Goal: Task Accomplishment & Management: Manage account settings

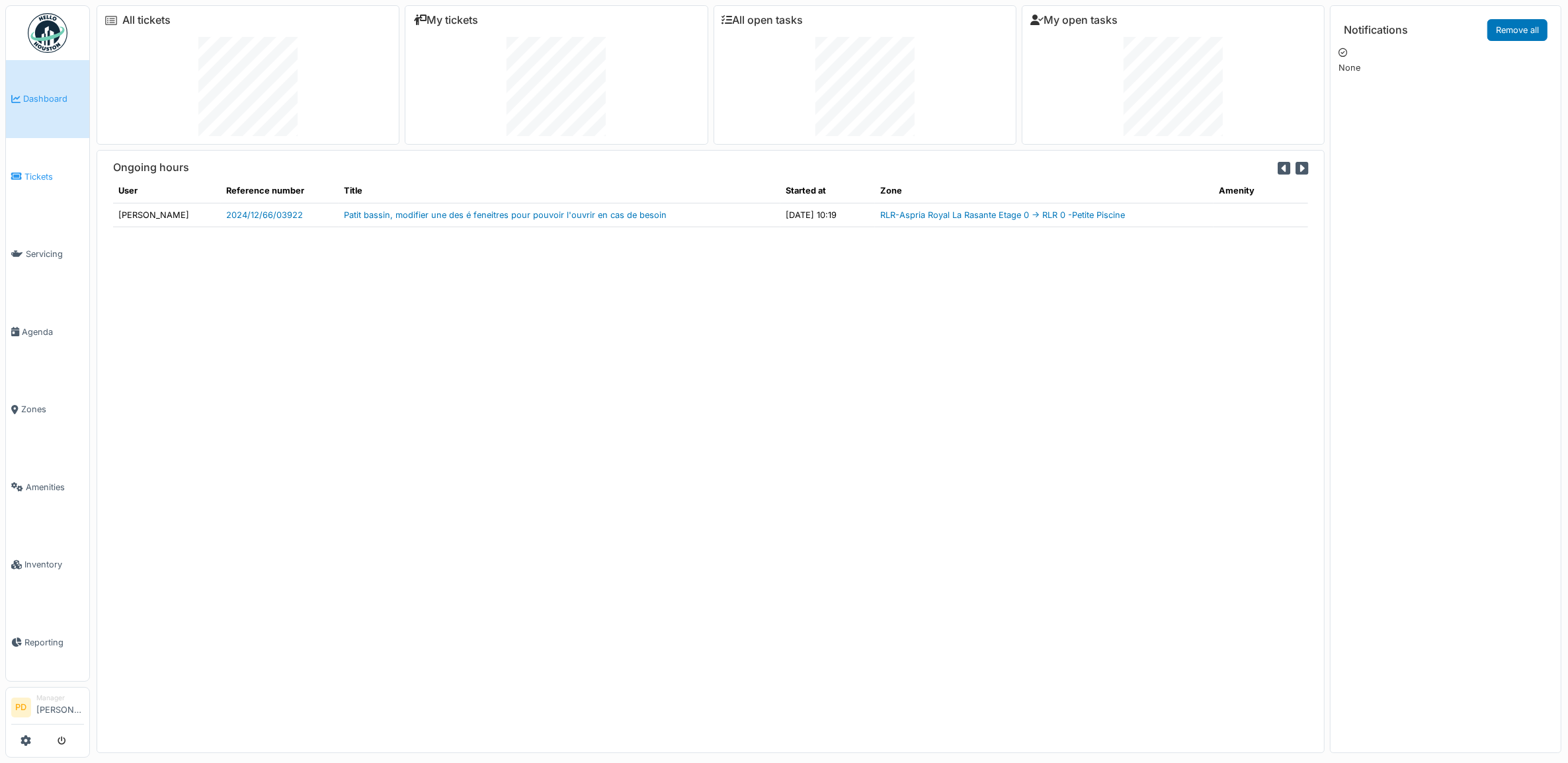
click at [57, 173] on span "Tickets" at bounding box center [54, 176] width 60 height 12
click at [32, 173] on span "Tickets" at bounding box center [54, 176] width 60 height 12
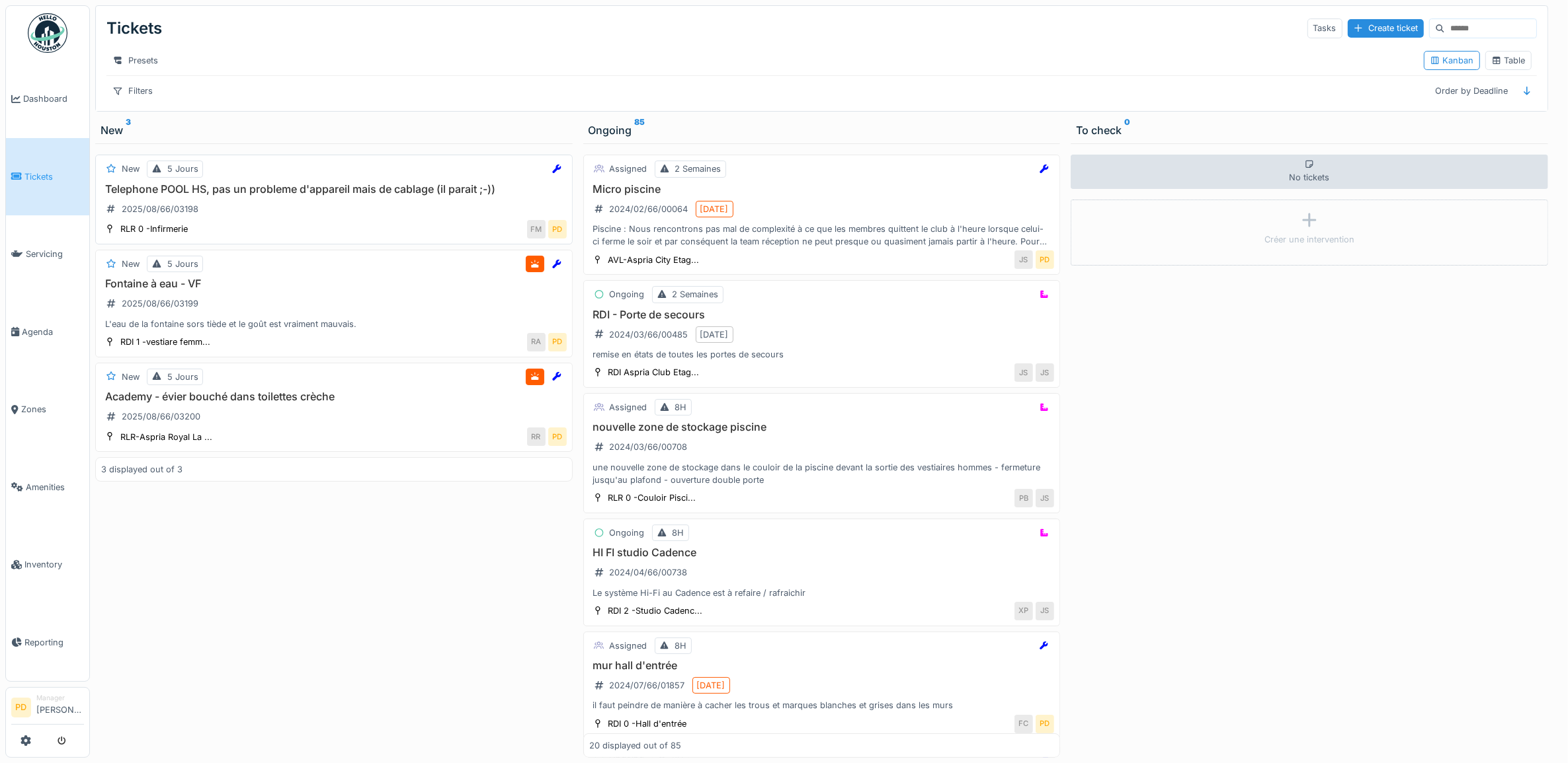
click at [336, 212] on div "Telephone POOL HS, pas un probleme d'appareil mais de cablage (il parait ;-)) 2…" at bounding box center [333, 201] width 466 height 37
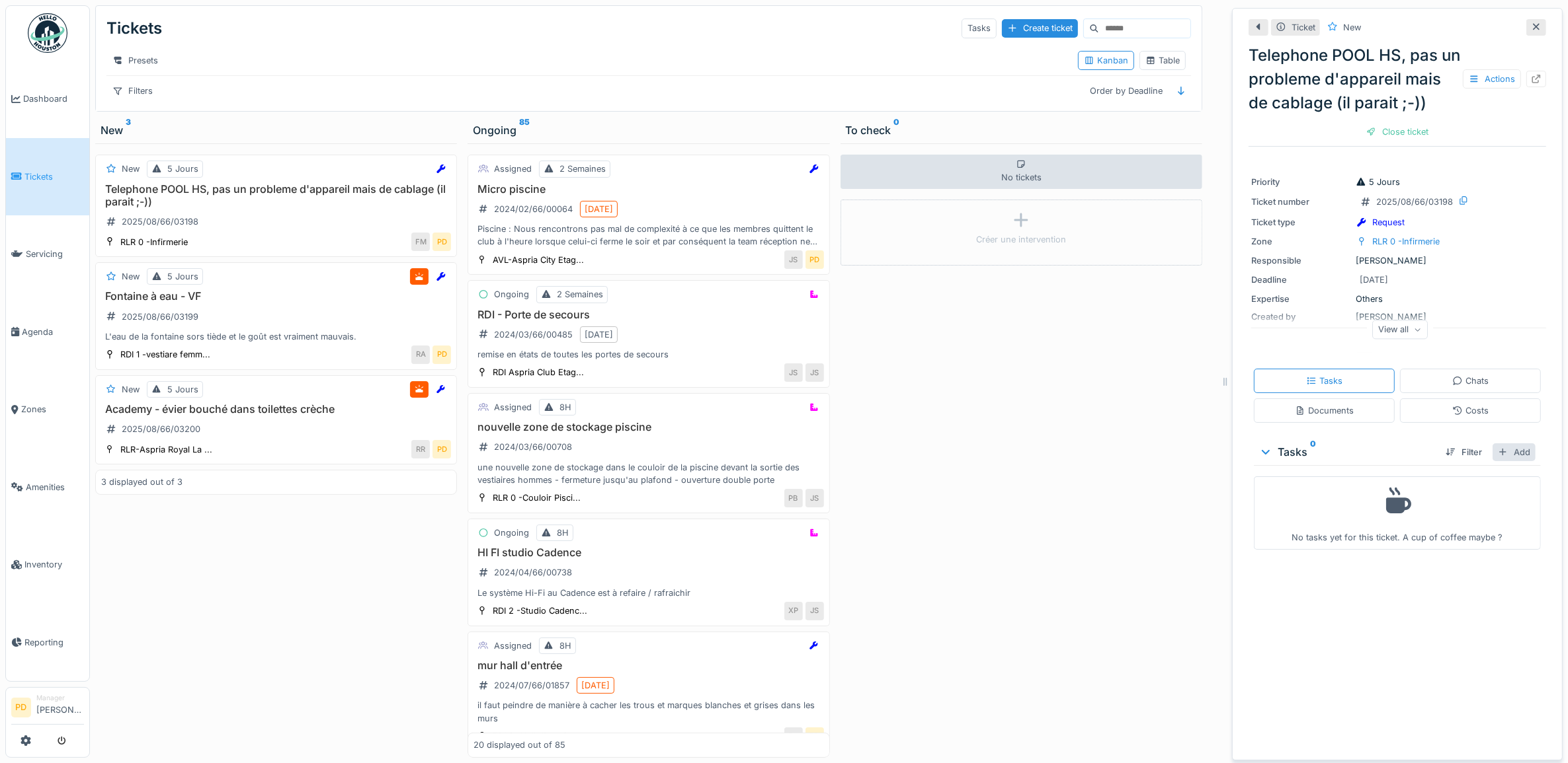
click at [1494, 462] on div "Add" at bounding box center [1514, 451] width 43 height 18
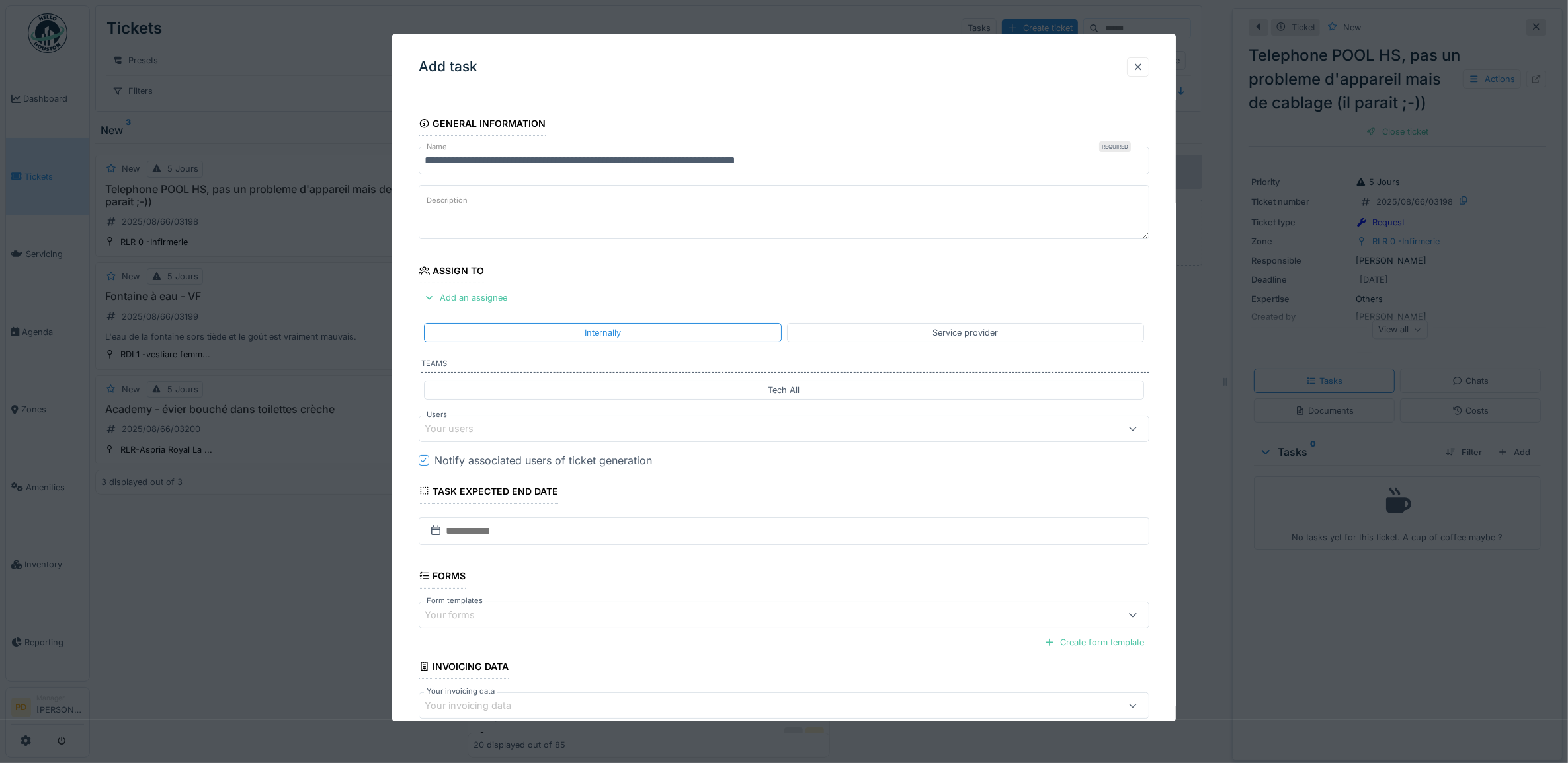
click at [521, 428] on div "Your users" at bounding box center [743, 429] width 637 height 15
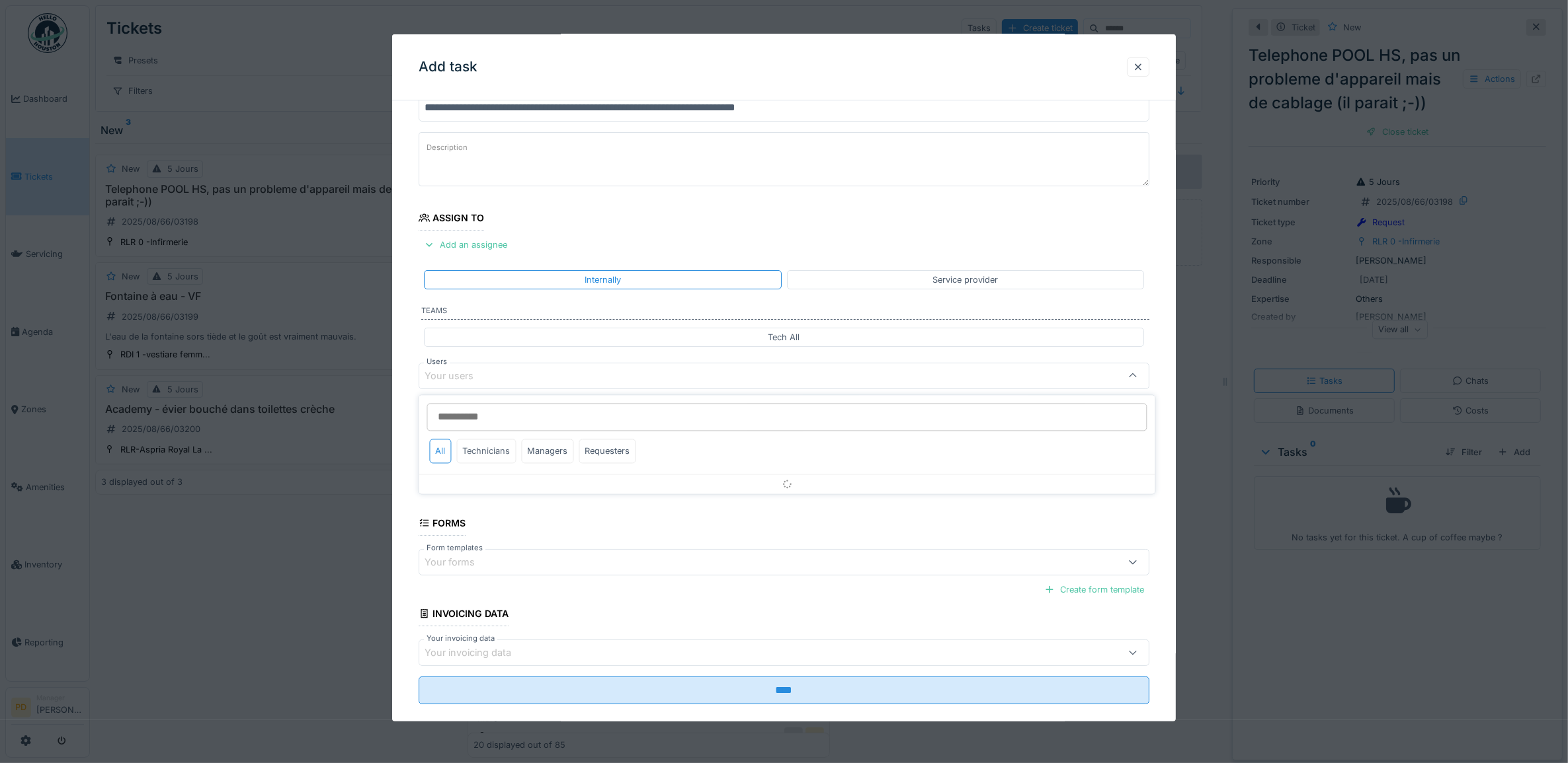
click at [501, 451] on div "Technicians" at bounding box center [487, 451] width 60 height 24
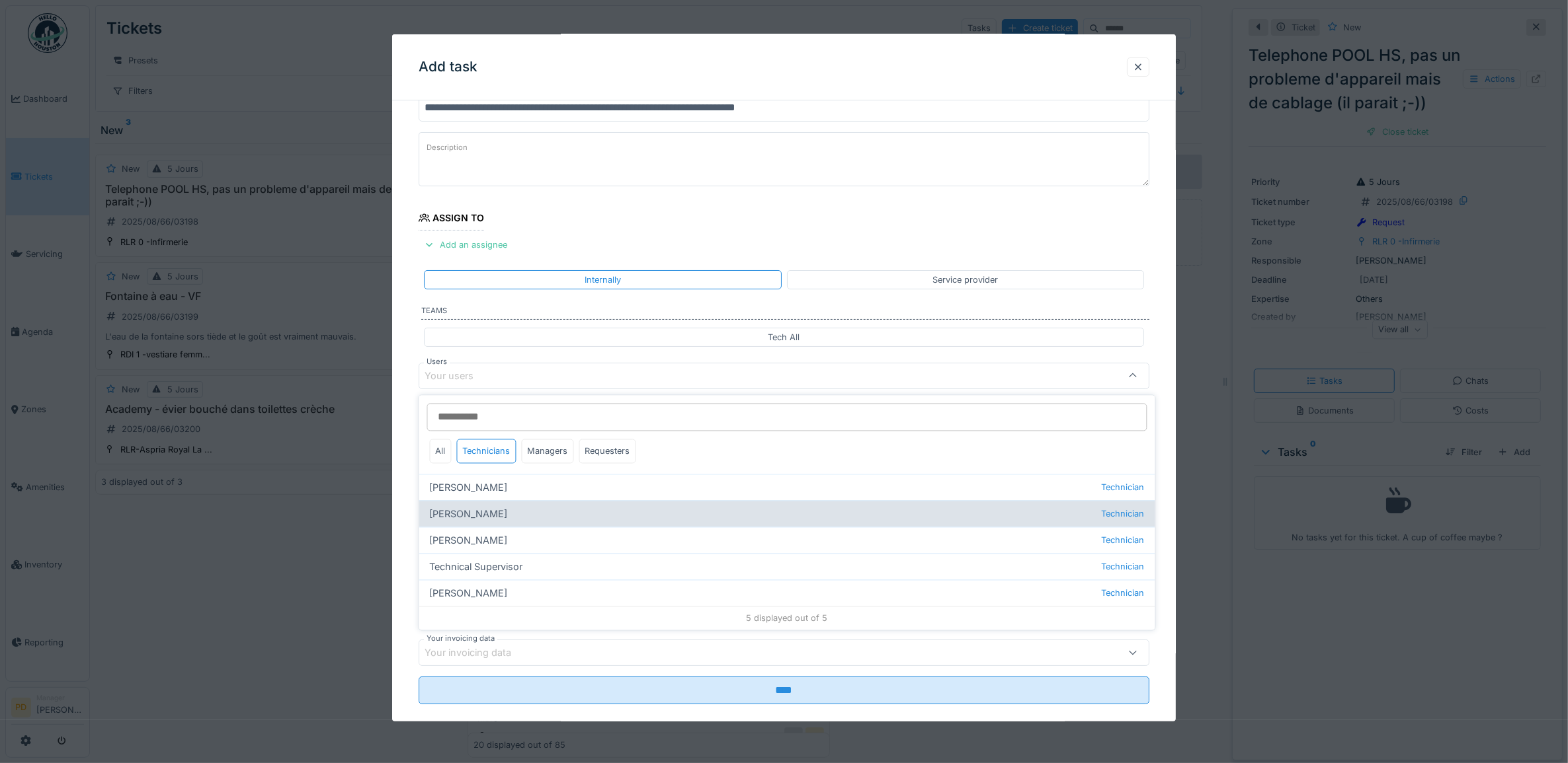
click at [503, 518] on div "Alexsander Batista Technician" at bounding box center [787, 514] width 736 height 26
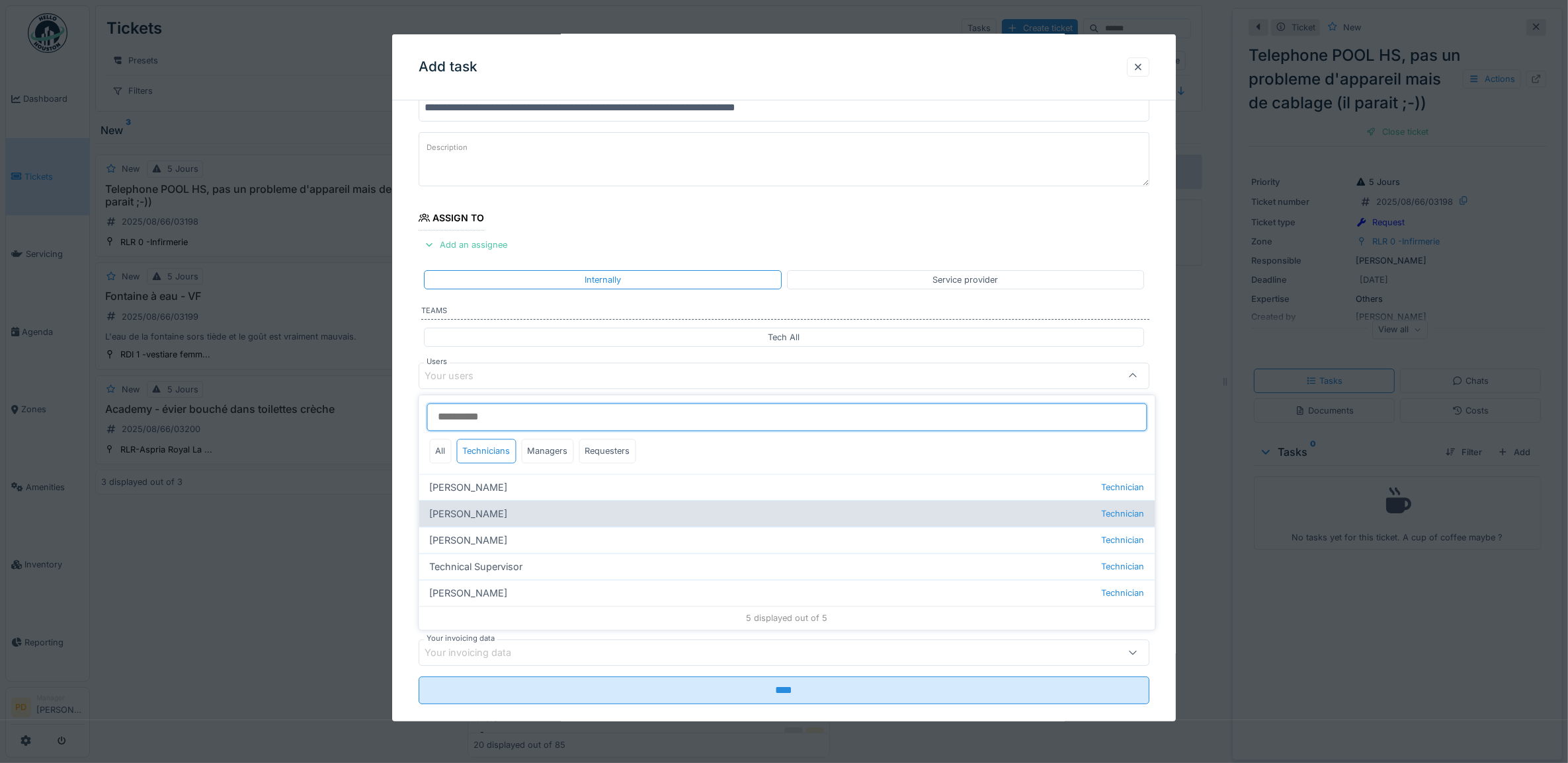
type input "*****"
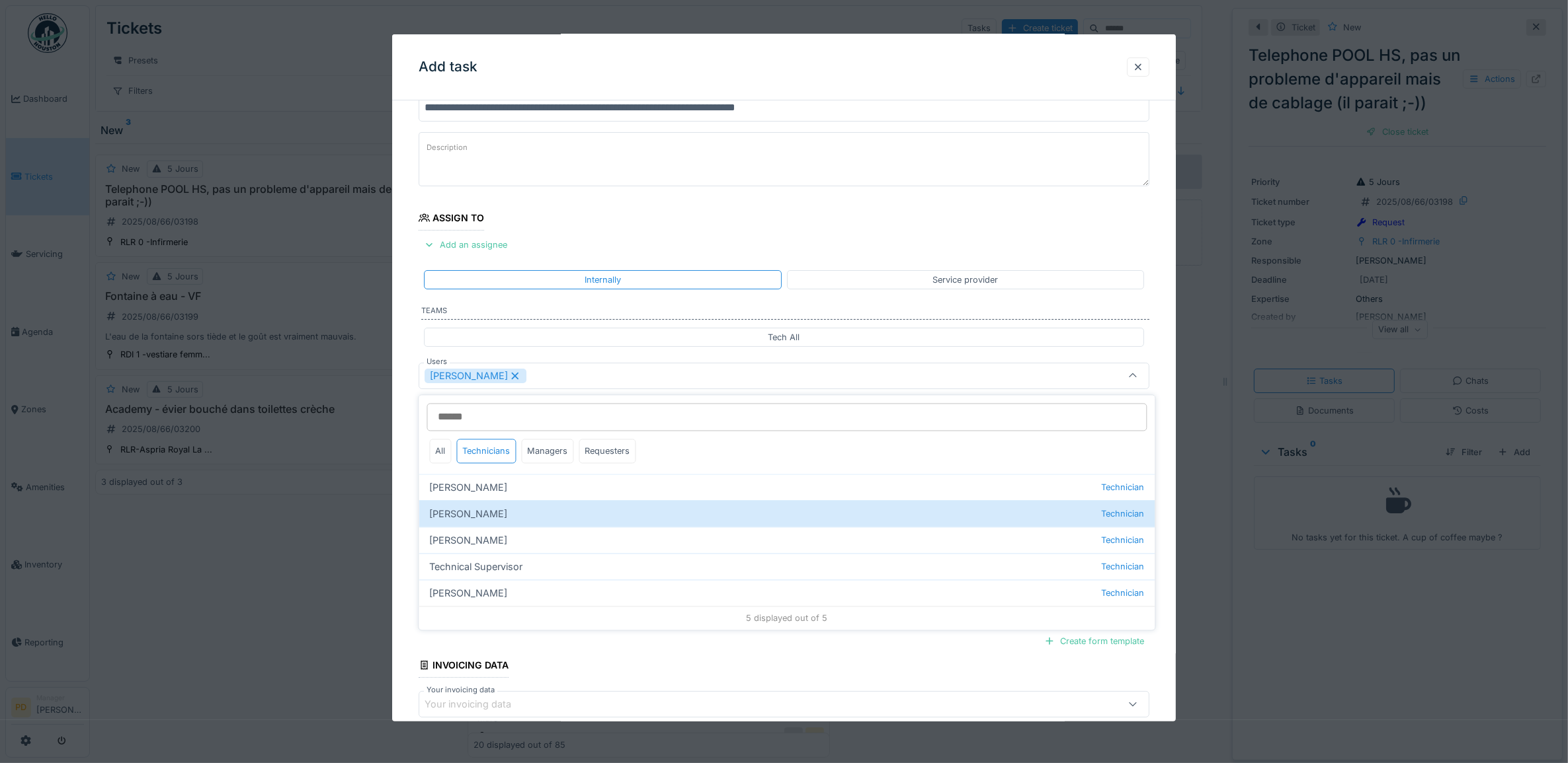
click at [402, 405] on div "**********" at bounding box center [784, 425] width 784 height 735
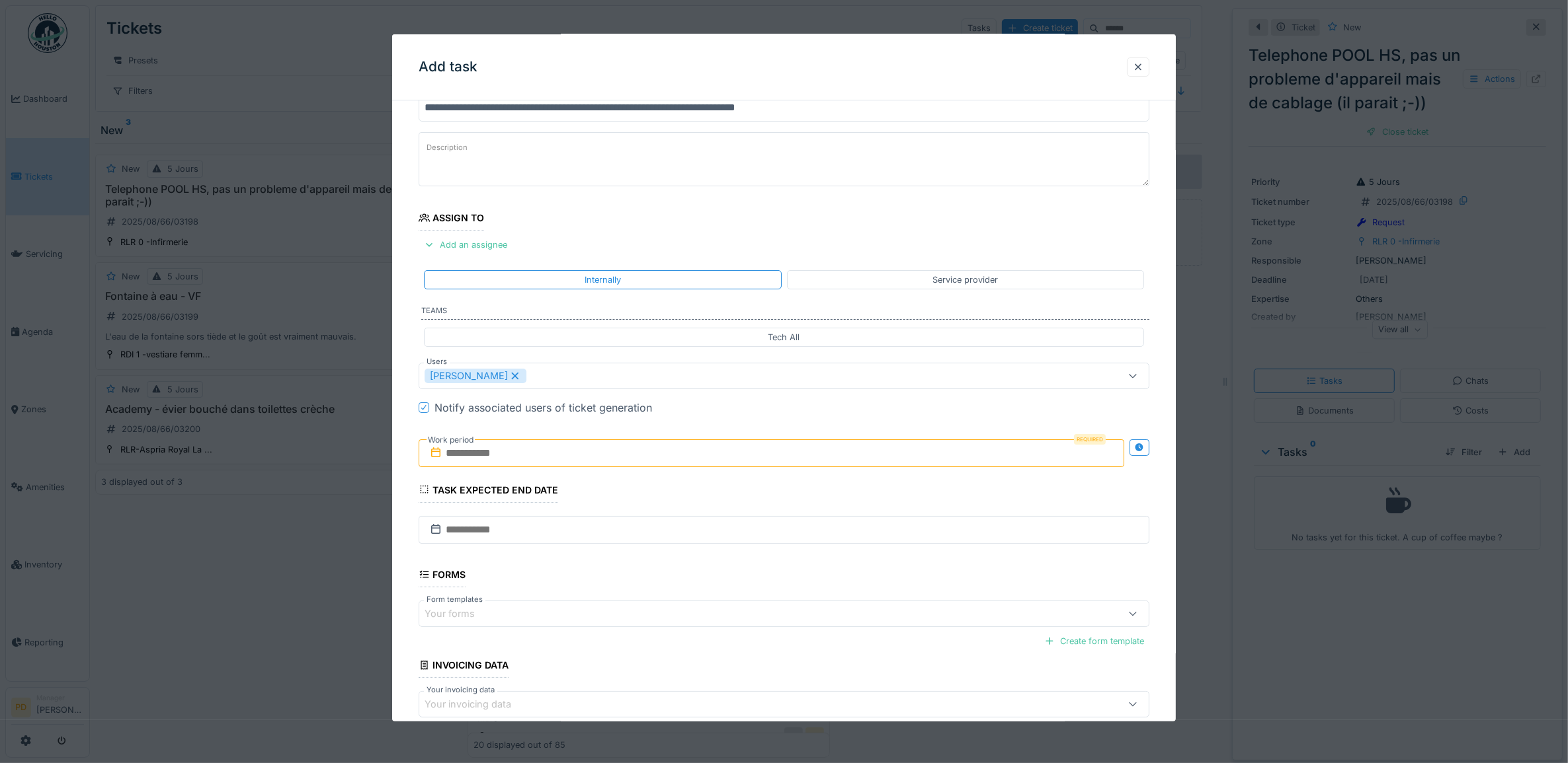
click at [516, 458] on input "text" at bounding box center [772, 453] width 707 height 28
click at [795, 607] on div "22" at bounding box center [795, 603] width 18 height 18
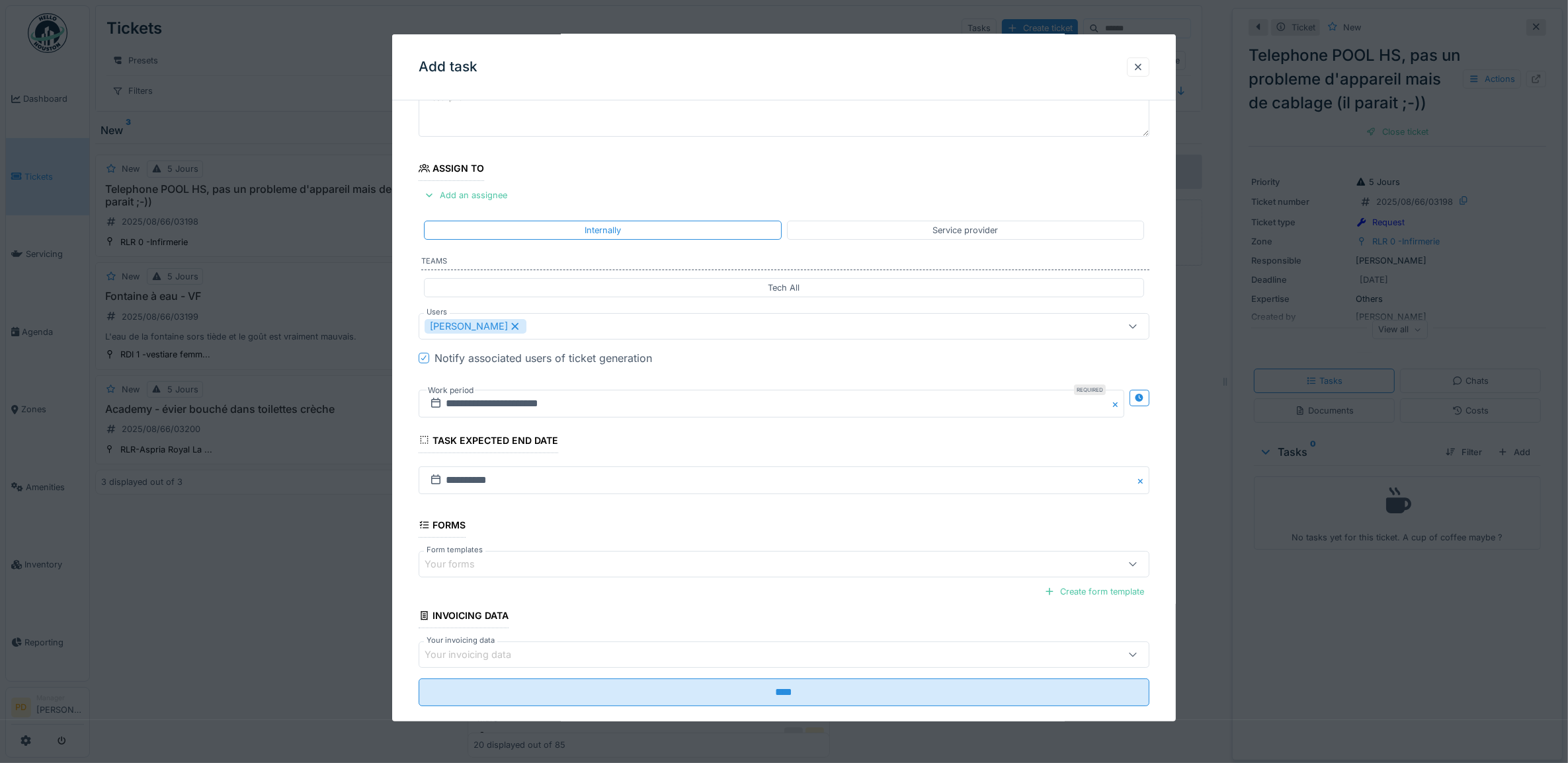
scroll to position [127, 0]
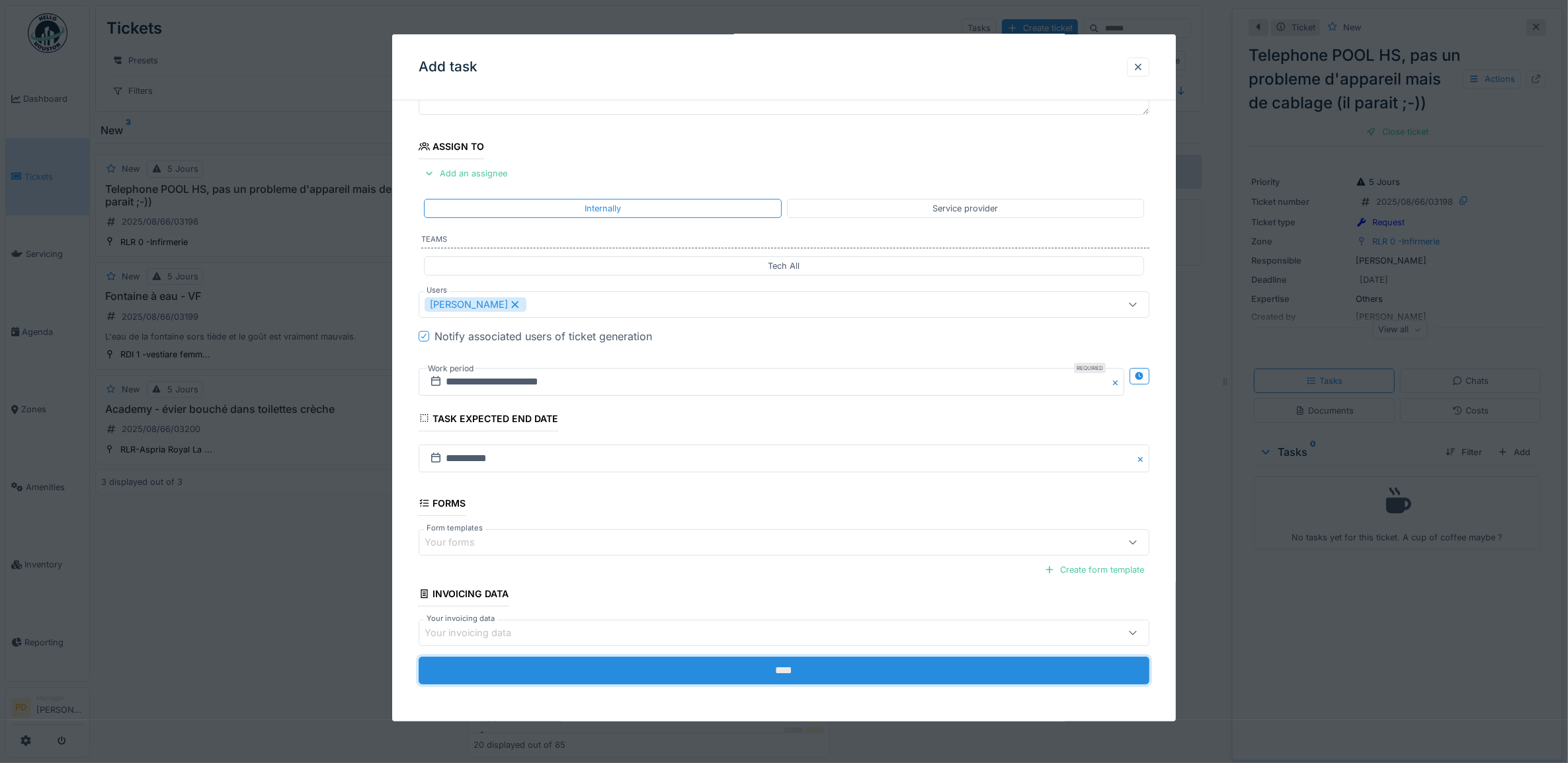
click at [791, 671] on input "****" at bounding box center [785, 671] width 732 height 28
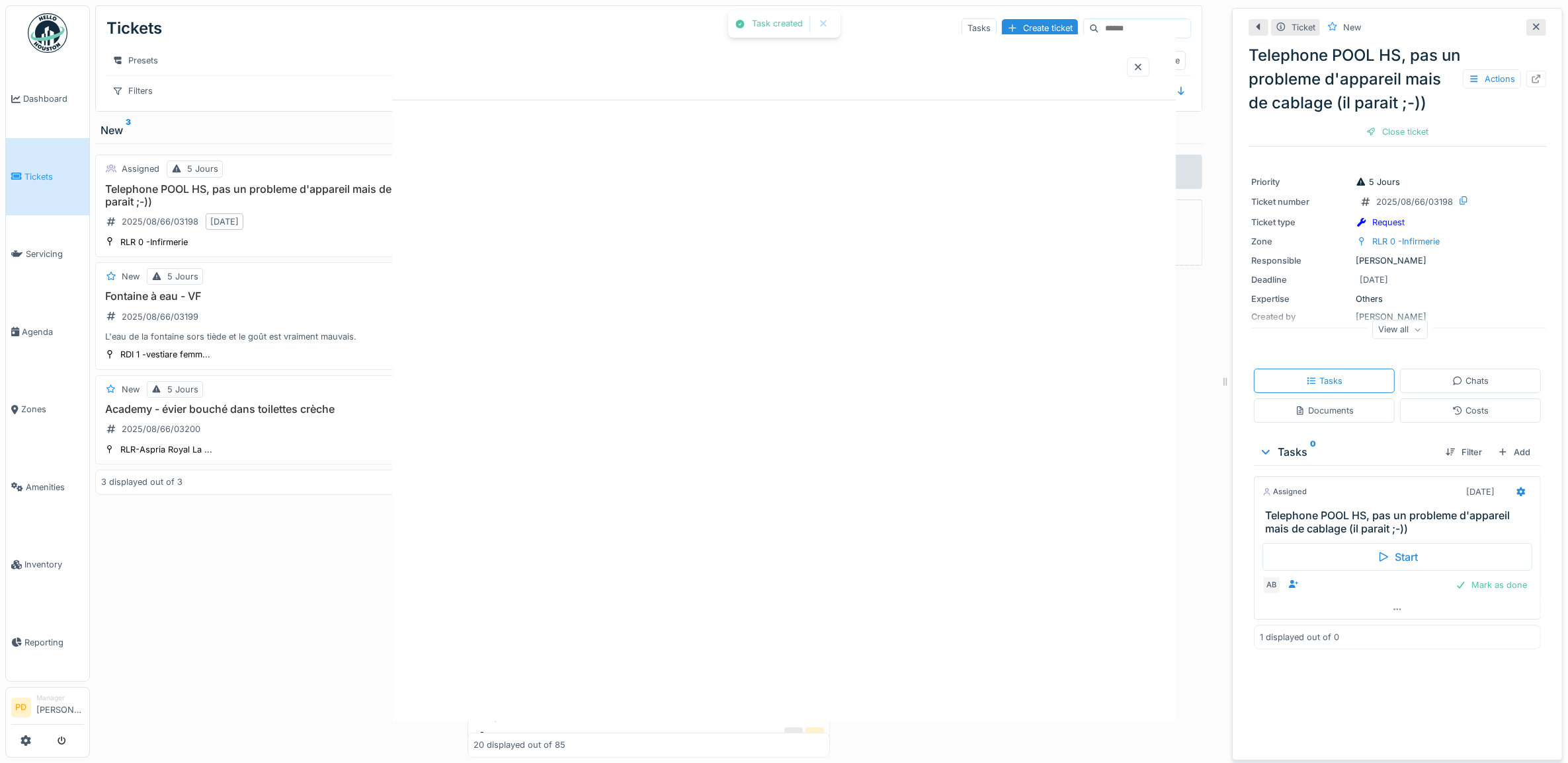
scroll to position [0, 0]
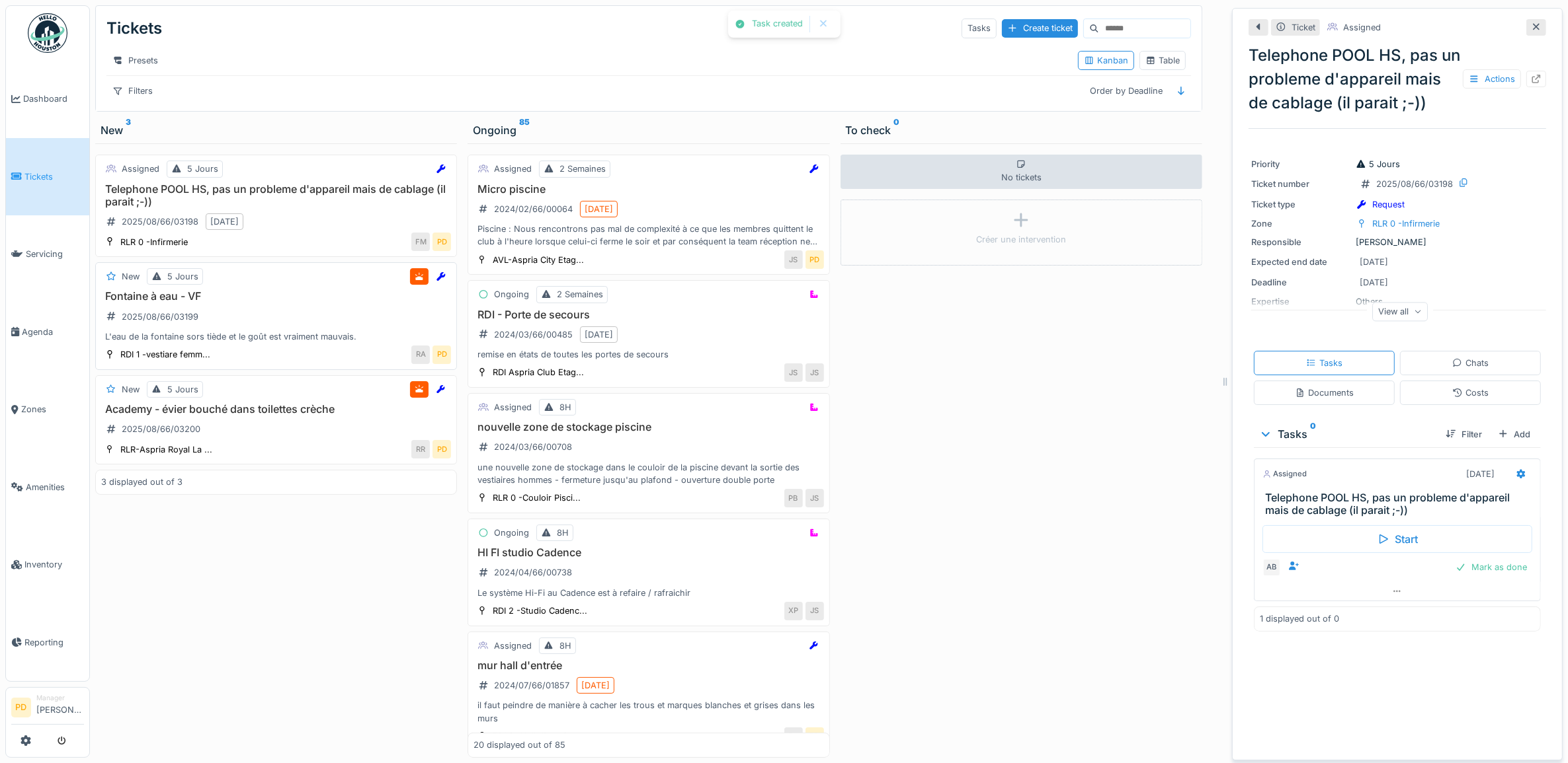
click at [216, 319] on div "Fontaine à eau - VF 2025/08/66/03199 L'eau de la fontaine sors tiède et le goût…" at bounding box center [275, 316] width 350 height 53
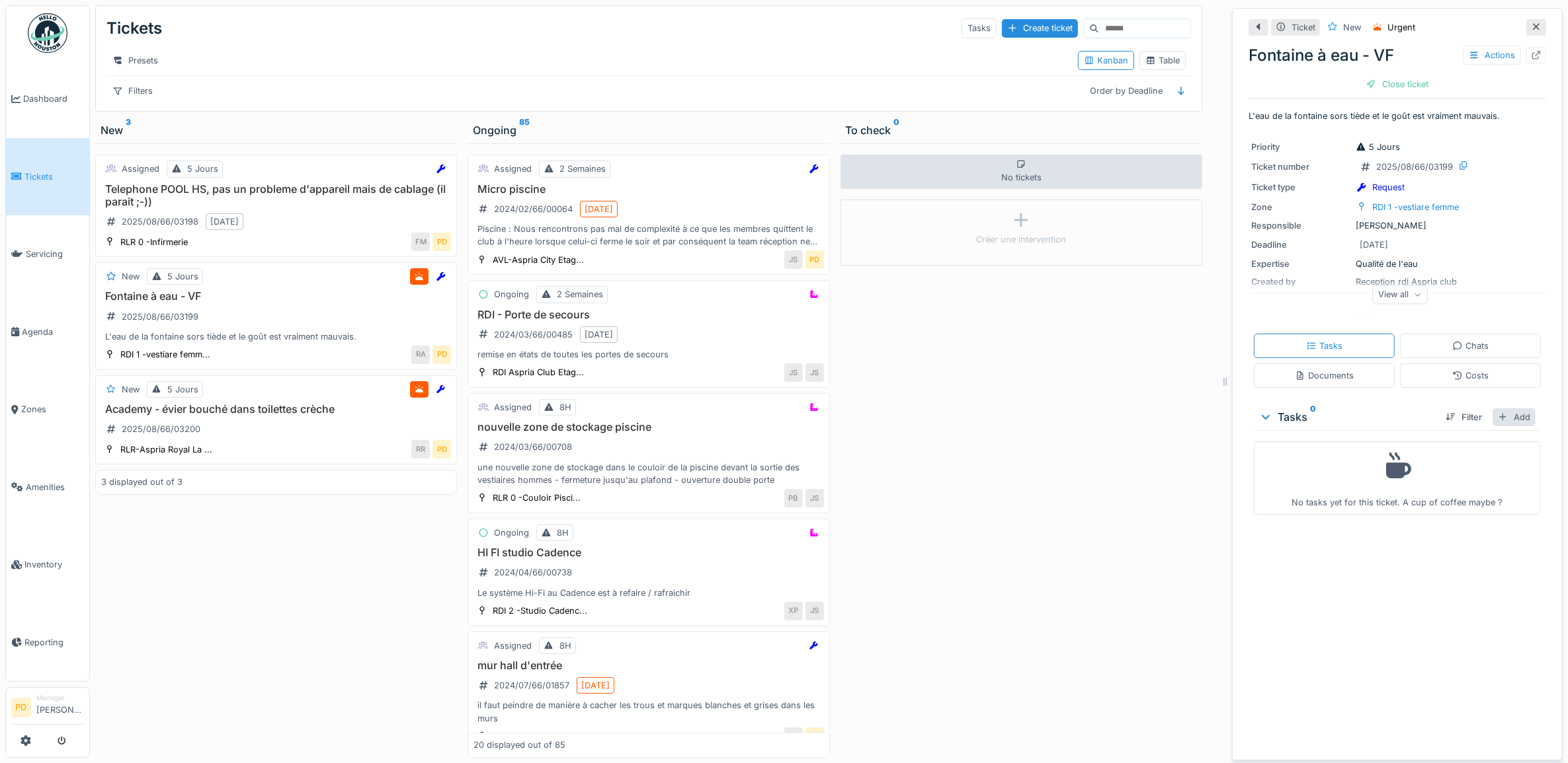
click at [1506, 418] on div "Add" at bounding box center [1514, 417] width 43 height 18
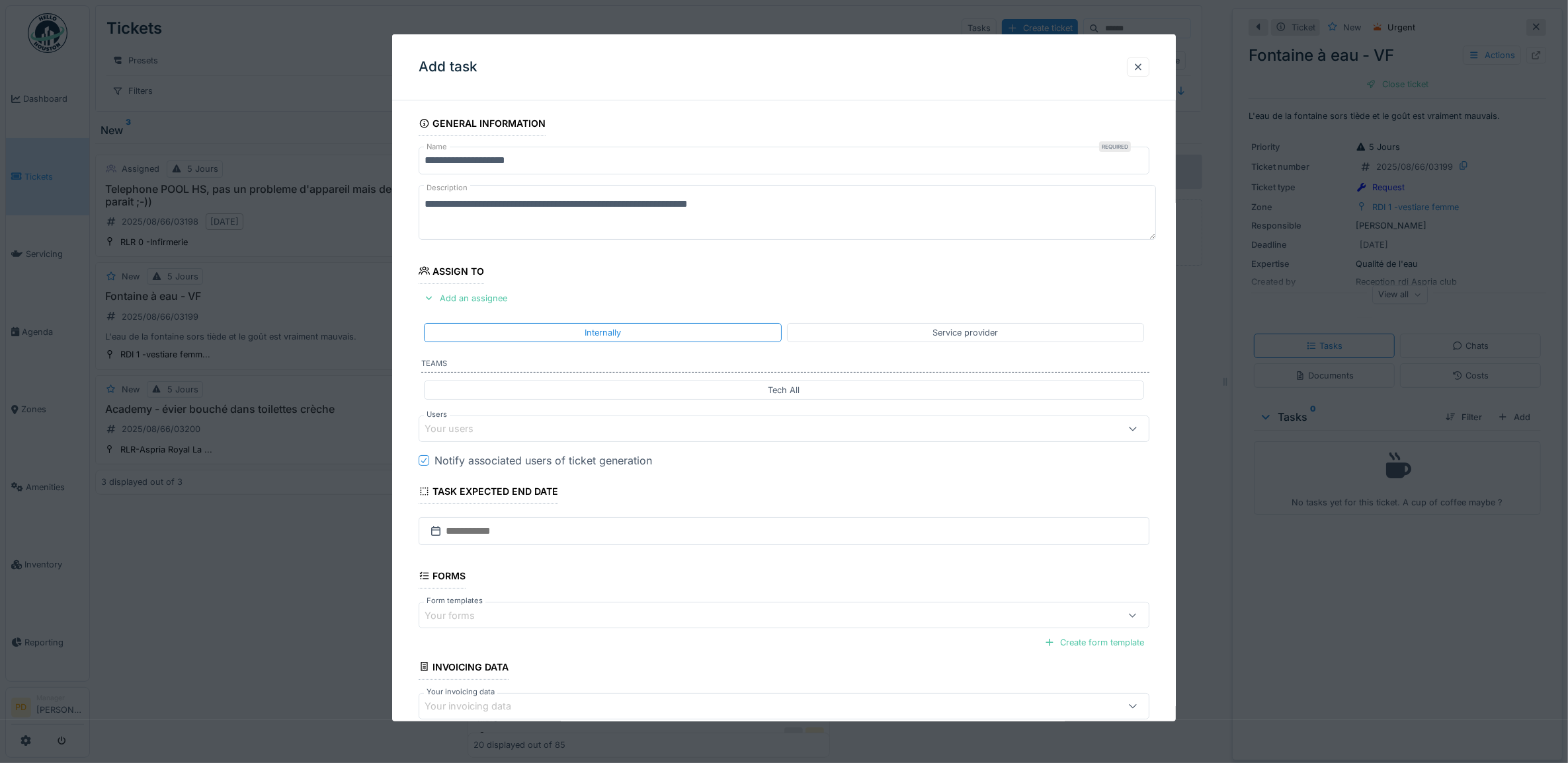
click at [596, 427] on div "Your users" at bounding box center [743, 429] width 637 height 15
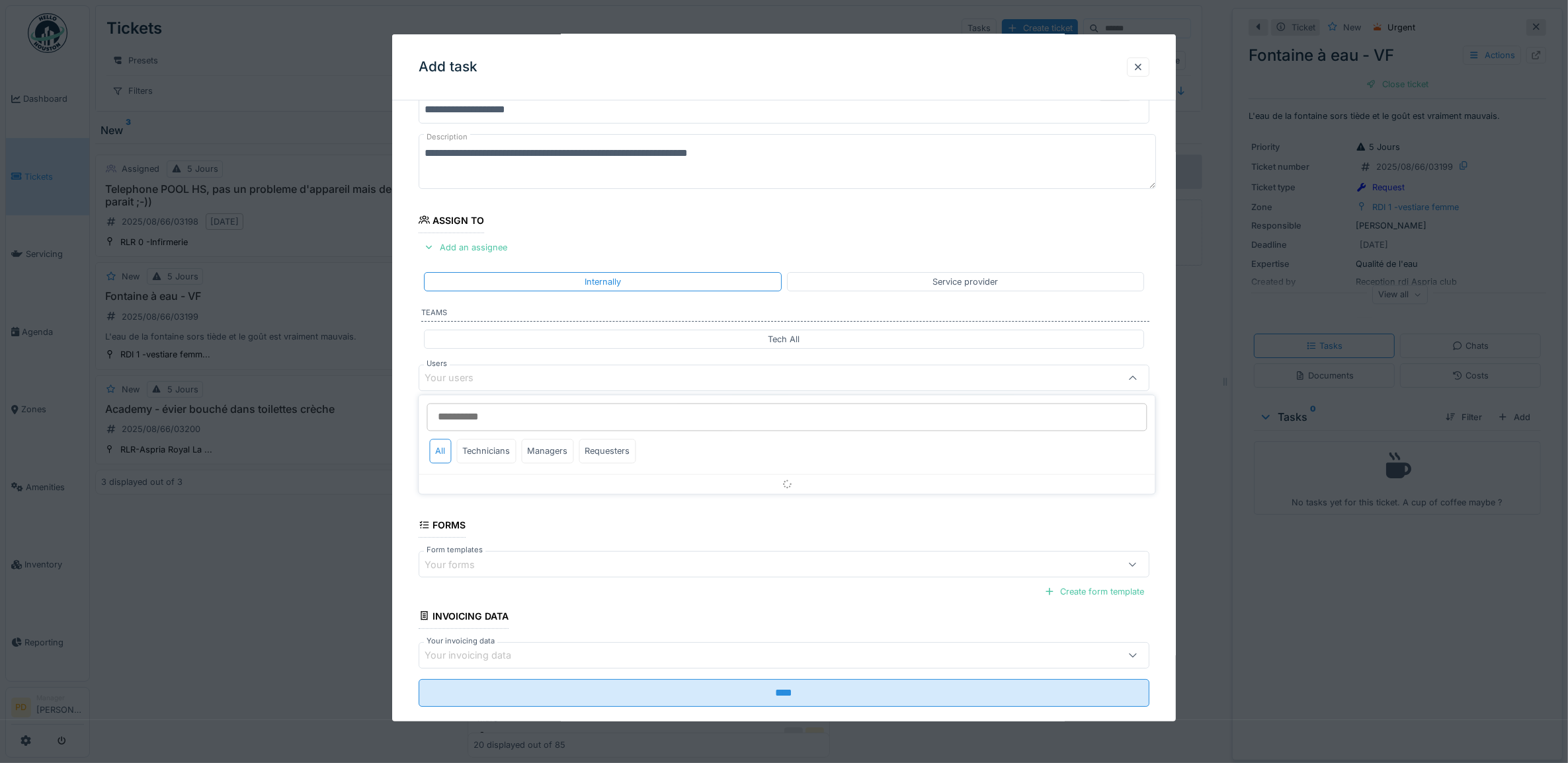
scroll to position [53, 0]
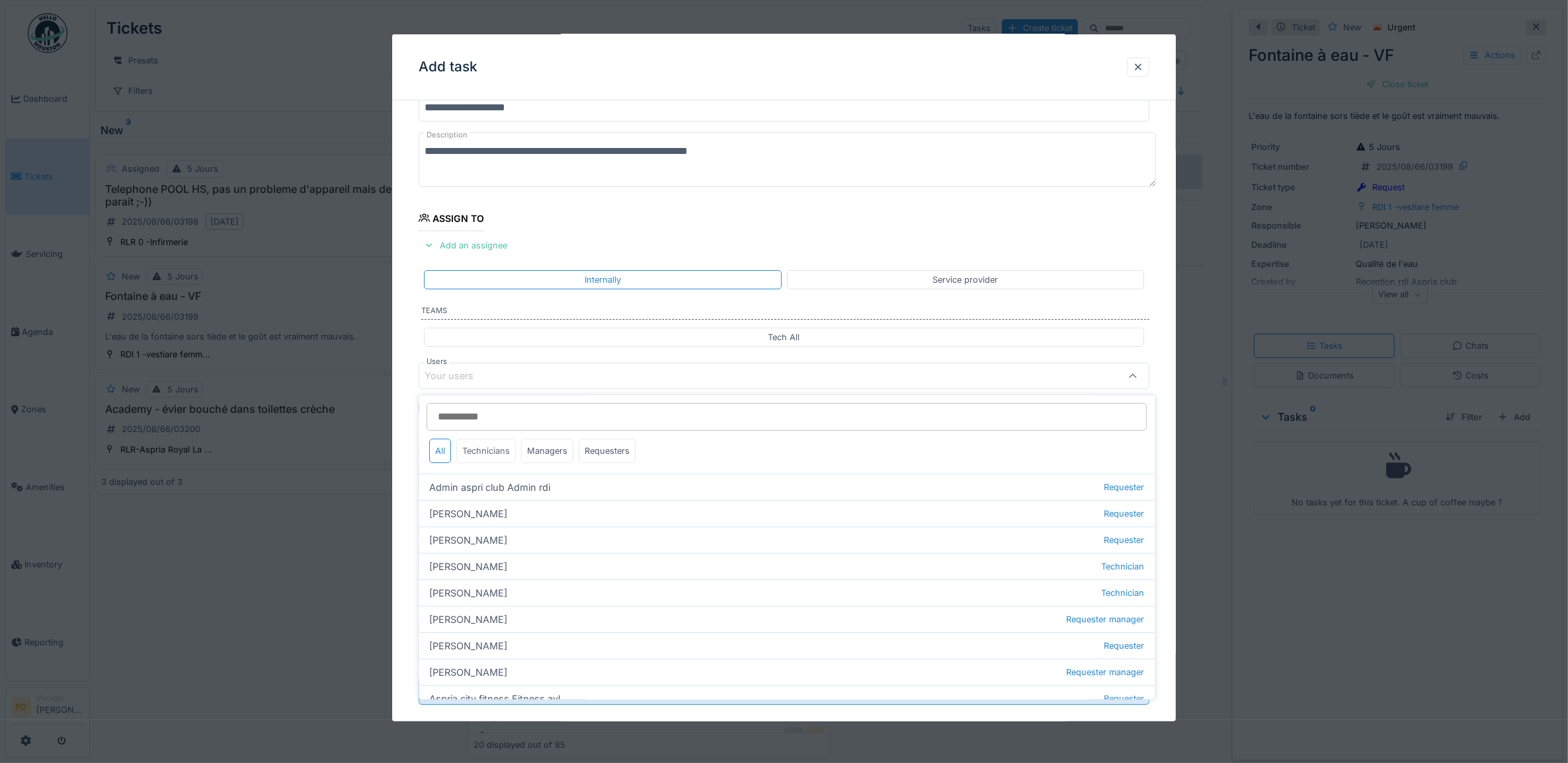
click at [504, 450] on div "Technicians" at bounding box center [487, 451] width 60 height 24
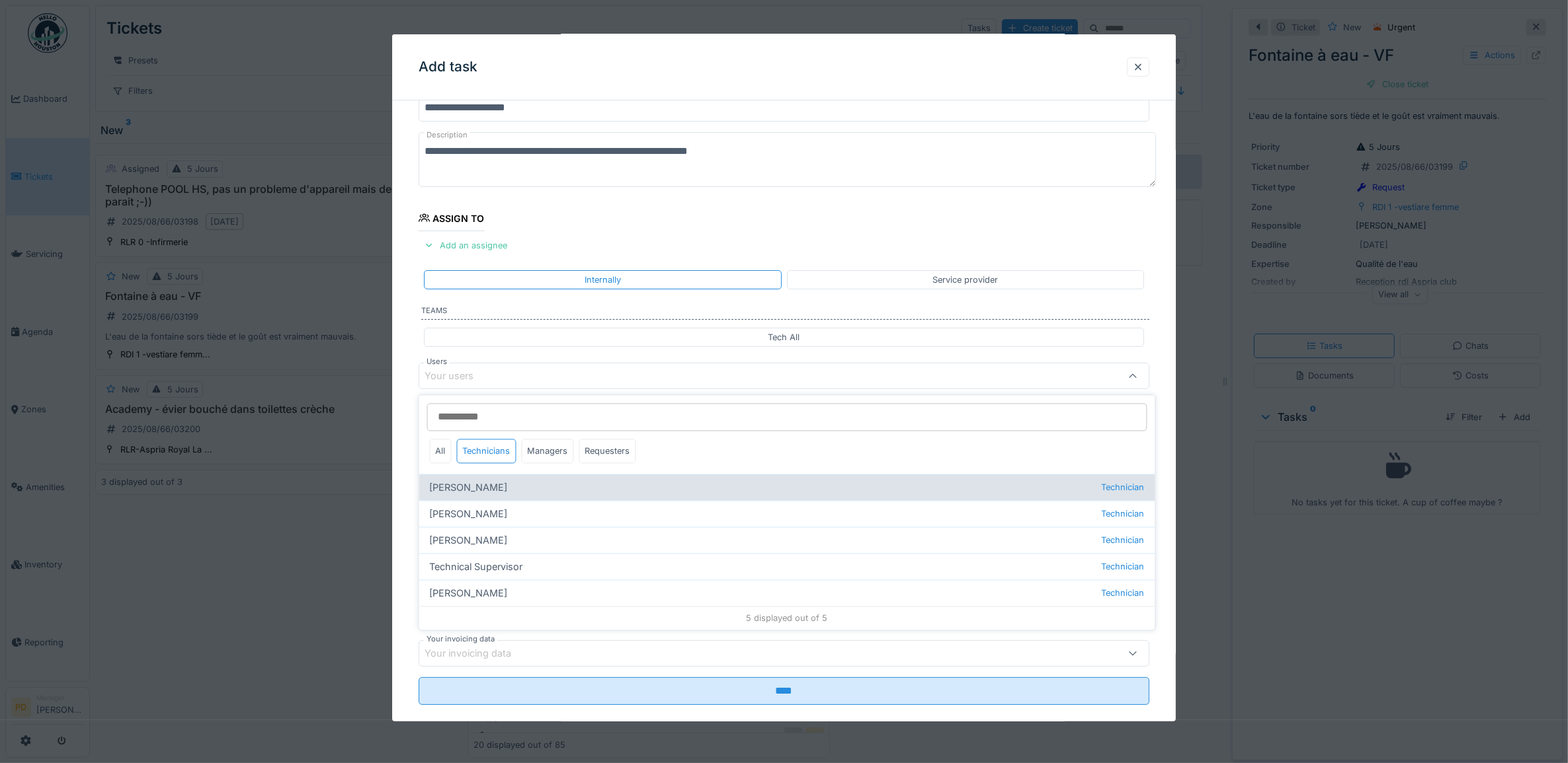
drag, startPoint x: 482, startPoint y: 489, endPoint x: 461, endPoint y: 489, distance: 21.0
click at [481, 489] on div "Alexandre Michailidis Technician" at bounding box center [787, 488] width 736 height 26
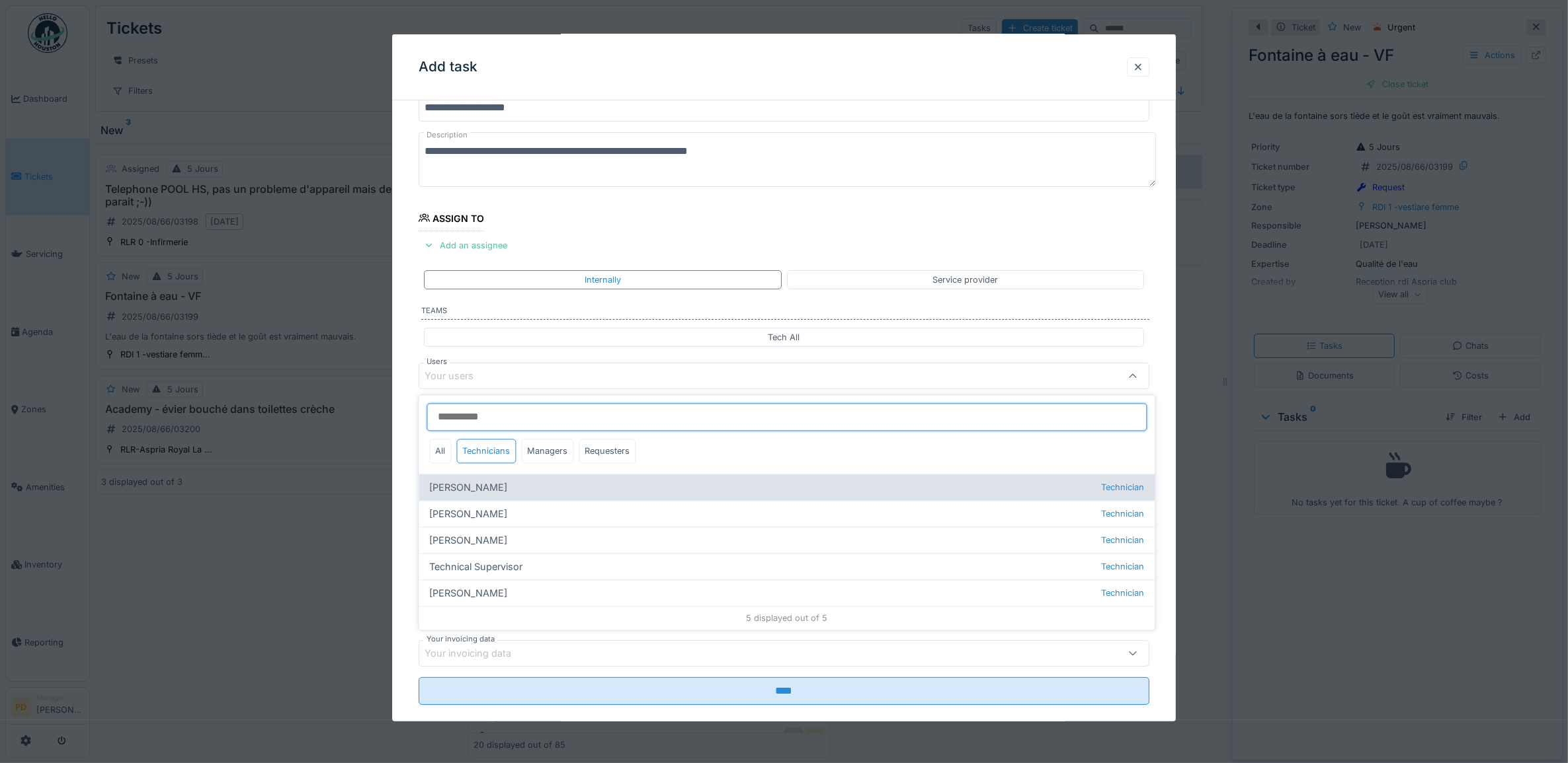
type input "*****"
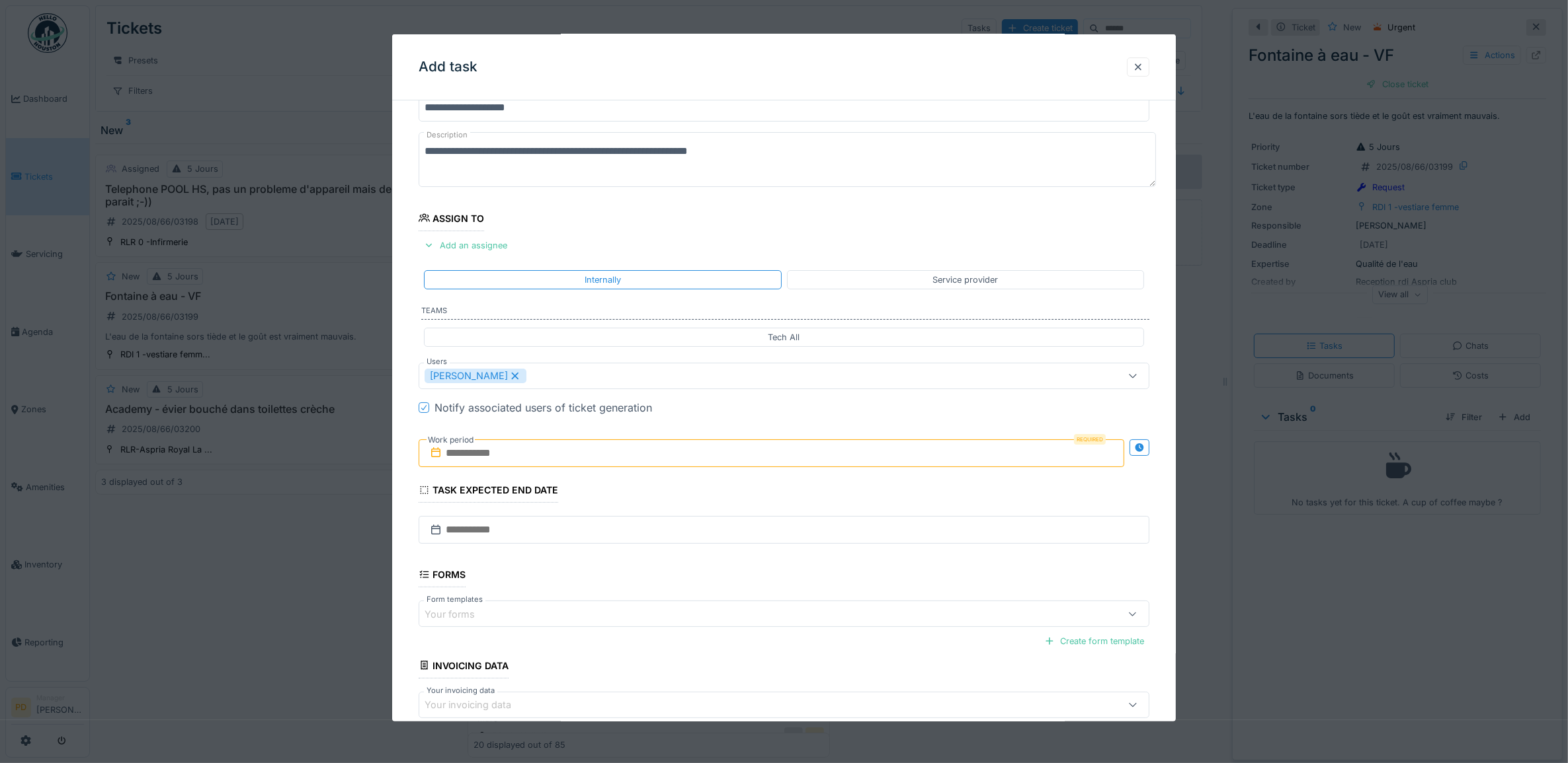
click at [392, 457] on div "**********" at bounding box center [784, 425] width 784 height 736
click at [480, 459] on input "text" at bounding box center [772, 453] width 707 height 28
click at [797, 604] on div "22" at bounding box center [795, 603] width 18 height 18
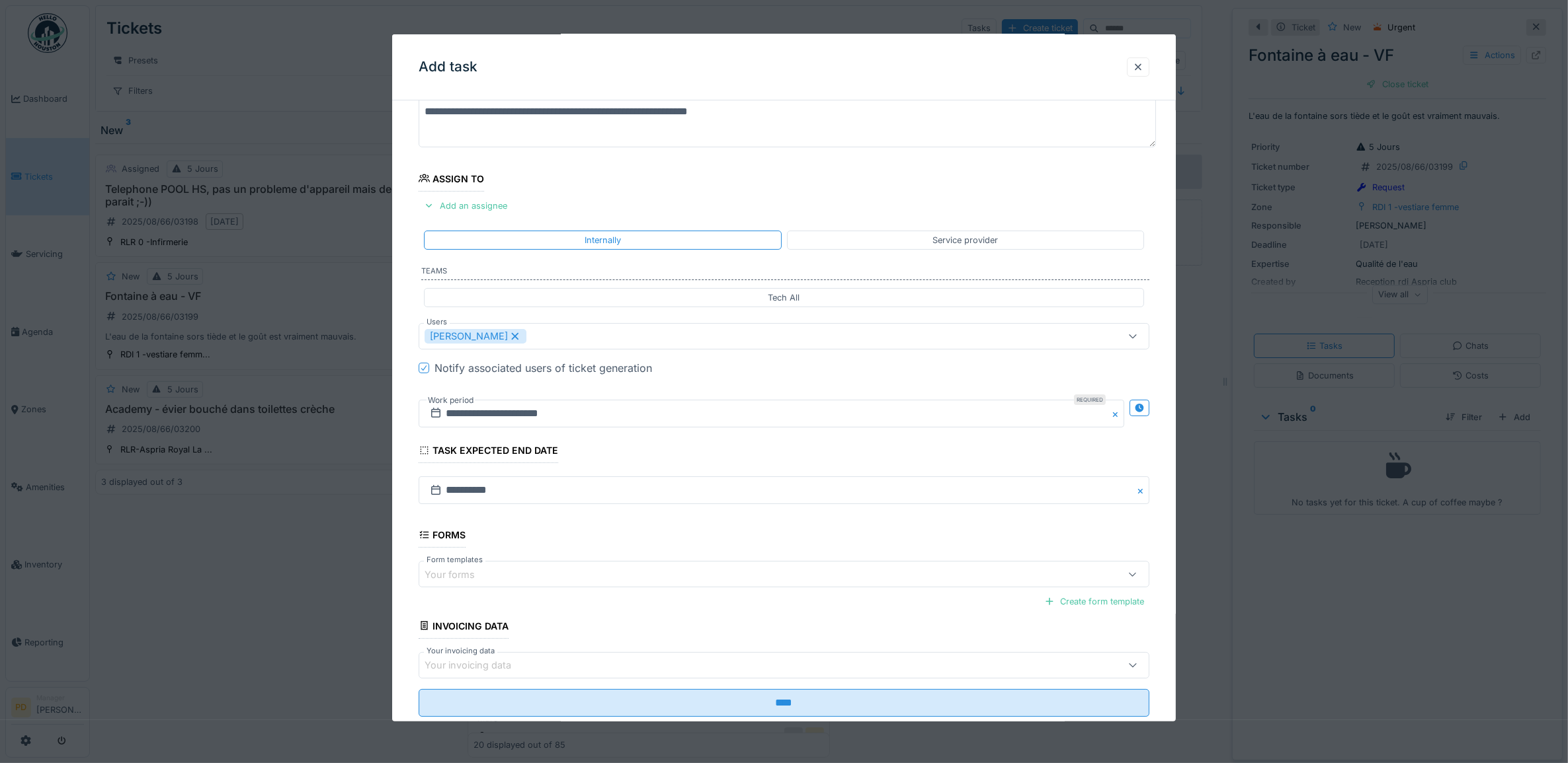
scroll to position [127, 0]
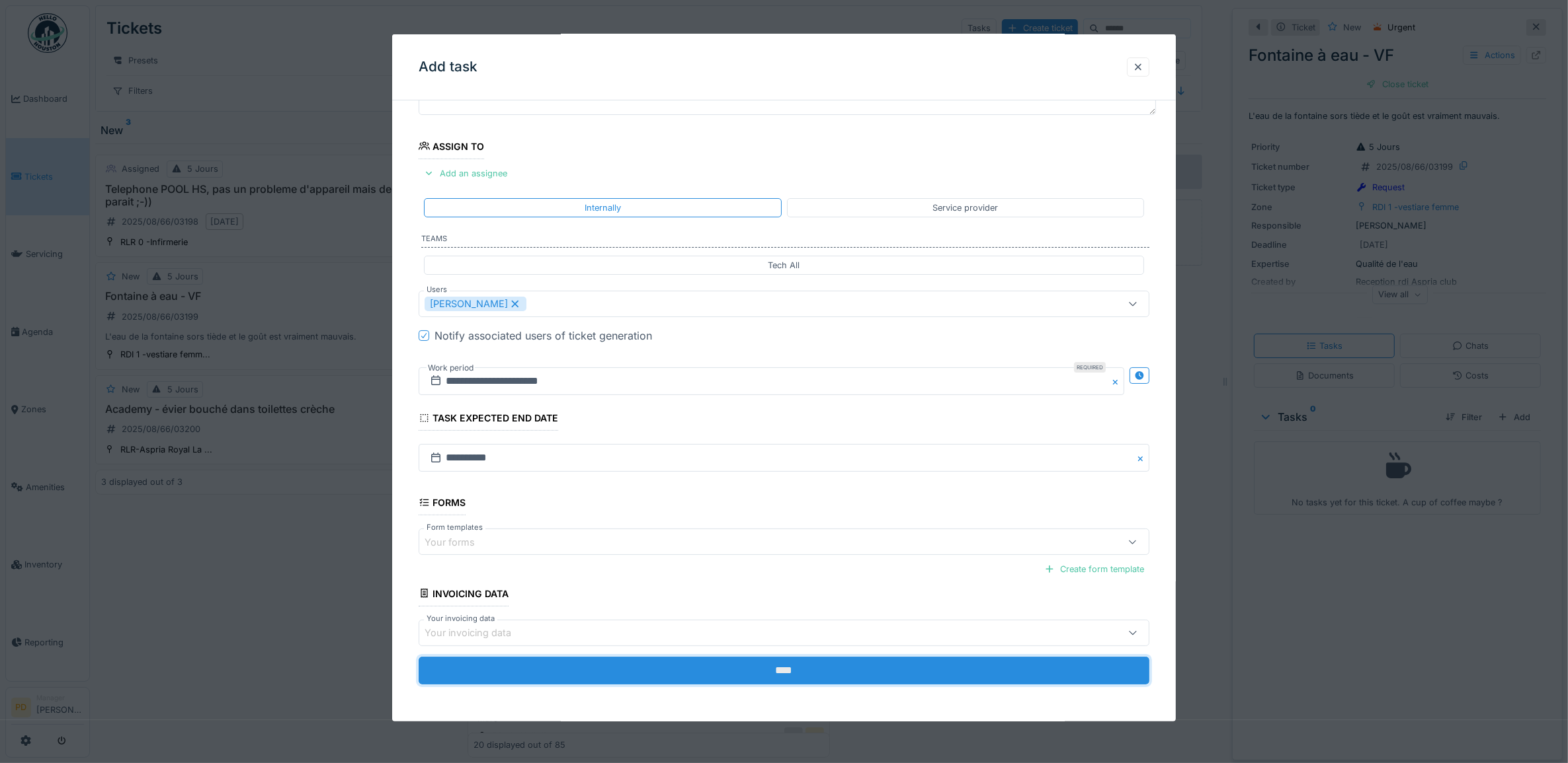
click at [781, 666] on input "****" at bounding box center [785, 671] width 732 height 28
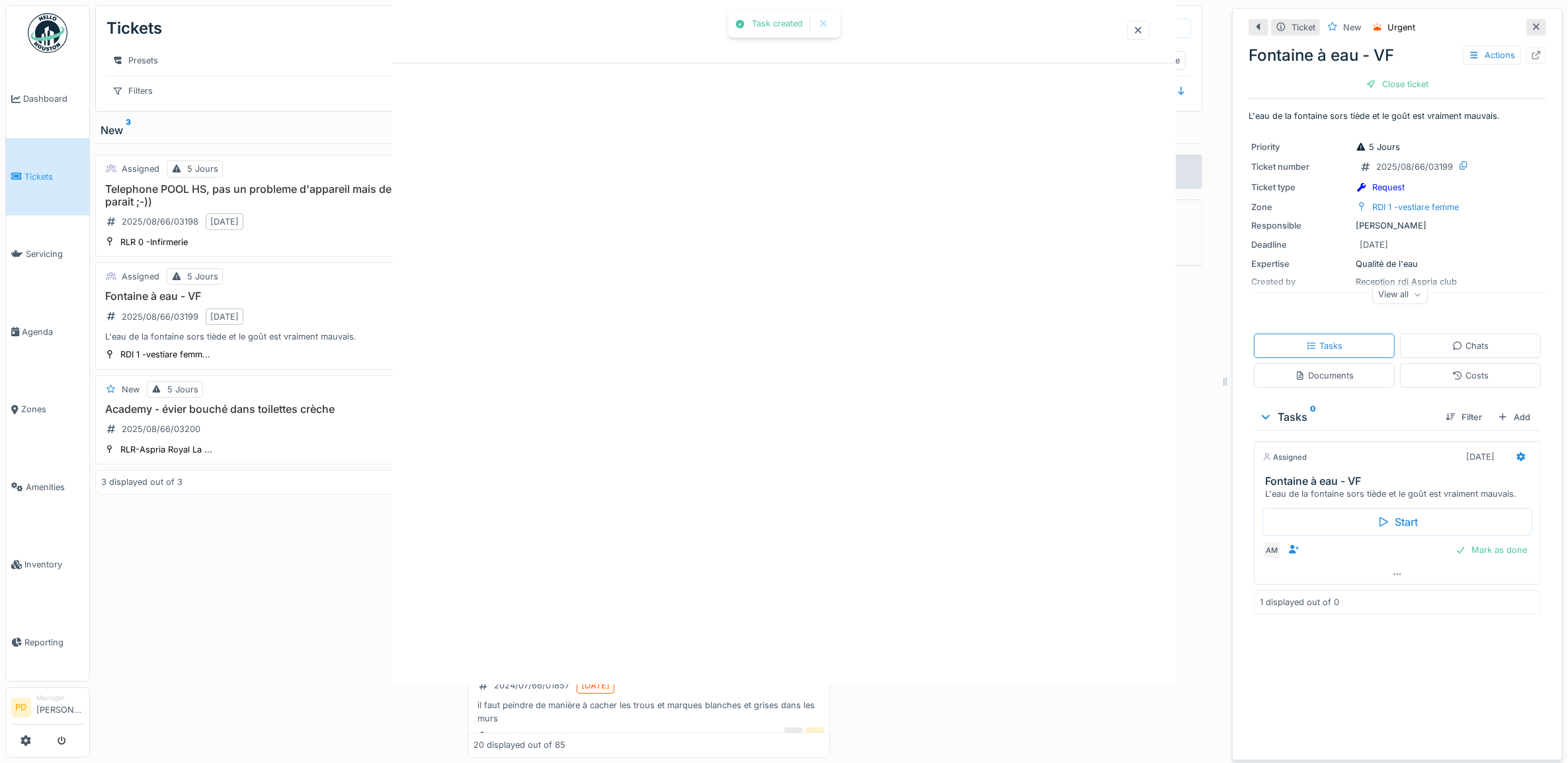
scroll to position [0, 0]
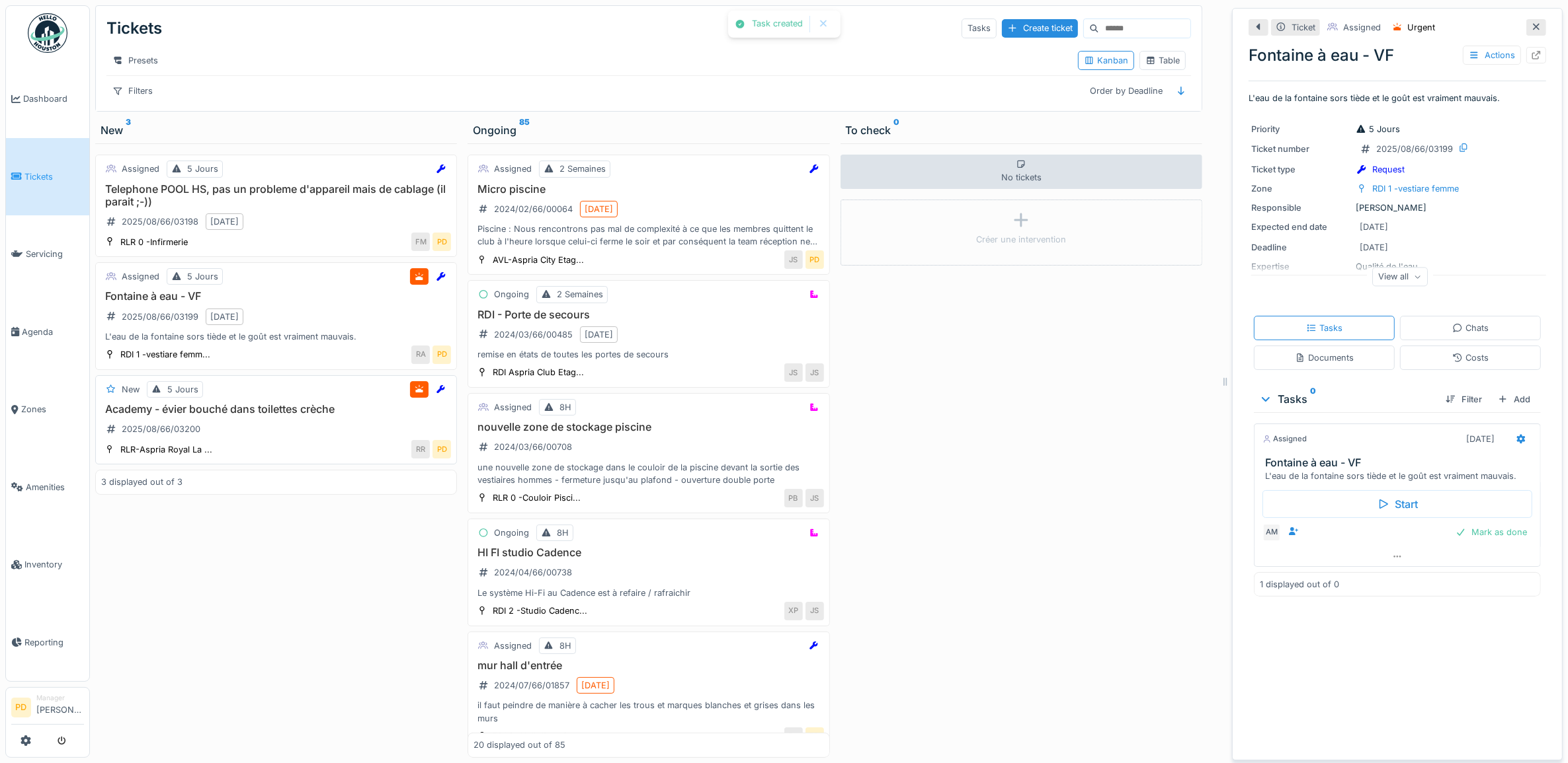
click at [267, 432] on div "Academy - évier bouché dans toilettes crèche 2025/08/66/03200" at bounding box center [275, 422] width 350 height 37
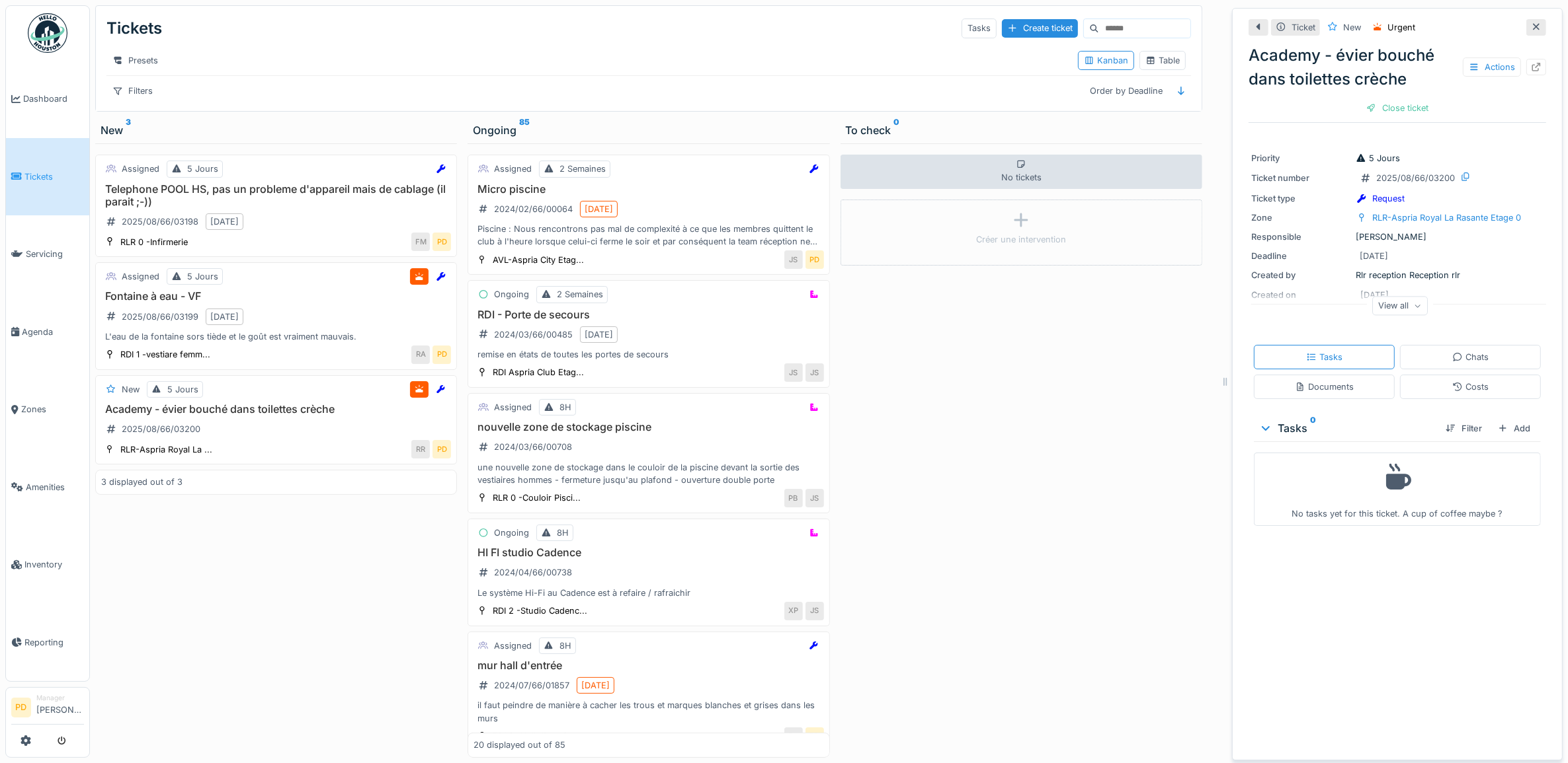
drag, startPoint x: 1503, startPoint y: 426, endPoint x: 1492, endPoint y: 427, distance: 11.0
click at [1502, 426] on div "Add" at bounding box center [1514, 428] width 43 height 18
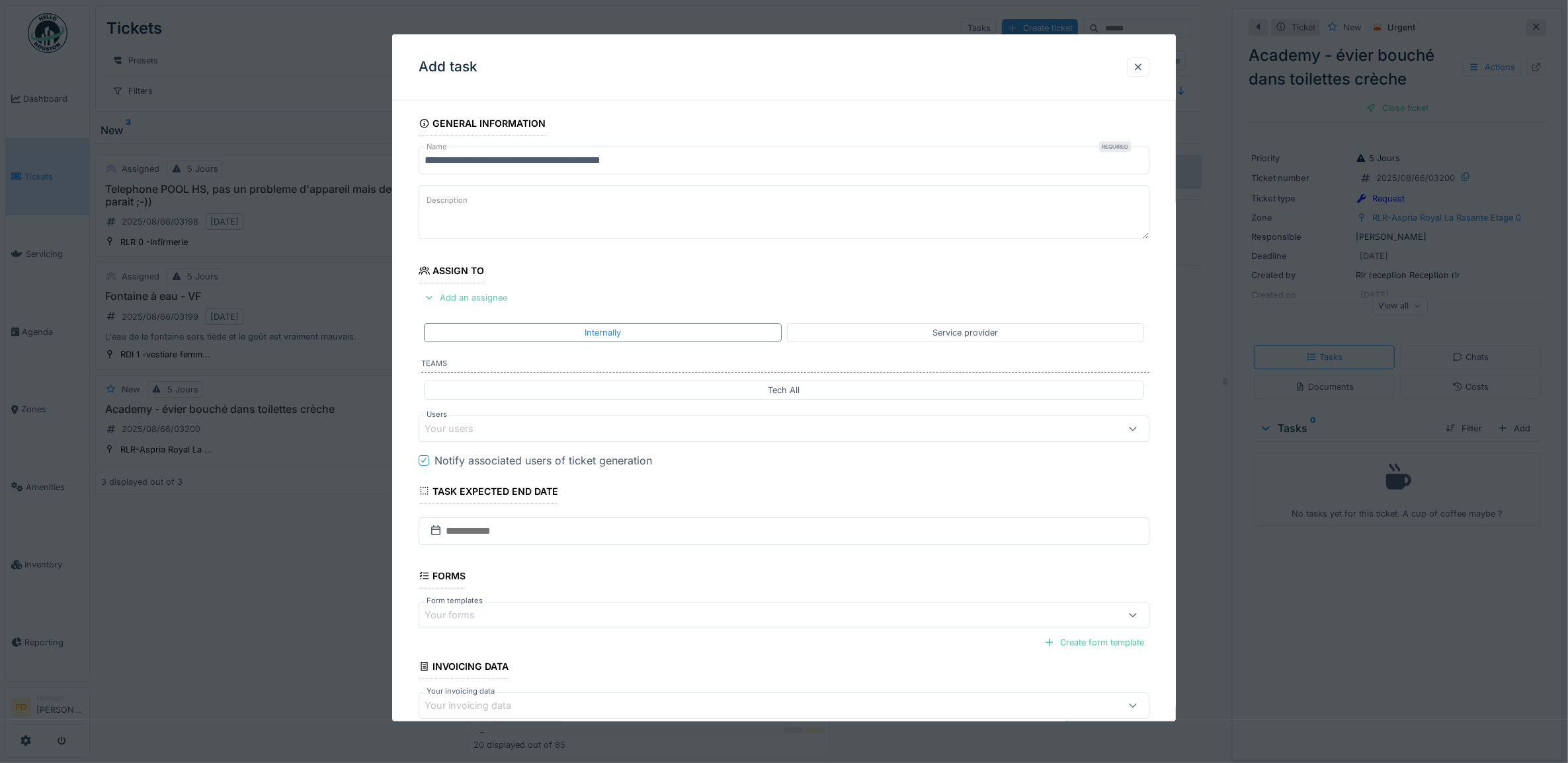
click at [478, 301] on div "Add an assignee" at bounding box center [466, 298] width 94 height 18
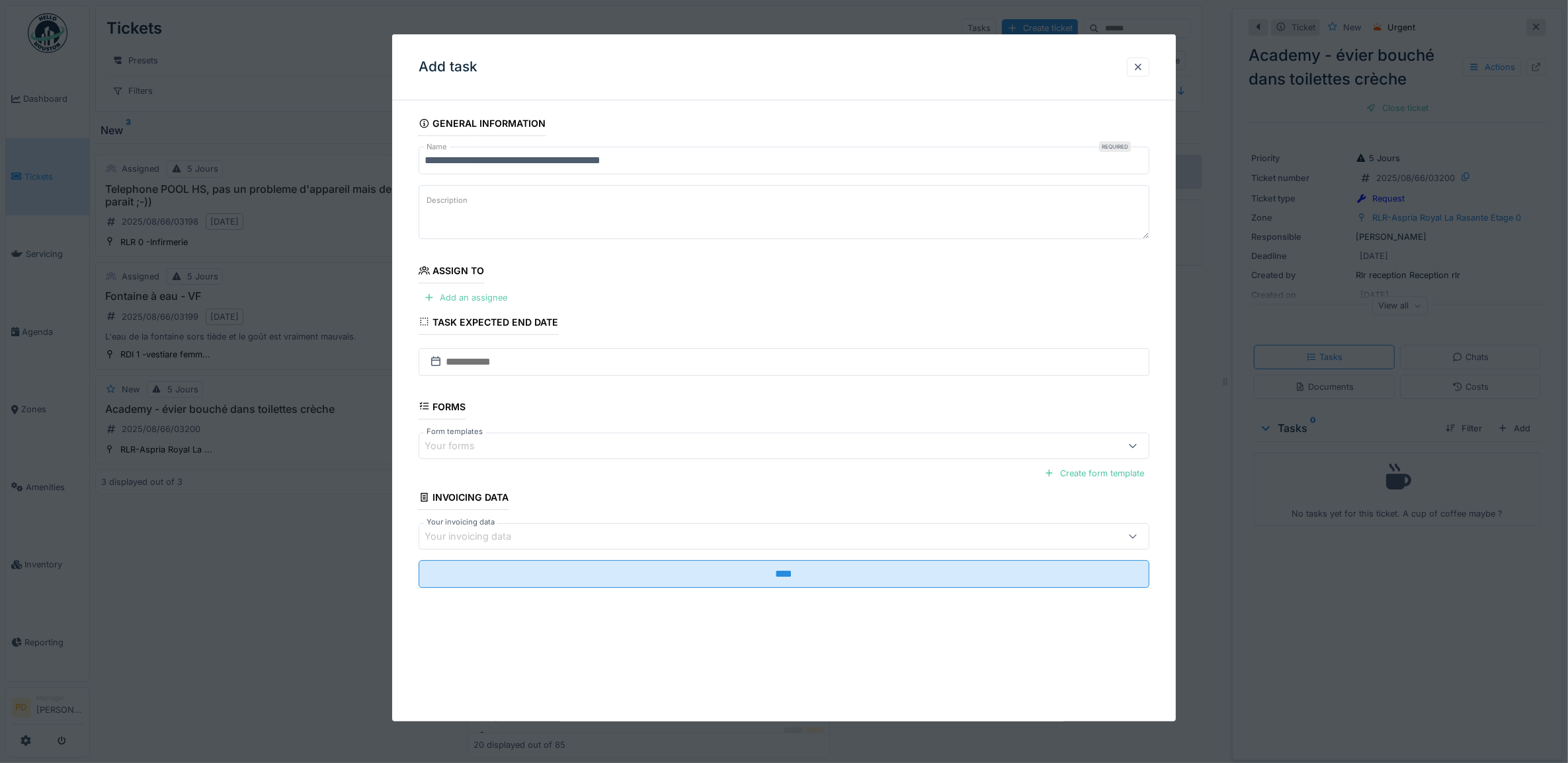
click at [488, 300] on div "Add an assignee" at bounding box center [466, 298] width 94 height 18
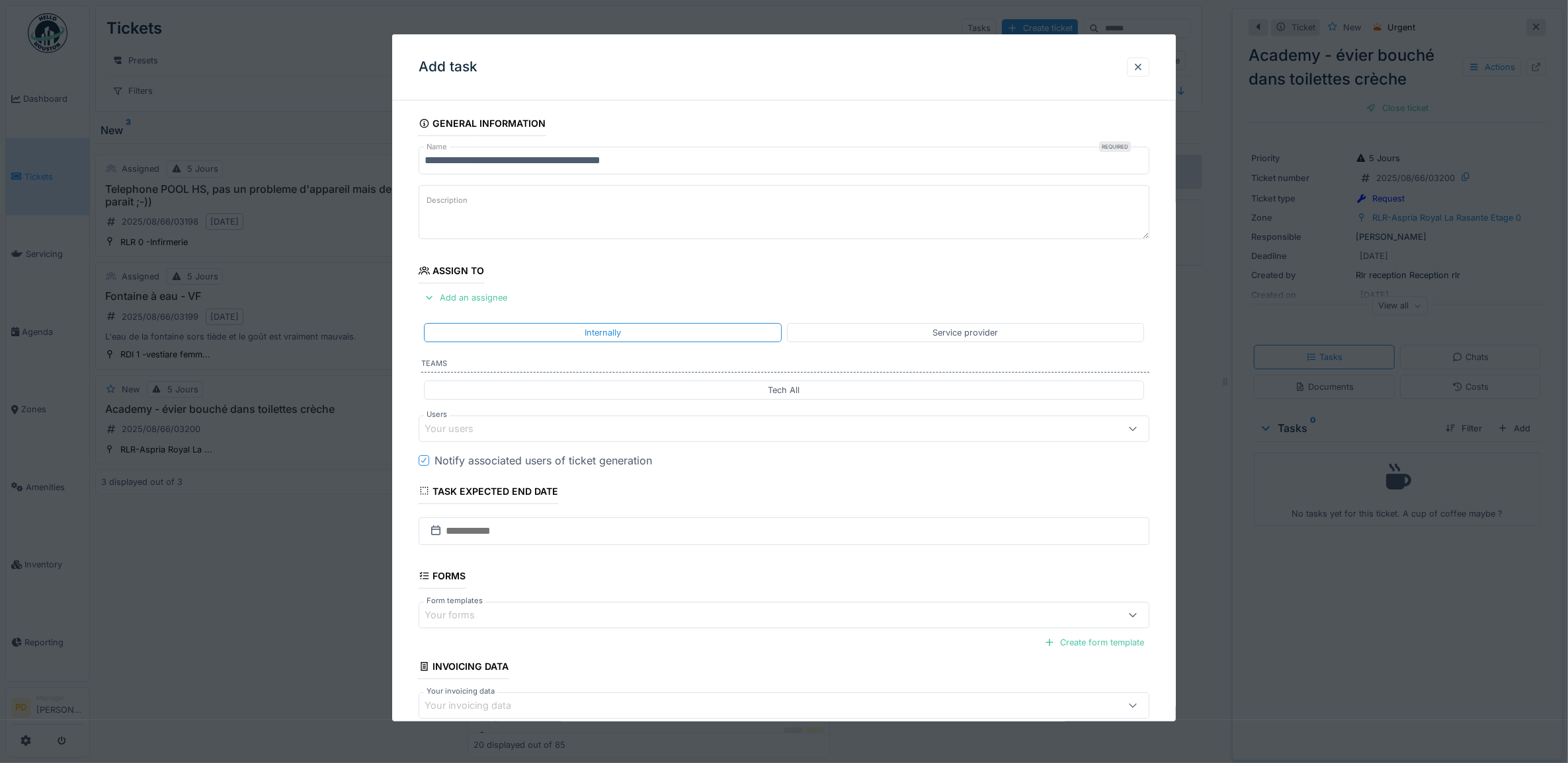
click at [507, 430] on div "Your users" at bounding box center [743, 429] width 637 height 15
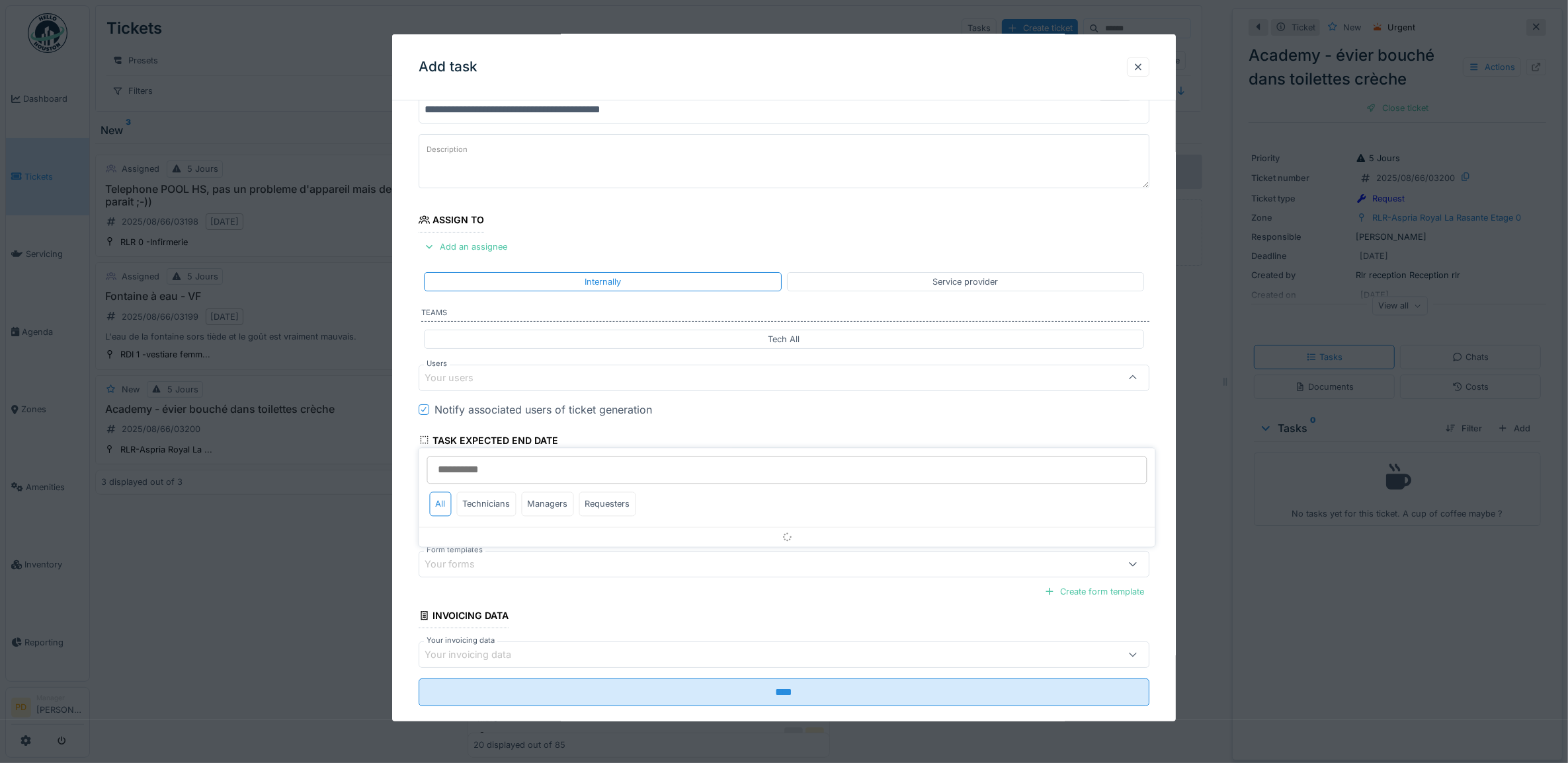
scroll to position [53, 0]
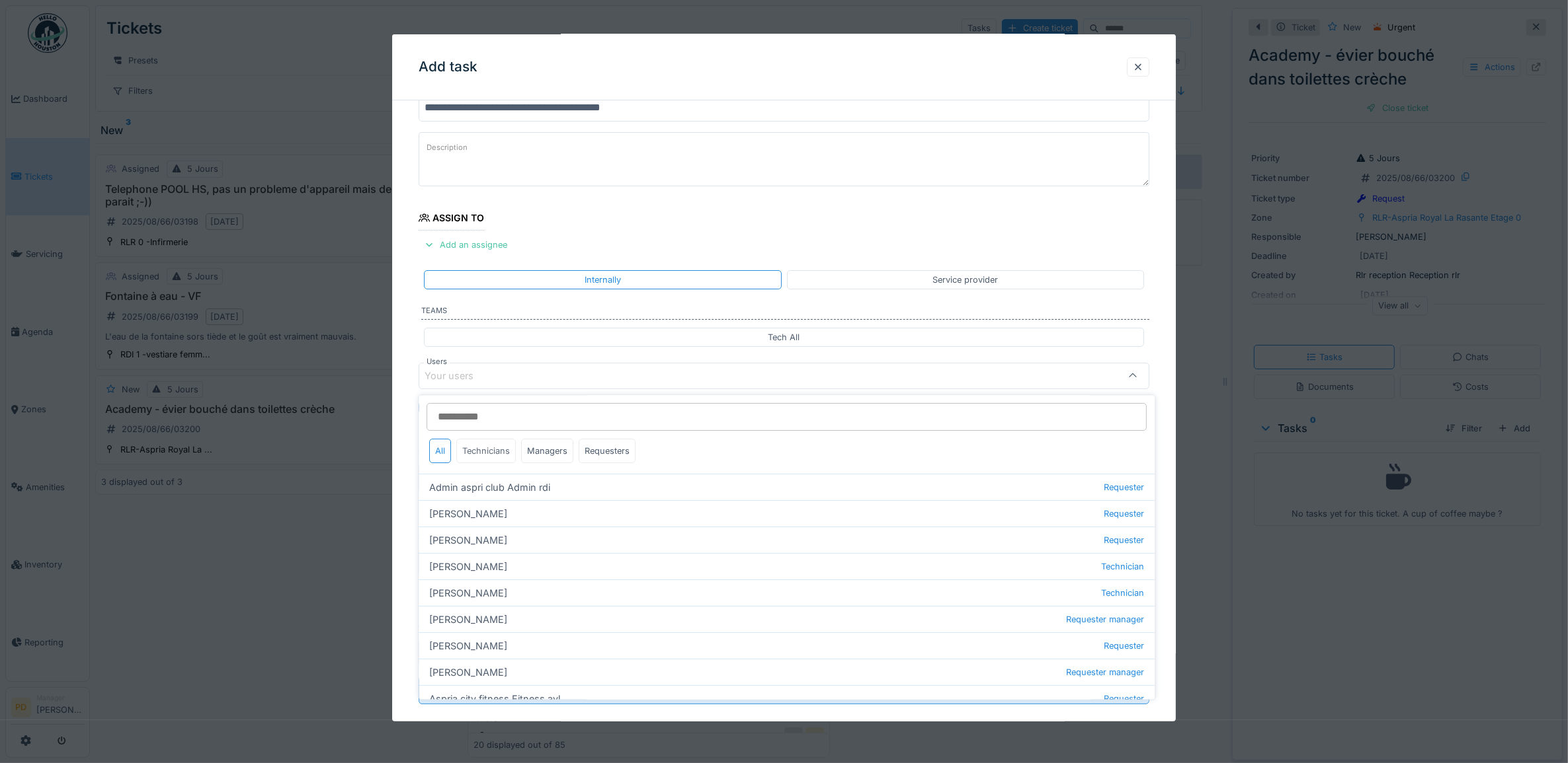
click at [504, 457] on div "Technicians" at bounding box center [487, 451] width 60 height 24
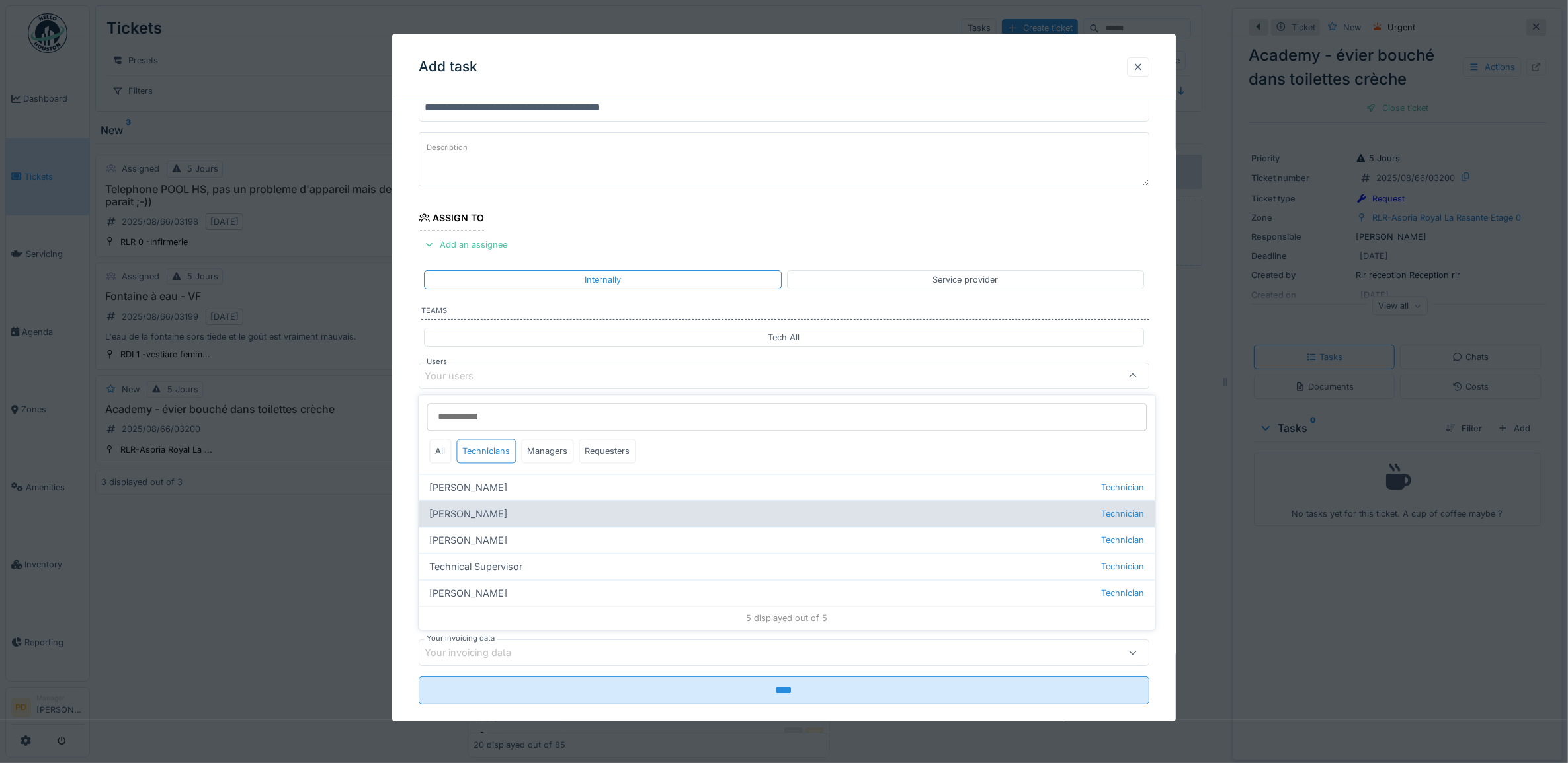
click at [508, 520] on div "Alexsander Batista Technician" at bounding box center [787, 514] width 736 height 26
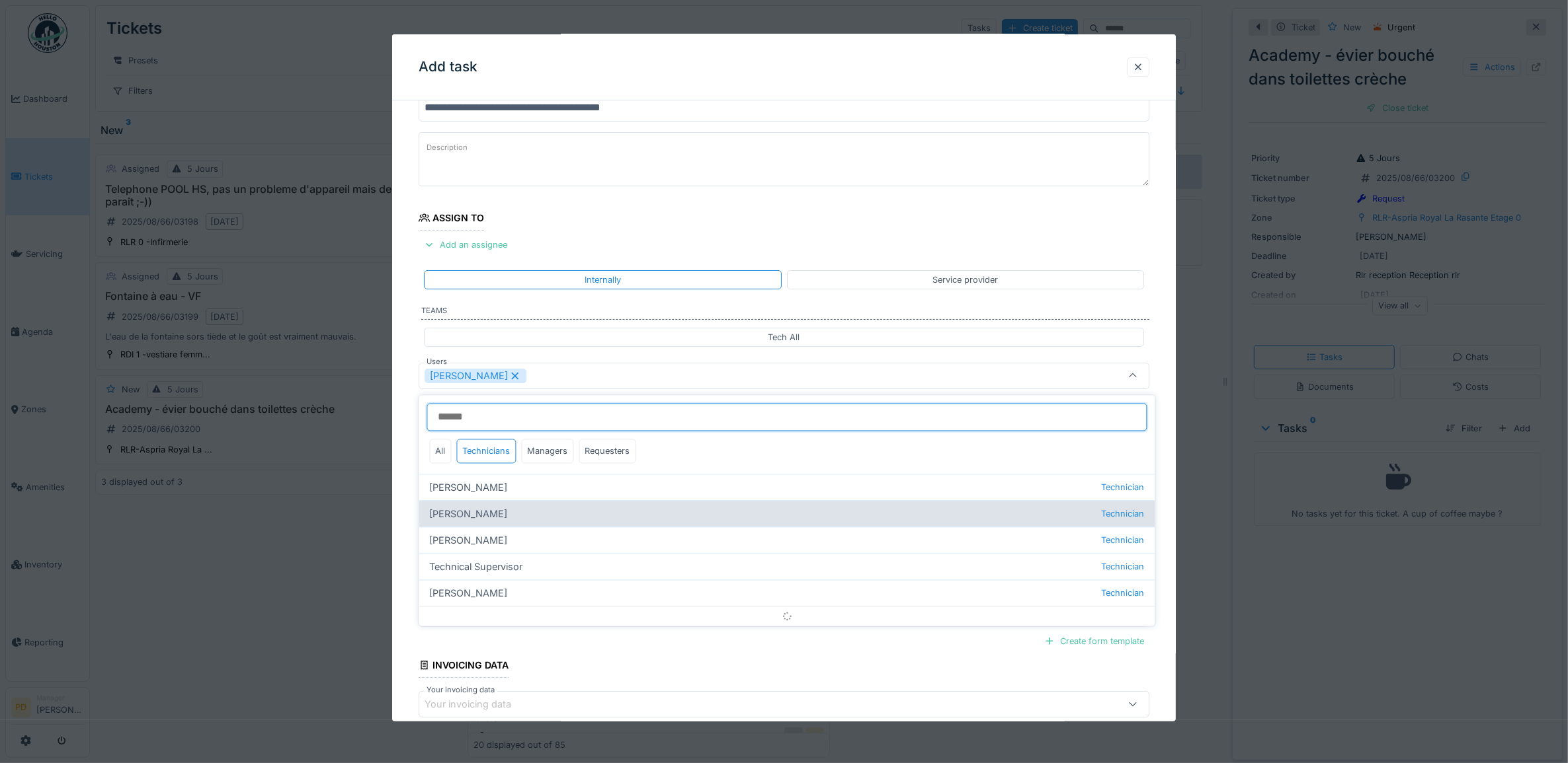
type input "*****"
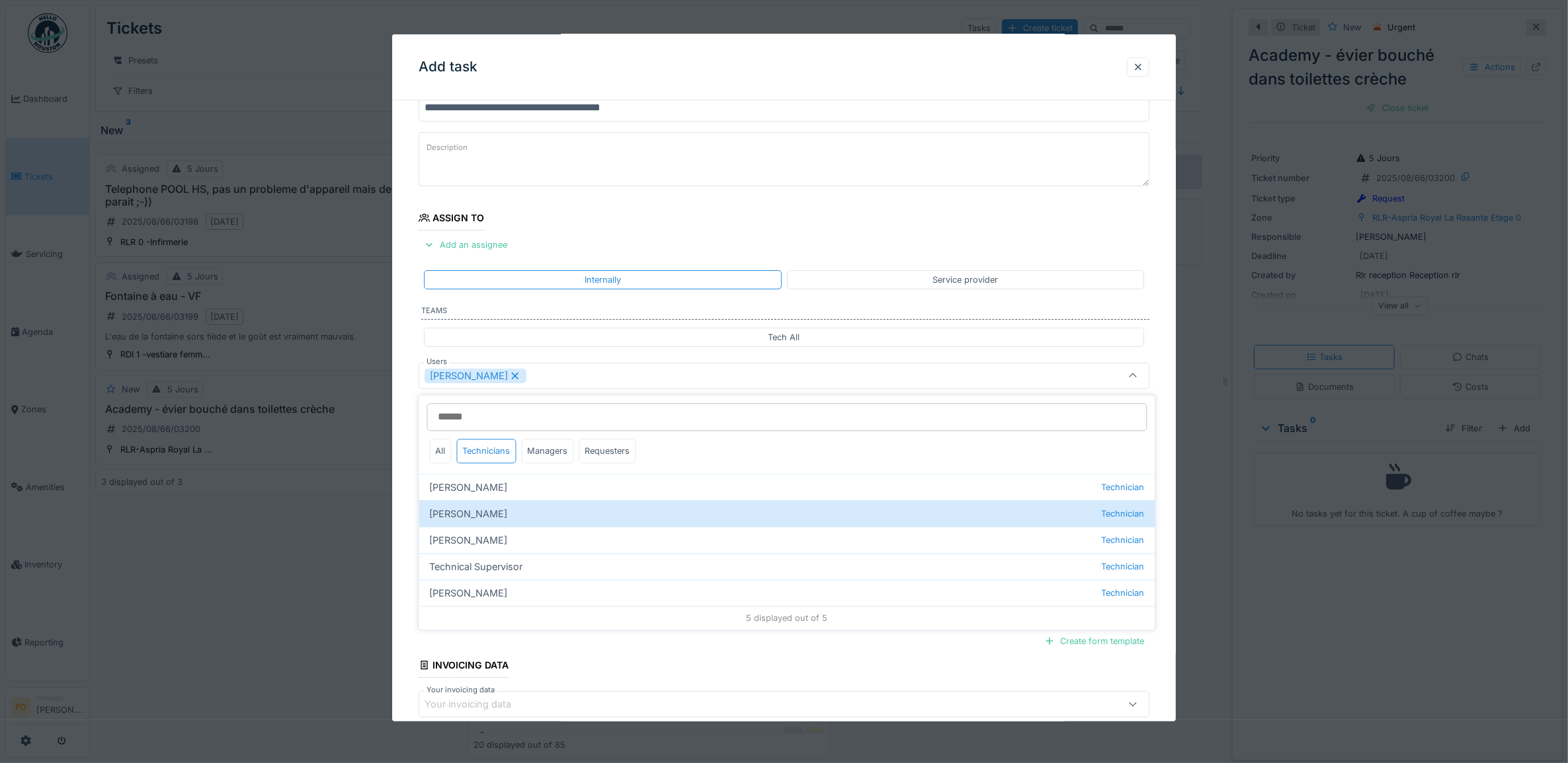
click at [411, 473] on div "**********" at bounding box center [784, 425] width 784 height 735
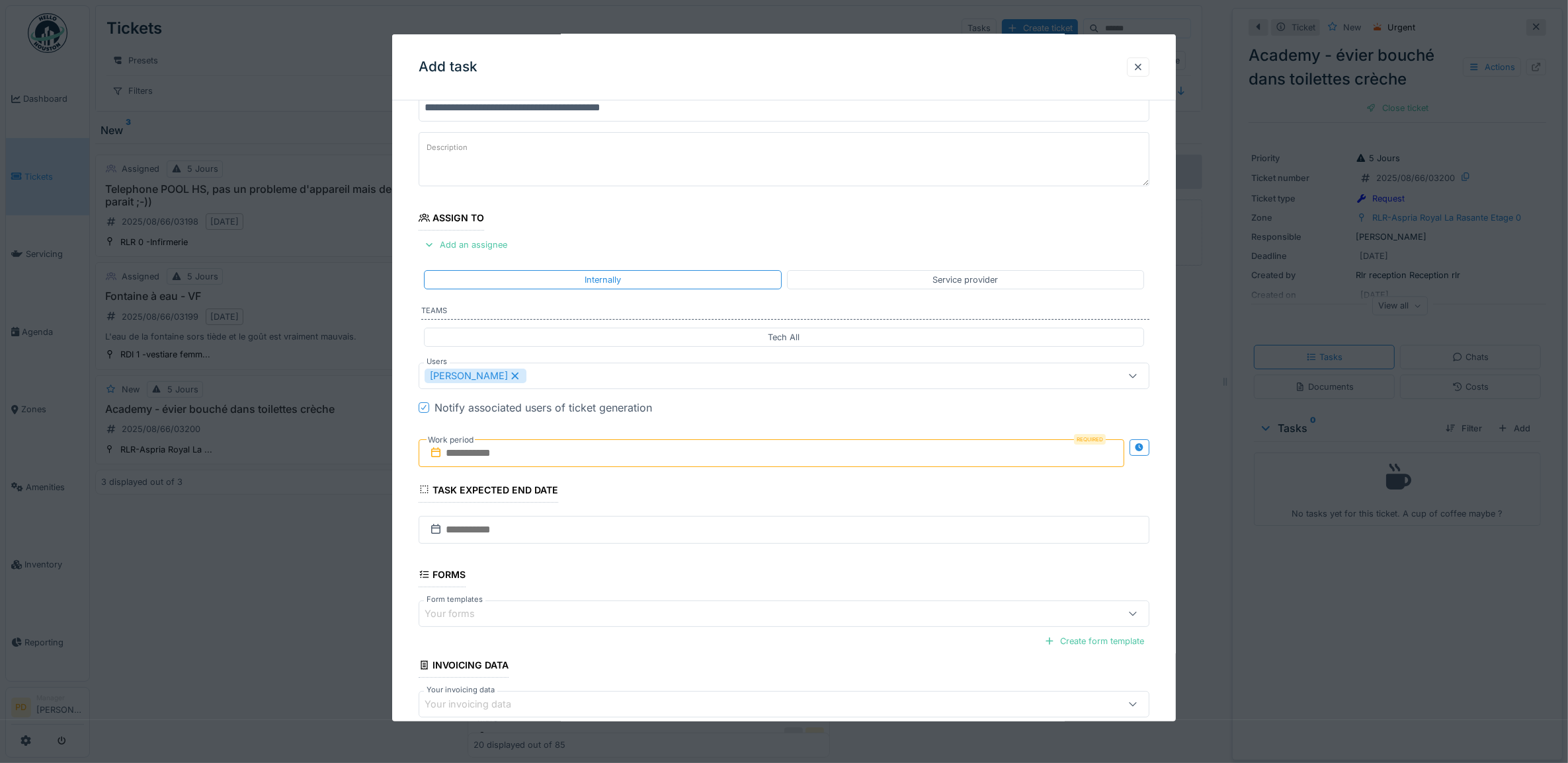
click at [499, 464] on input "text" at bounding box center [772, 453] width 707 height 28
click at [776, 606] on div "21" at bounding box center [775, 604] width 18 height 20
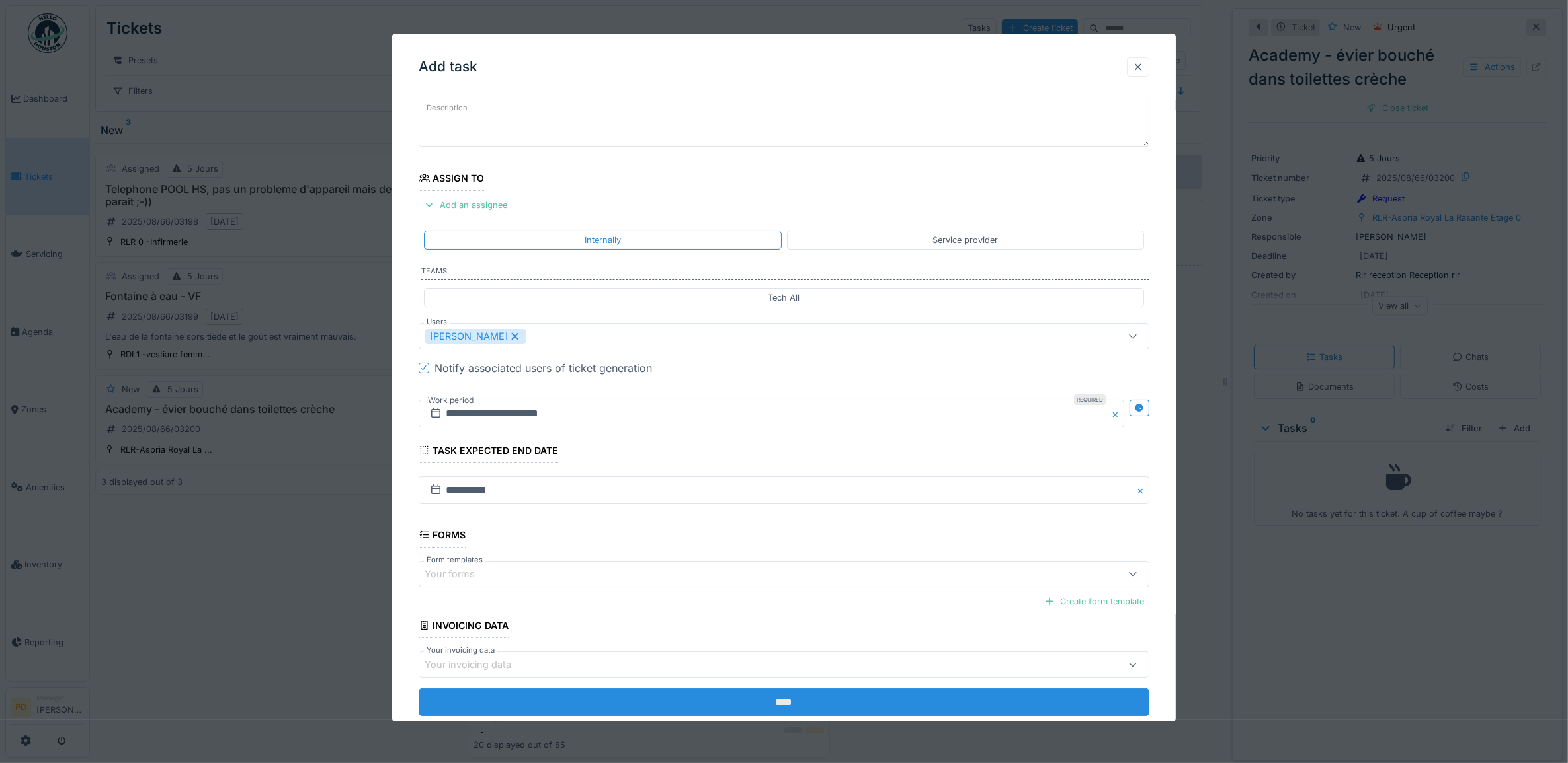
scroll to position [127, 0]
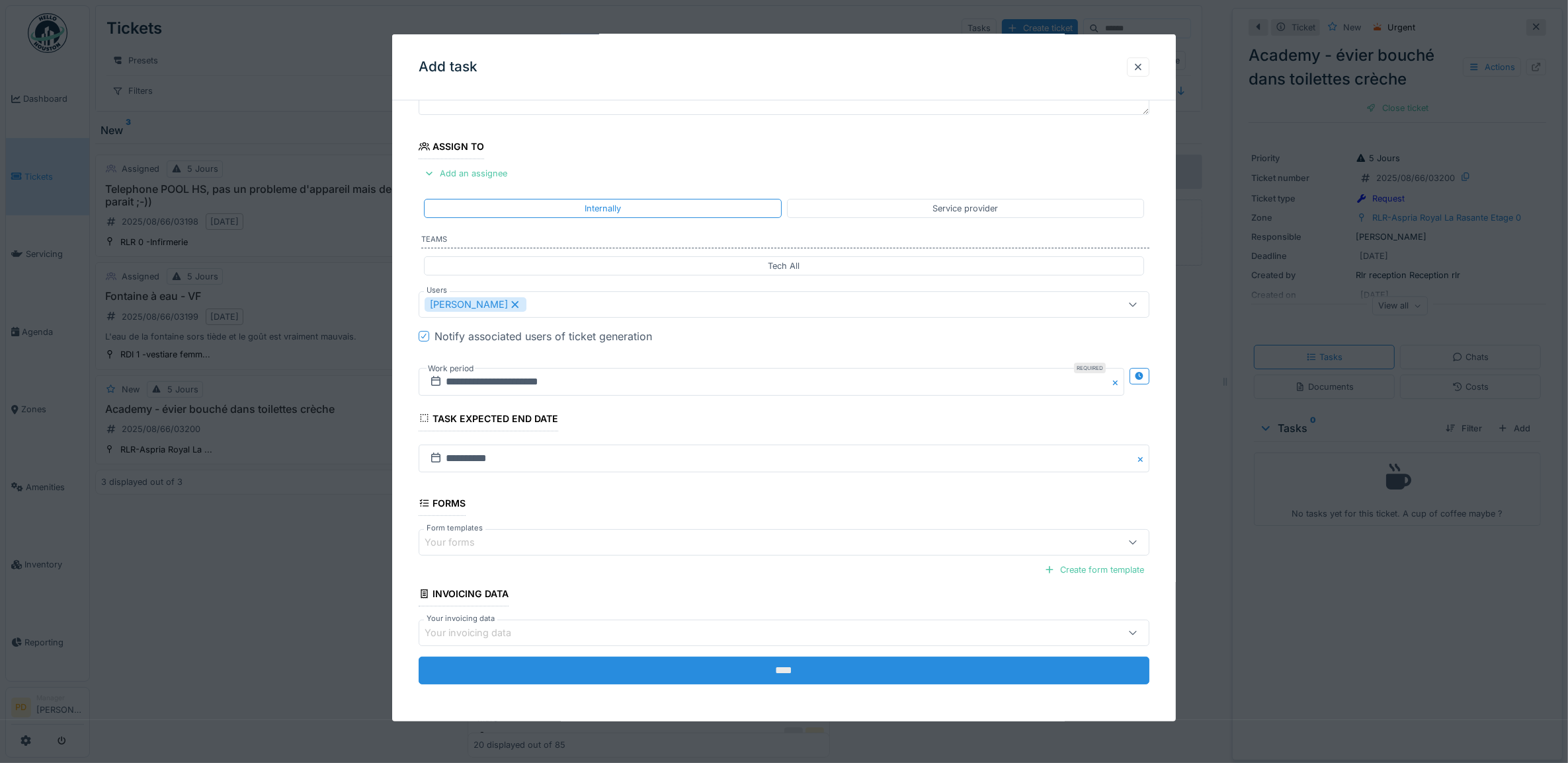
click at [789, 670] on input "****" at bounding box center [785, 671] width 732 height 28
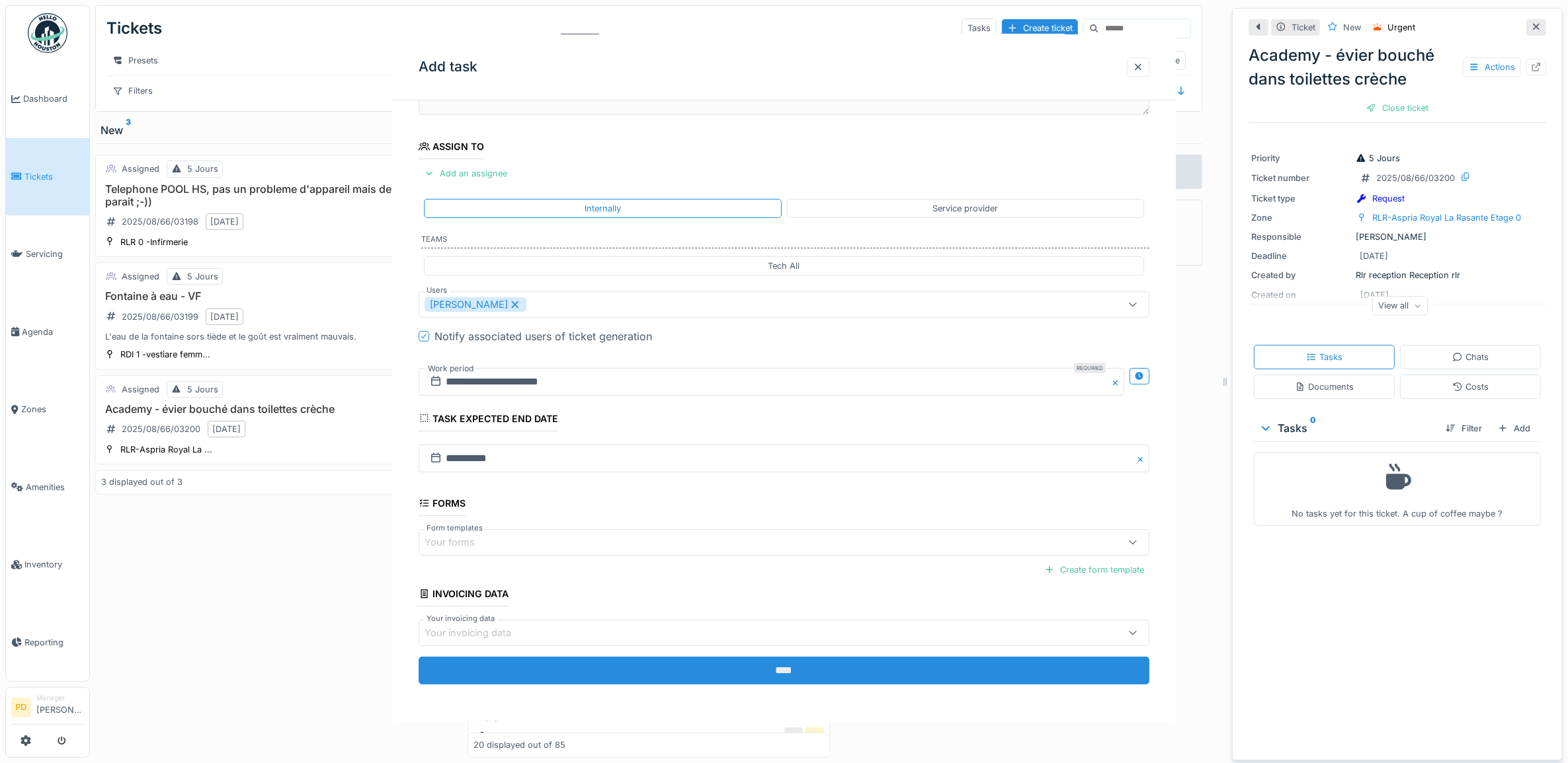
scroll to position [0, 0]
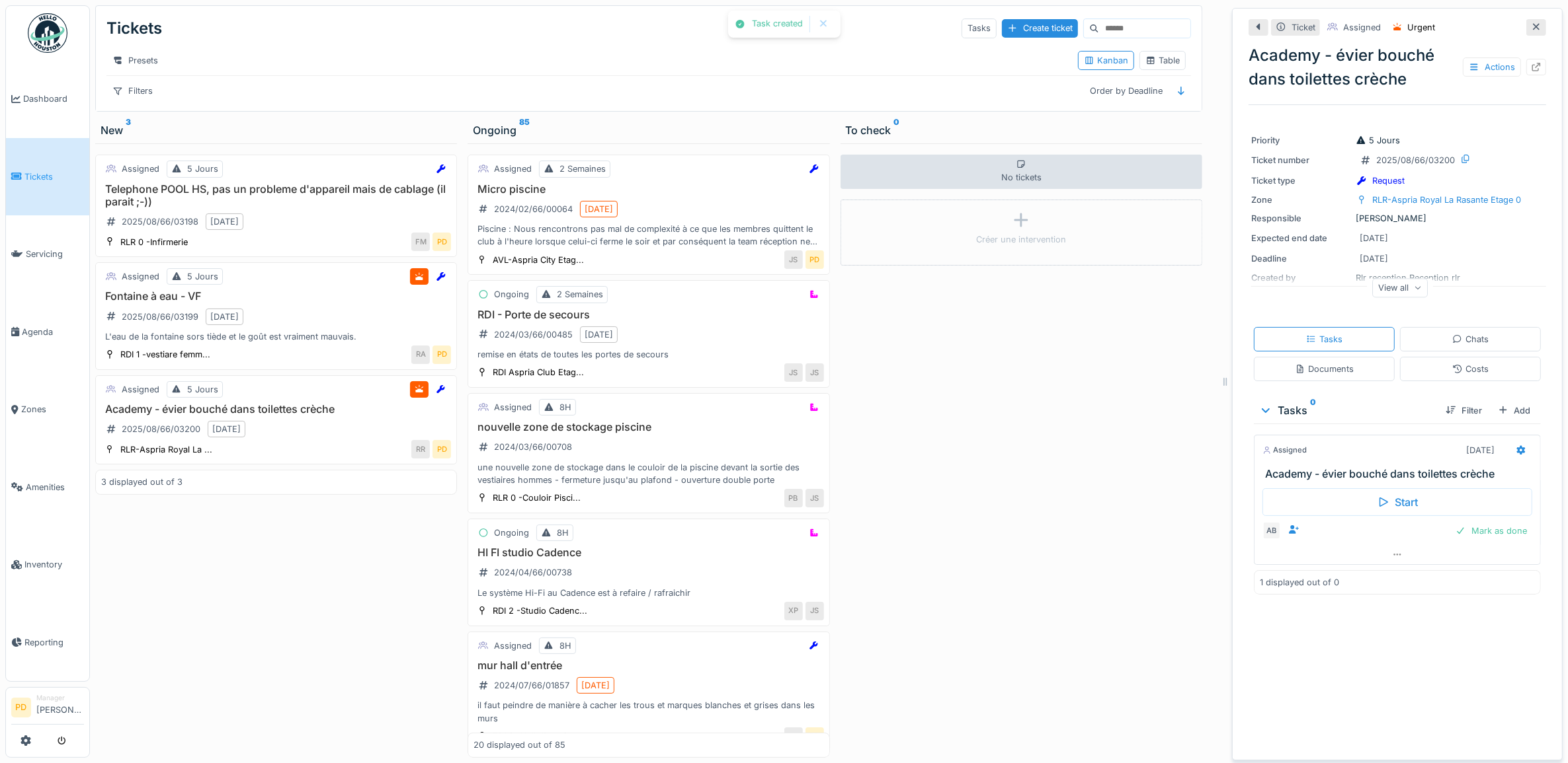
click at [47, 173] on span "Tickets" at bounding box center [54, 176] width 60 height 12
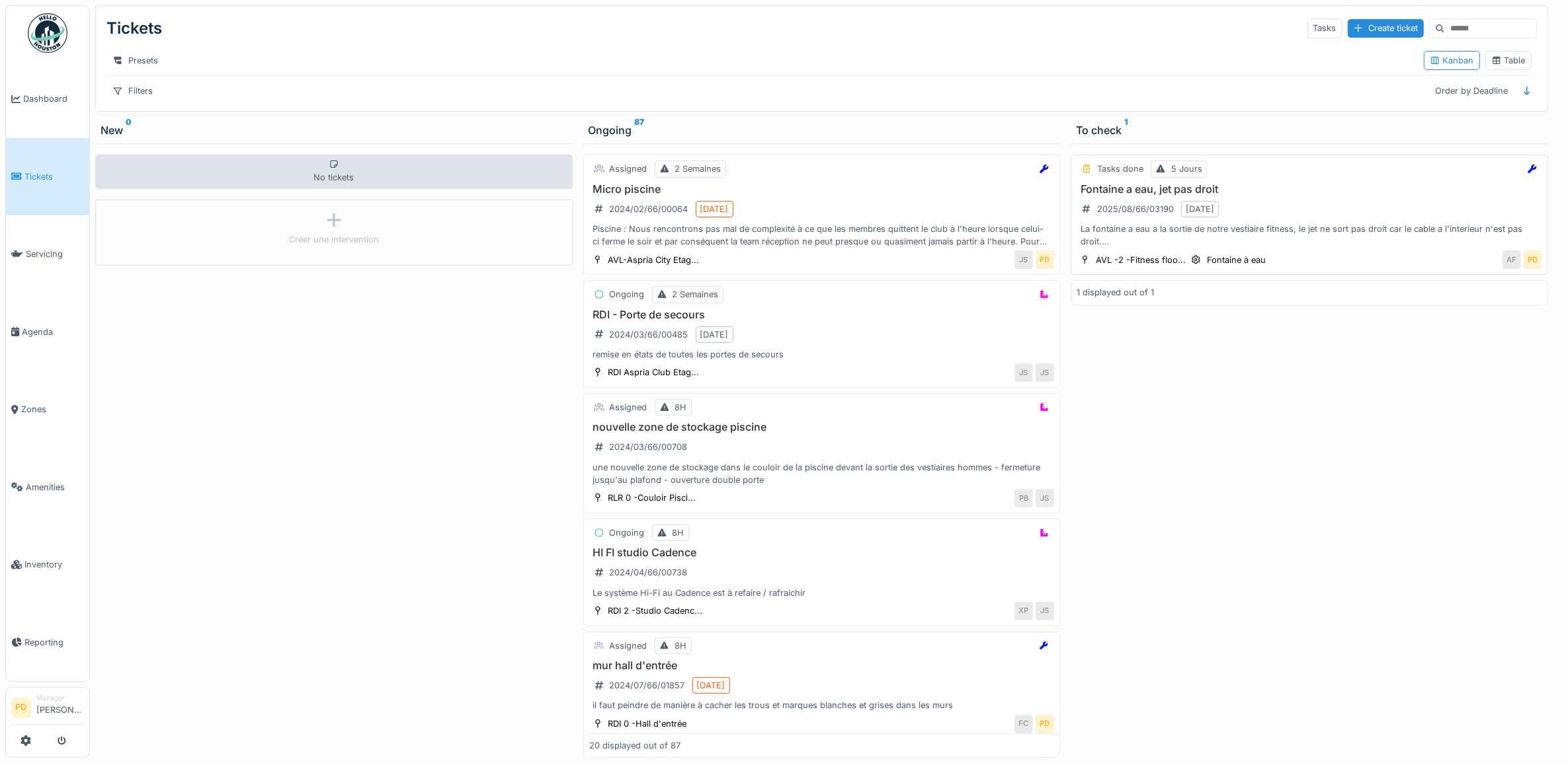
click at [1320, 215] on div "Fontaine a eau, jet pas droit 2025/08/66/03190 [DATE] La fontaine a eau a la so…" at bounding box center [1309, 215] width 466 height 65
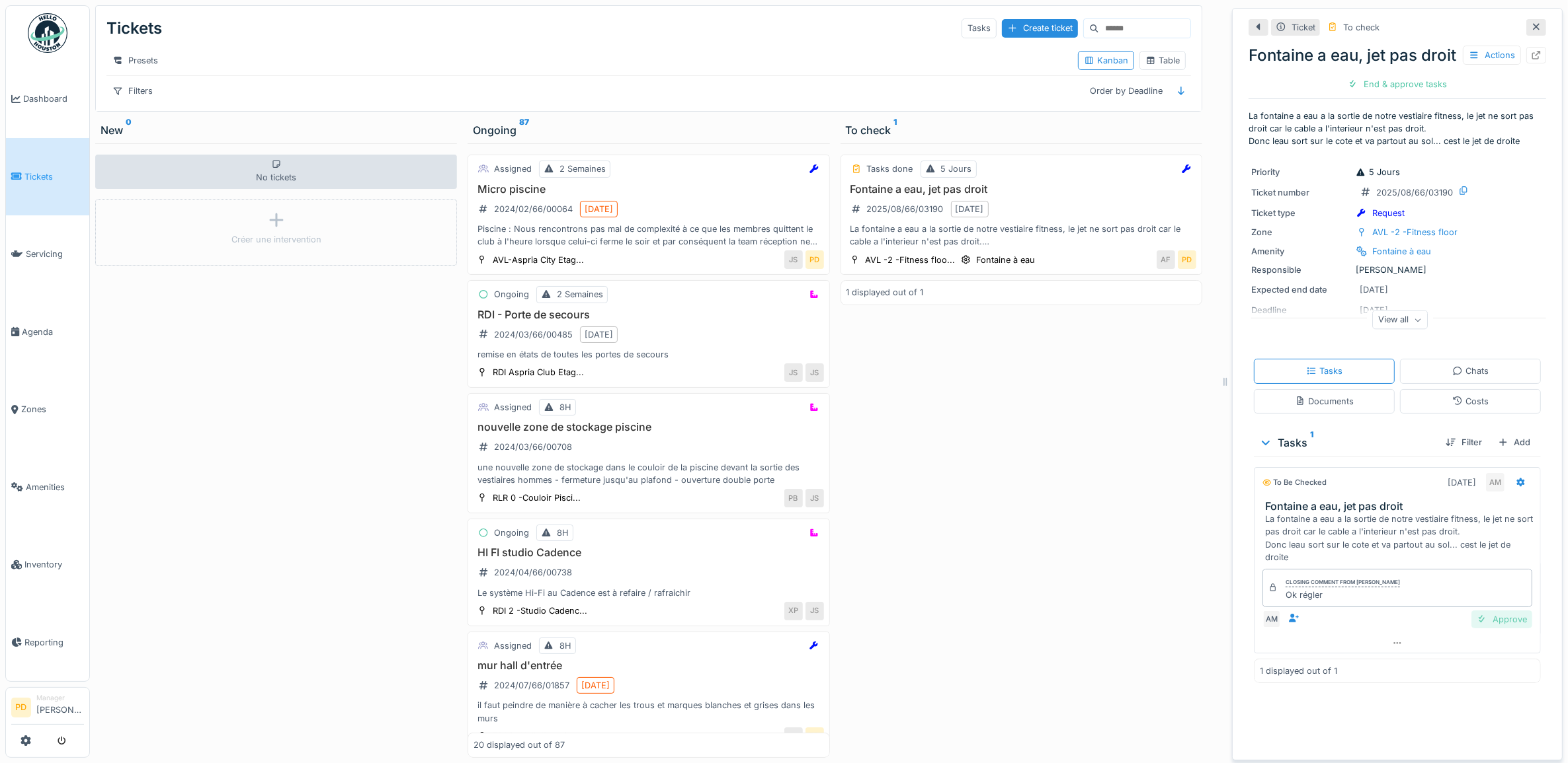
click at [1492, 629] on div "Approve" at bounding box center [1502, 619] width 61 height 18
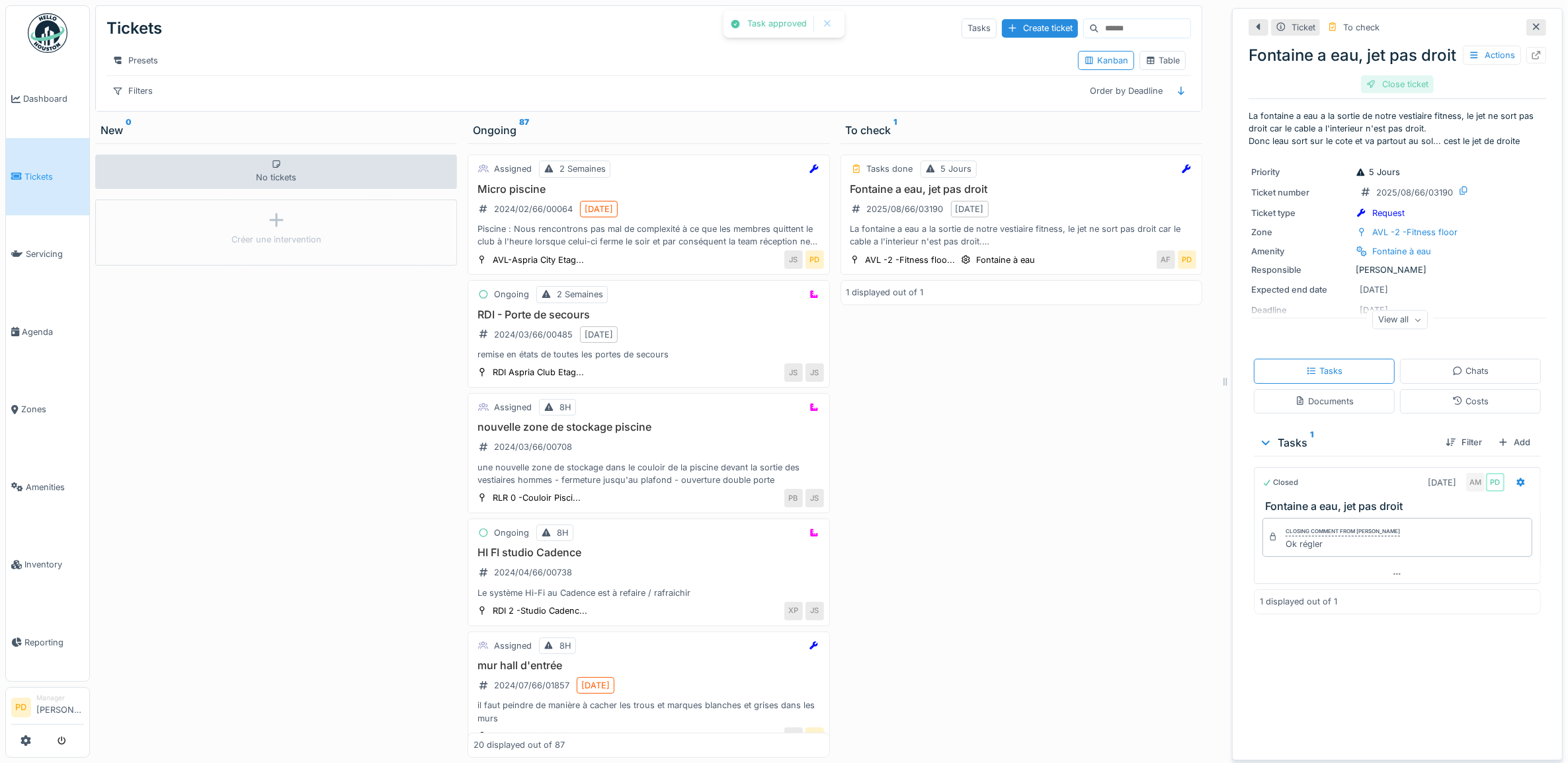
click at [1386, 93] on div "Close ticket" at bounding box center [1397, 84] width 73 height 18
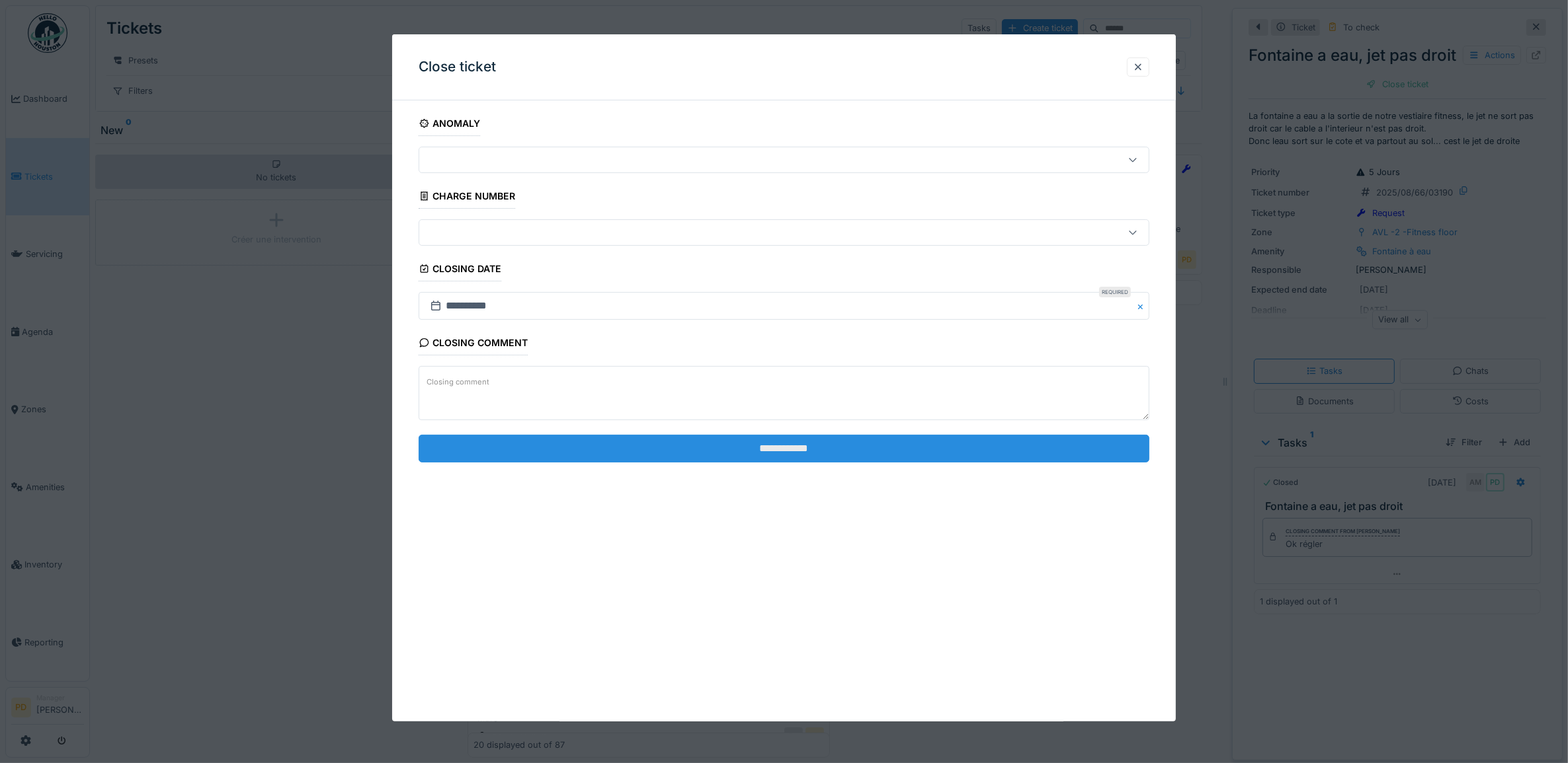
click at [893, 452] on input "**********" at bounding box center [785, 449] width 732 height 28
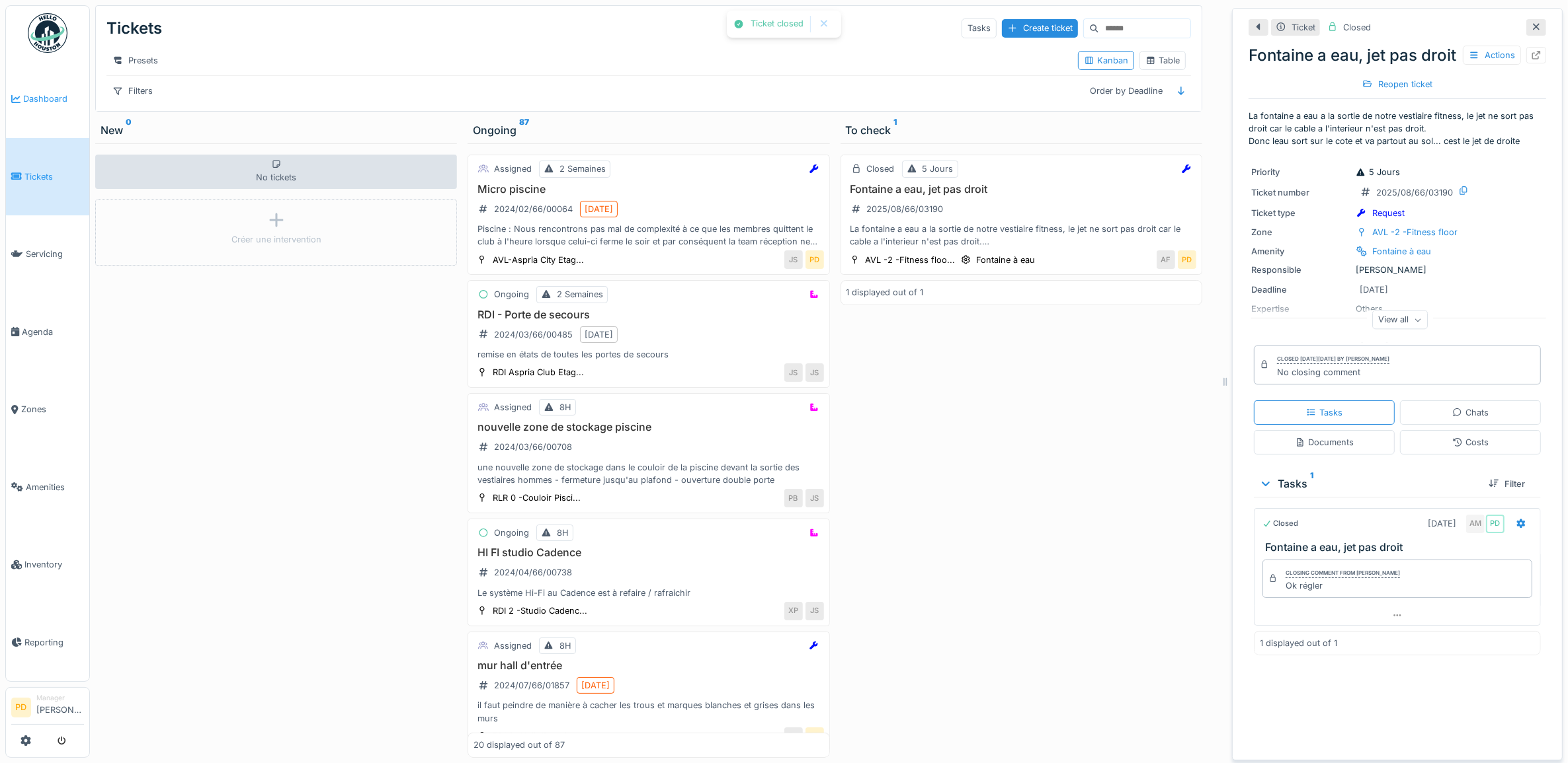
click at [38, 104] on span "Dashboard" at bounding box center [53, 98] width 61 height 12
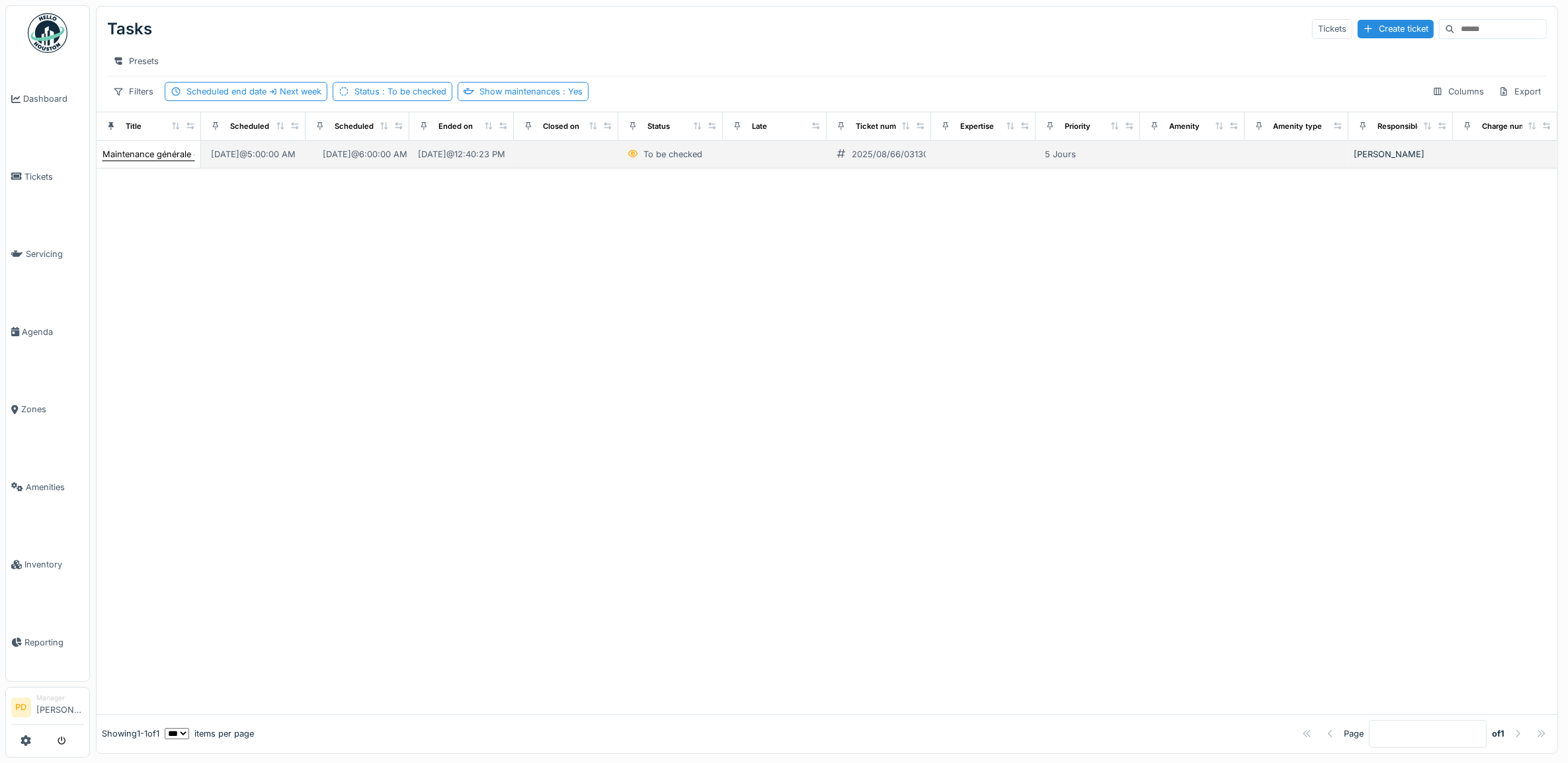
click at [148, 160] on div "Maintenance générale ch2" at bounding box center [156, 154] width 106 height 12
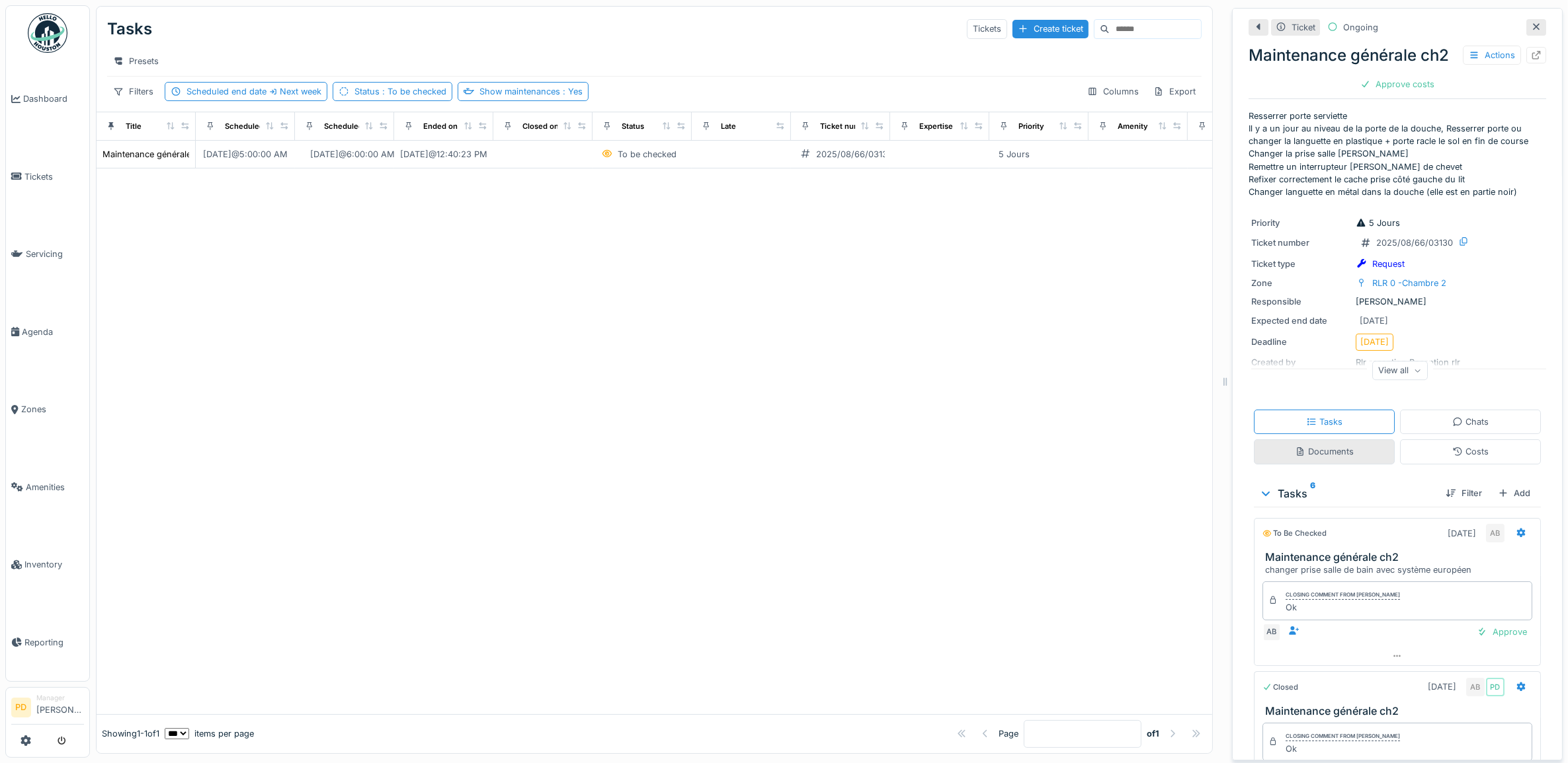
click at [1310, 458] on div "Documents" at bounding box center [1323, 451] width 59 height 12
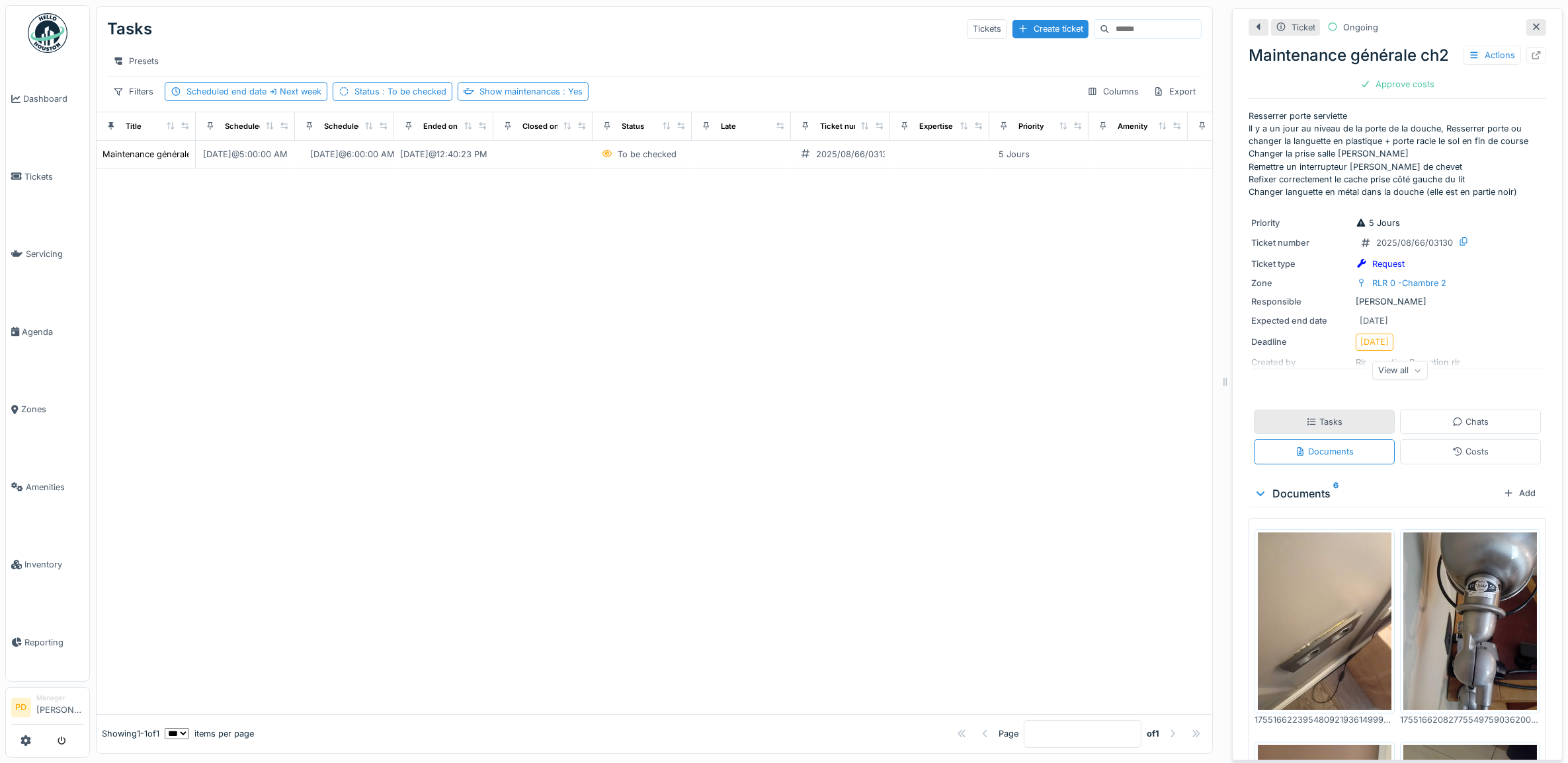
click at [1284, 426] on div "Tasks" at bounding box center [1324, 422] width 141 height 24
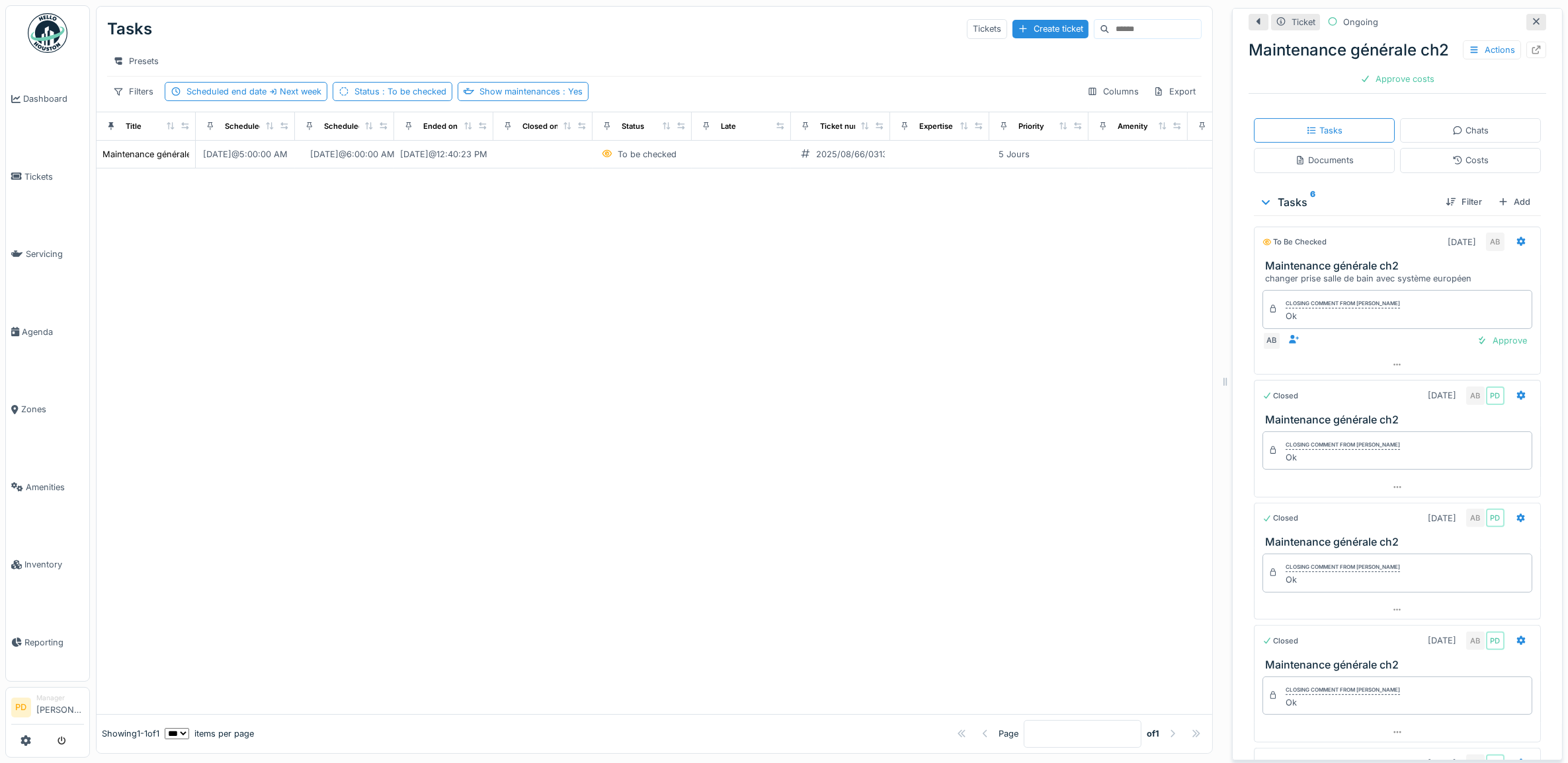
scroll to position [126, 0]
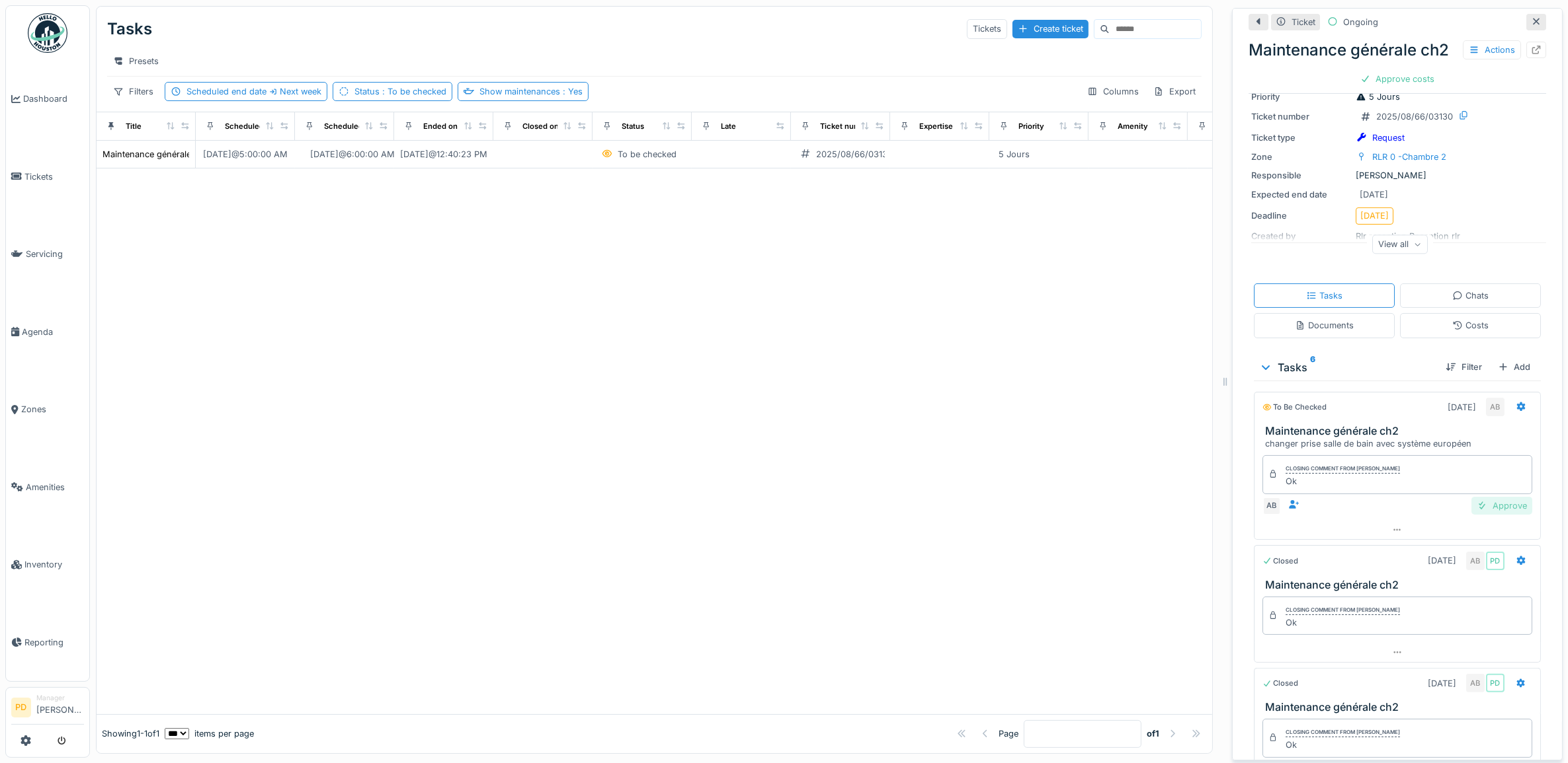
click at [1472, 515] on div "Approve" at bounding box center [1502, 506] width 61 height 18
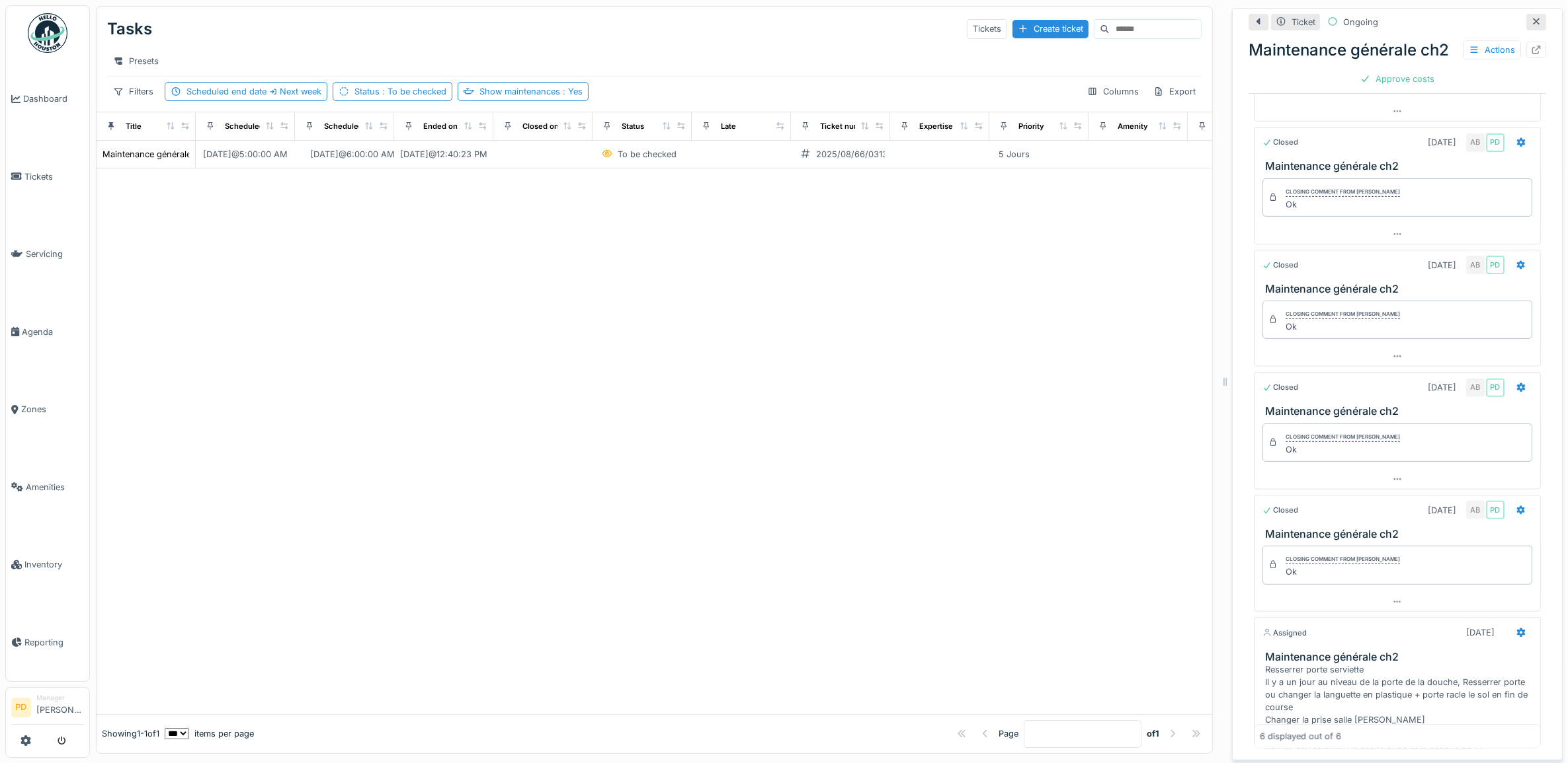
scroll to position [153, 0]
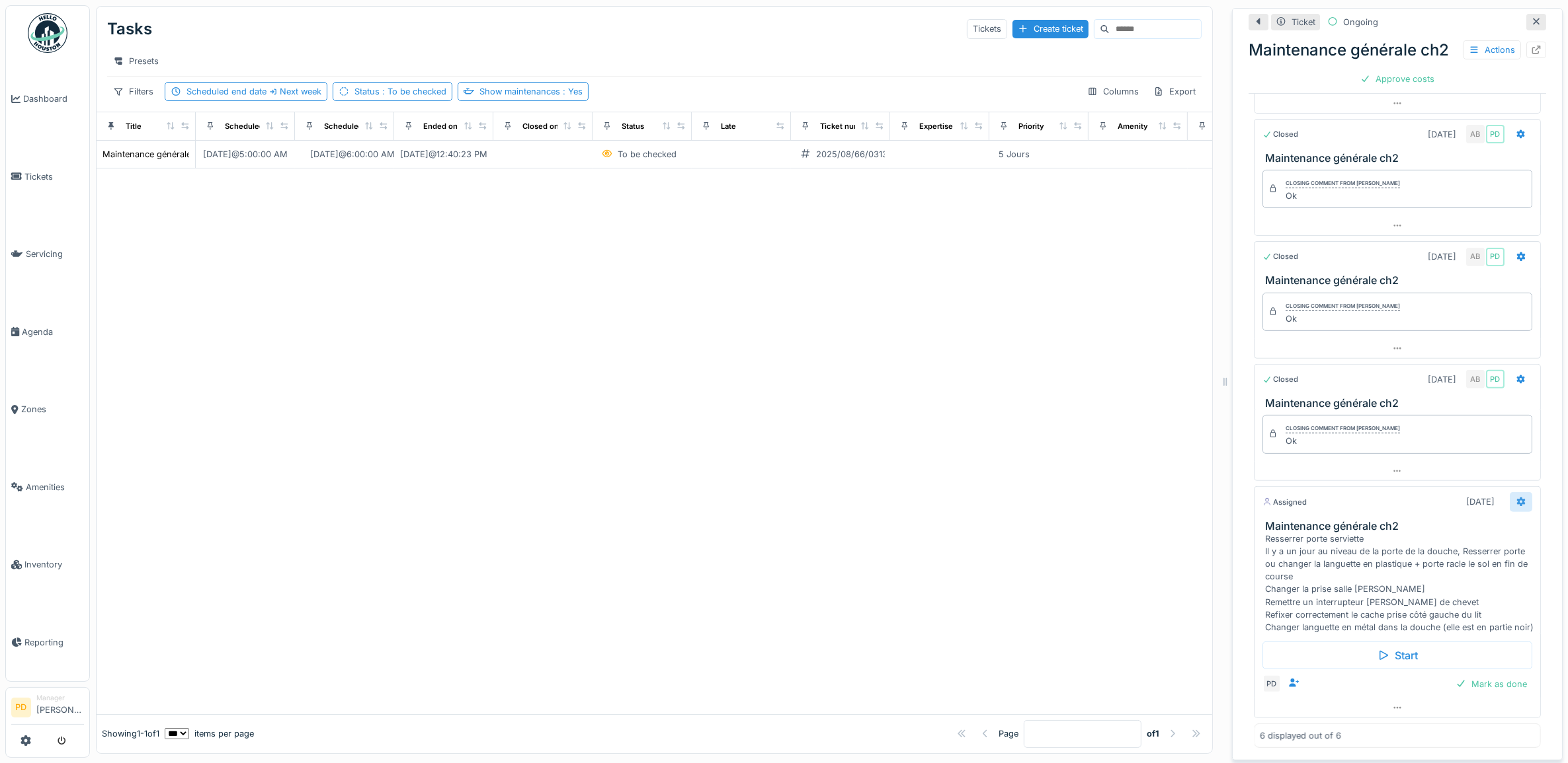
click at [1518, 498] on icon at bounding box center [1521, 503] width 8 height 9
click at [1390, 659] on div "Edit" at bounding box center [1423, 668] width 109 height 20
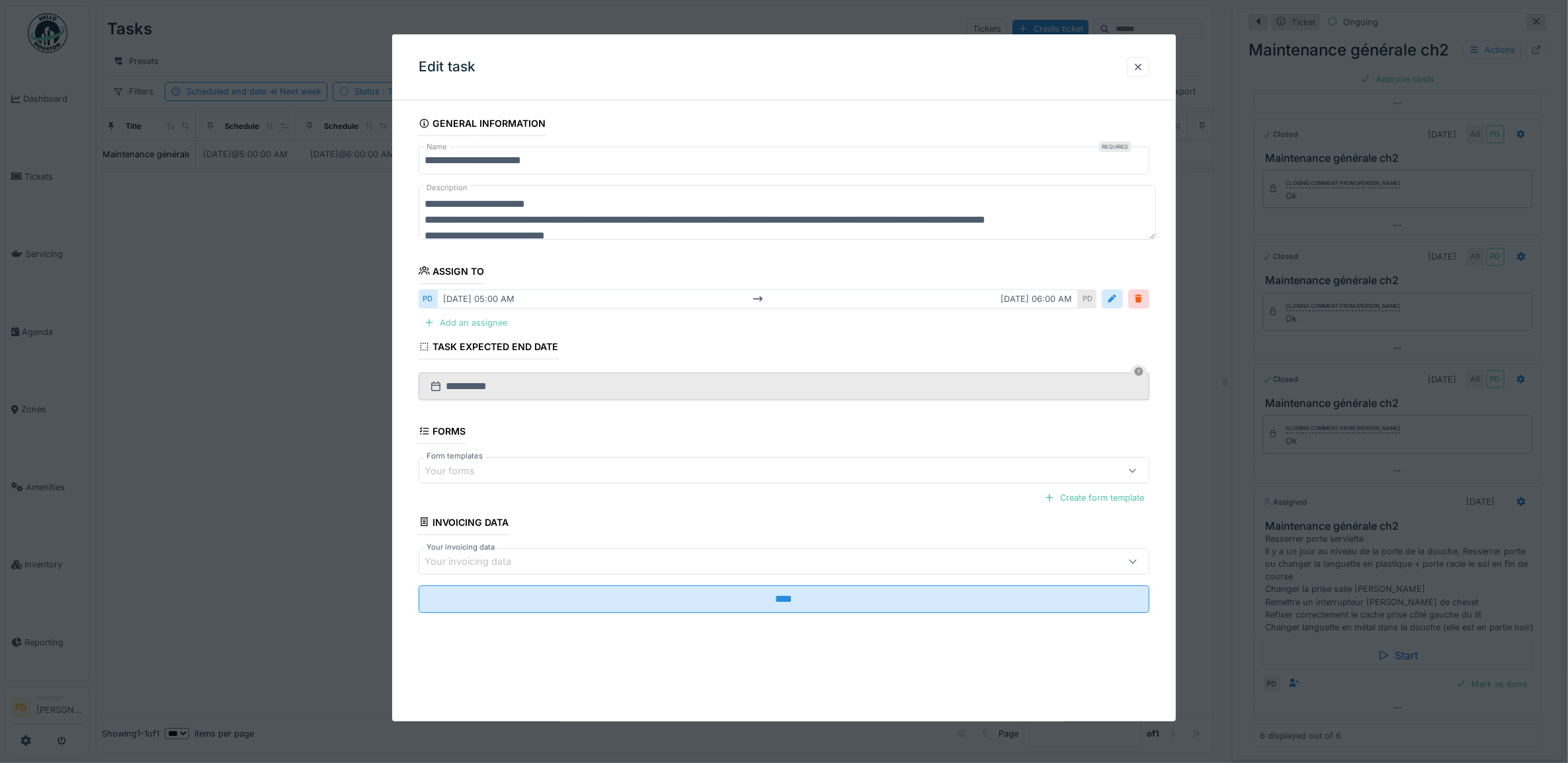
click at [481, 326] on div "Add an assignee" at bounding box center [466, 323] width 94 height 18
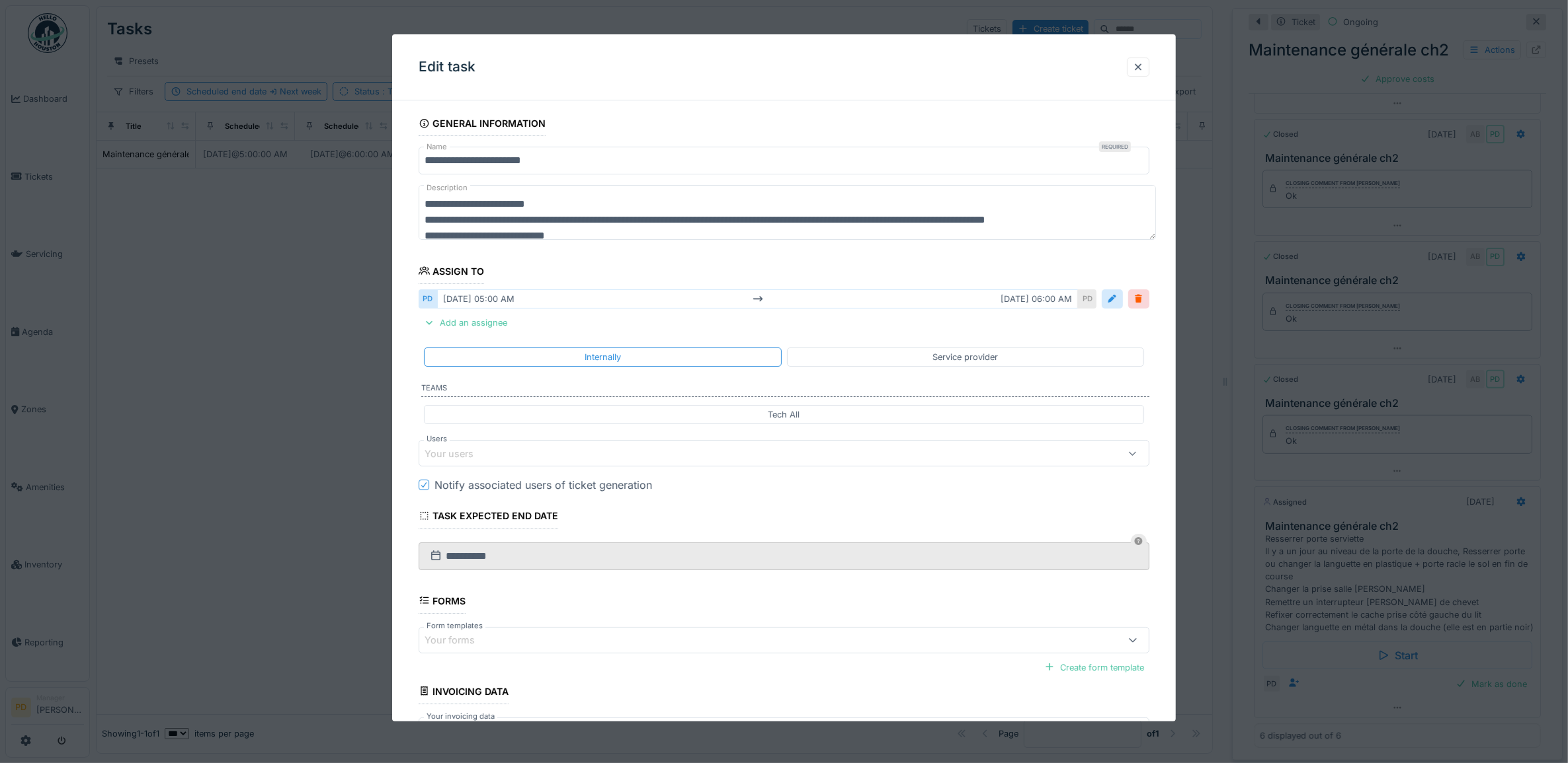
click at [516, 463] on div "Your users" at bounding box center [785, 453] width 732 height 26
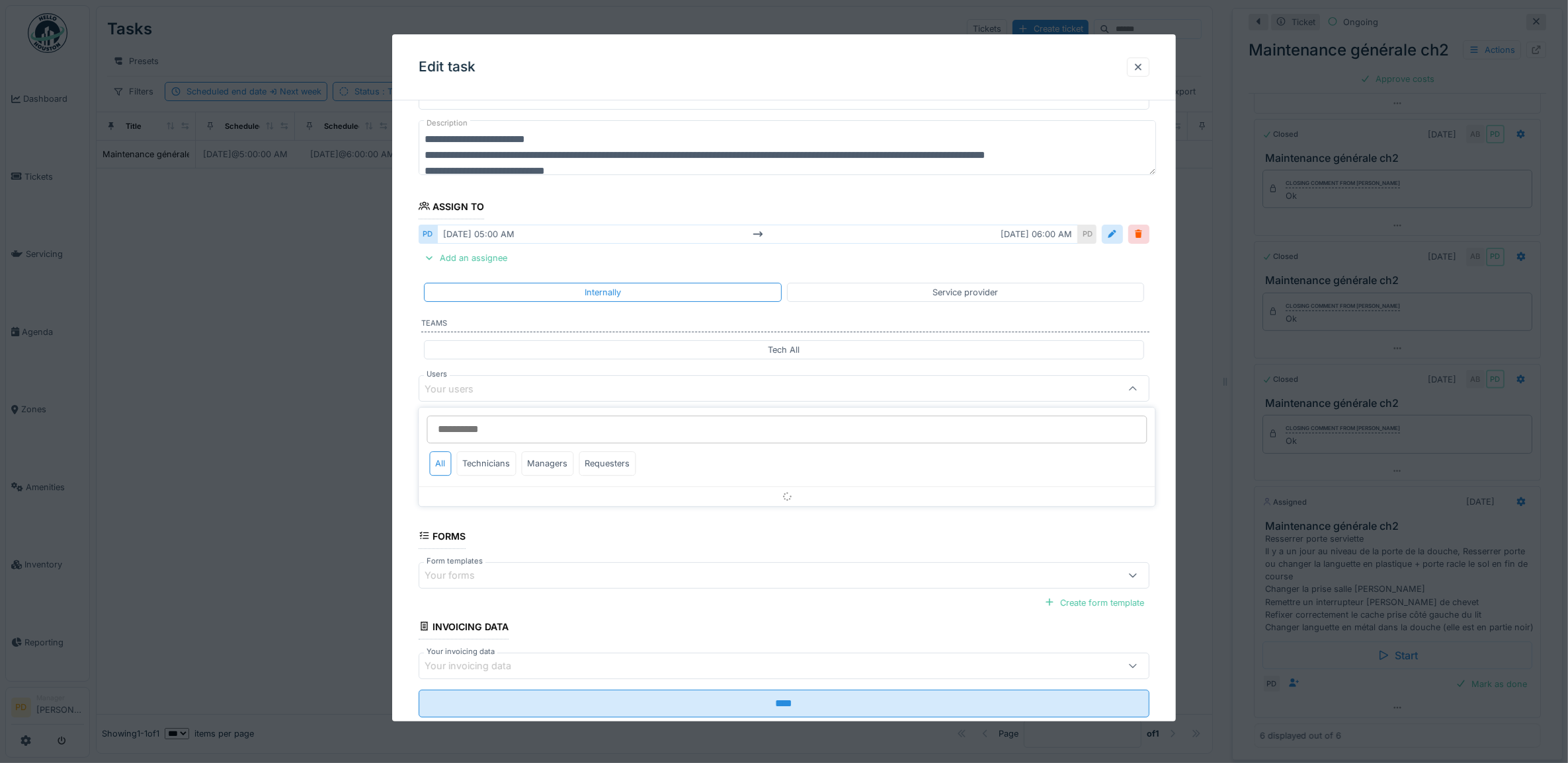
scroll to position [77, 0]
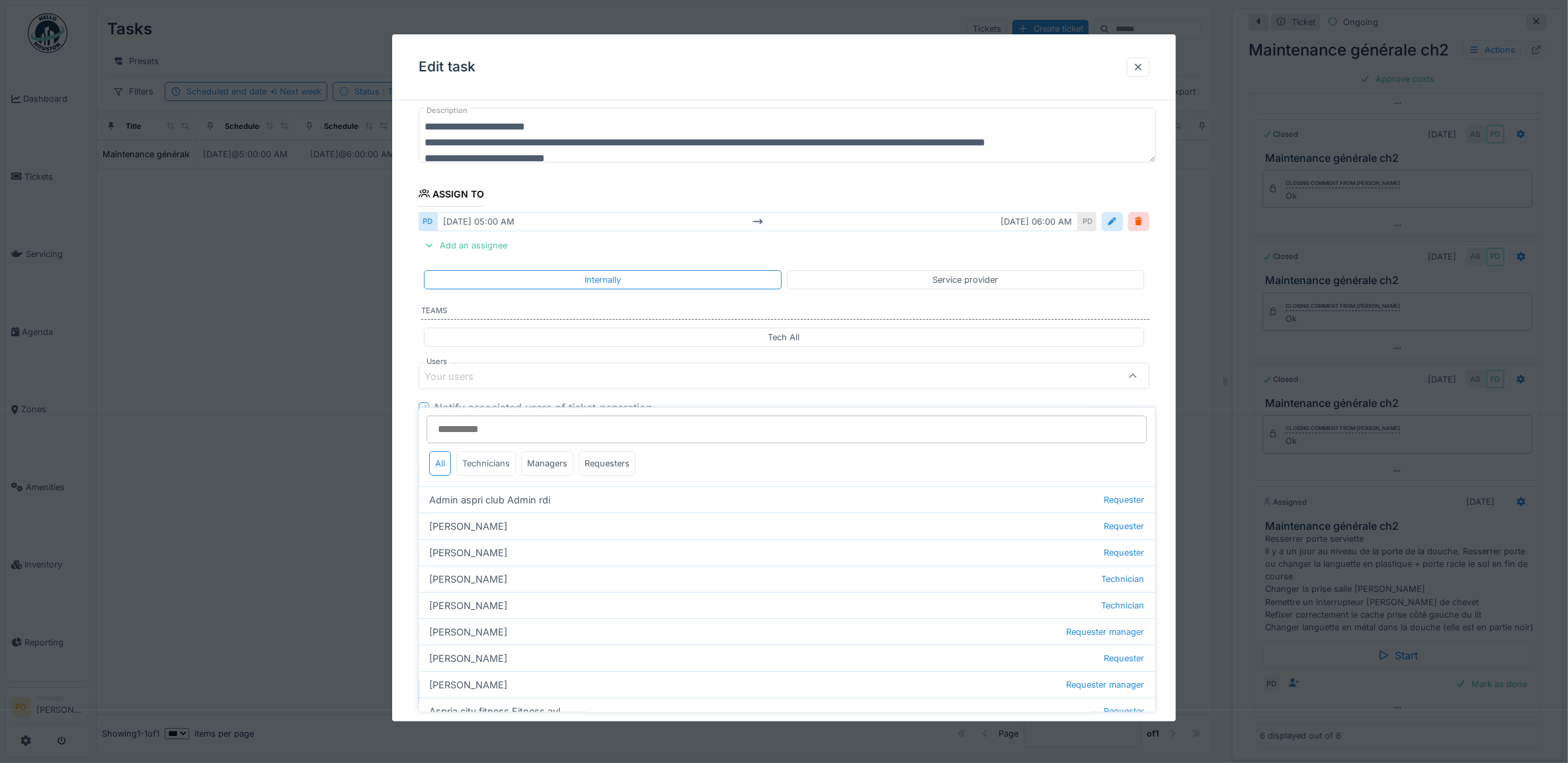
click at [499, 453] on div "Technicians" at bounding box center [487, 464] width 60 height 24
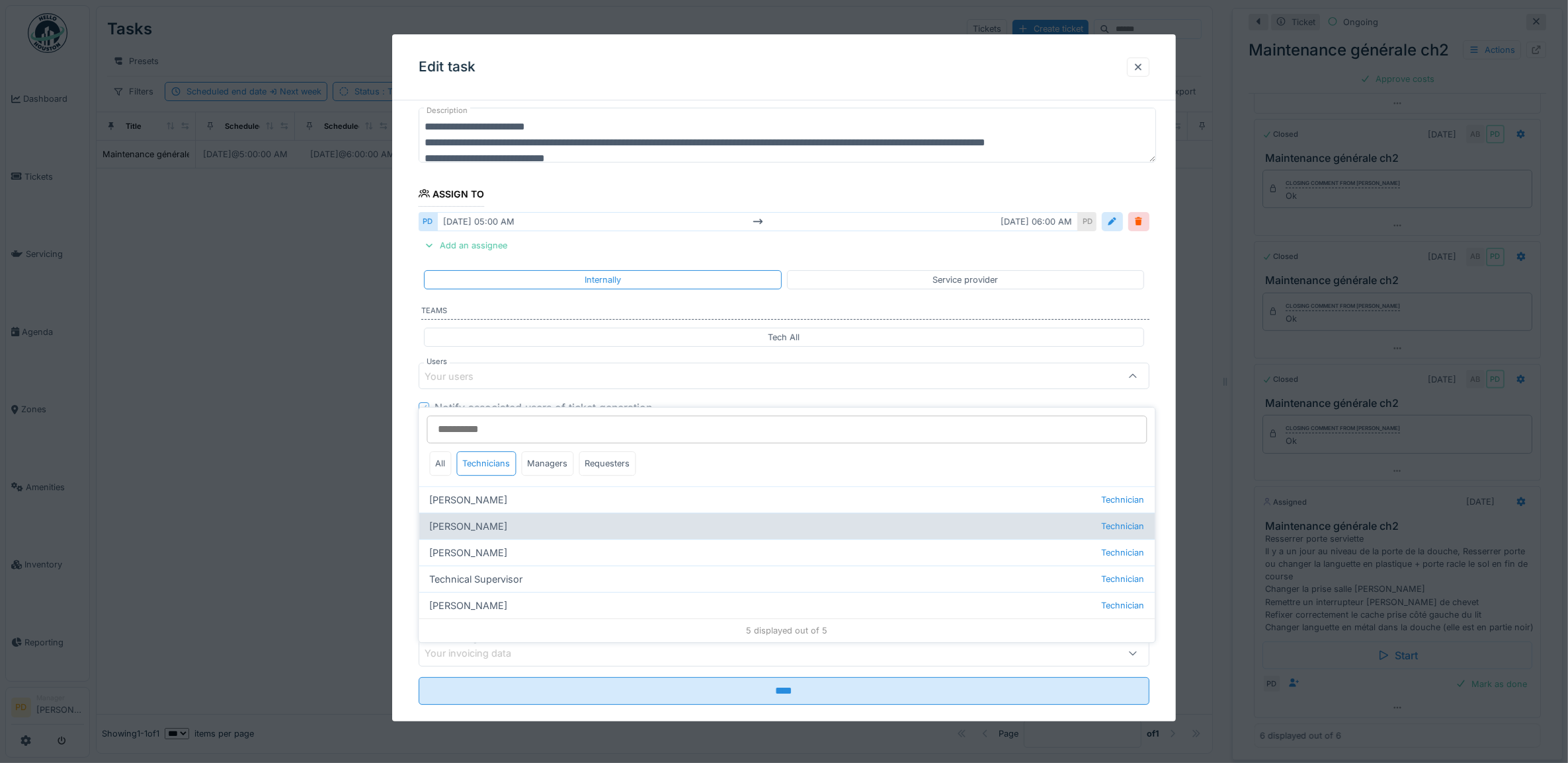
click at [493, 514] on div "Alexsander Batista Technician" at bounding box center [787, 526] width 736 height 26
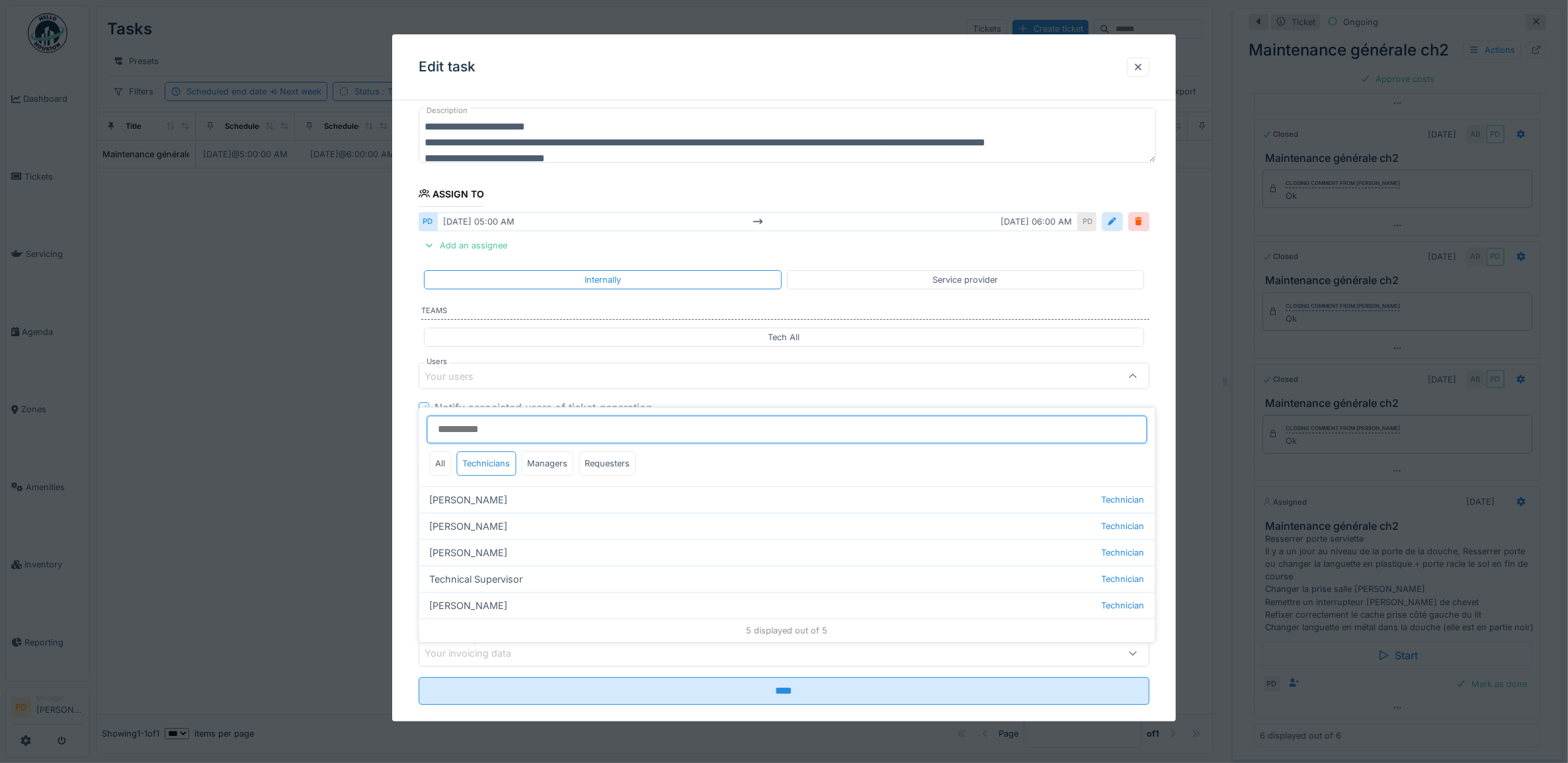
type input "*****"
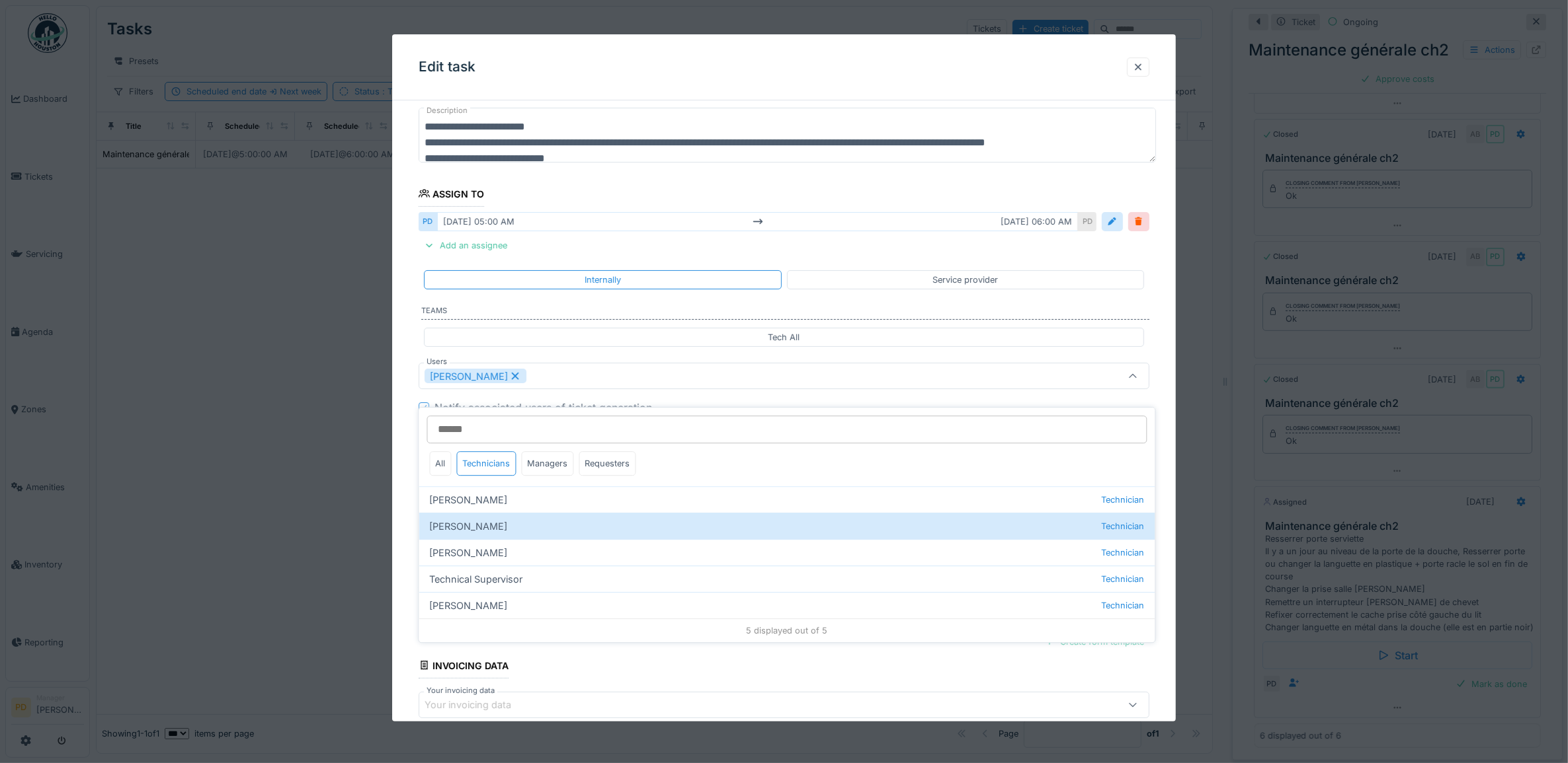
click at [411, 435] on div "**********" at bounding box center [784, 413] width 784 height 760
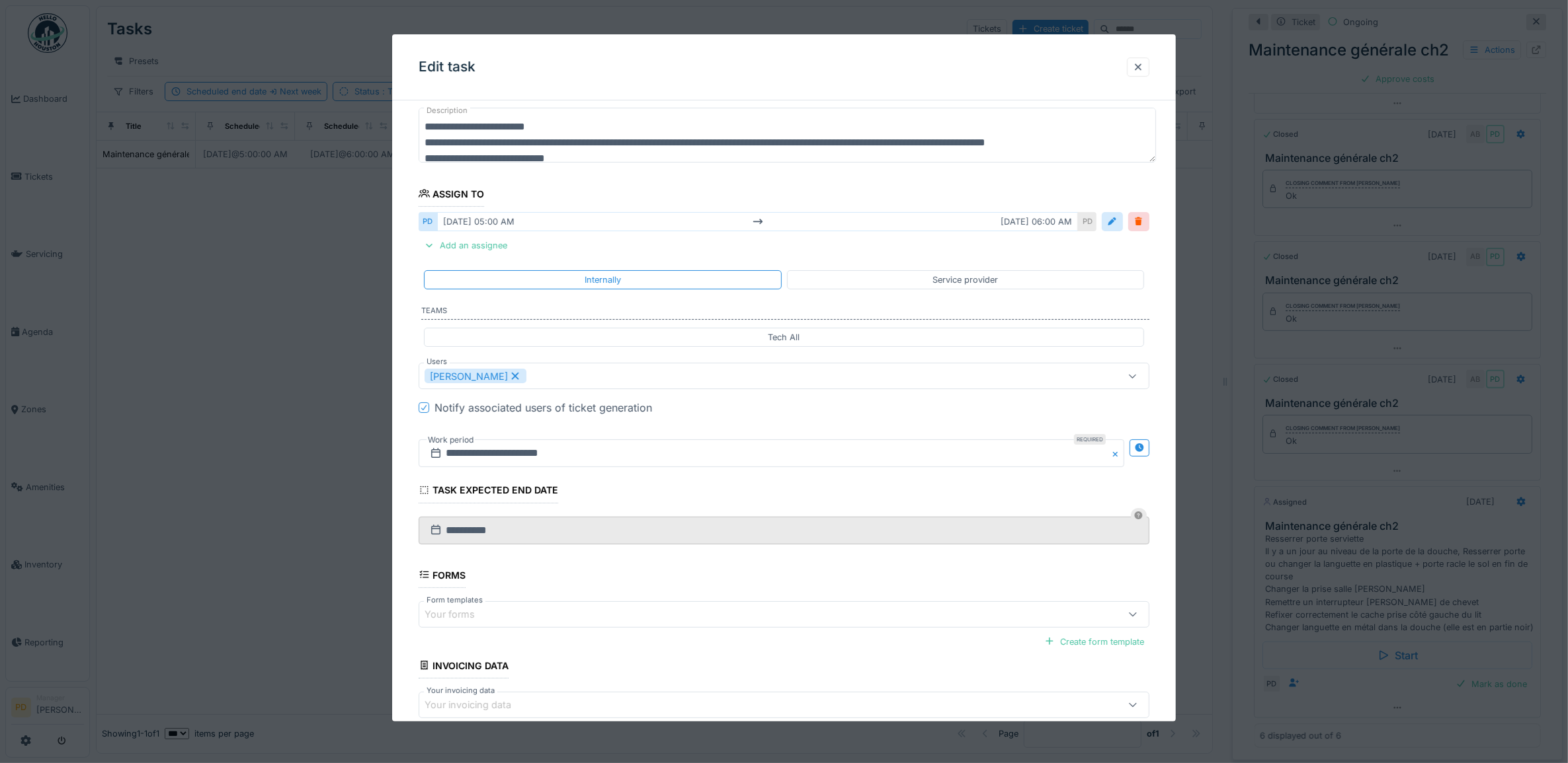
scroll to position [0, 0]
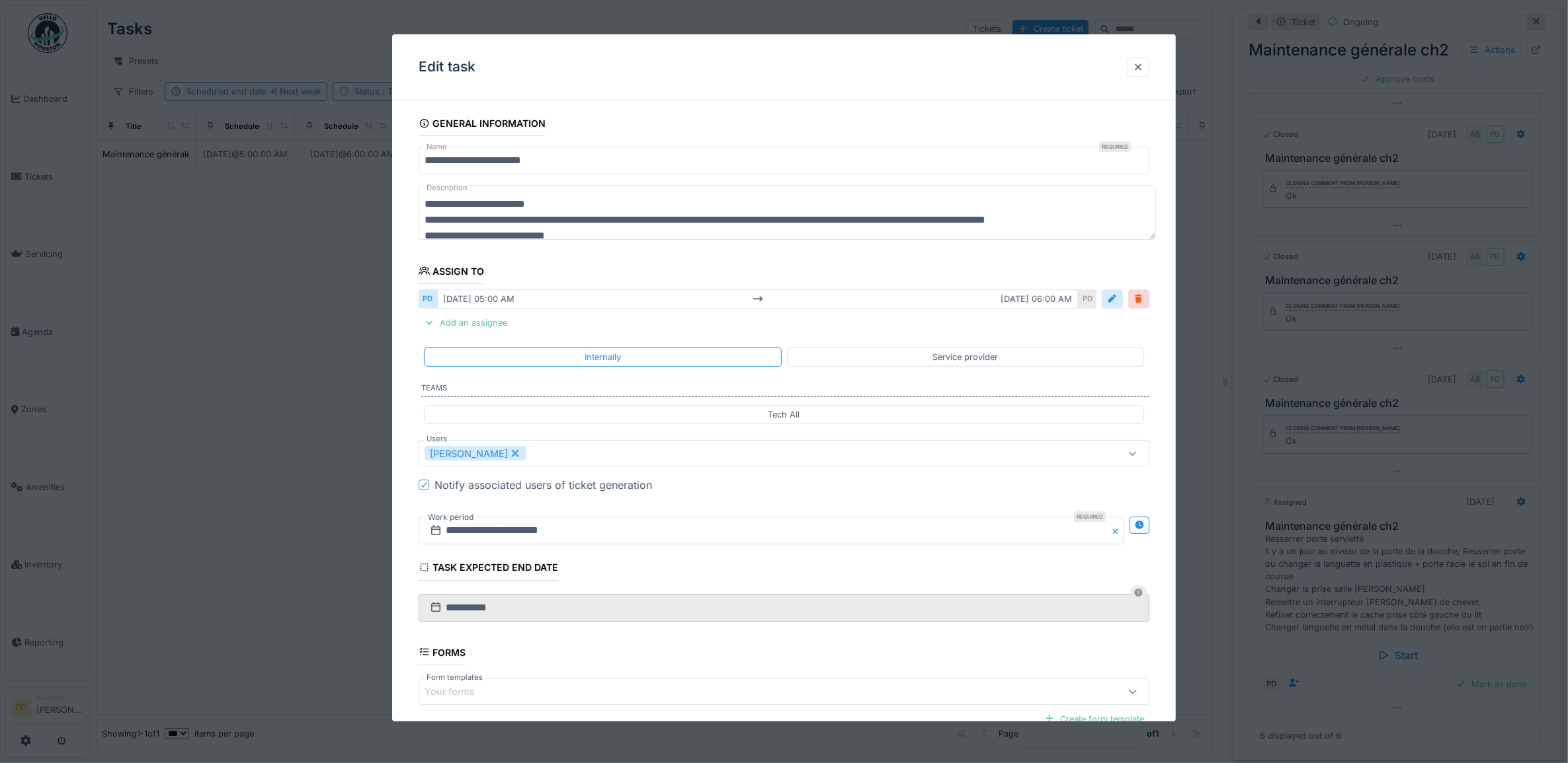
click at [519, 453] on icon at bounding box center [515, 454] width 7 height 7
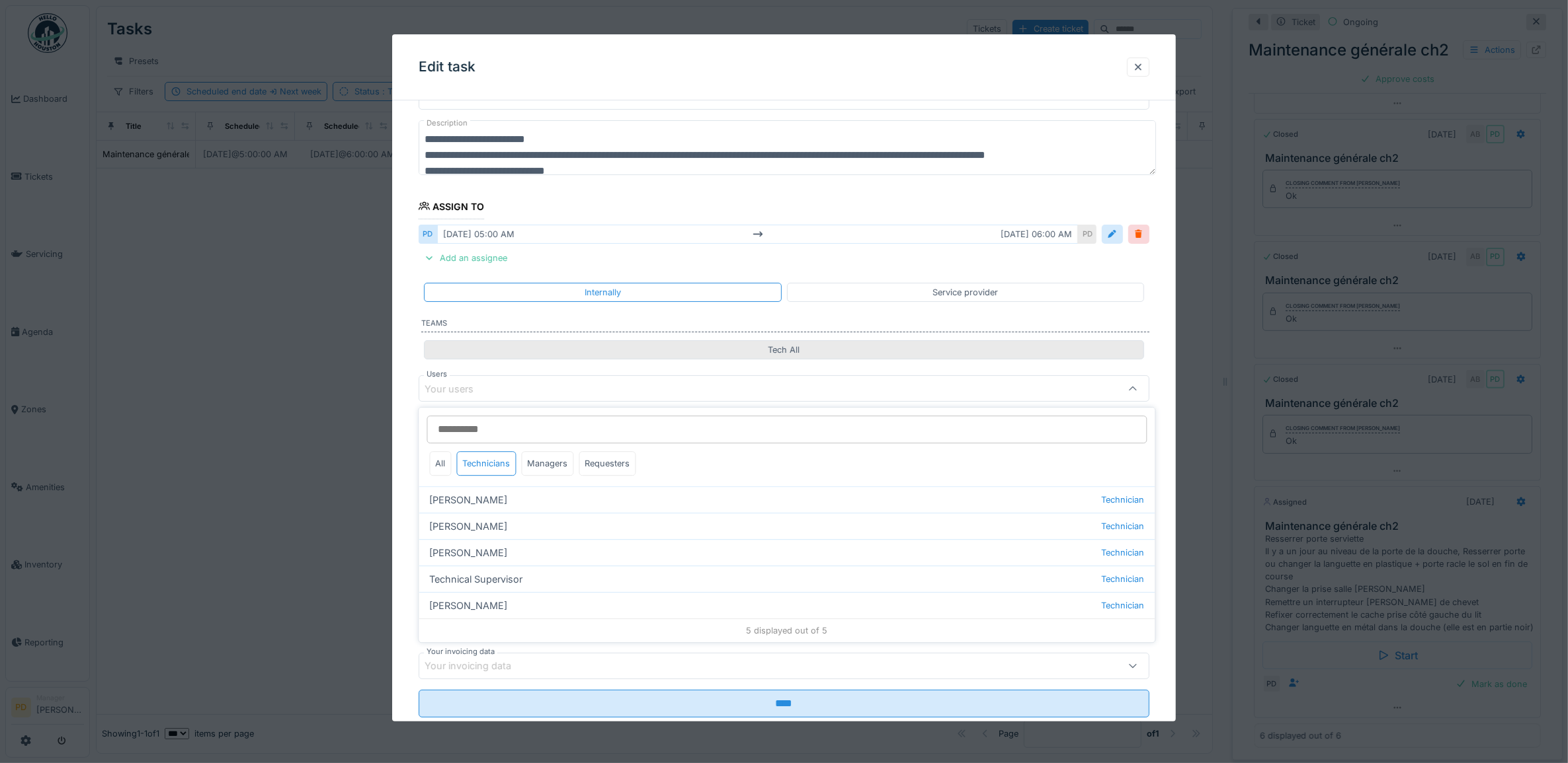
scroll to position [77, 0]
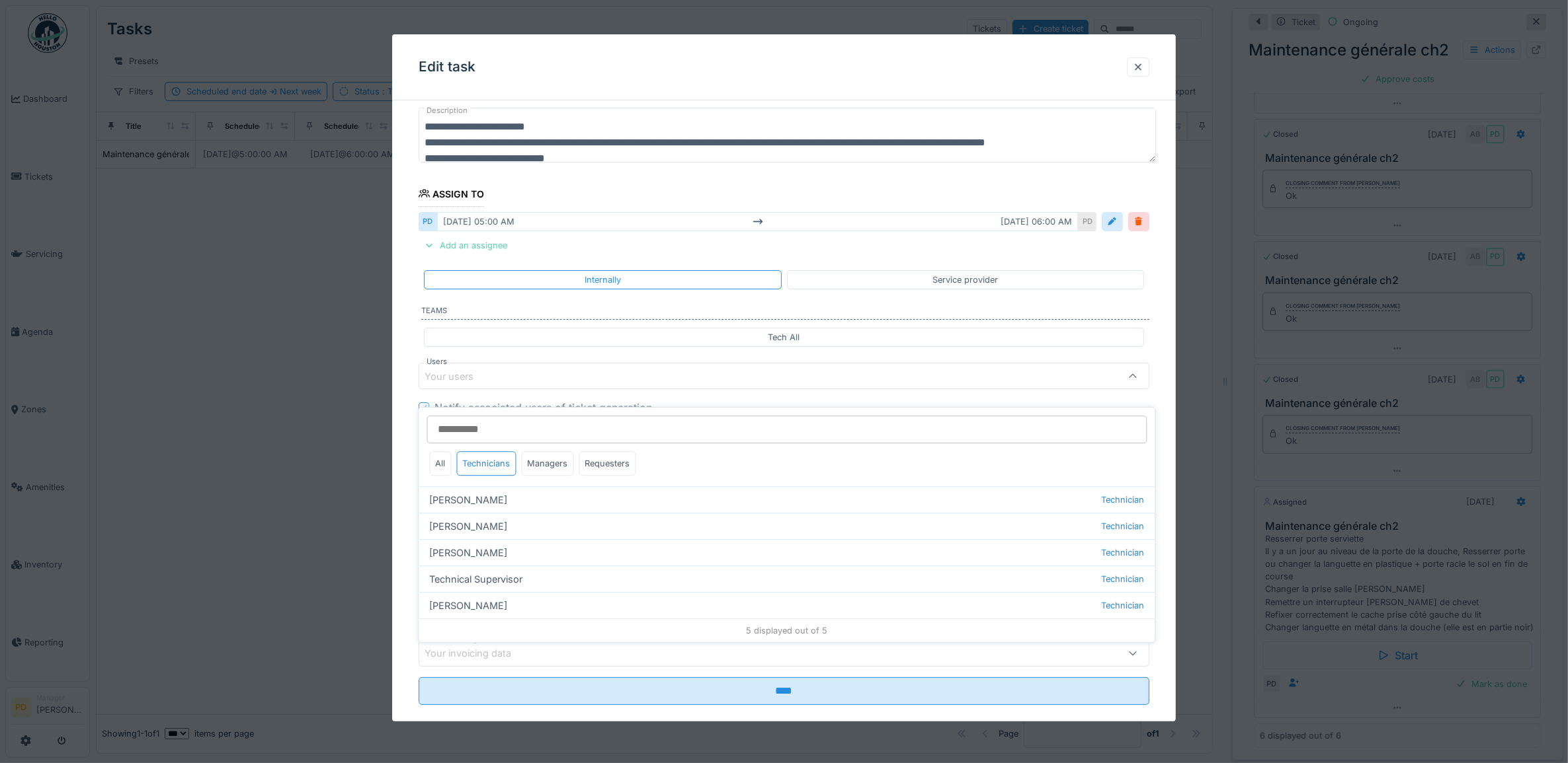
click at [497, 244] on div "Add an assignee" at bounding box center [466, 245] width 94 height 18
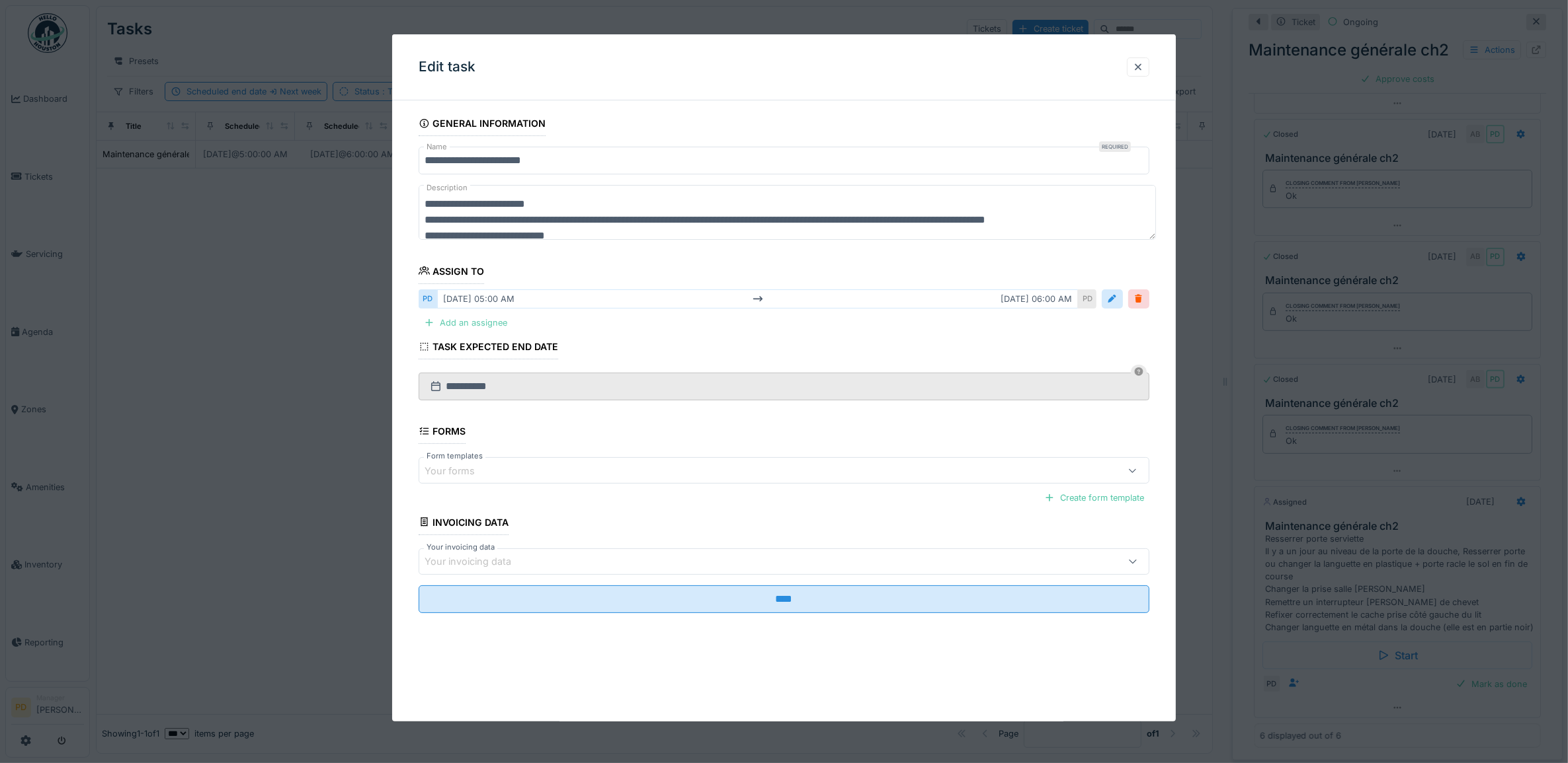
click at [483, 325] on div "Add an assignee" at bounding box center [466, 323] width 94 height 18
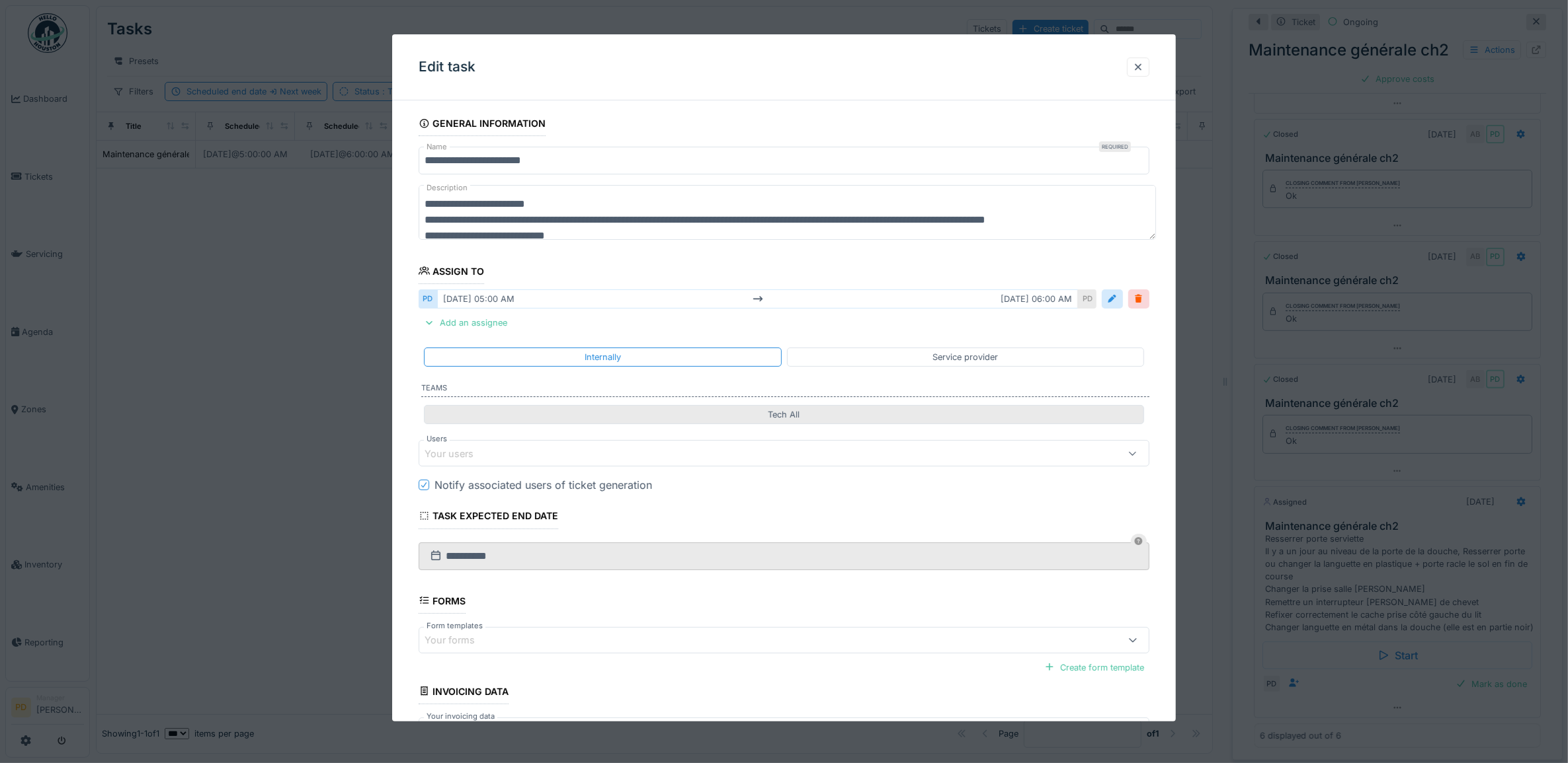
click at [486, 423] on div "Tech All" at bounding box center [784, 414] width 721 height 20
type input "**********"
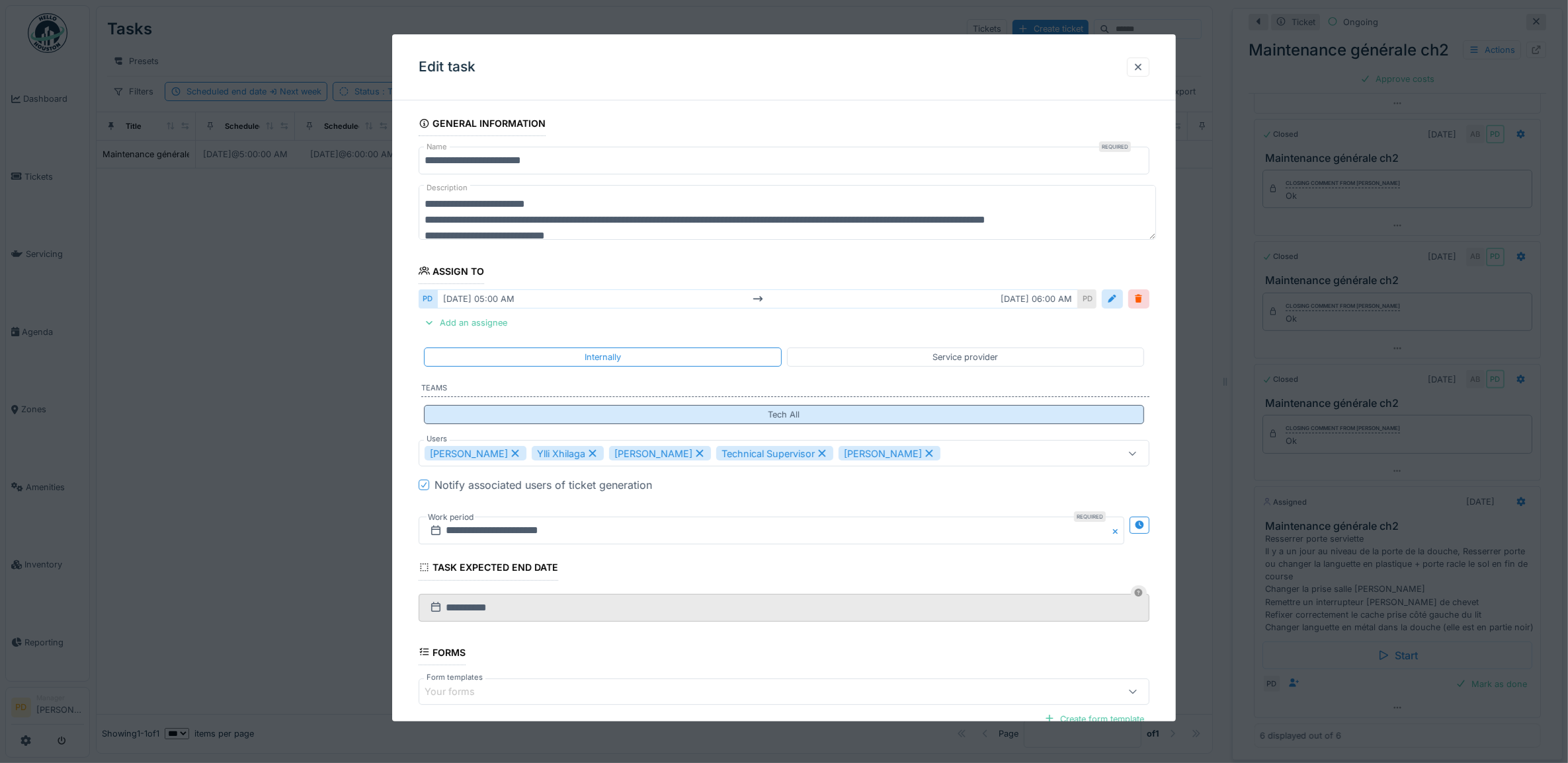
click at [486, 423] on div "Tech All" at bounding box center [784, 414] width 721 height 20
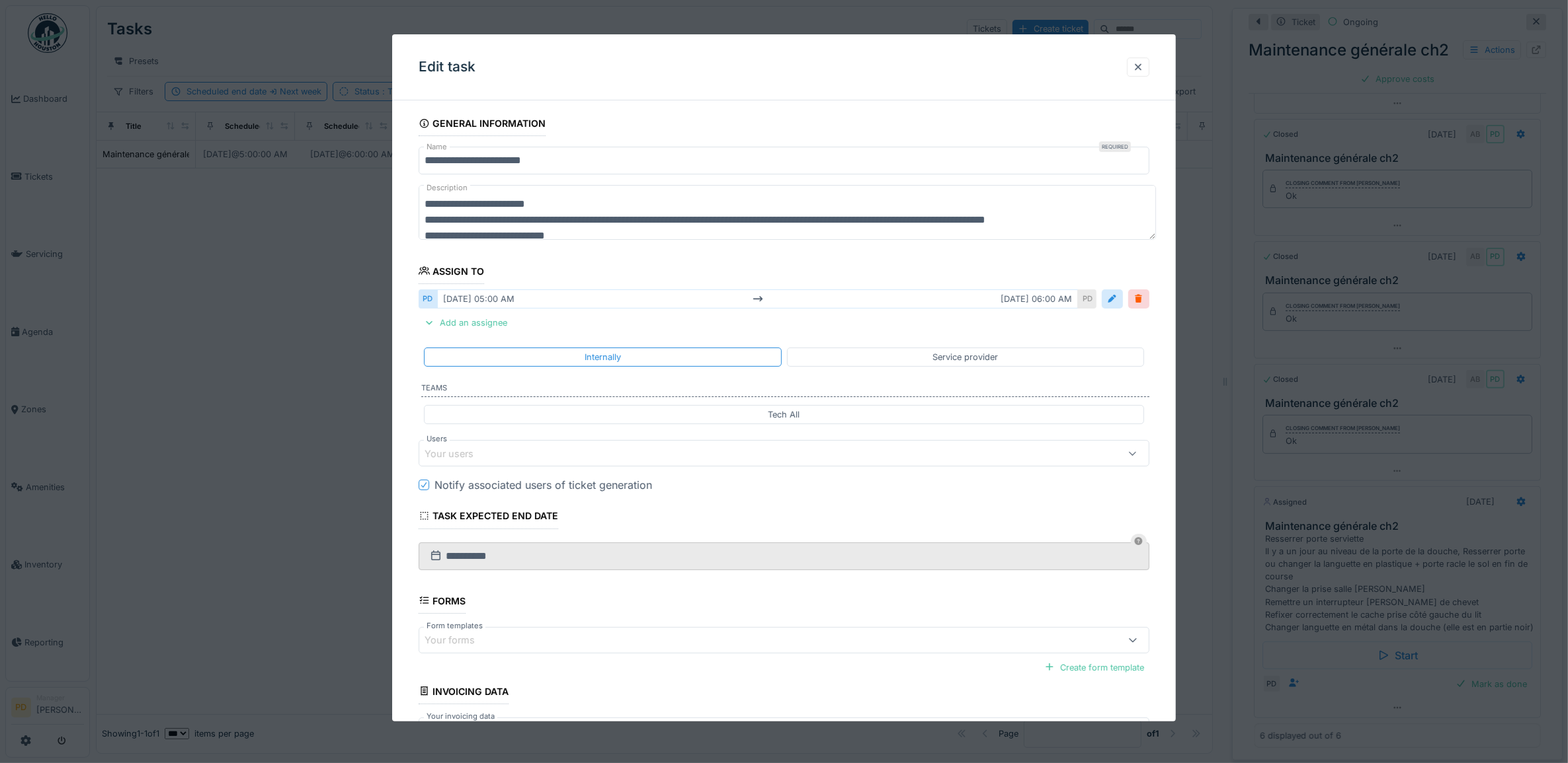
click at [483, 453] on div "Your users" at bounding box center [458, 454] width 67 height 15
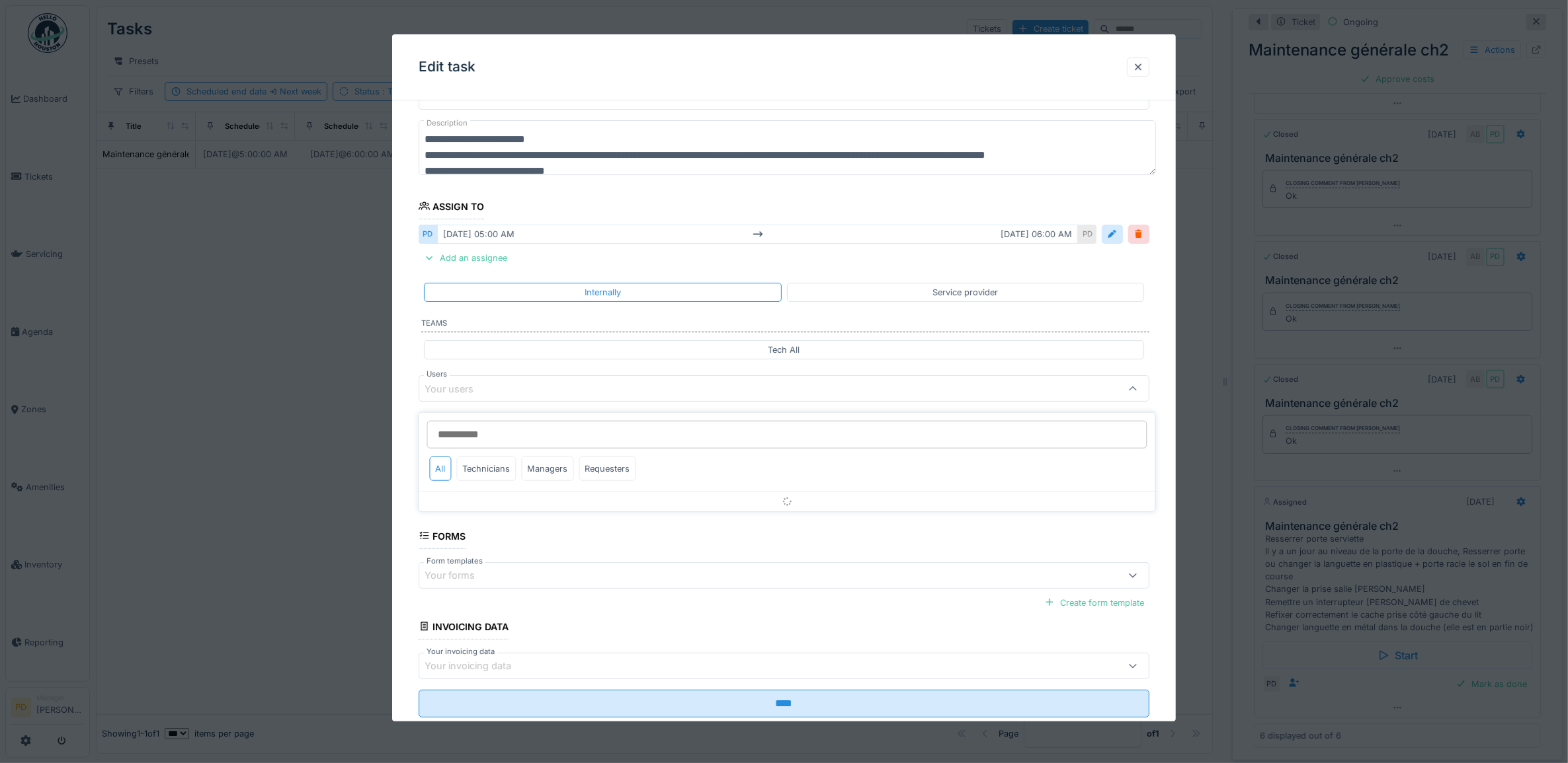
scroll to position [77, 0]
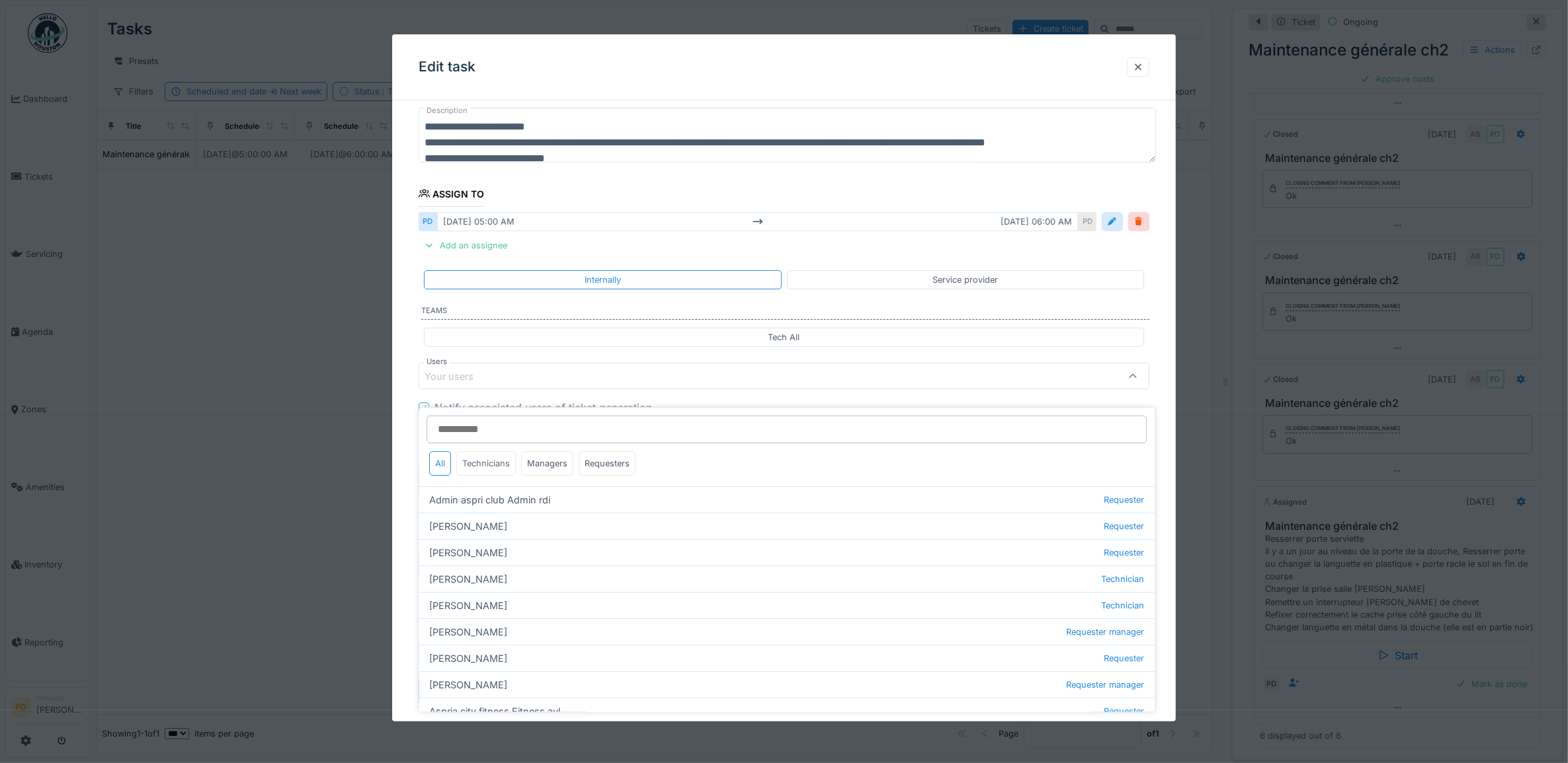
click at [483, 456] on div "Technicians" at bounding box center [487, 464] width 60 height 24
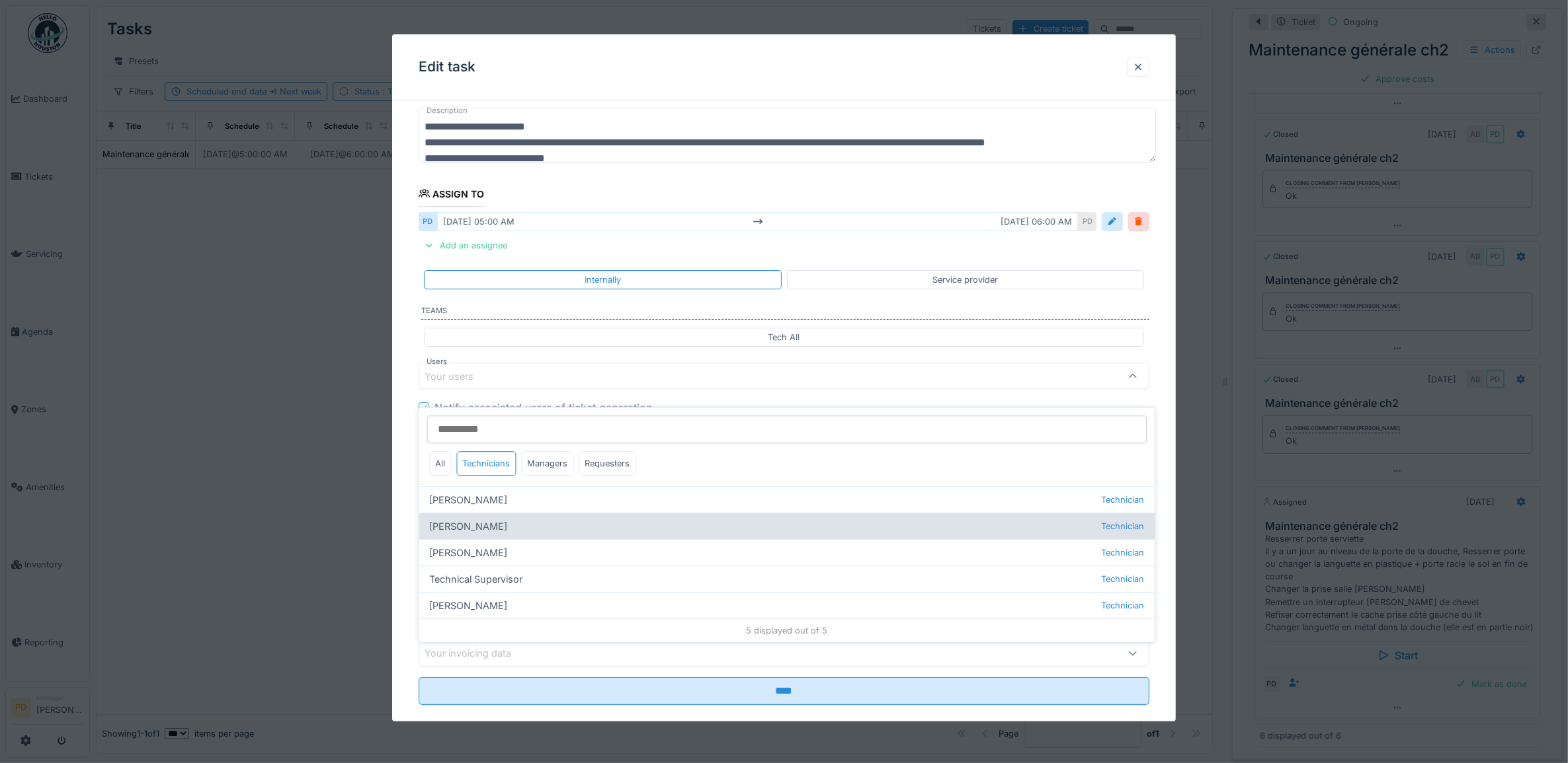
click at [486, 513] on div "Alexsander Batista Technician" at bounding box center [787, 526] width 736 height 26
type input "*****"
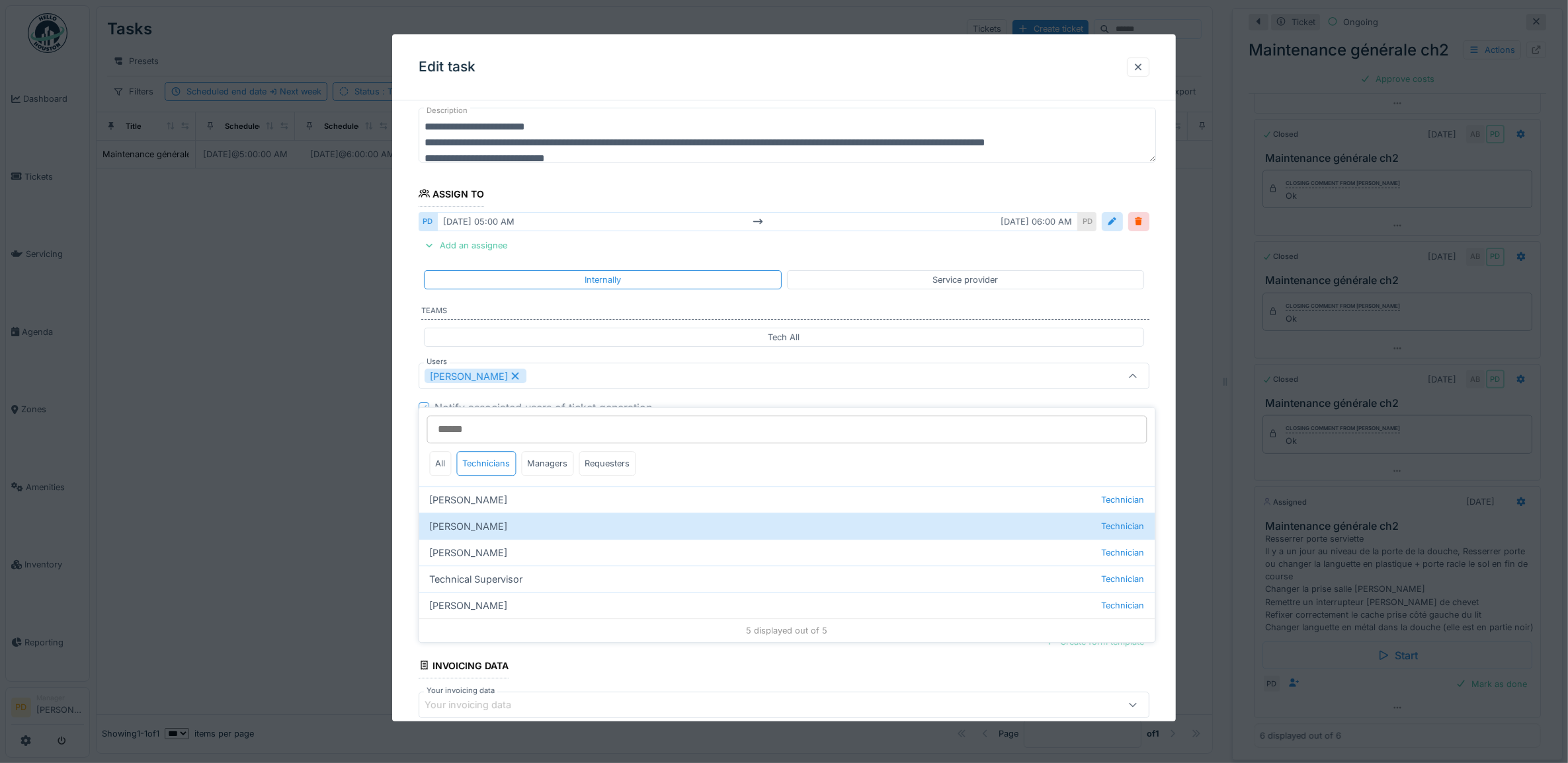
click at [412, 362] on div "**********" at bounding box center [784, 413] width 784 height 760
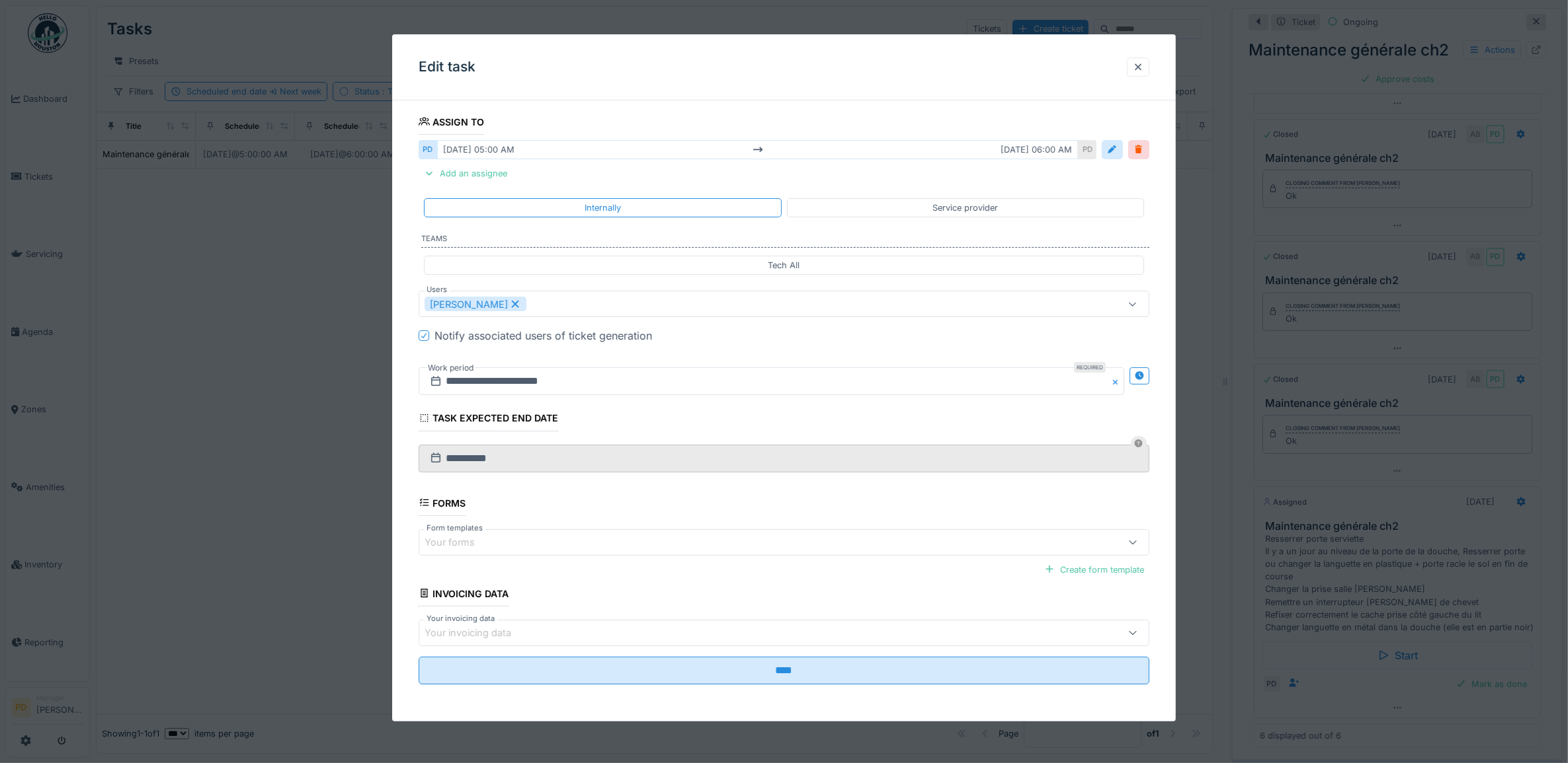
scroll to position [152, 0]
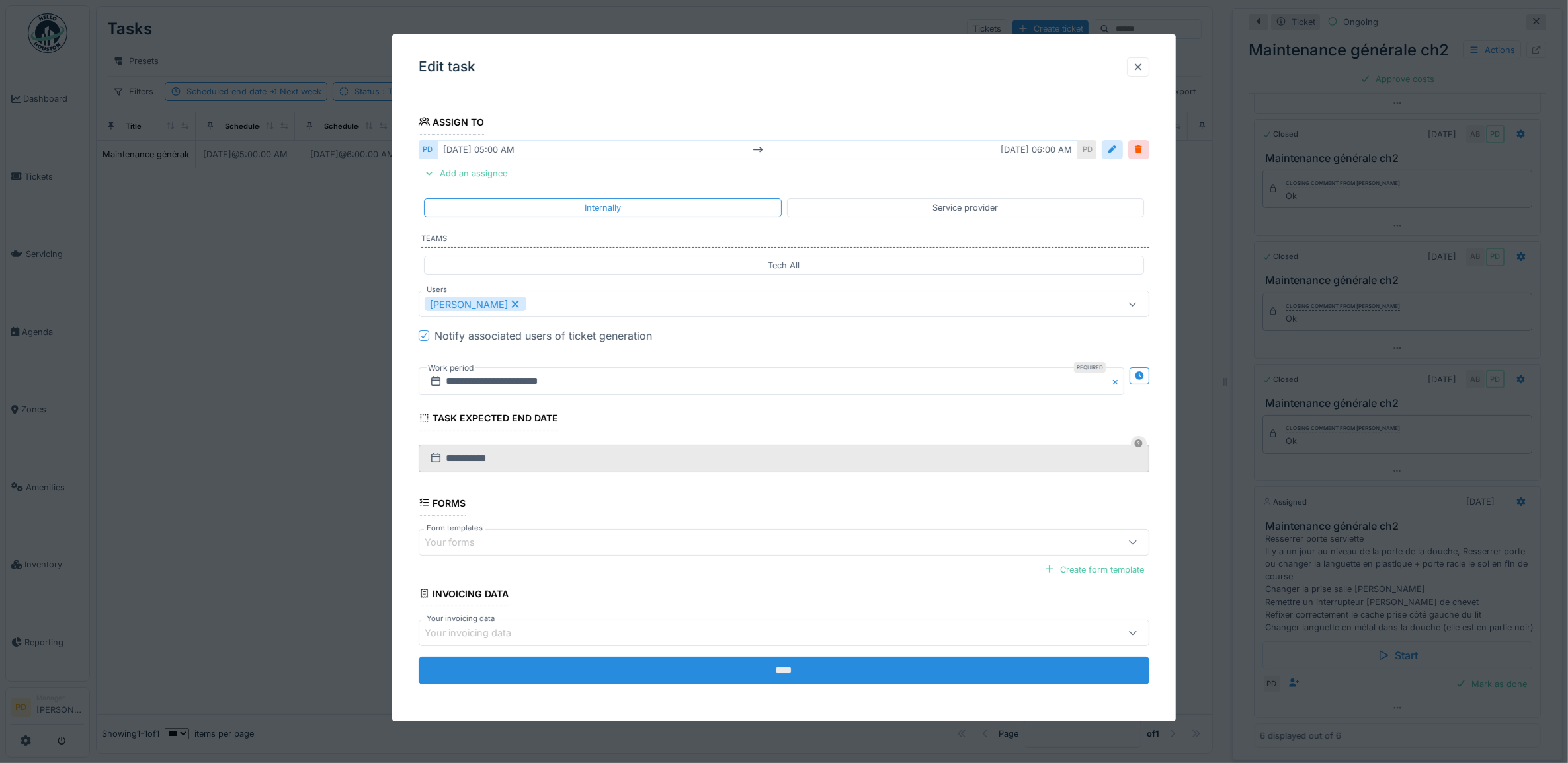
click at [811, 677] on input "****" at bounding box center [785, 671] width 732 height 28
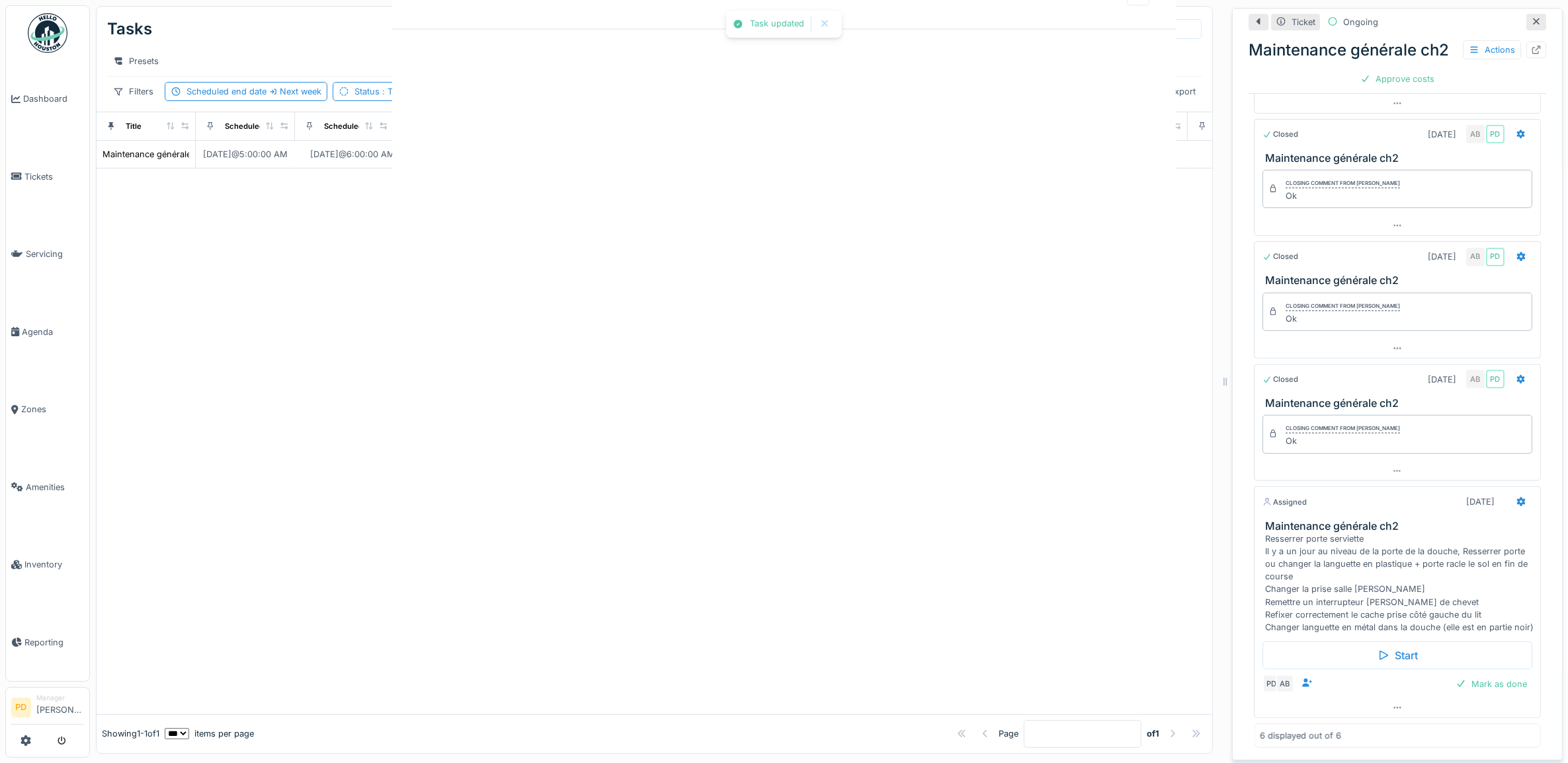
scroll to position [0, 0]
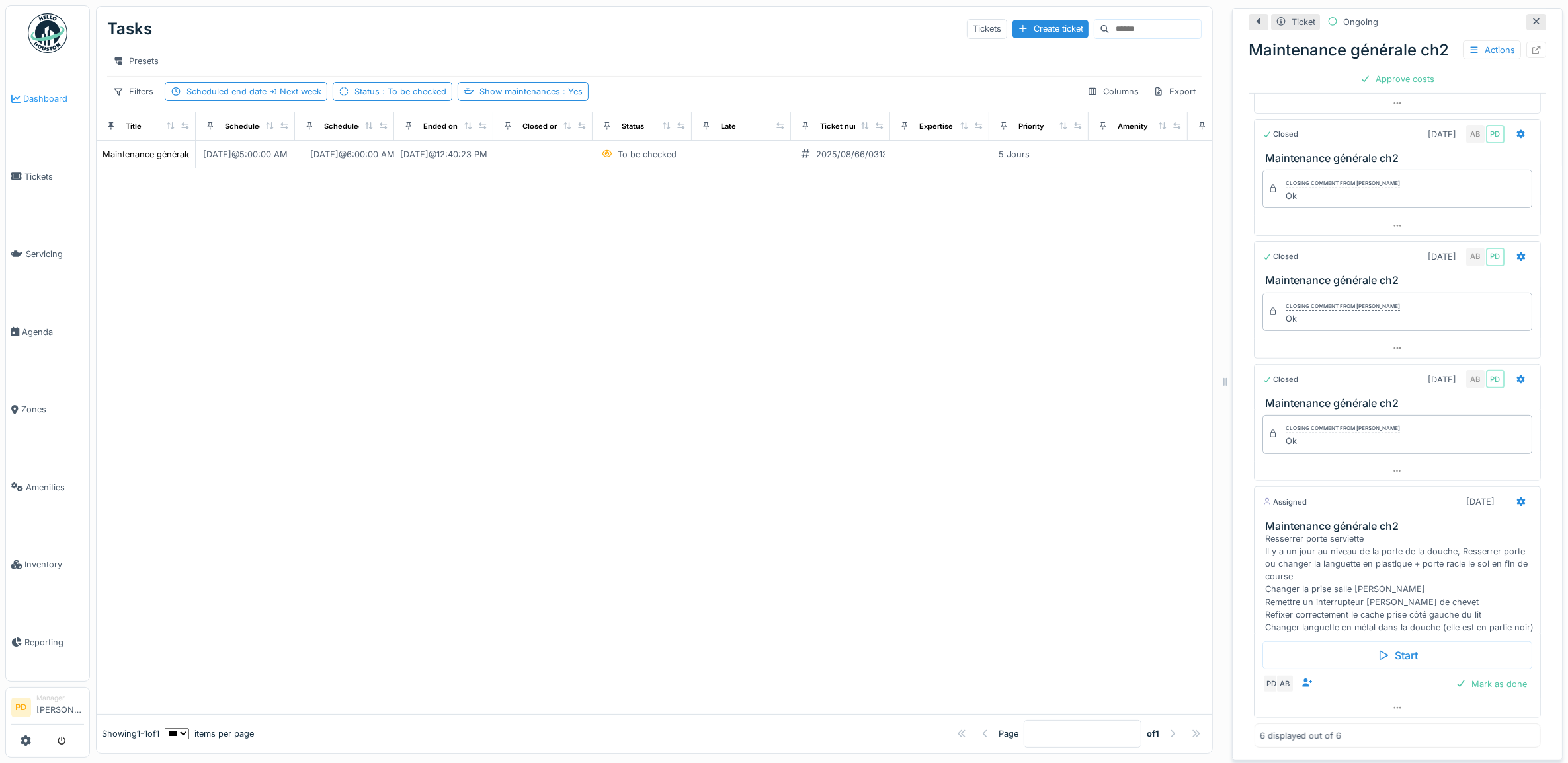
click at [44, 98] on span "Dashboard" at bounding box center [53, 98] width 61 height 12
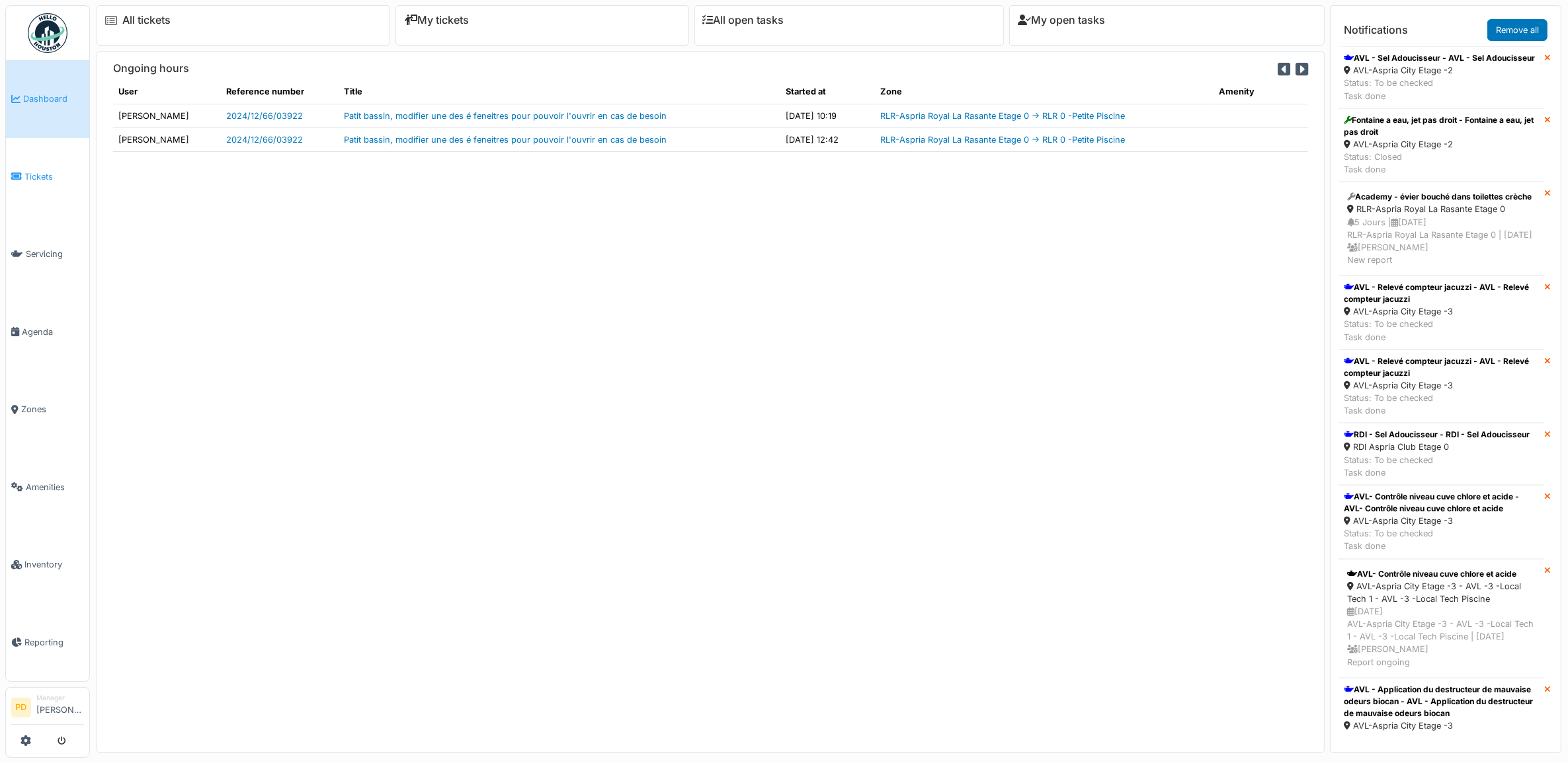
click at [51, 178] on span "Tickets" at bounding box center [54, 176] width 60 height 12
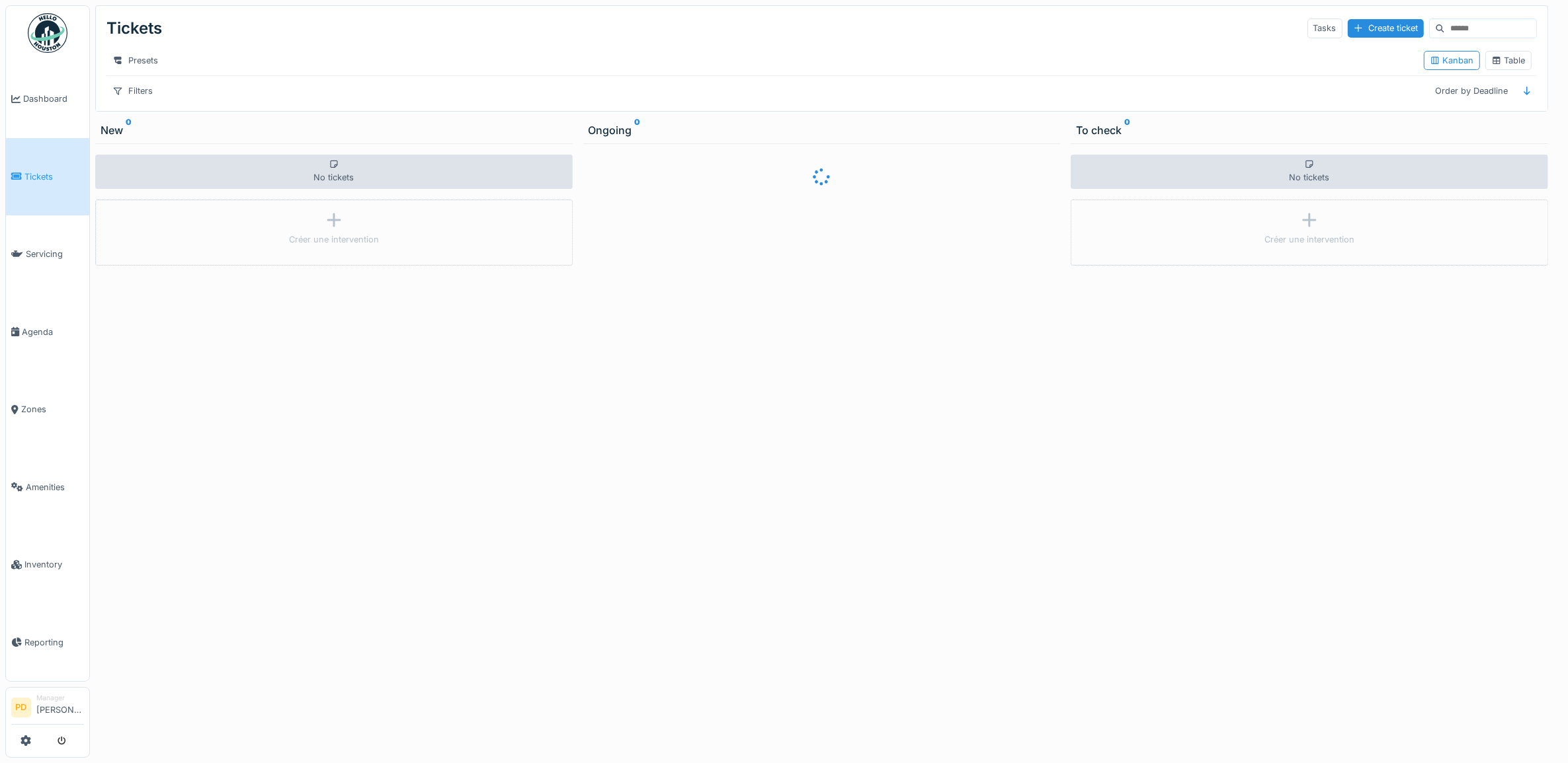
click at [57, 253] on div at bounding box center [784, 382] width 1568 height 763
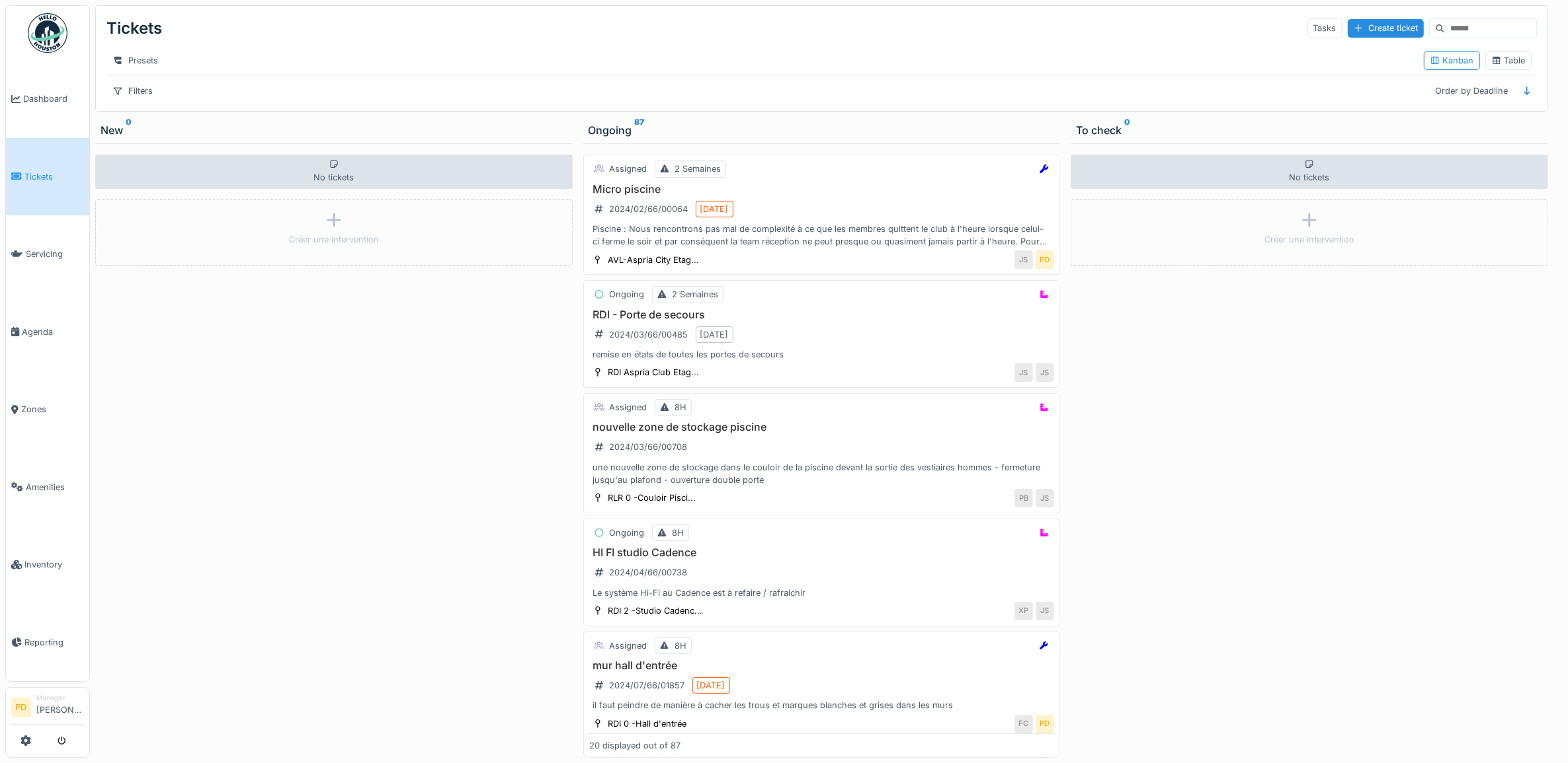
click at [44, 166] on link "Tickets" at bounding box center [47, 177] width 83 height 78
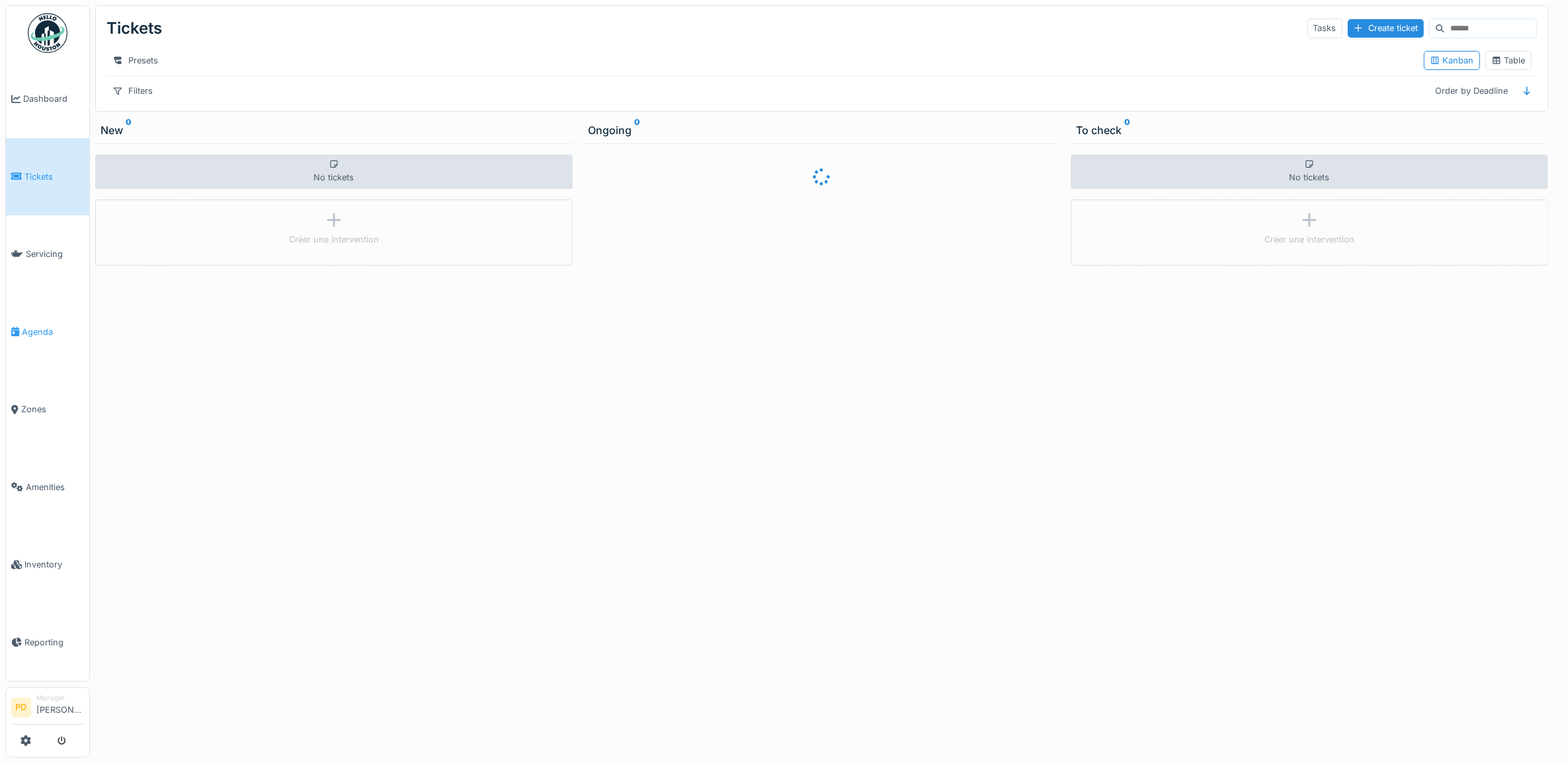
click at [44, 326] on span "Agenda" at bounding box center [52, 331] width 63 height 12
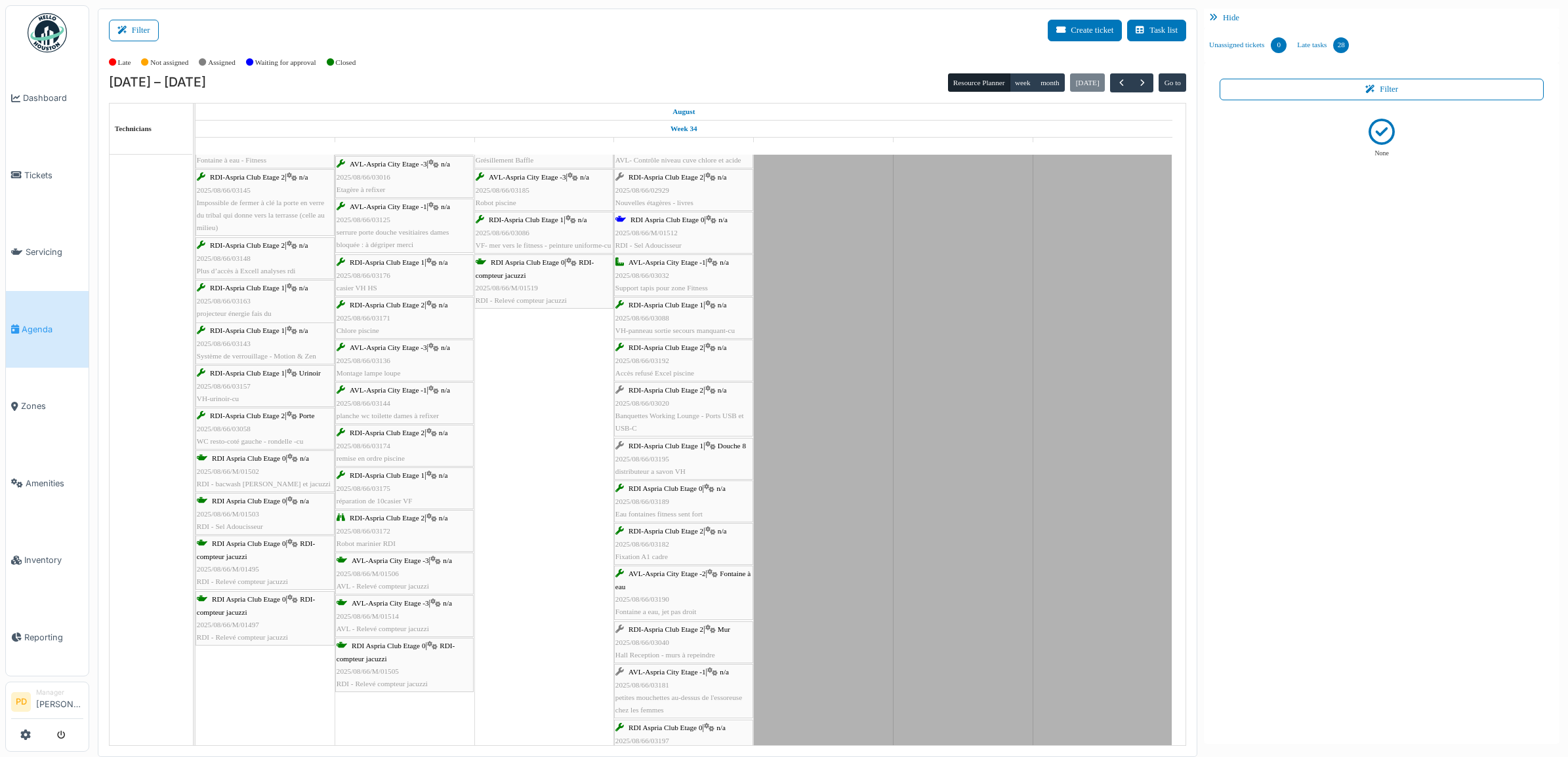
scroll to position [164, 0]
click at [139, 28] on button "Filter" at bounding box center [134, 30] width 50 height 21
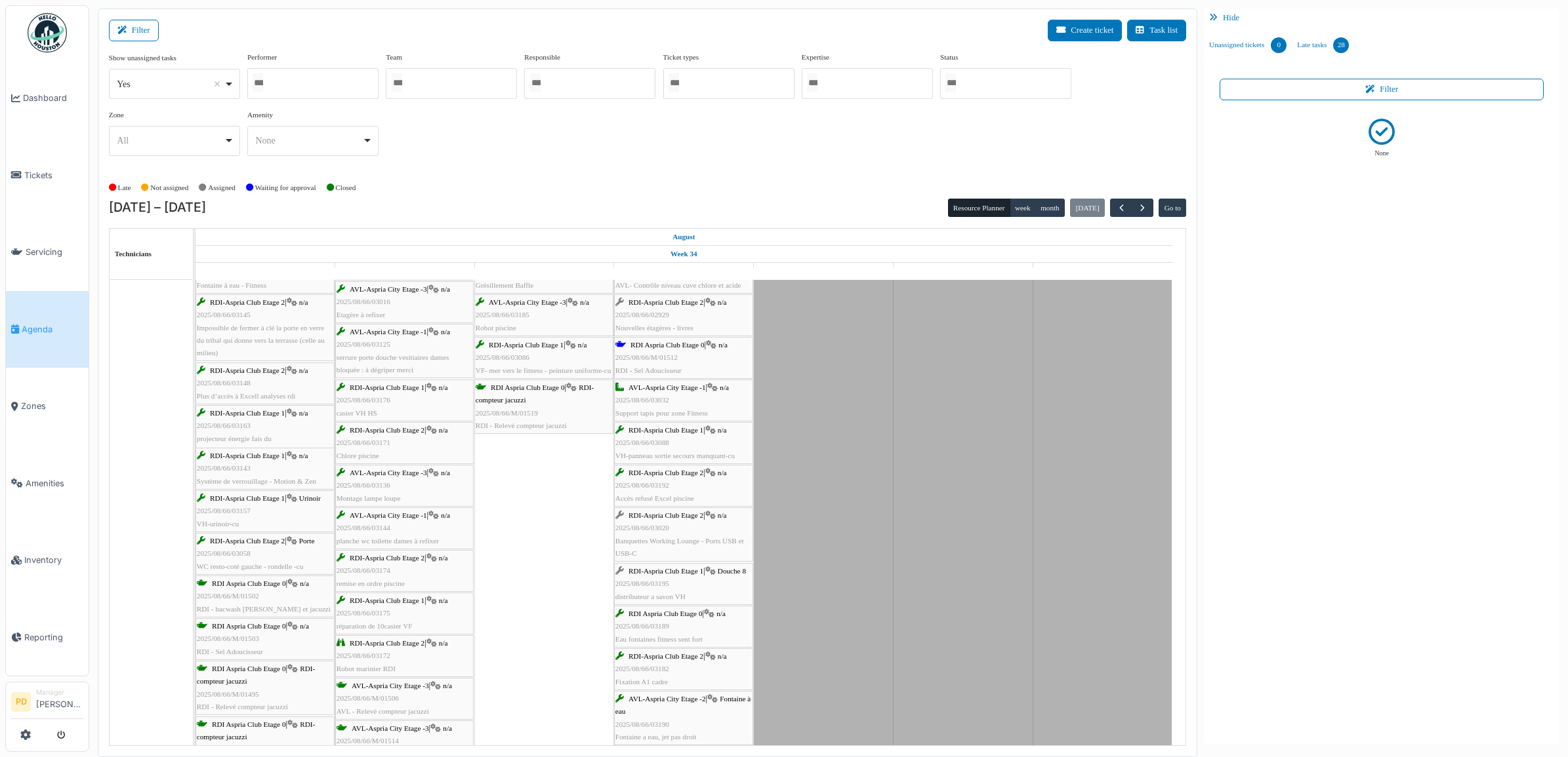
click at [1004, 81] on div at bounding box center [1005, 83] width 131 height 31
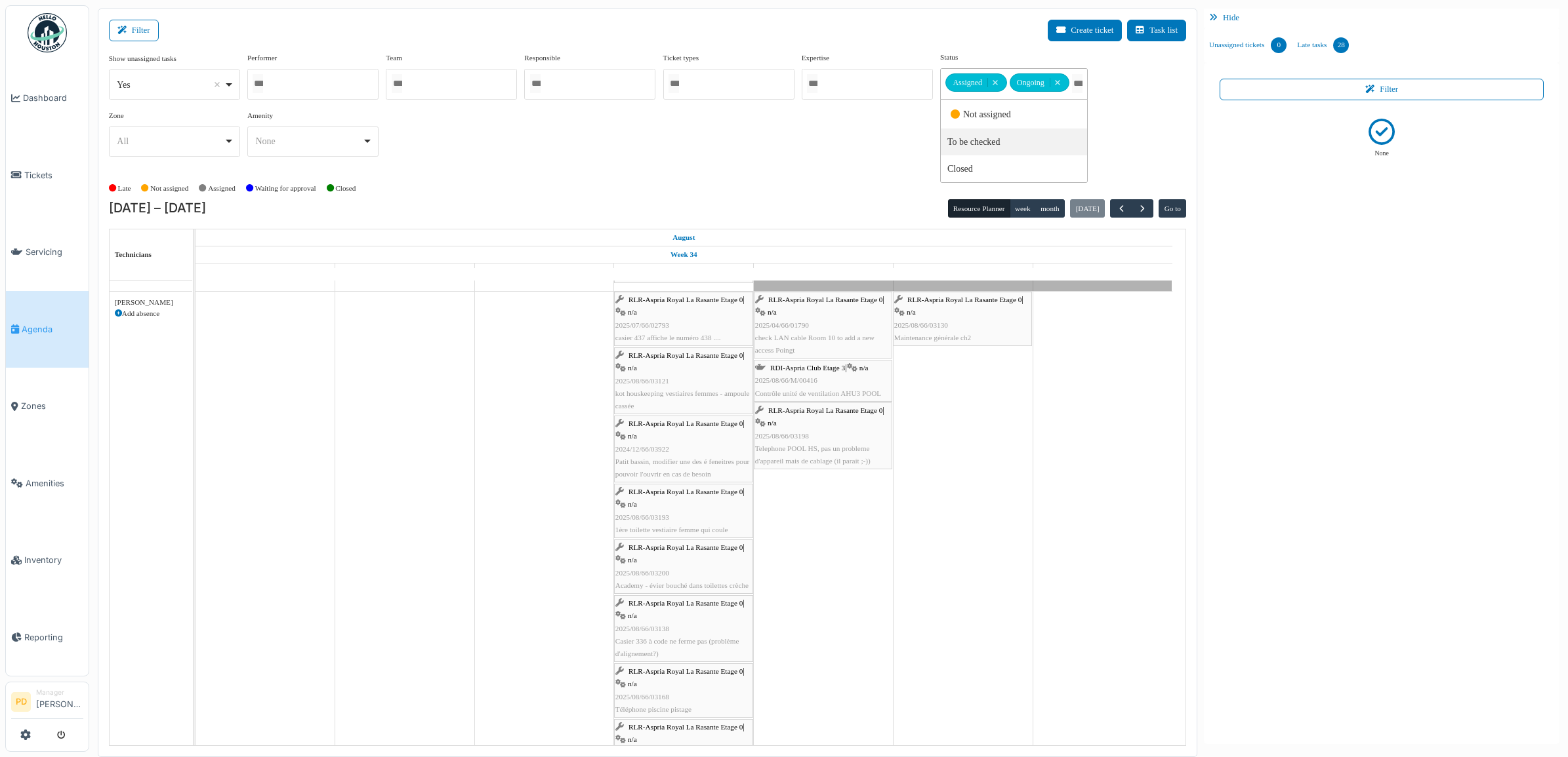
scroll to position [246, 0]
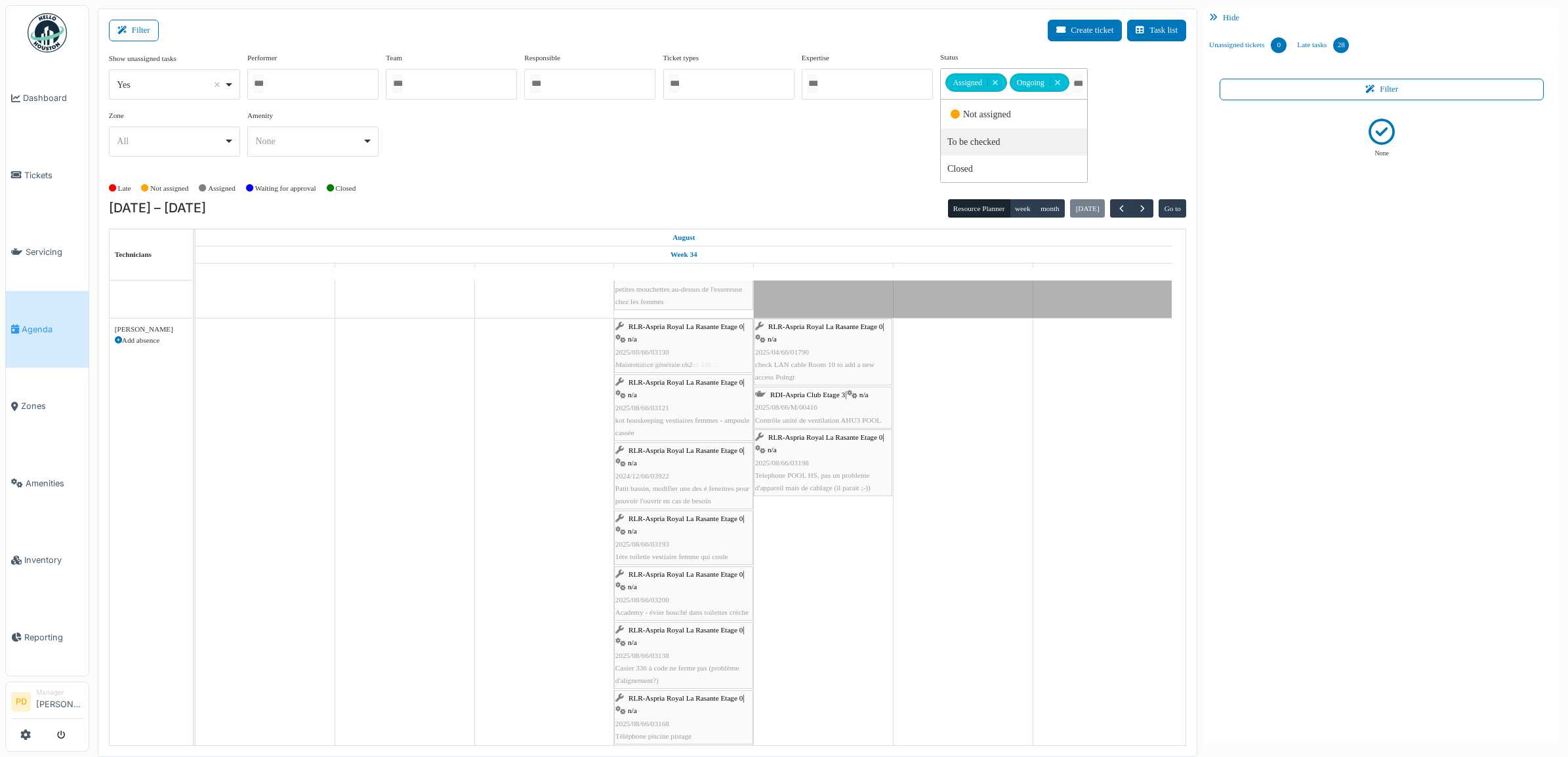
drag, startPoint x: 974, startPoint y: 329, endPoint x: 700, endPoint y: 351, distance: 274.9
click at [195, 351] on div "RLR-Aspria Royal La Rasante Etage 0 | n/a 2025/07/66/02793 casier 437 affiche l…" at bounding box center [195, 569] width 0 height 503
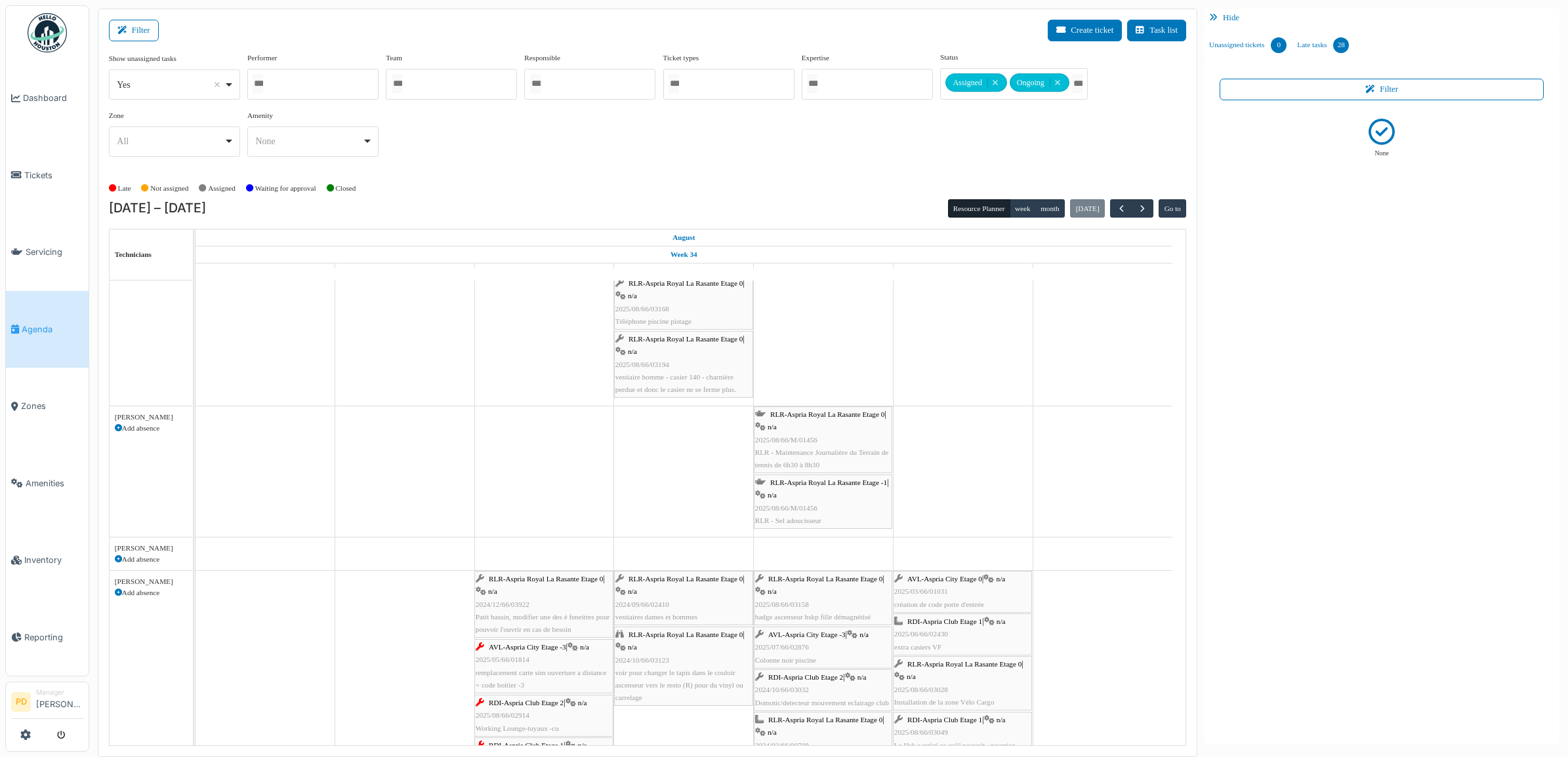
scroll to position [0, 0]
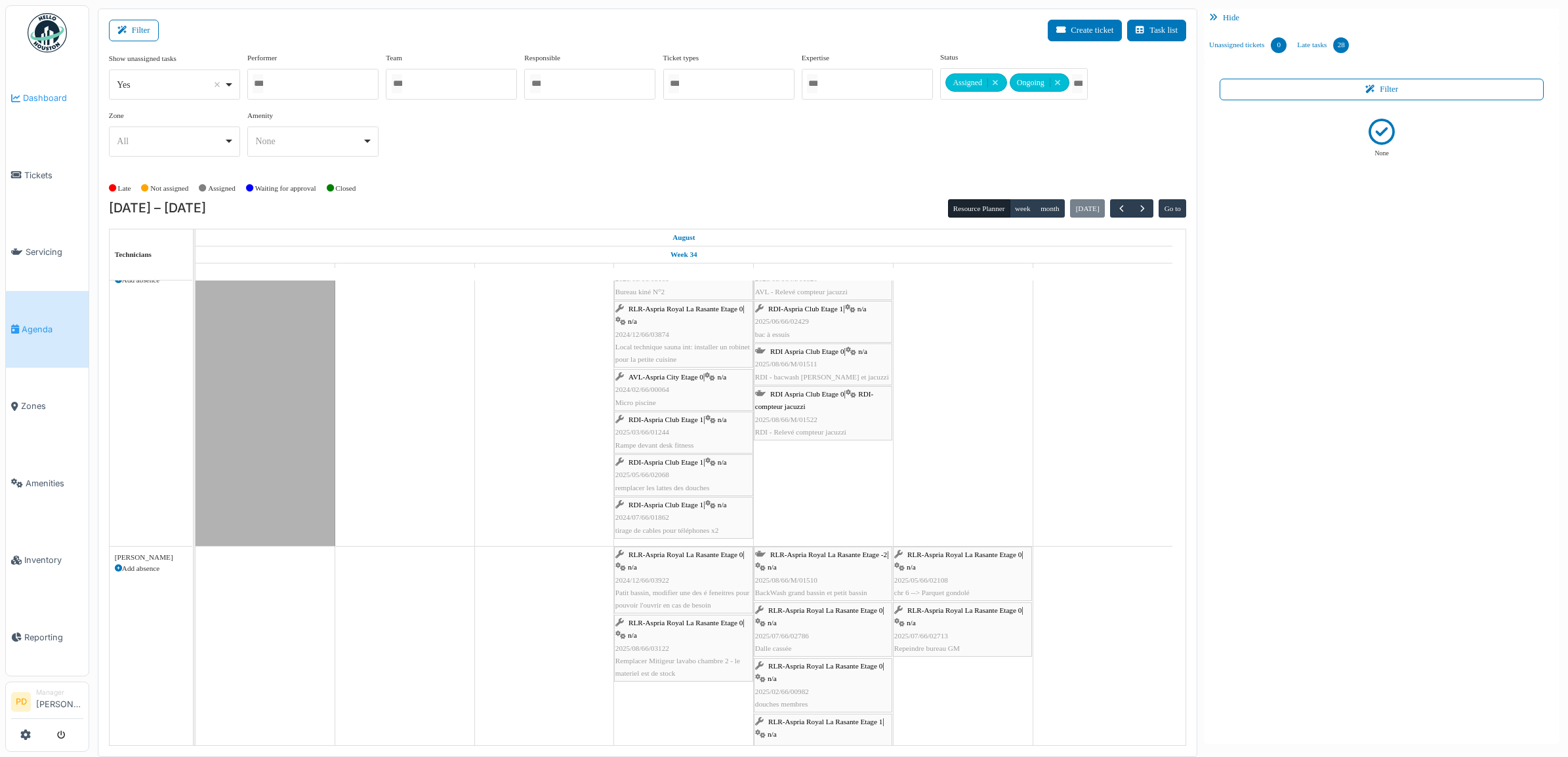
click at [53, 100] on span "Dashboard" at bounding box center [53, 97] width 60 height 12
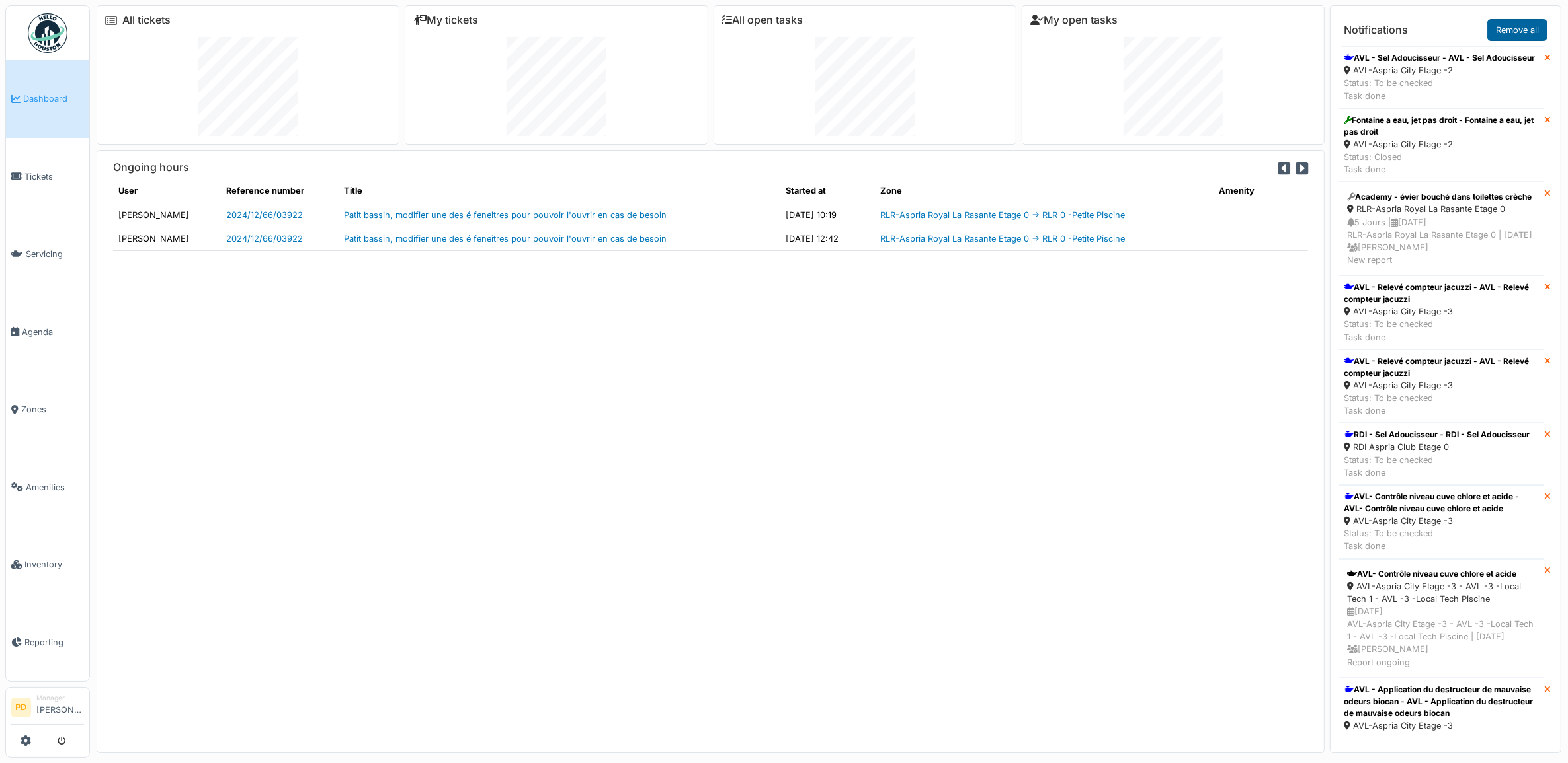
click at [1535, 36] on link "Remove all" at bounding box center [1518, 30] width 60 height 21
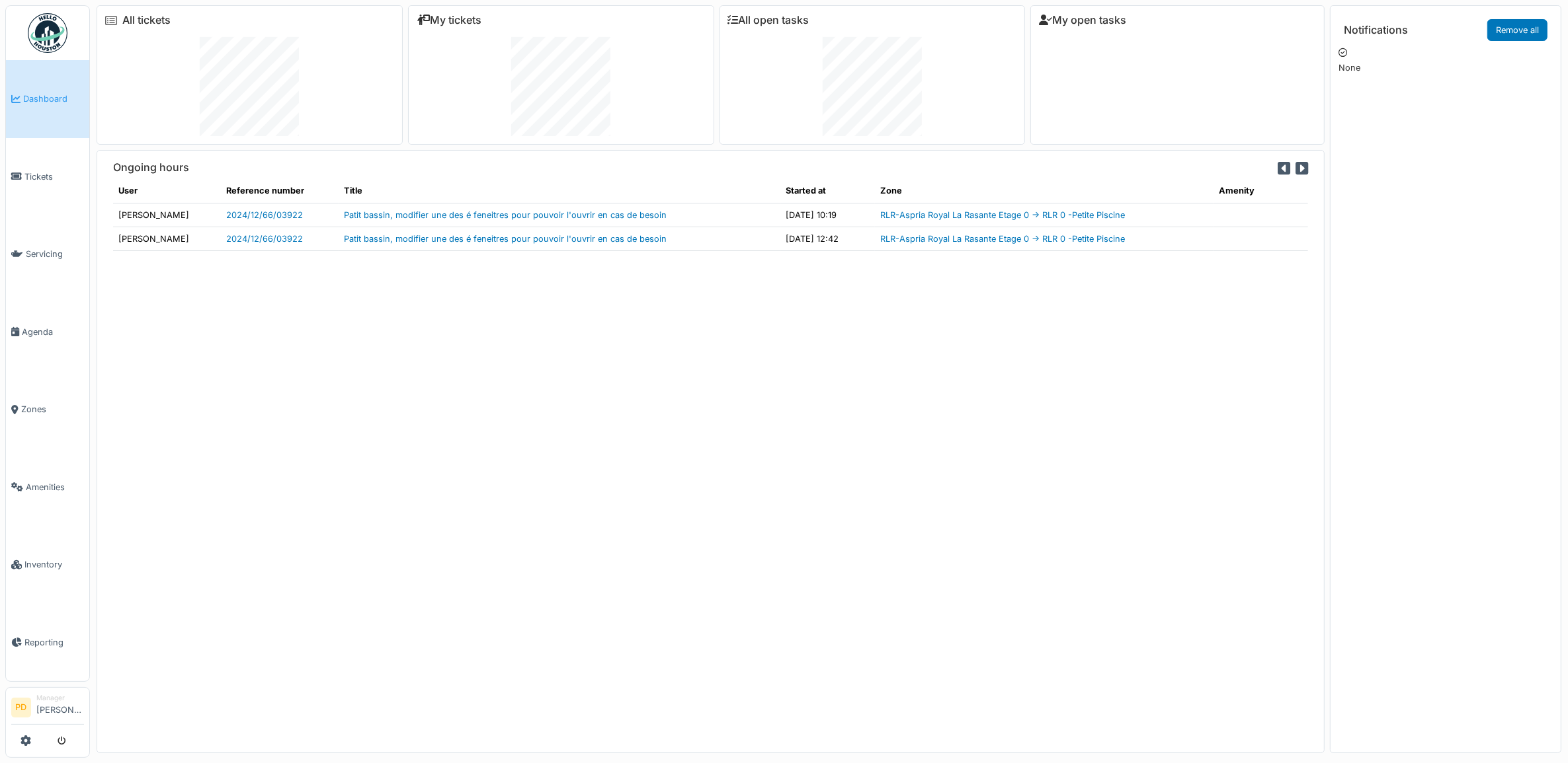
click at [53, 99] on span "Dashboard" at bounding box center [53, 98] width 61 height 12
click at [37, 175] on span "Tickets" at bounding box center [54, 176] width 60 height 12
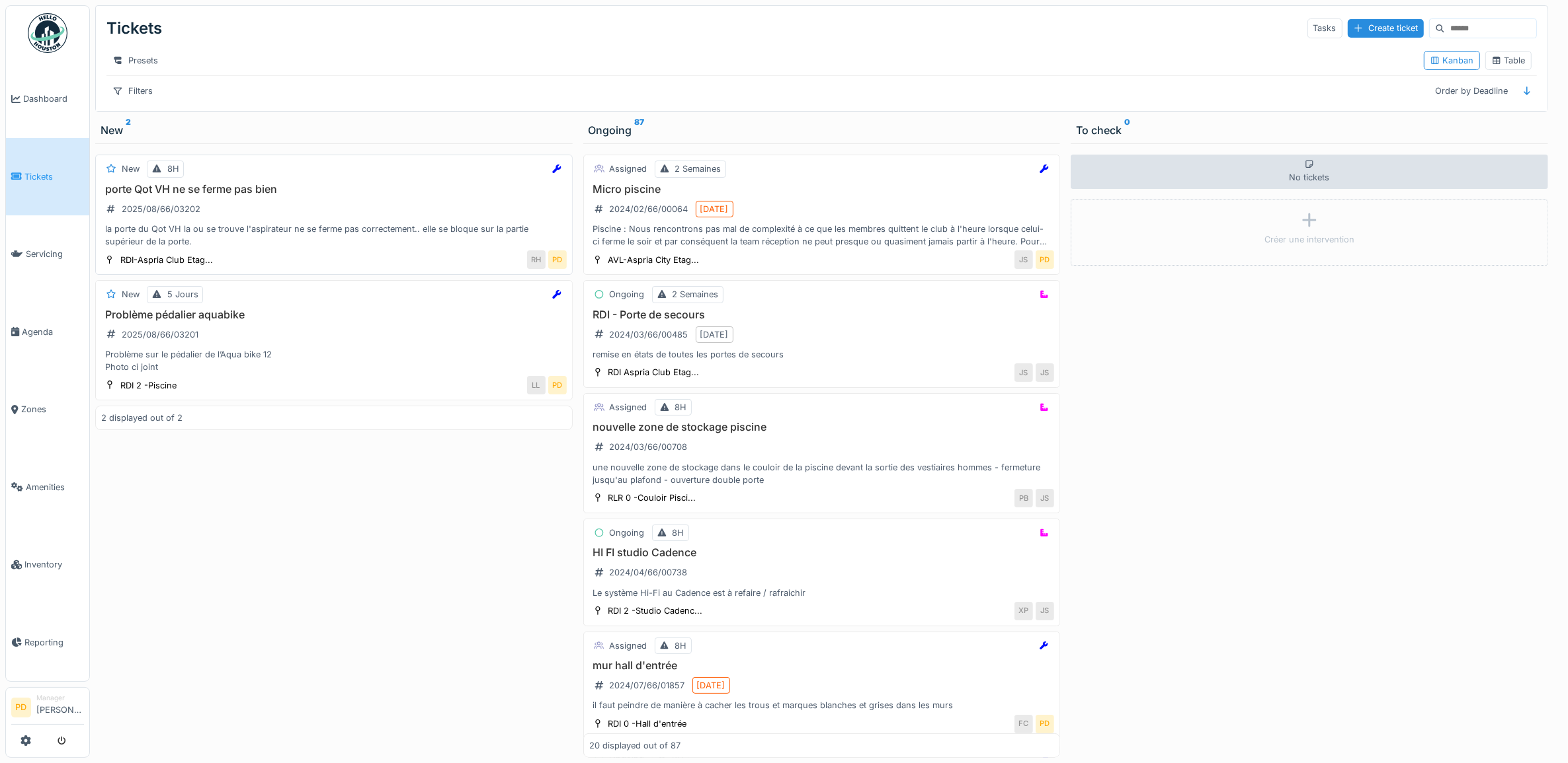
click at [289, 229] on div "porte Qot VH ne se ferme pas bien 2025/08/66/03202 la porte du Qot VH la ou se …" at bounding box center [333, 215] width 466 height 65
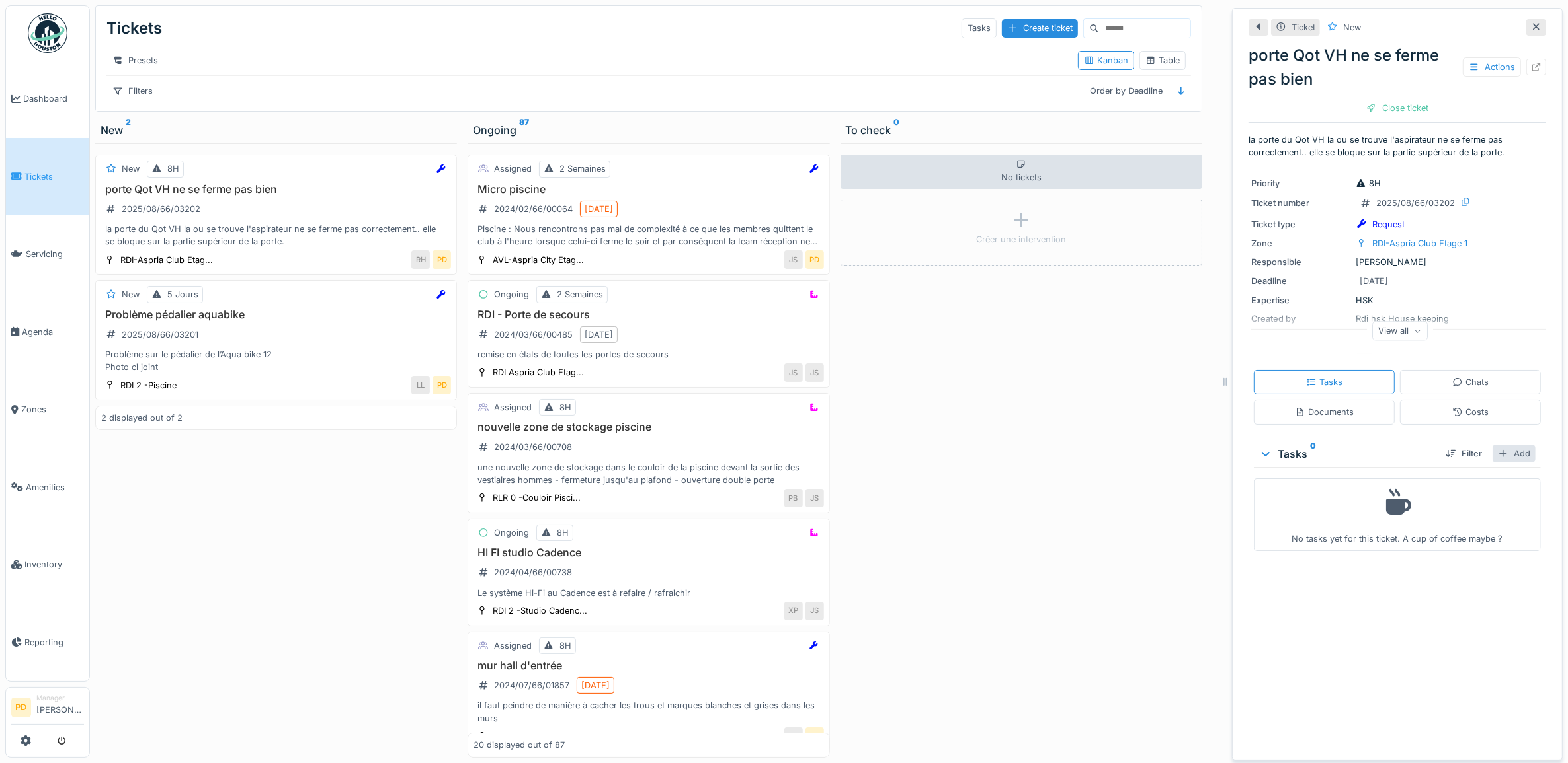
click at [1503, 459] on div "Add" at bounding box center [1514, 453] width 43 height 18
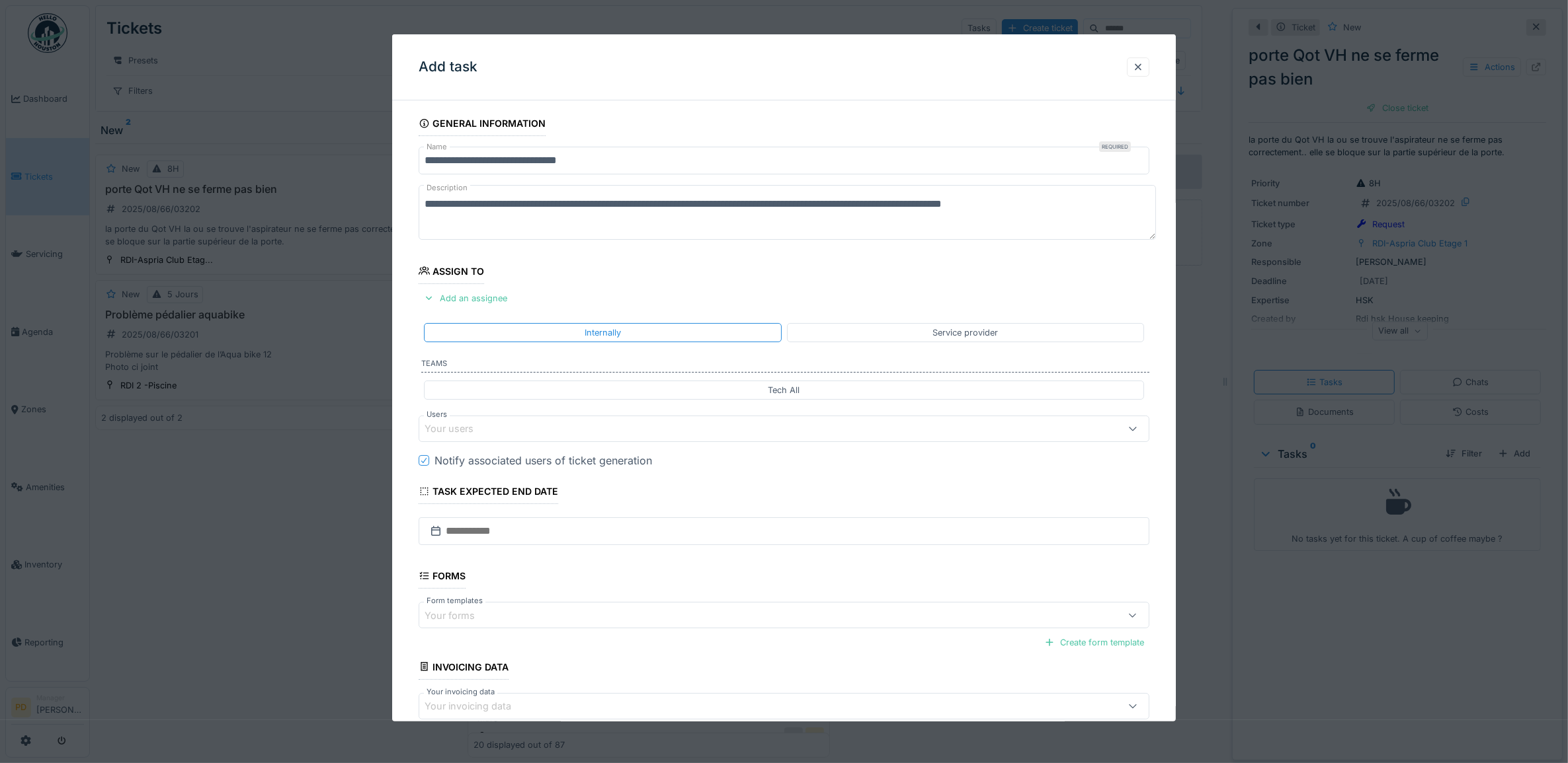
click at [490, 435] on div "Your users" at bounding box center [458, 429] width 67 height 15
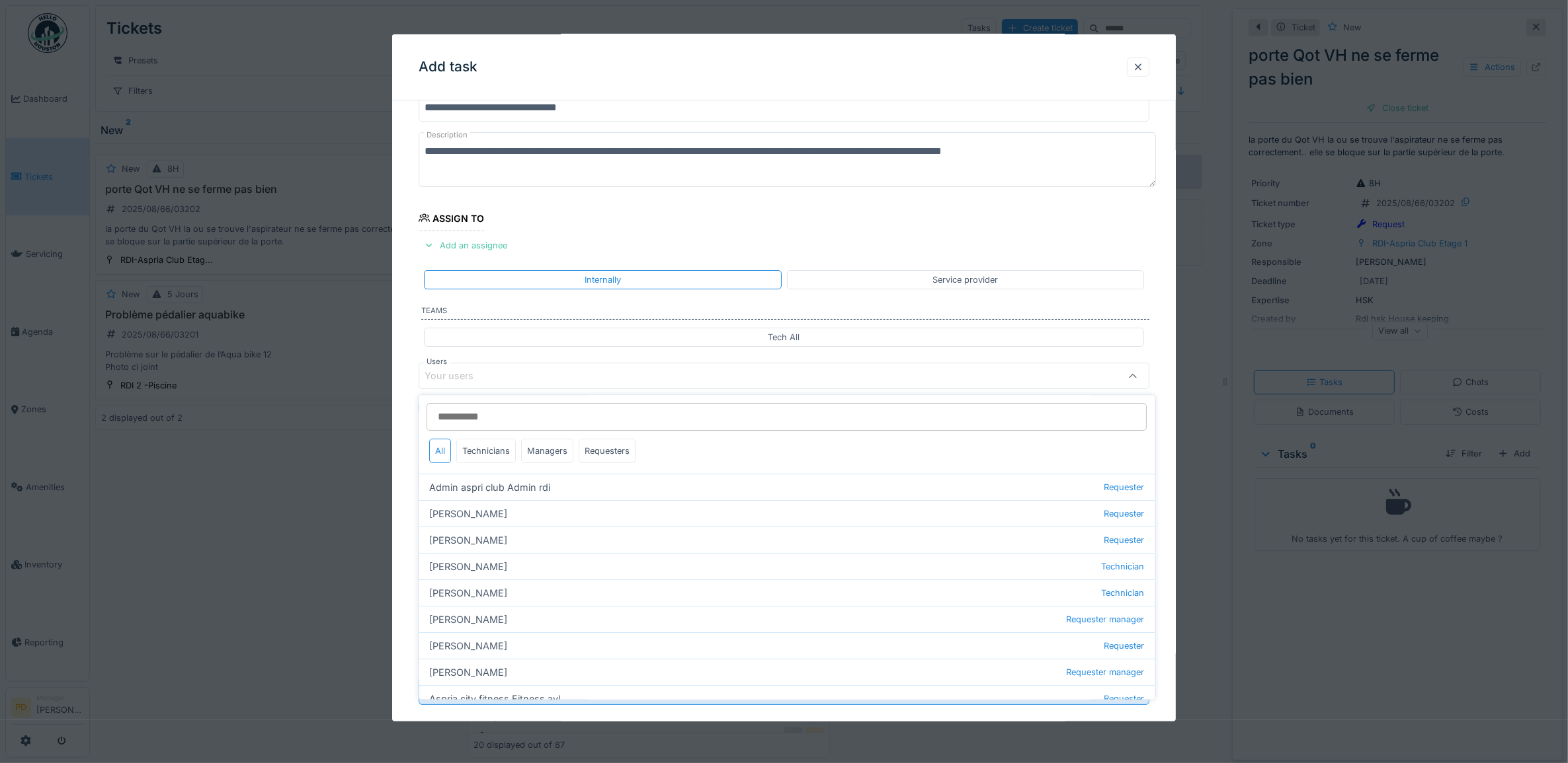
click at [404, 361] on div "**********" at bounding box center [784, 399] width 784 height 684
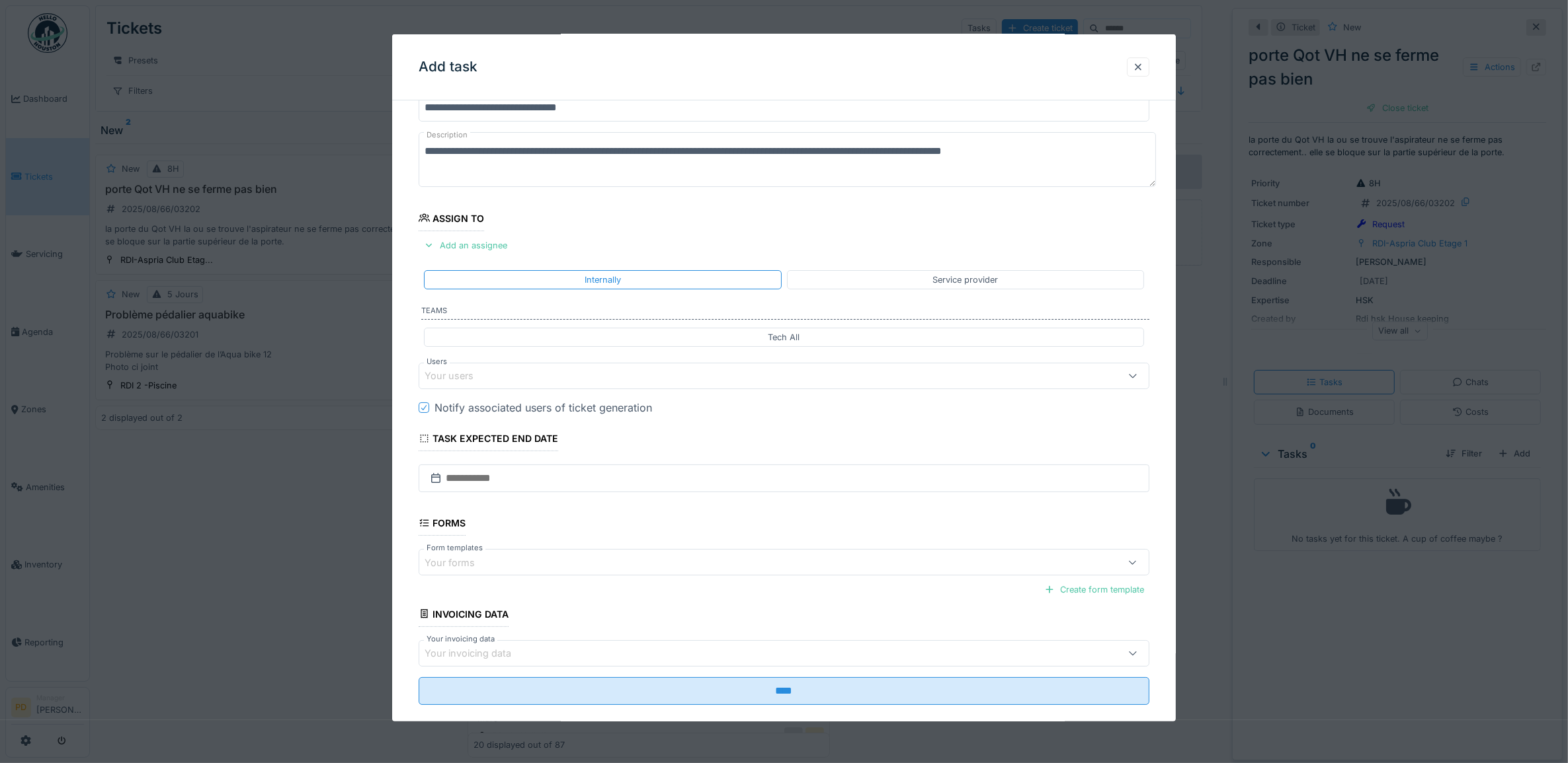
click at [499, 381] on div "Your users" at bounding box center [743, 376] width 637 height 15
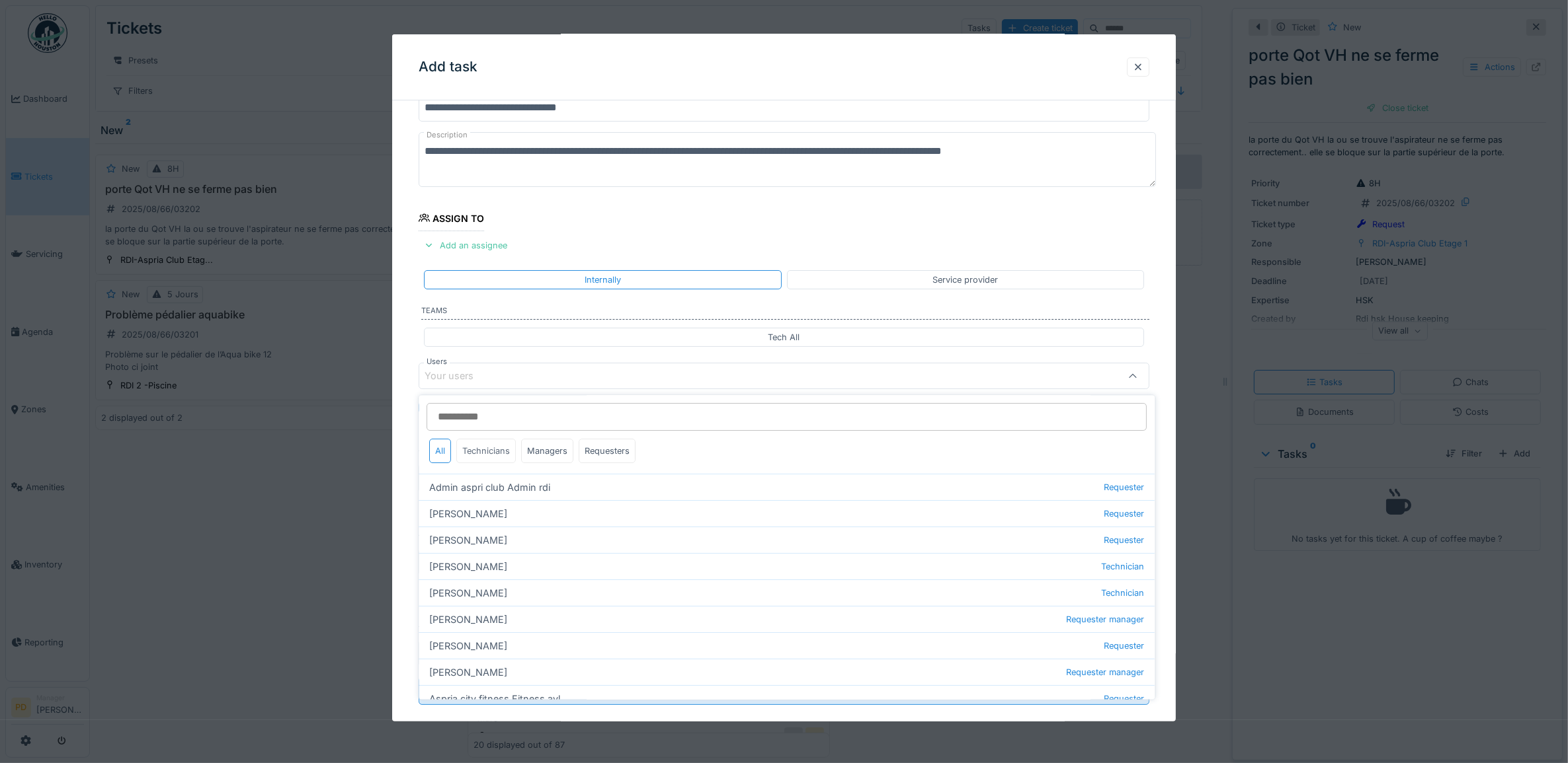
click at [500, 457] on div "Technicians" at bounding box center [487, 451] width 60 height 24
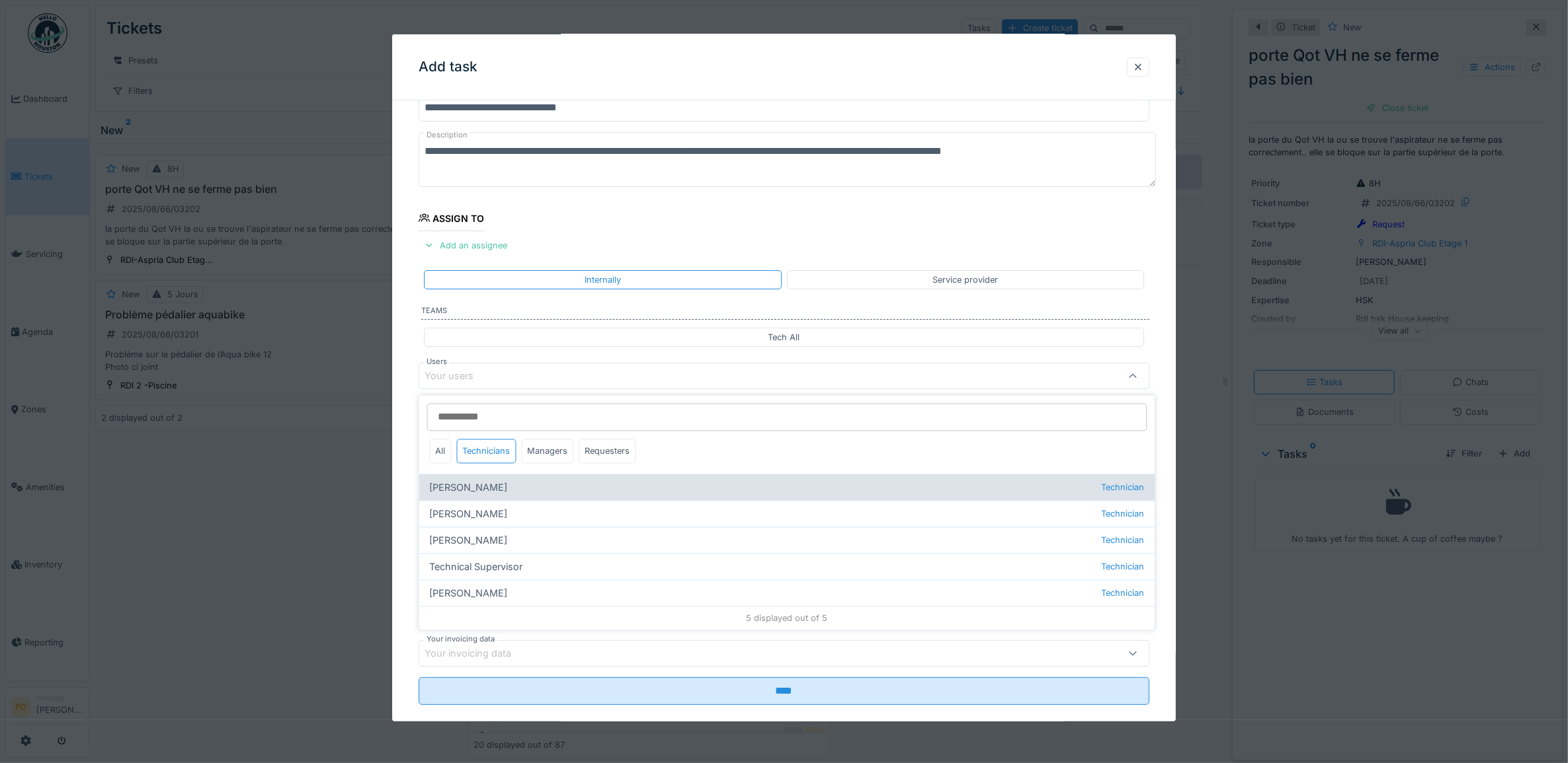
click at [510, 492] on div "Alexandre Michailidis Technician" at bounding box center [787, 488] width 736 height 26
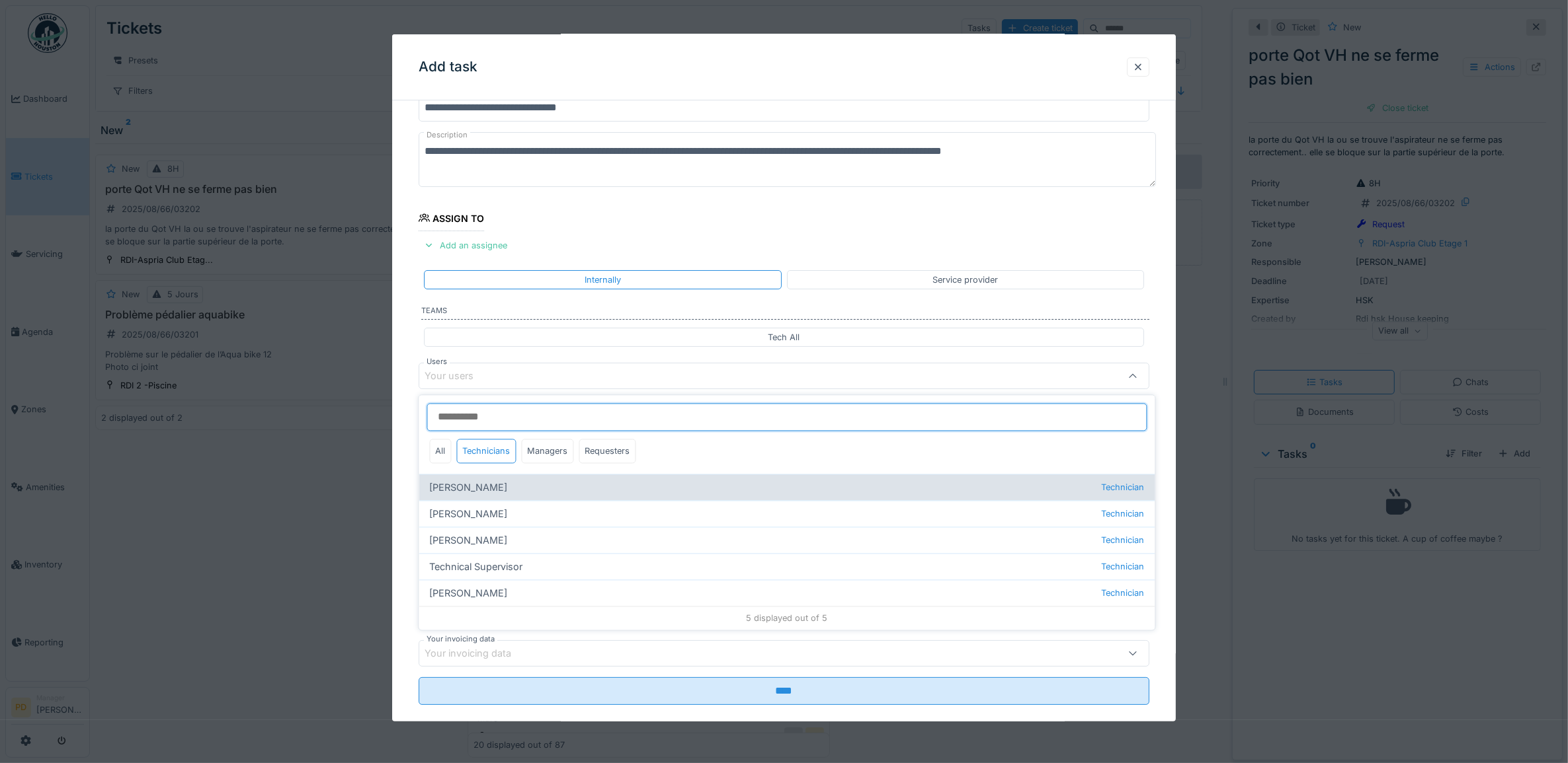
type input "*****"
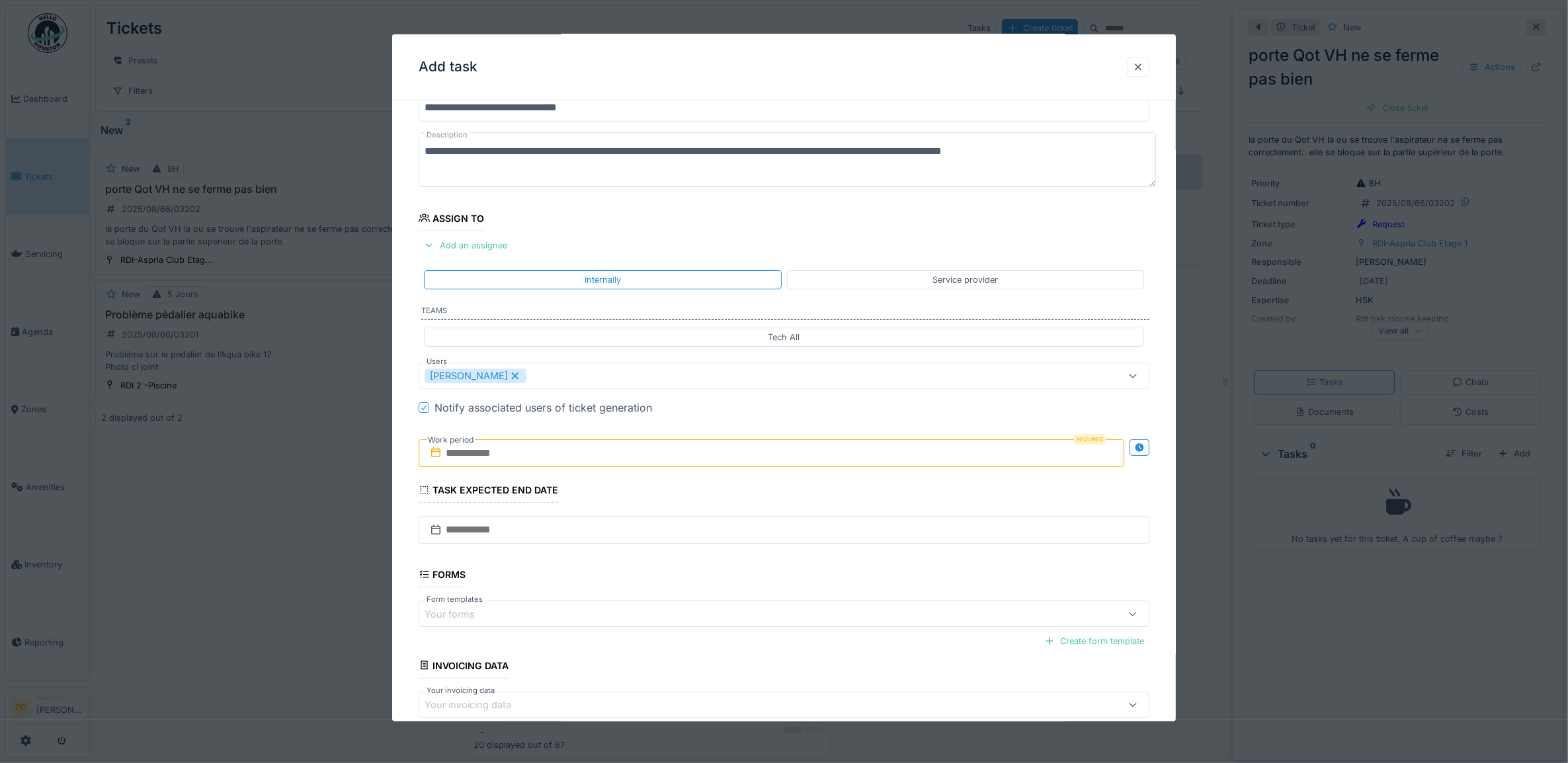
click at [409, 408] on div "**********" at bounding box center [784, 425] width 784 height 736
drag, startPoint x: 448, startPoint y: 457, endPoint x: 459, endPoint y: 461, distance: 11.7
click at [448, 457] on input "text" at bounding box center [772, 453] width 707 height 28
click at [771, 606] on div "21" at bounding box center [775, 604] width 18 height 20
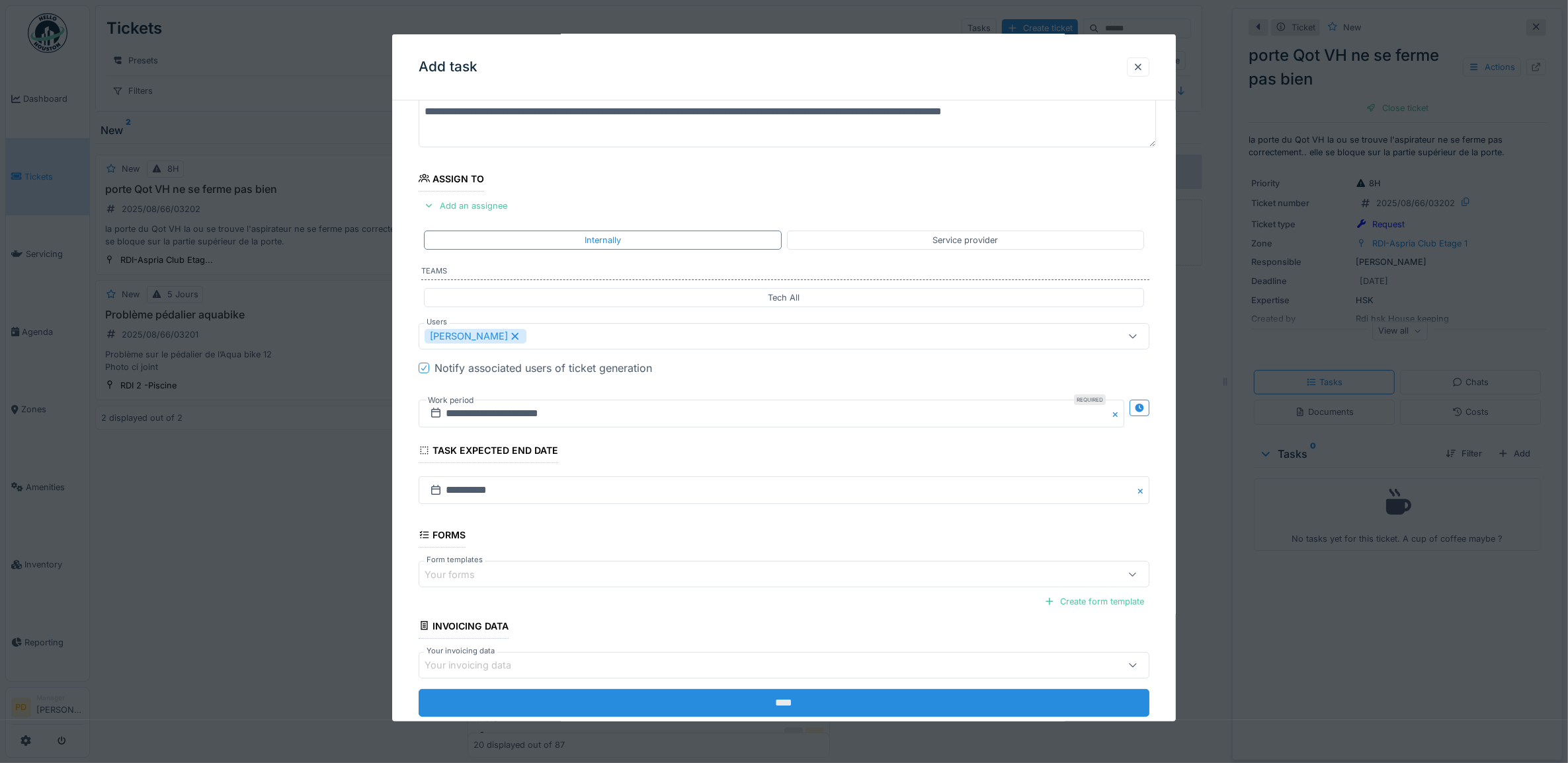
scroll to position [127, 0]
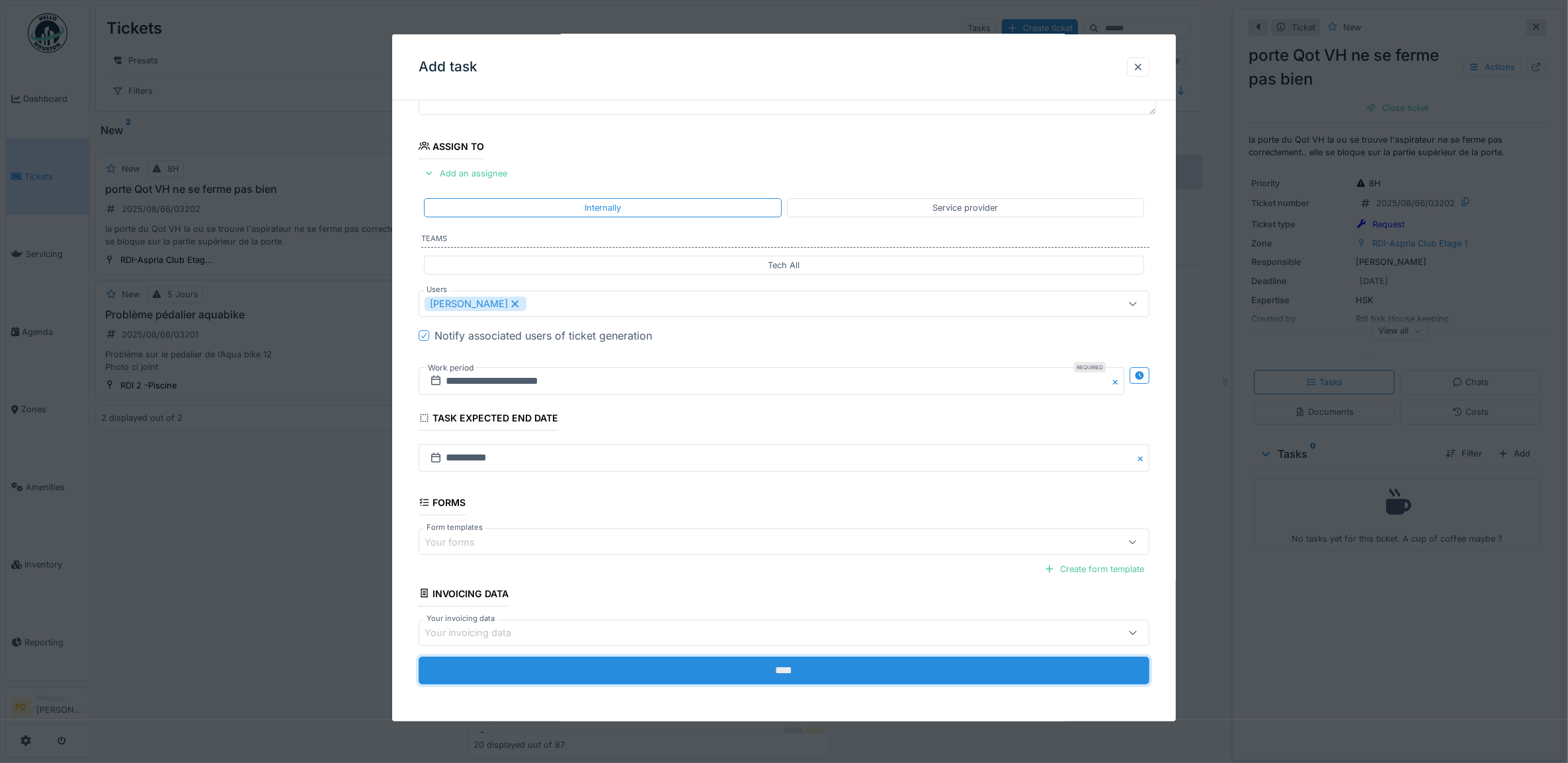
click at [725, 671] on input "****" at bounding box center [785, 671] width 732 height 28
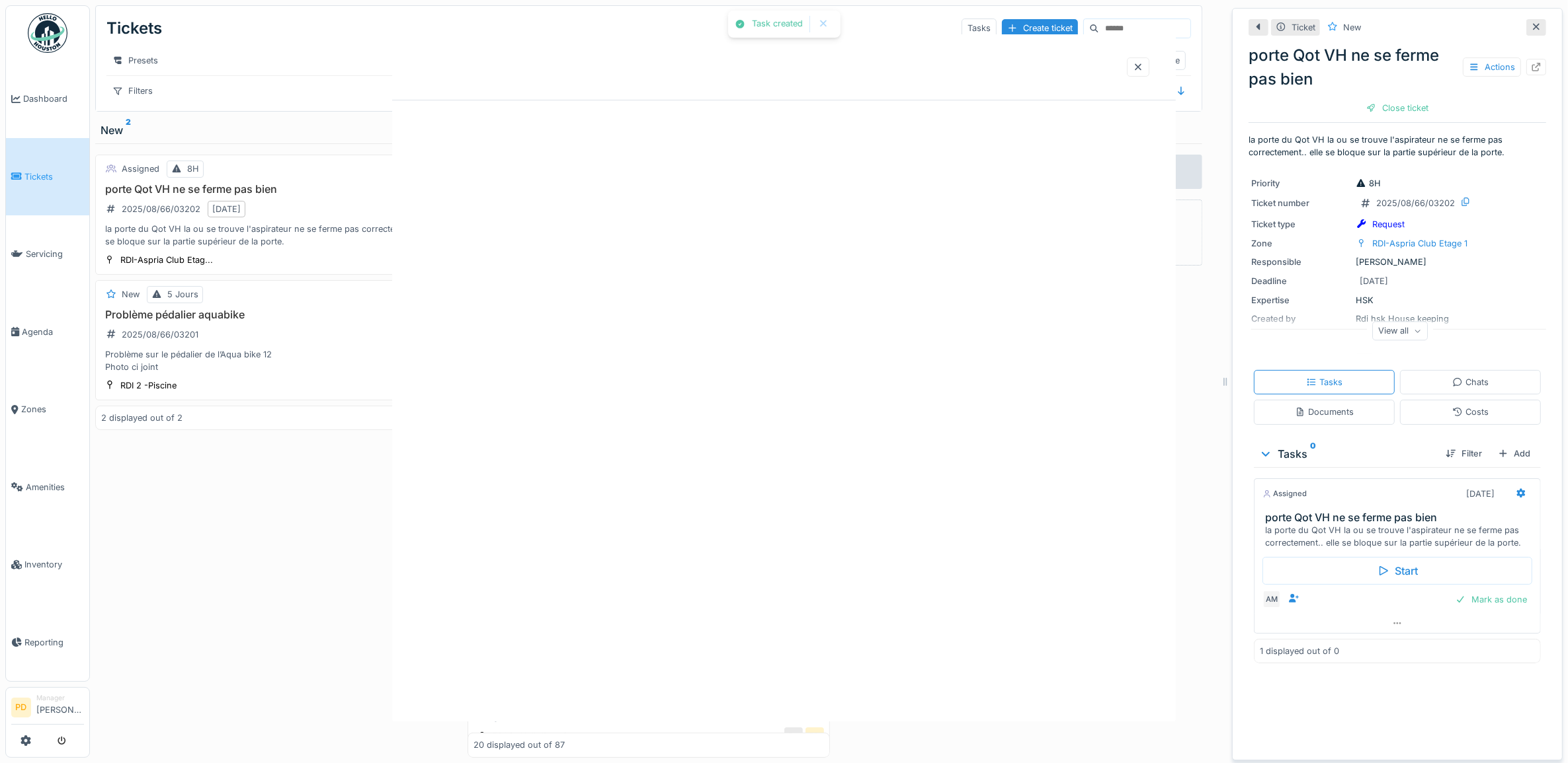
scroll to position [0, 0]
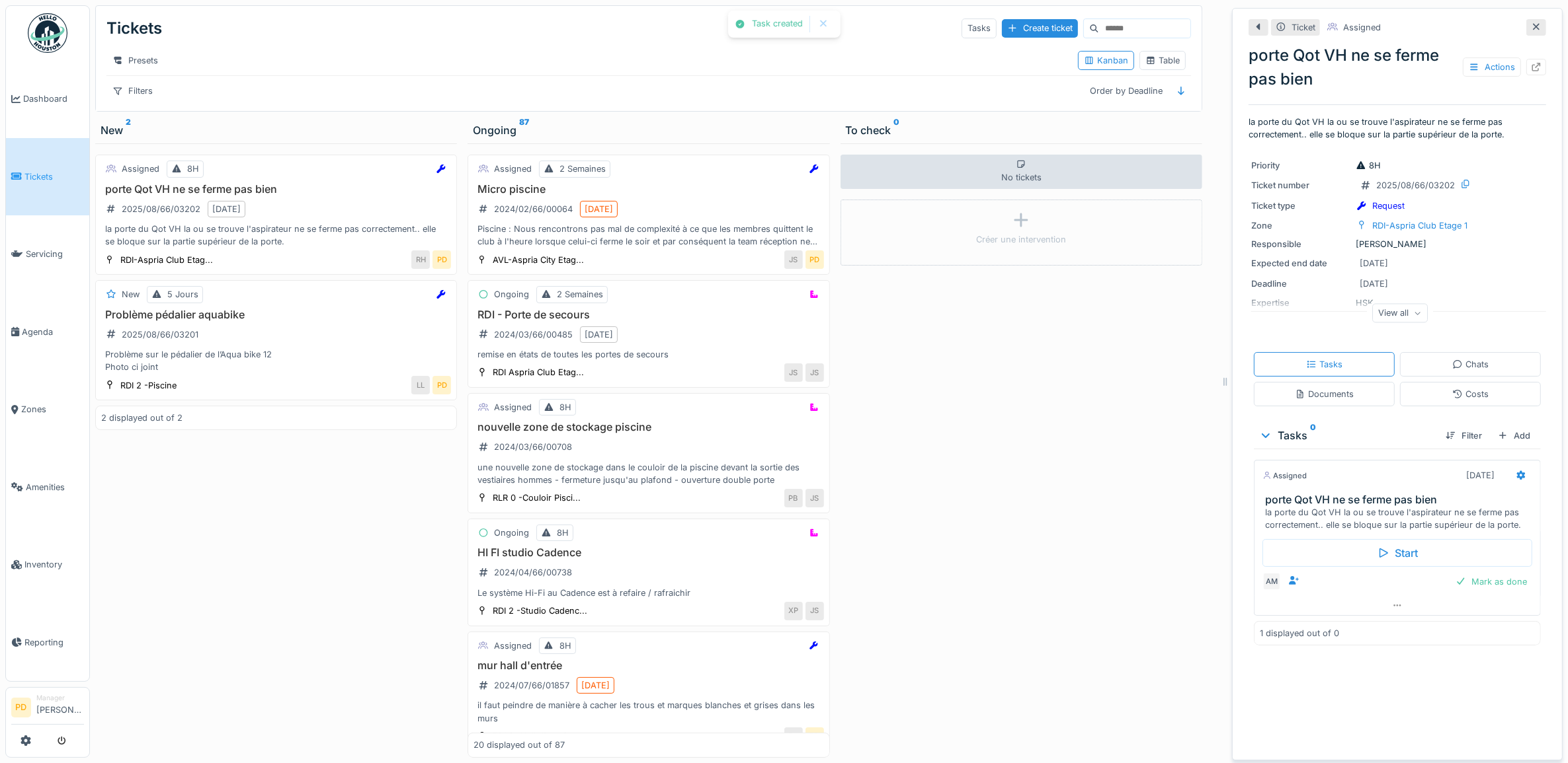
click at [278, 353] on div "Problème pédalier aquabike 2025/08/66/03201 Problème sur le pédalier de l’Aqua …" at bounding box center [275, 341] width 350 height 65
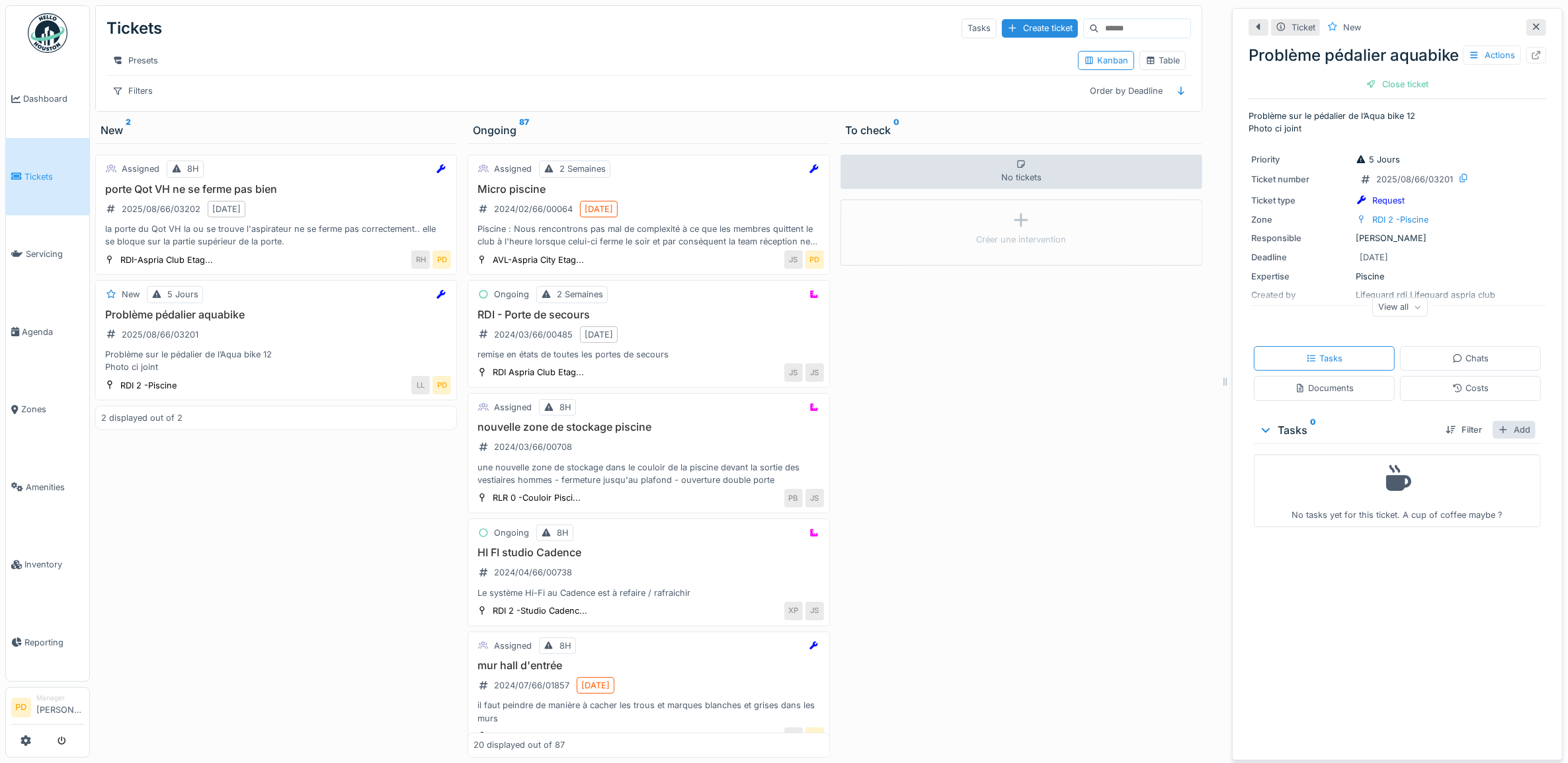
click at [1505, 439] on div "Add" at bounding box center [1514, 429] width 43 height 18
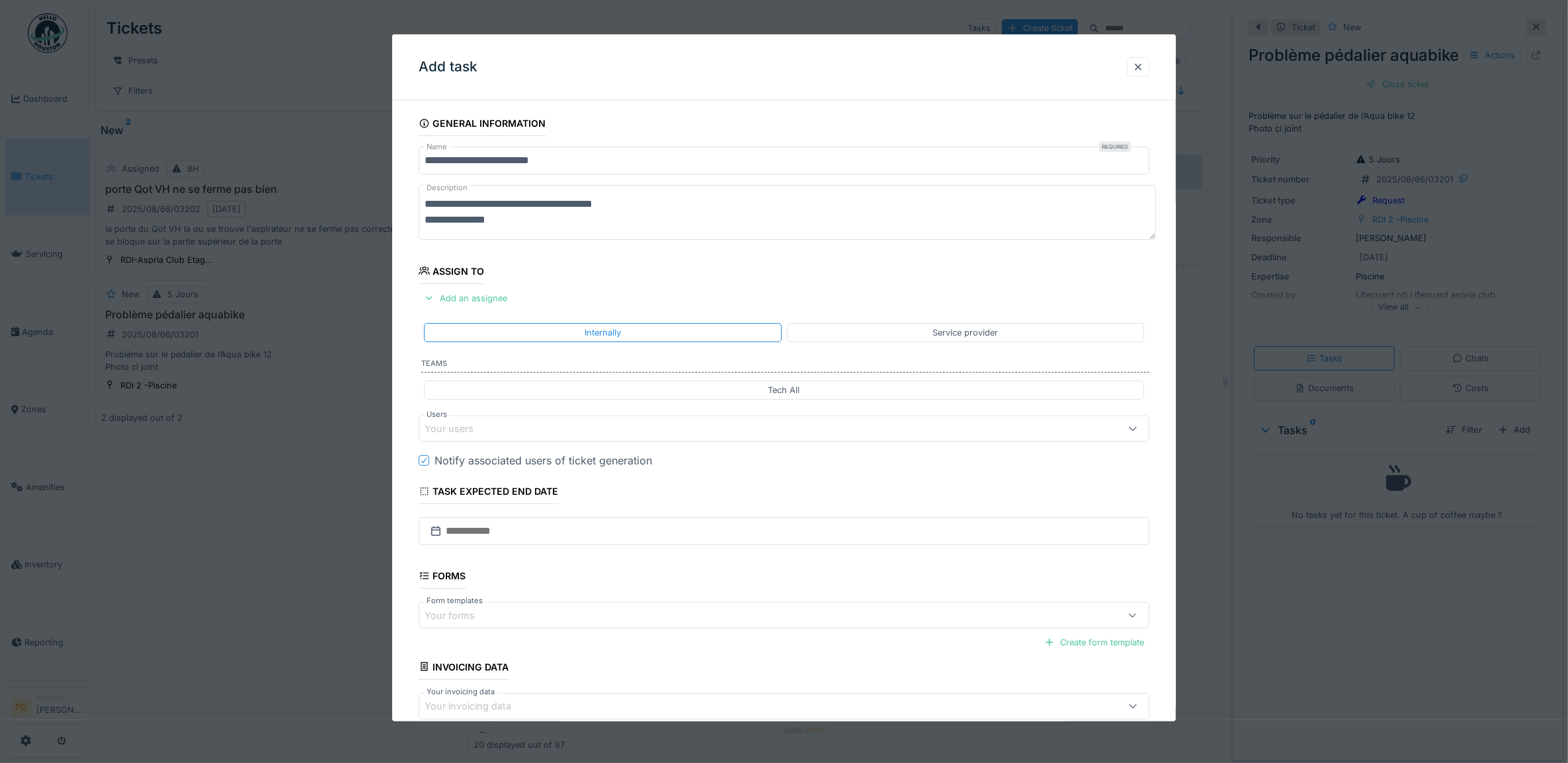
click at [487, 422] on div "Your users" at bounding box center [785, 429] width 732 height 26
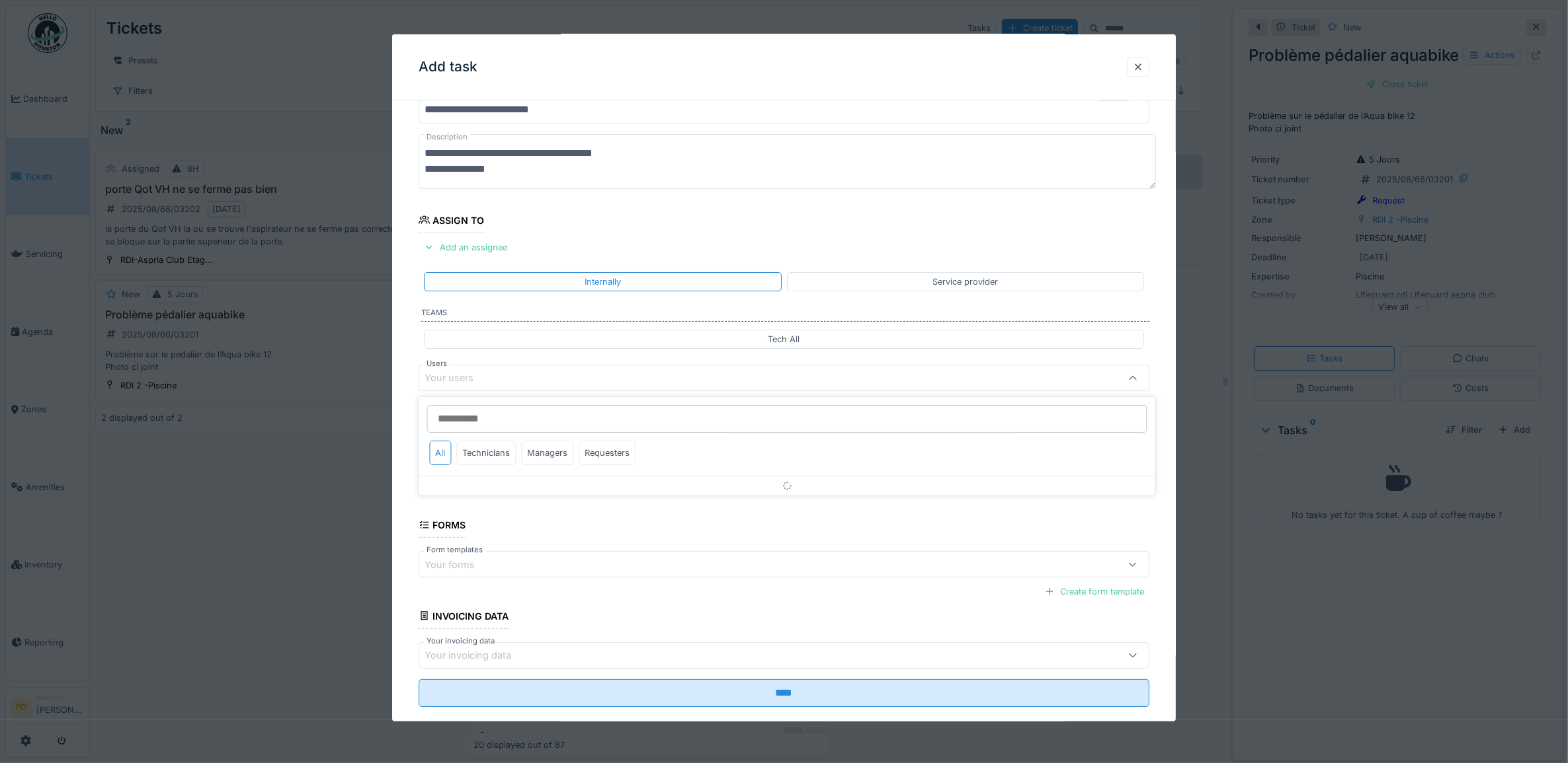
scroll to position [53, 0]
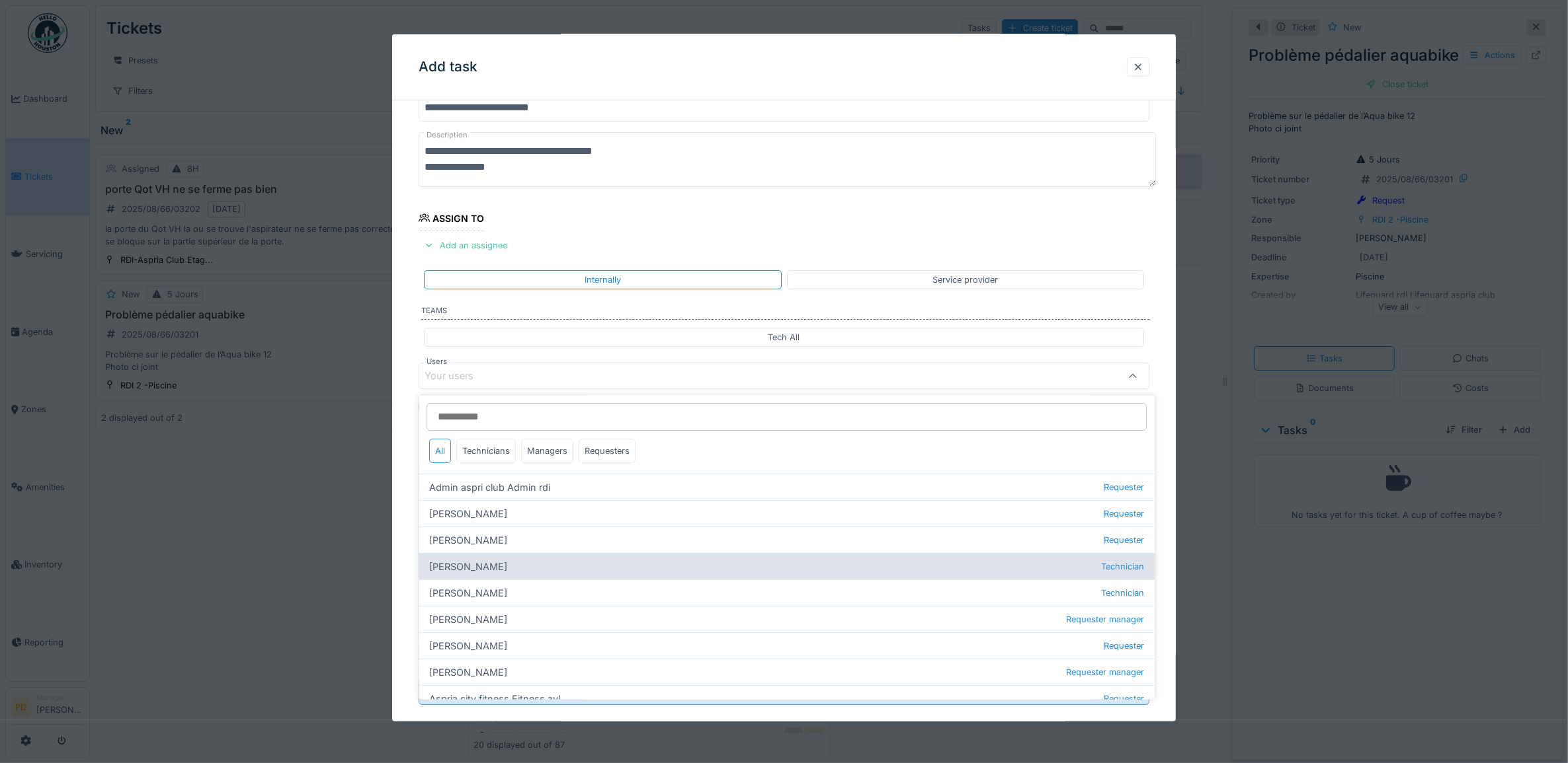
click at [514, 568] on div "Alexandre Michailidis Technician" at bounding box center [787, 567] width 736 height 26
type input "*****"
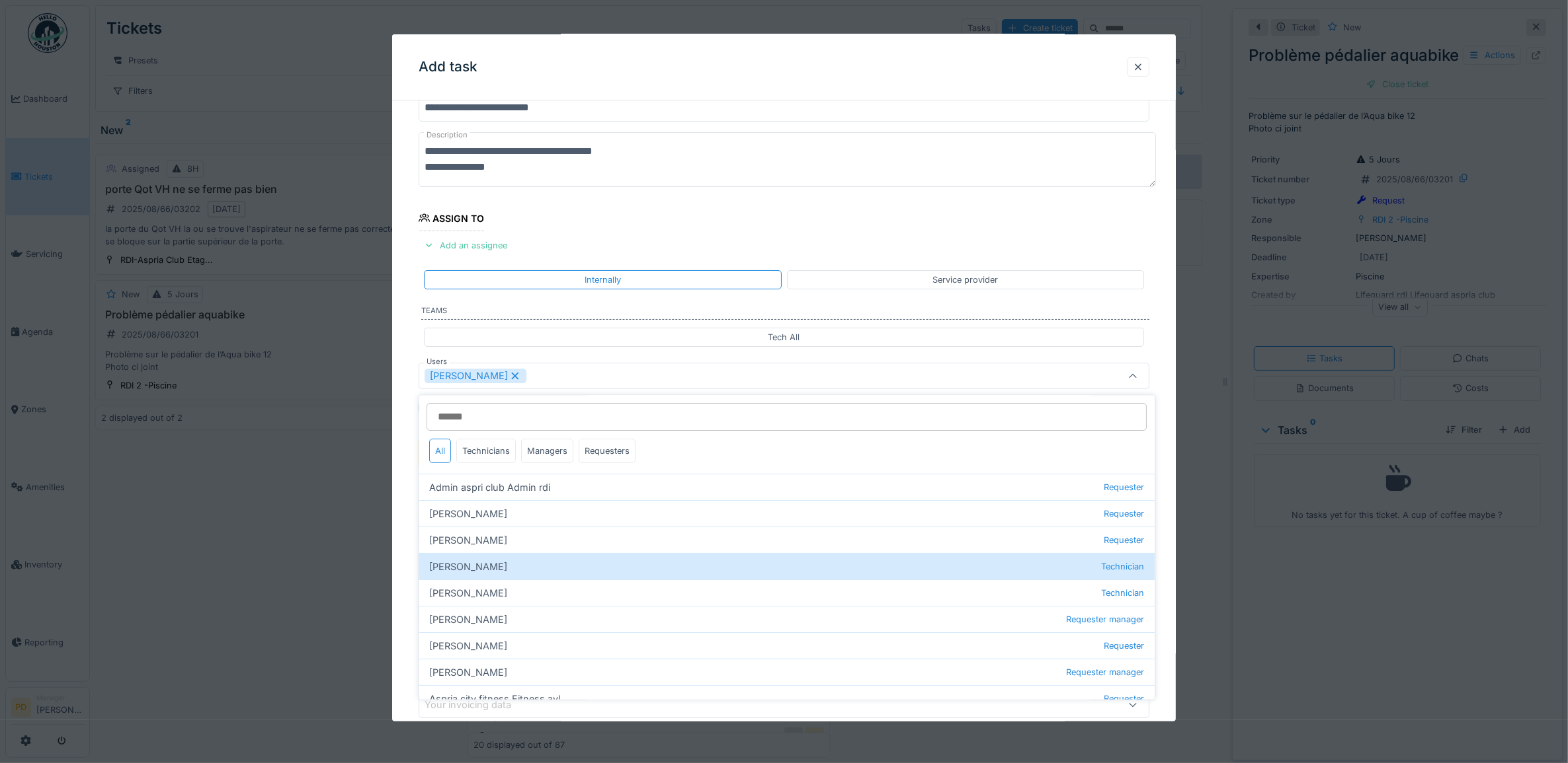
click at [405, 466] on div "**********" at bounding box center [784, 425] width 784 height 736
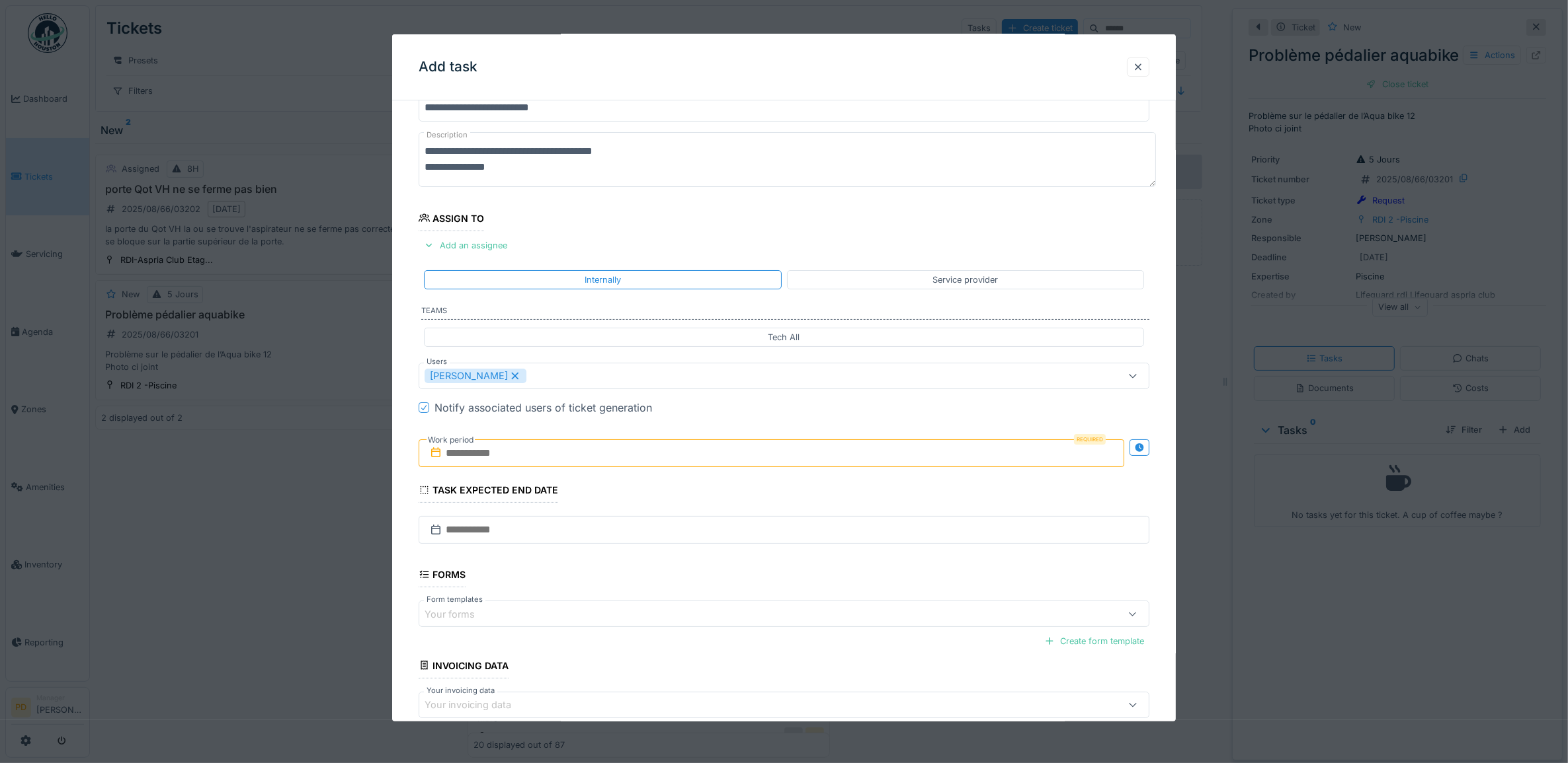
click at [483, 464] on input "text" at bounding box center [772, 453] width 707 height 28
click at [804, 609] on div "22" at bounding box center [795, 603] width 18 height 18
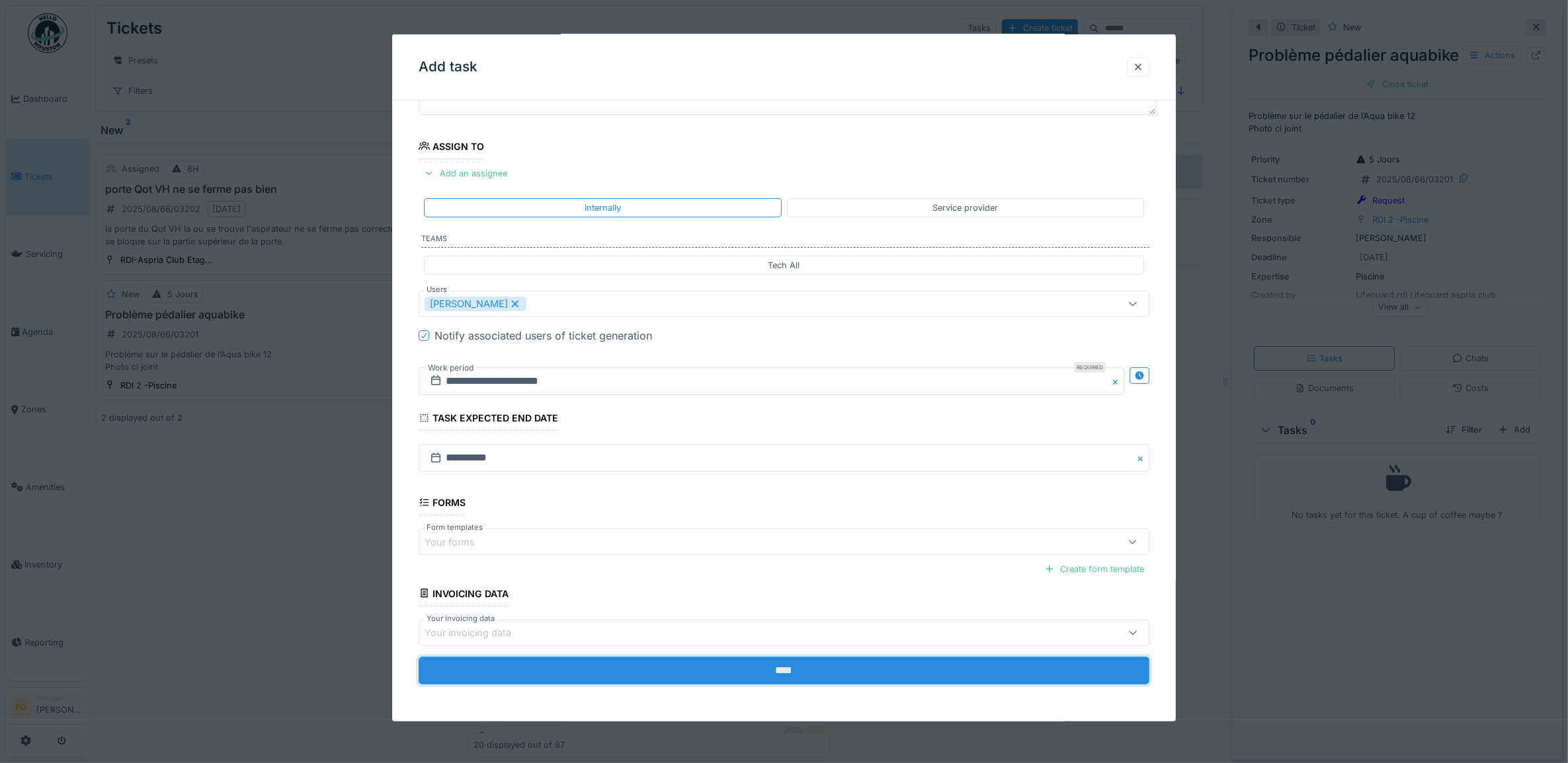
click at [797, 673] on input "****" at bounding box center [785, 671] width 732 height 28
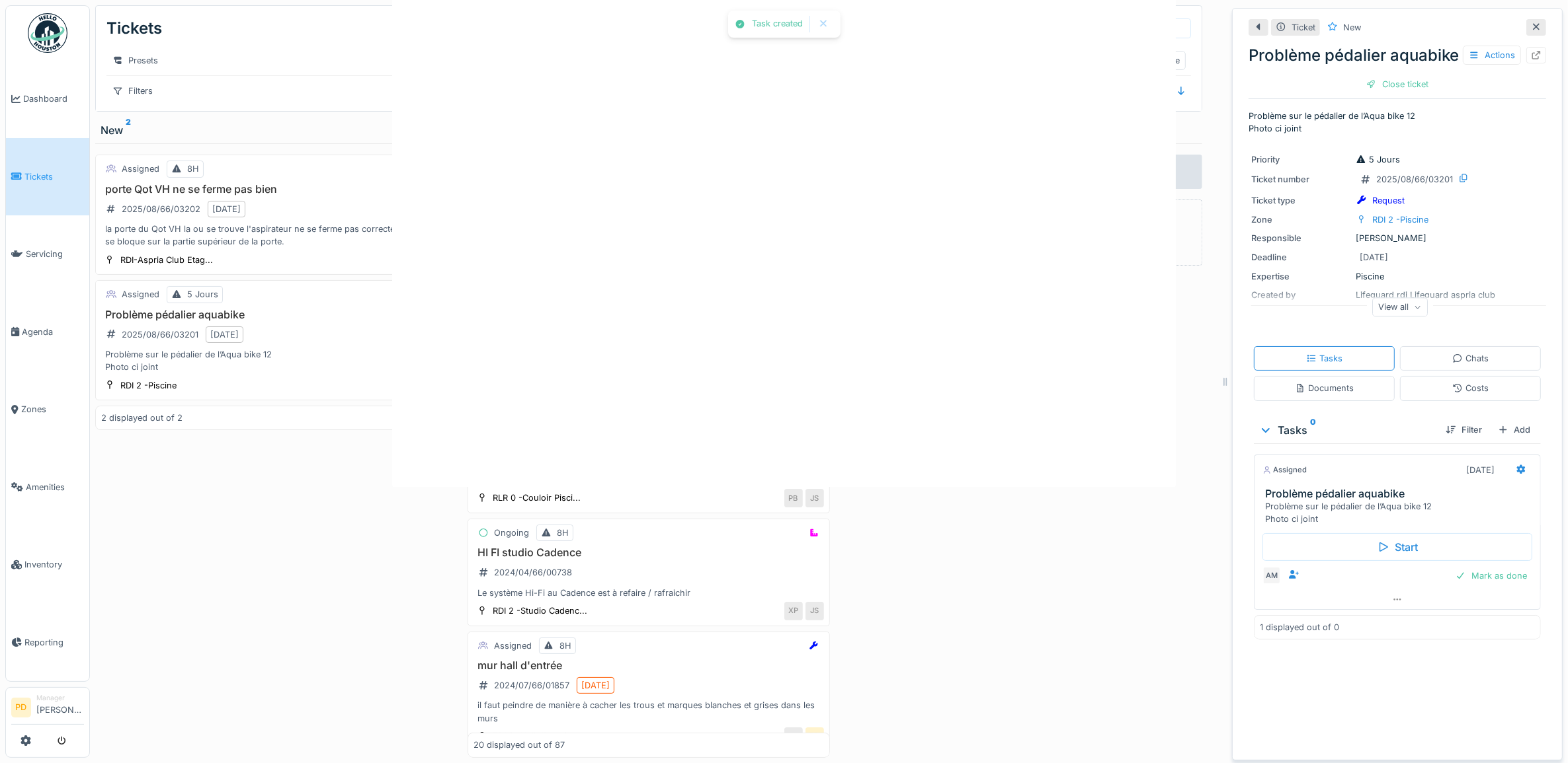
scroll to position [0, 0]
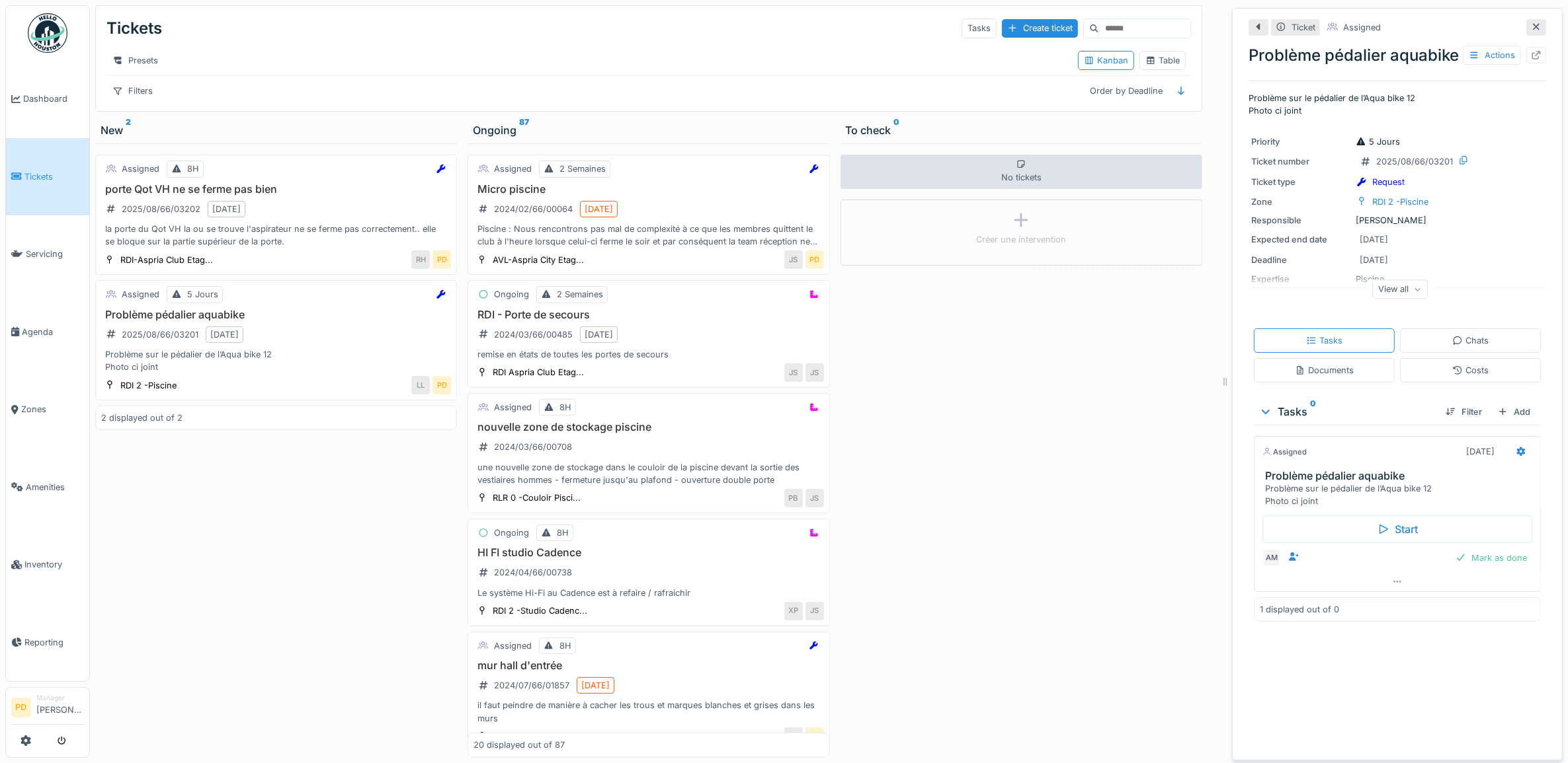
click at [30, 172] on span "Tickets" at bounding box center [54, 176] width 60 height 12
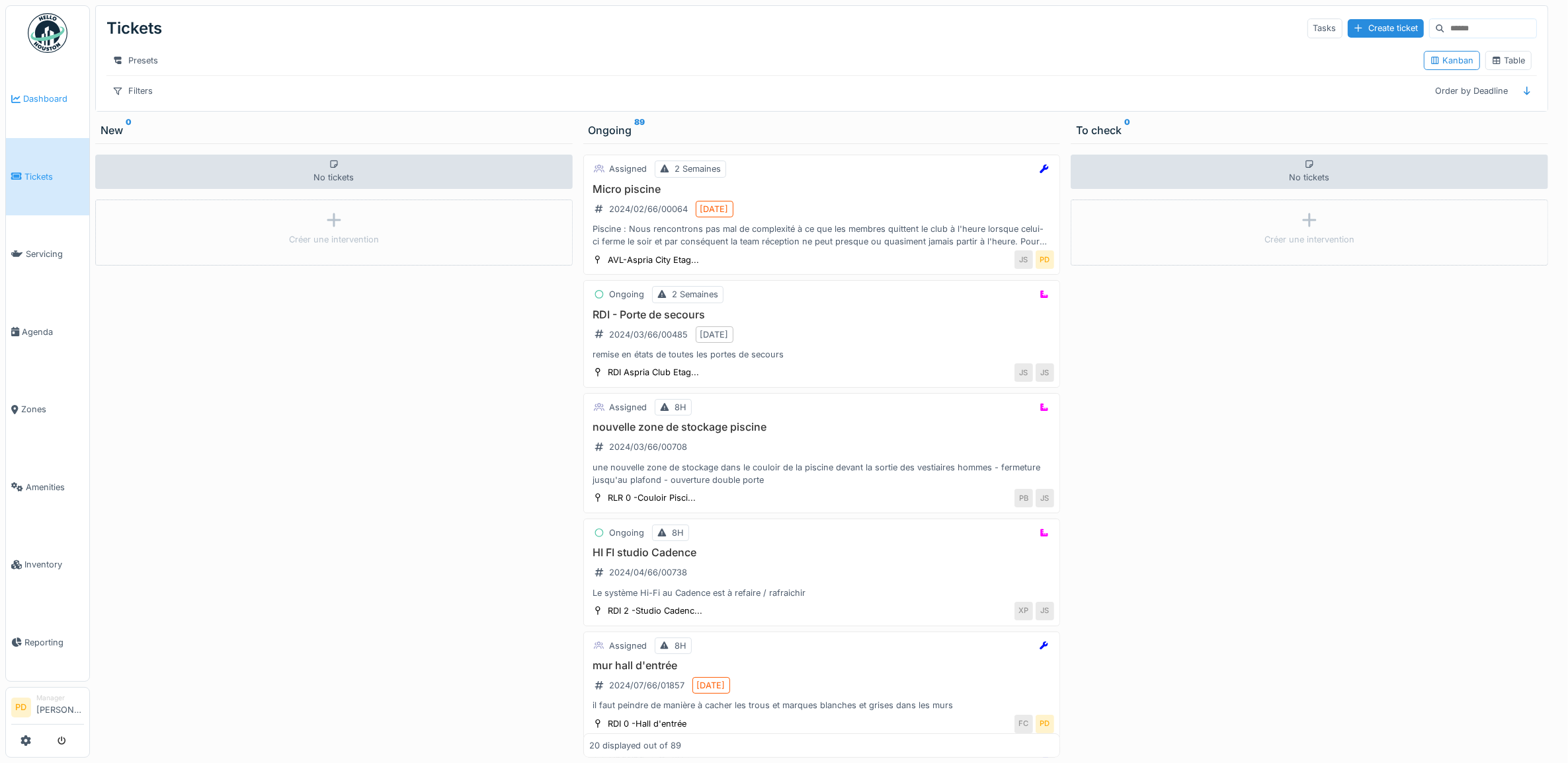
click at [48, 98] on span "Dashboard" at bounding box center [53, 98] width 61 height 12
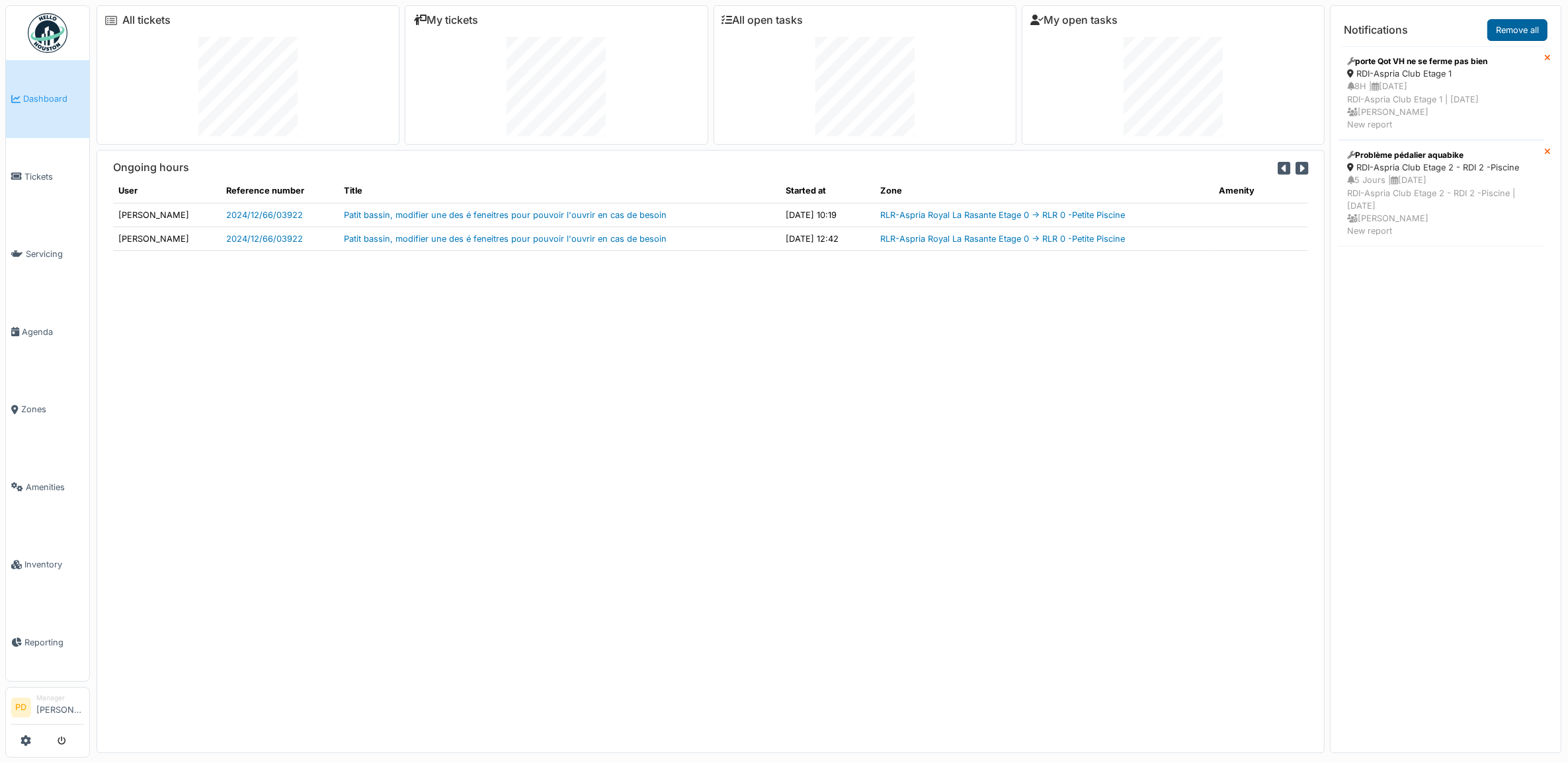
click at [1502, 25] on link "Remove all" at bounding box center [1518, 30] width 60 height 21
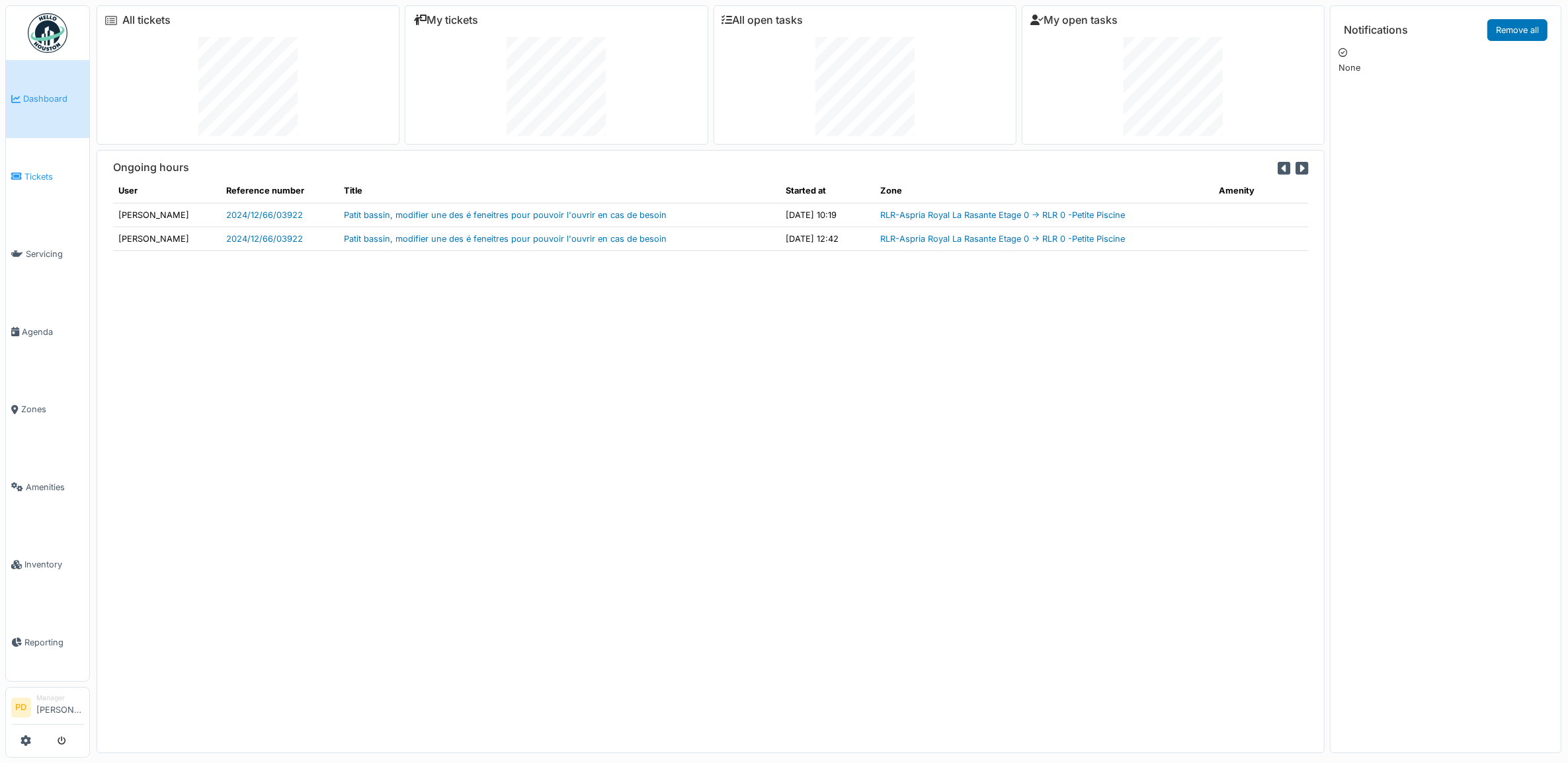
click at [44, 173] on span "Tickets" at bounding box center [54, 176] width 60 height 12
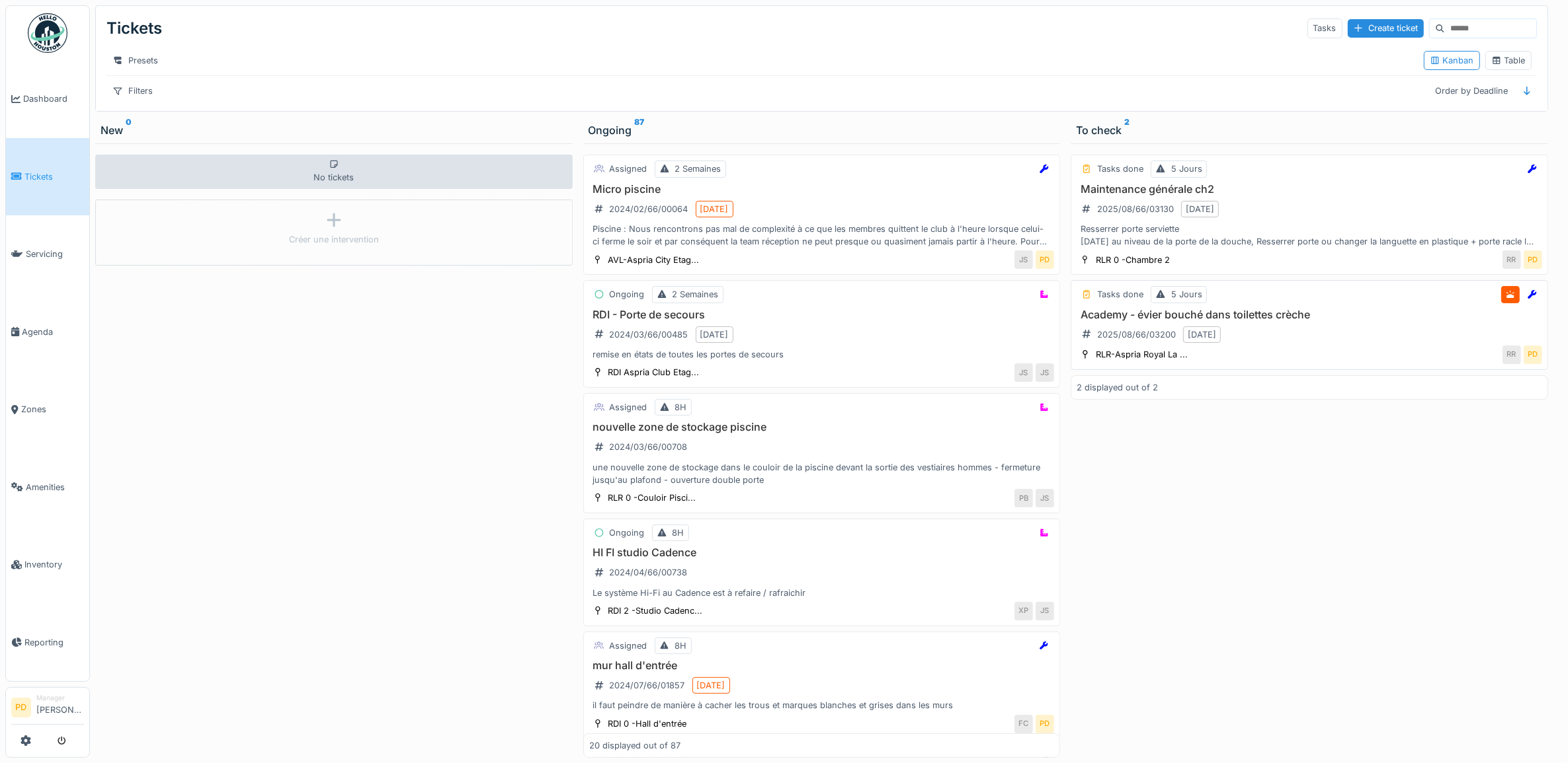
click at [1327, 336] on div "Academy - évier bouché dans toilettes crèche 2025/08/66/03200 8/21/2025" at bounding box center [1309, 327] width 466 height 37
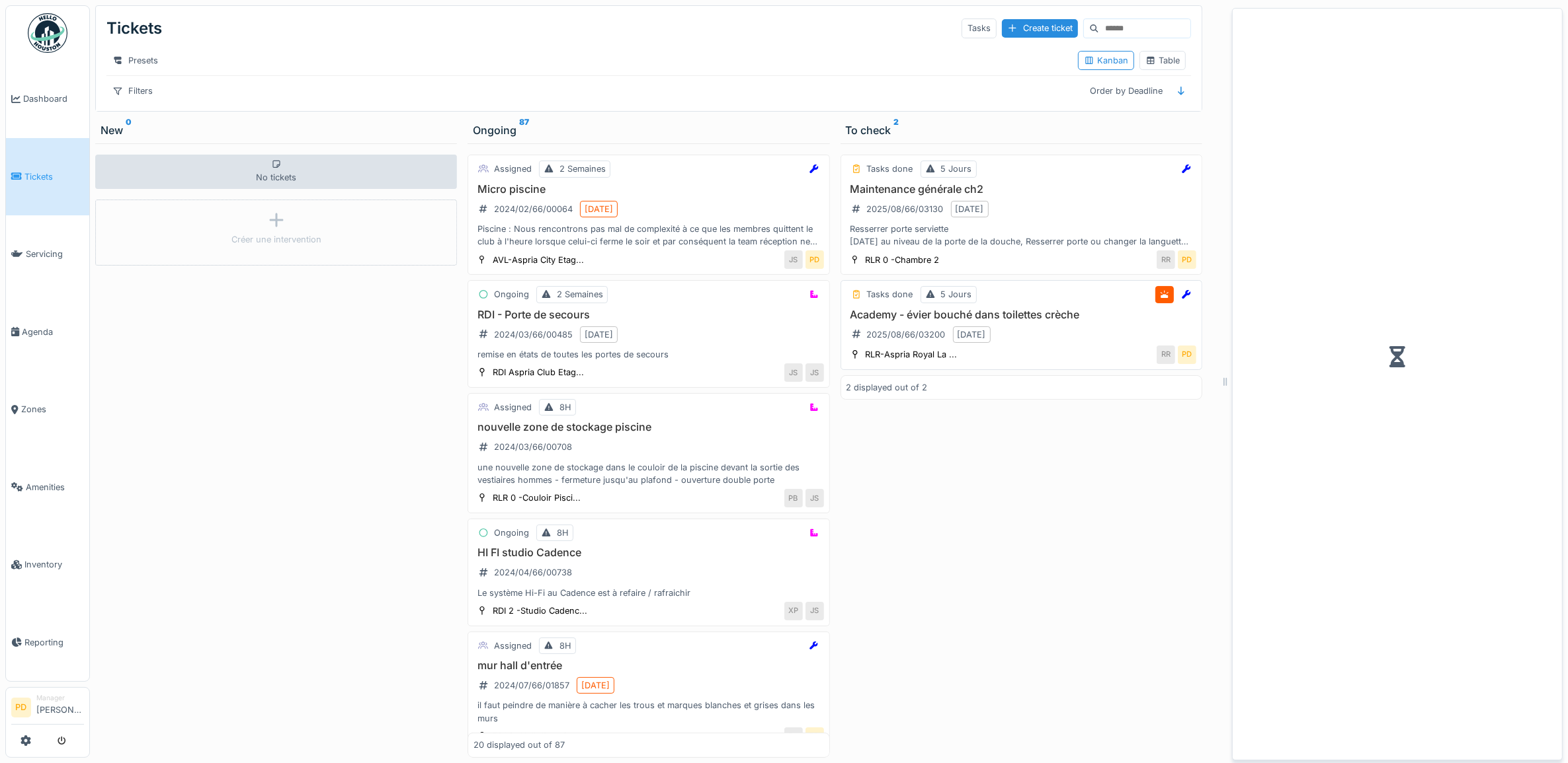
click at [1015, 321] on h3 "Academy - évier bouché dans toilettes crèche" at bounding box center [1021, 314] width 350 height 12
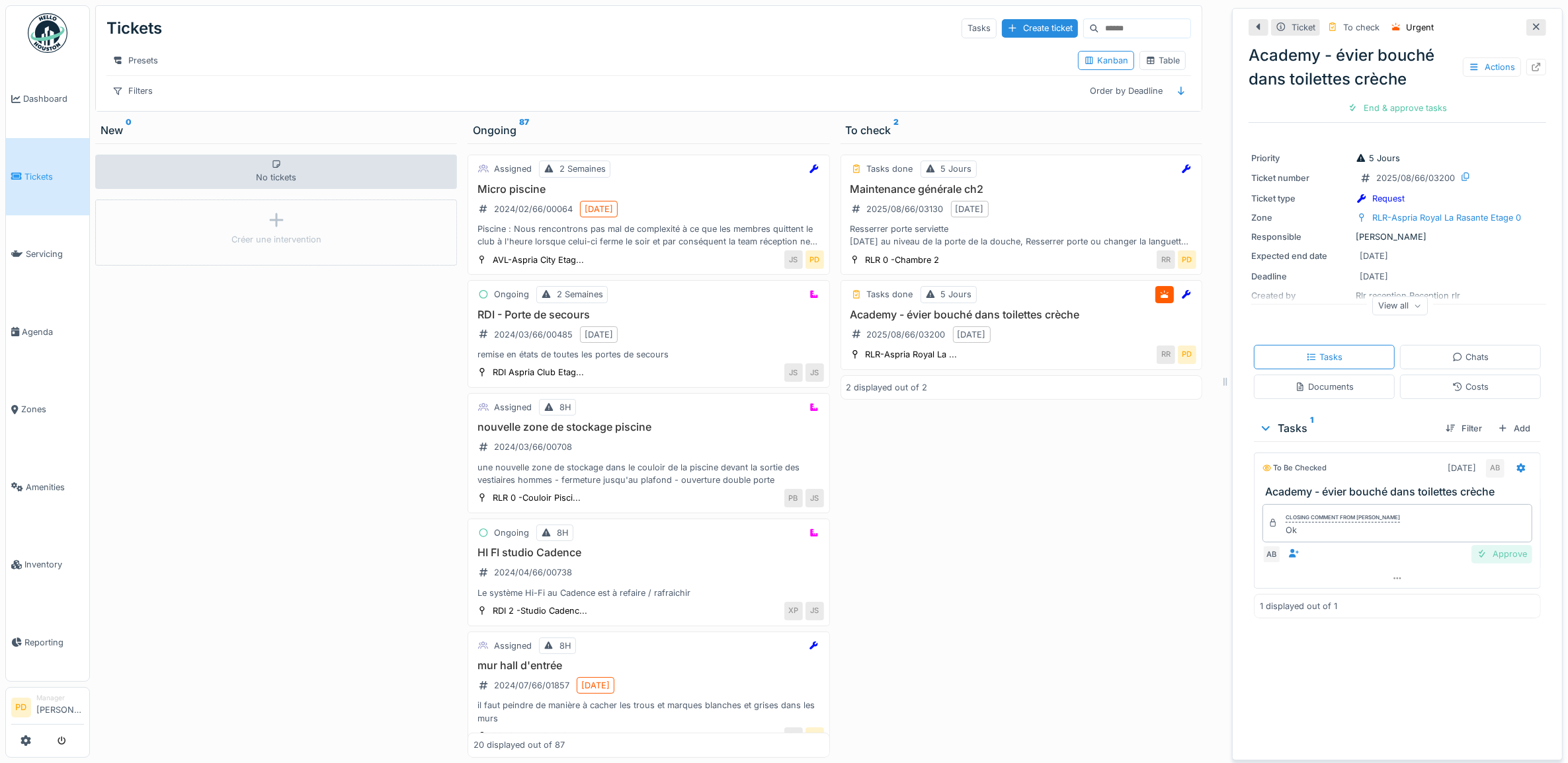
click at [1497, 557] on div "Approve" at bounding box center [1502, 554] width 61 height 18
click at [1377, 105] on div "Close ticket" at bounding box center [1397, 107] width 73 height 18
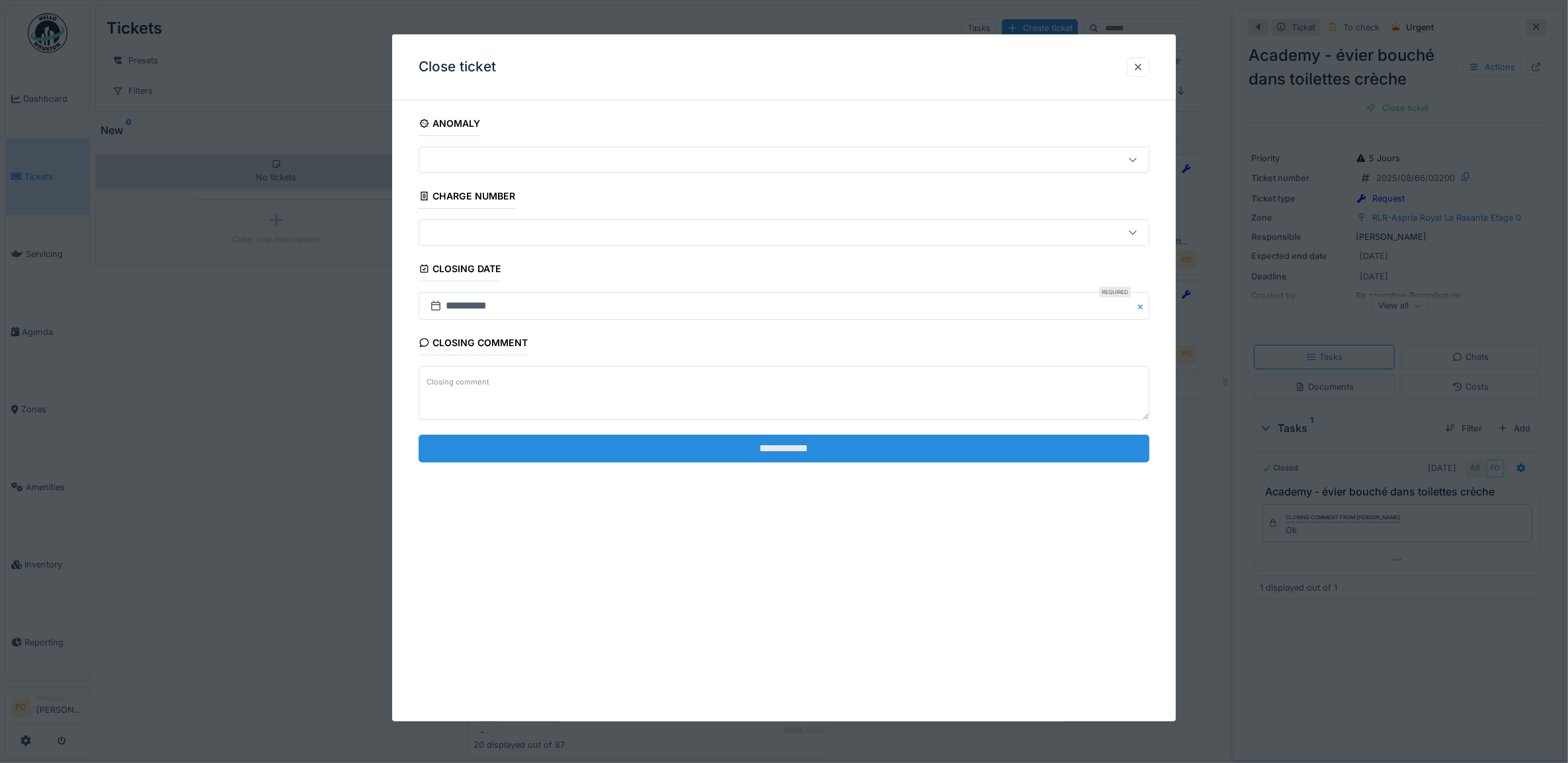
click at [993, 462] on input "**********" at bounding box center [785, 449] width 732 height 28
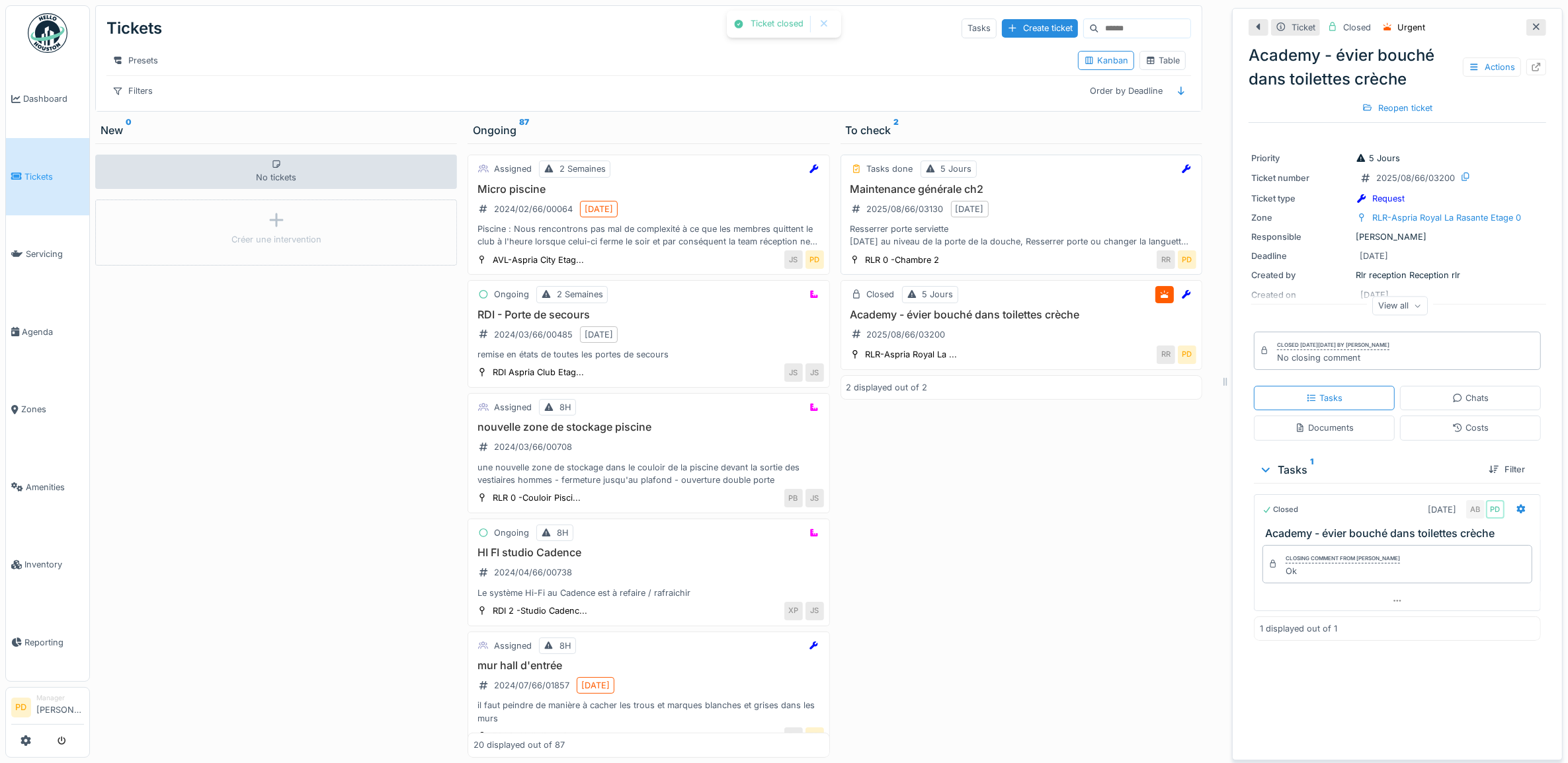
click at [1057, 233] on div "Maintenance générale ch2 2025/08/66/03130 8/23/2025 Resserrer porte serviette I…" at bounding box center [1021, 215] width 350 height 65
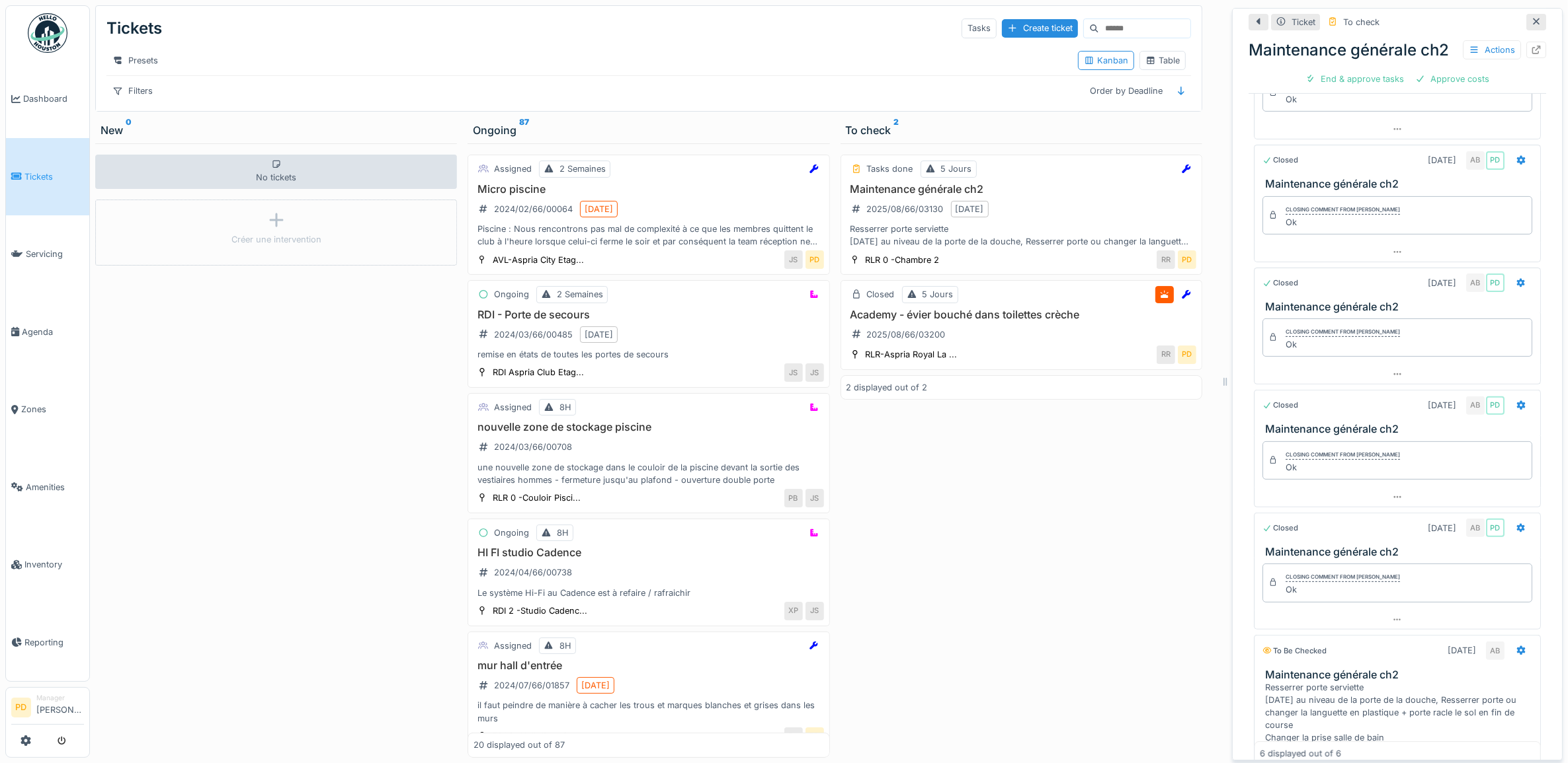
scroll to position [160, 0]
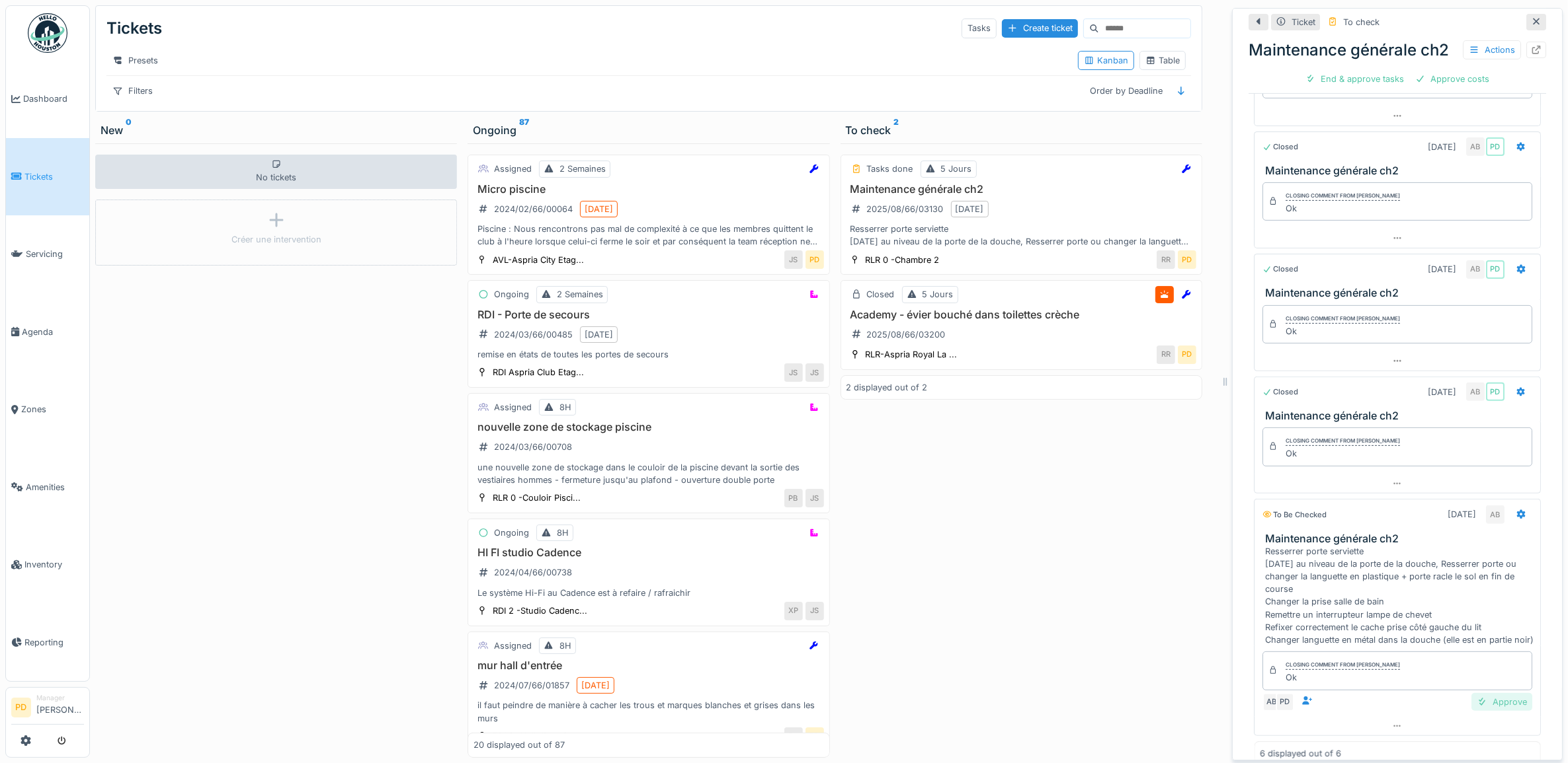
click at [1473, 711] on div "Approve" at bounding box center [1502, 701] width 61 height 18
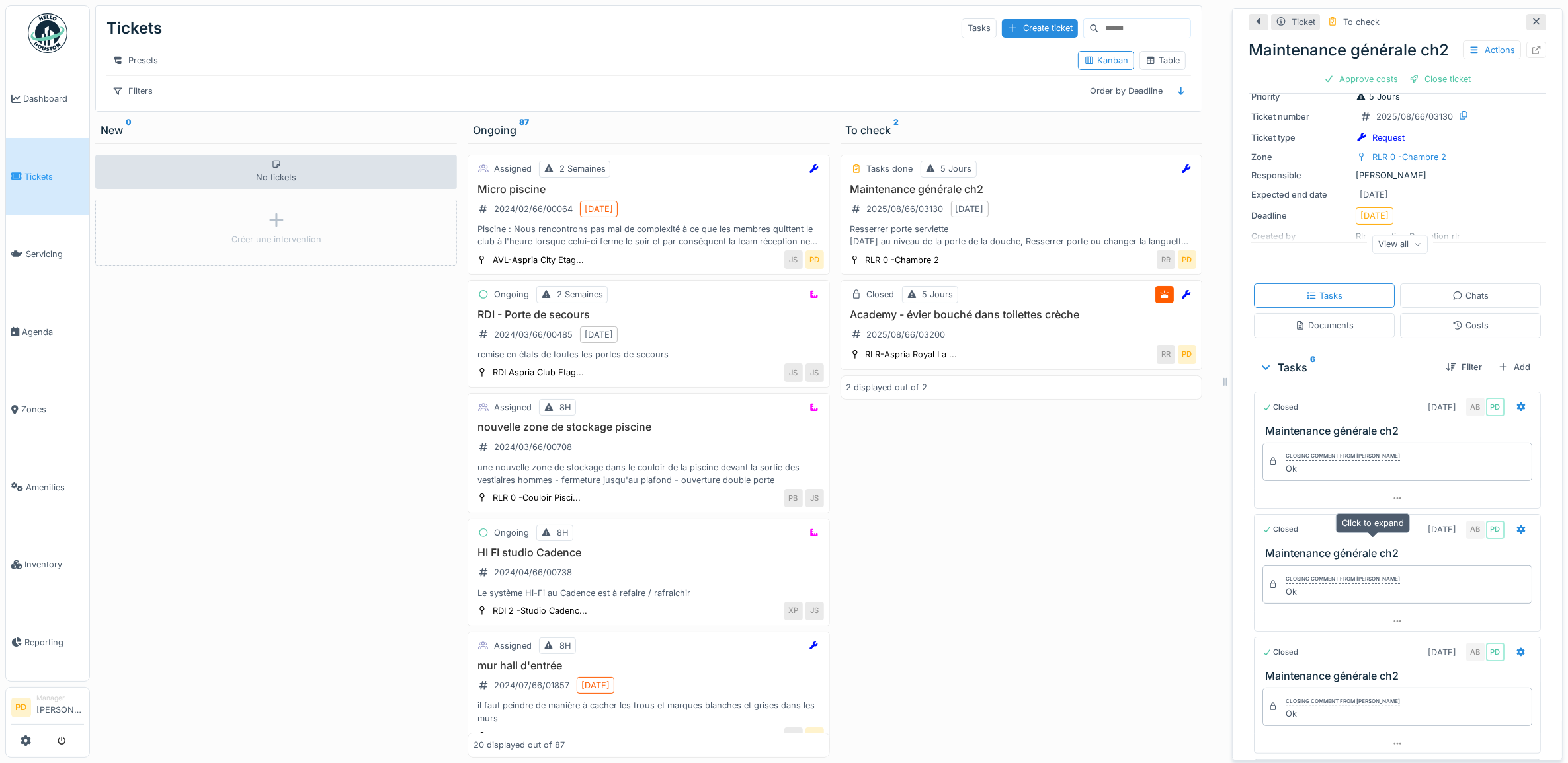
scroll to position [0, 0]
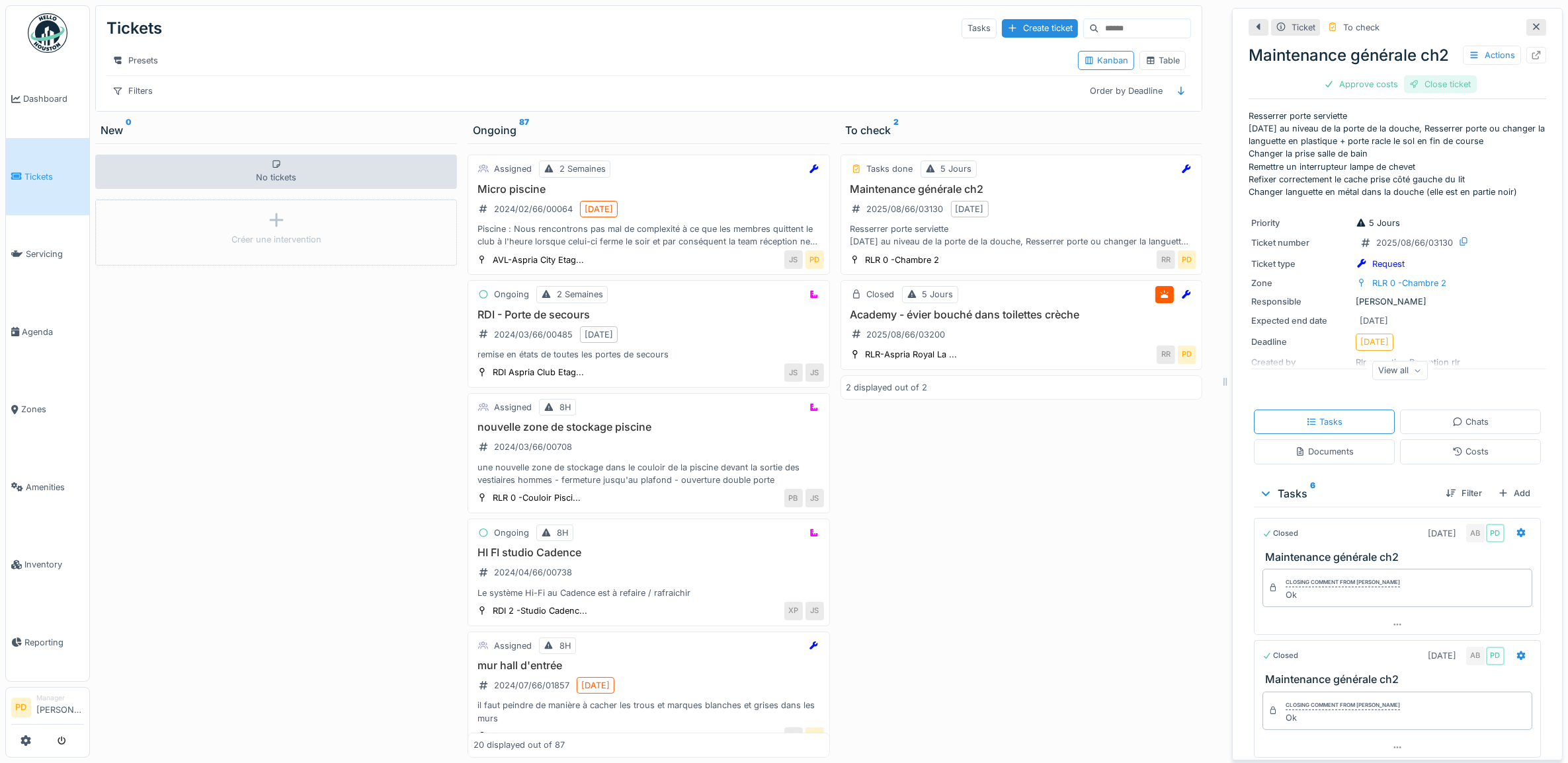
click at [1415, 93] on div "Close ticket" at bounding box center [1440, 84] width 73 height 18
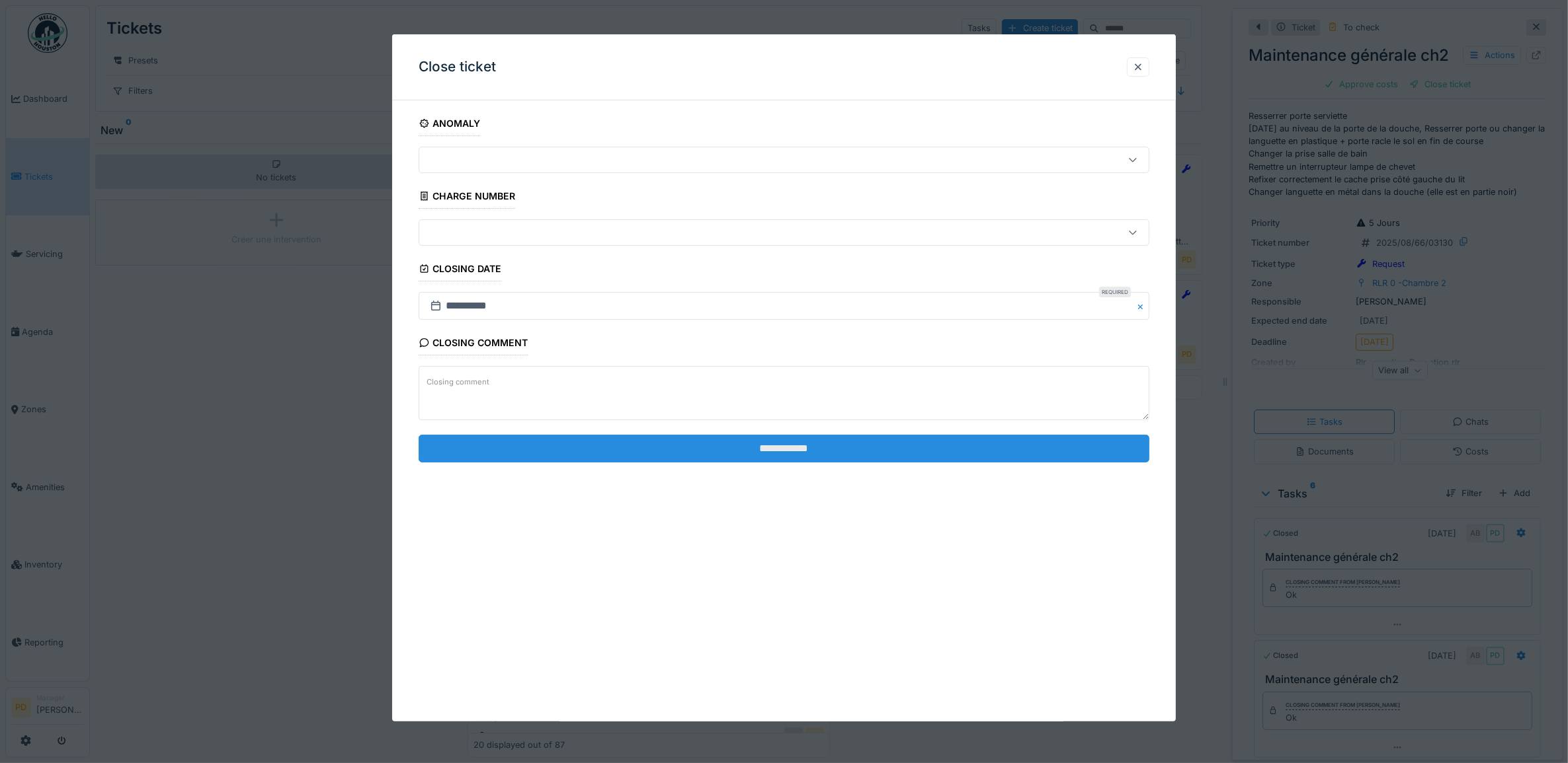
click at [919, 451] on input "**********" at bounding box center [785, 449] width 732 height 28
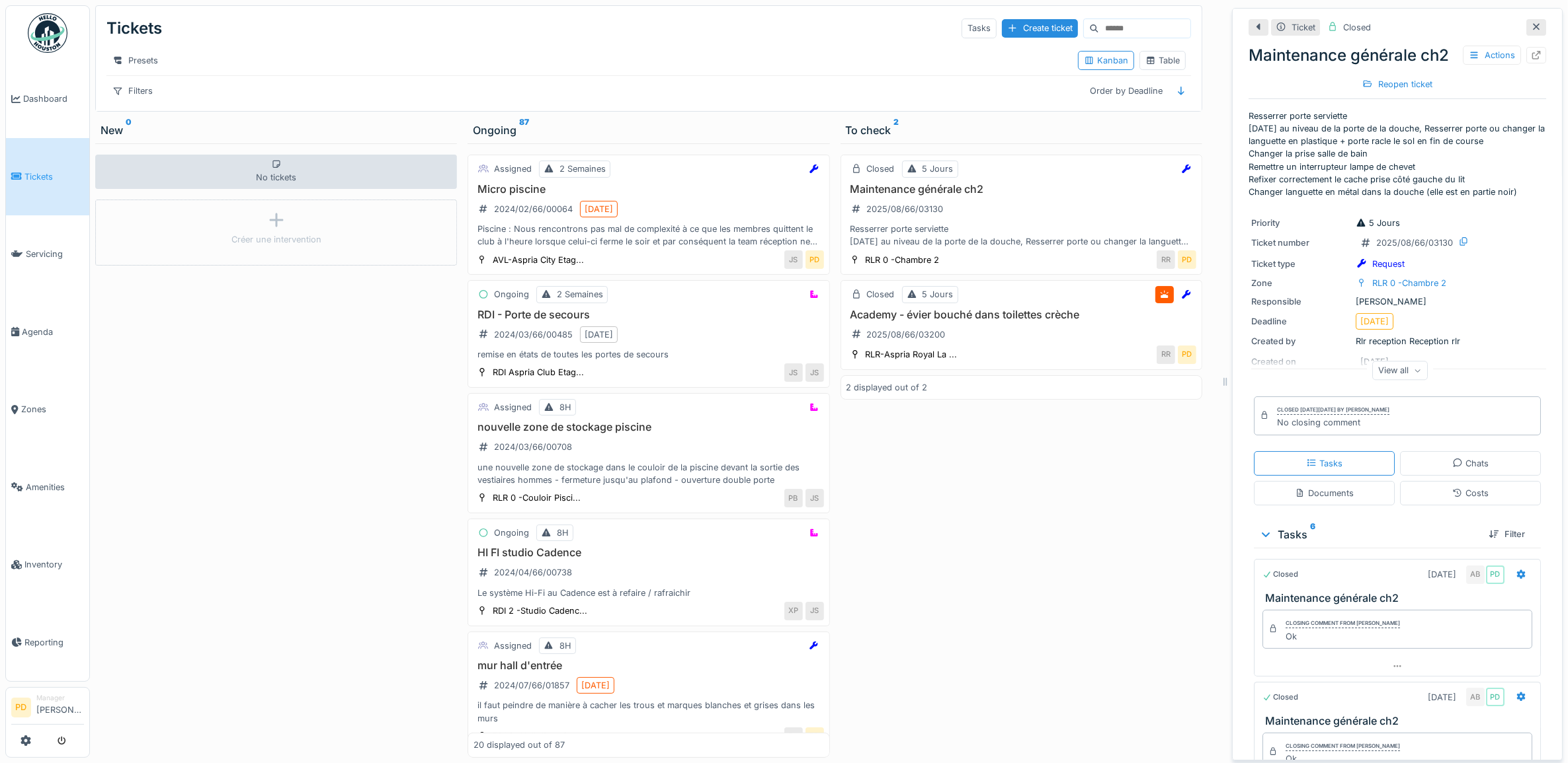
click at [40, 175] on span "Tickets" at bounding box center [54, 176] width 60 height 12
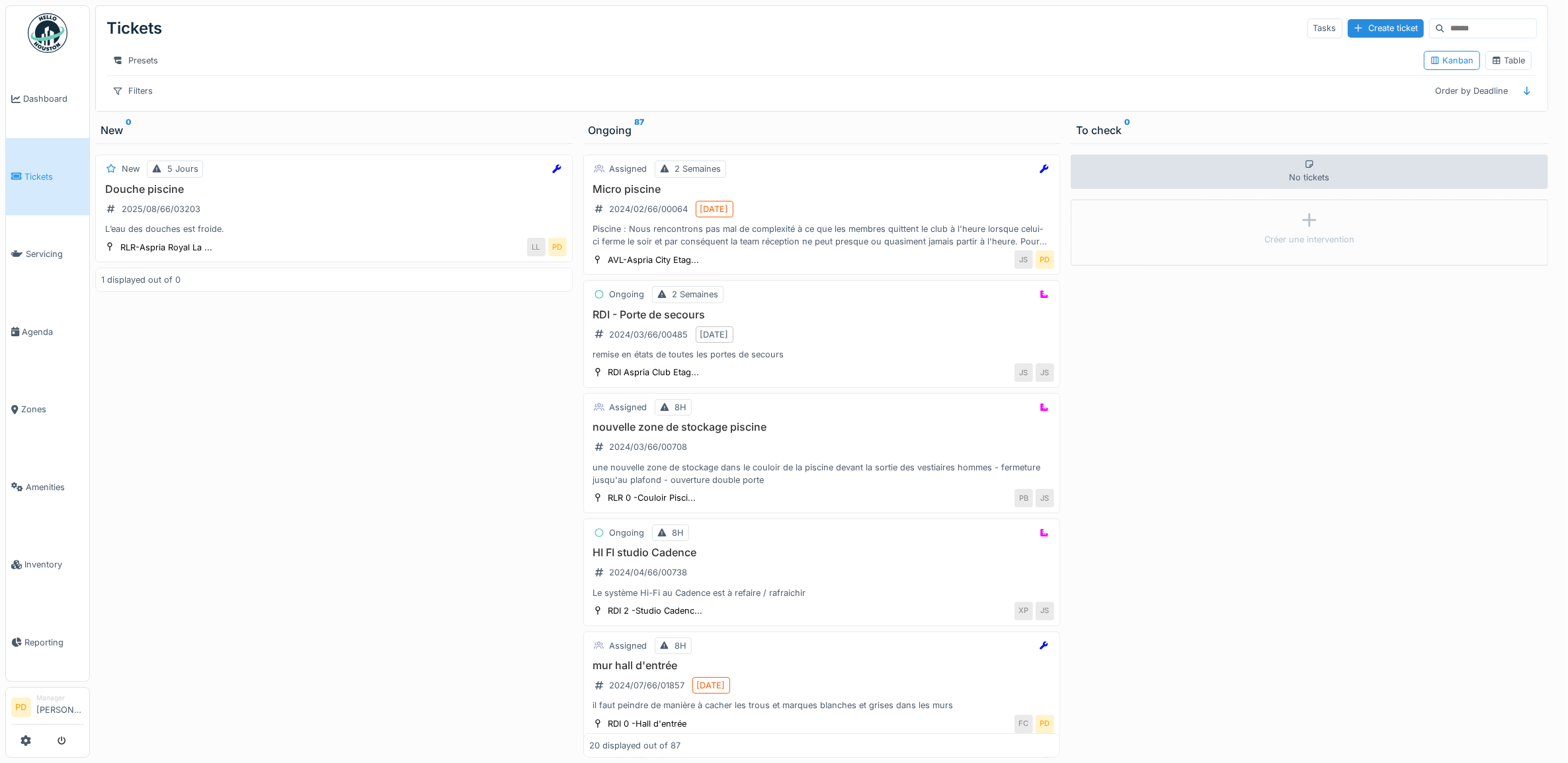
click at [47, 173] on span "Tickets" at bounding box center [54, 176] width 60 height 12
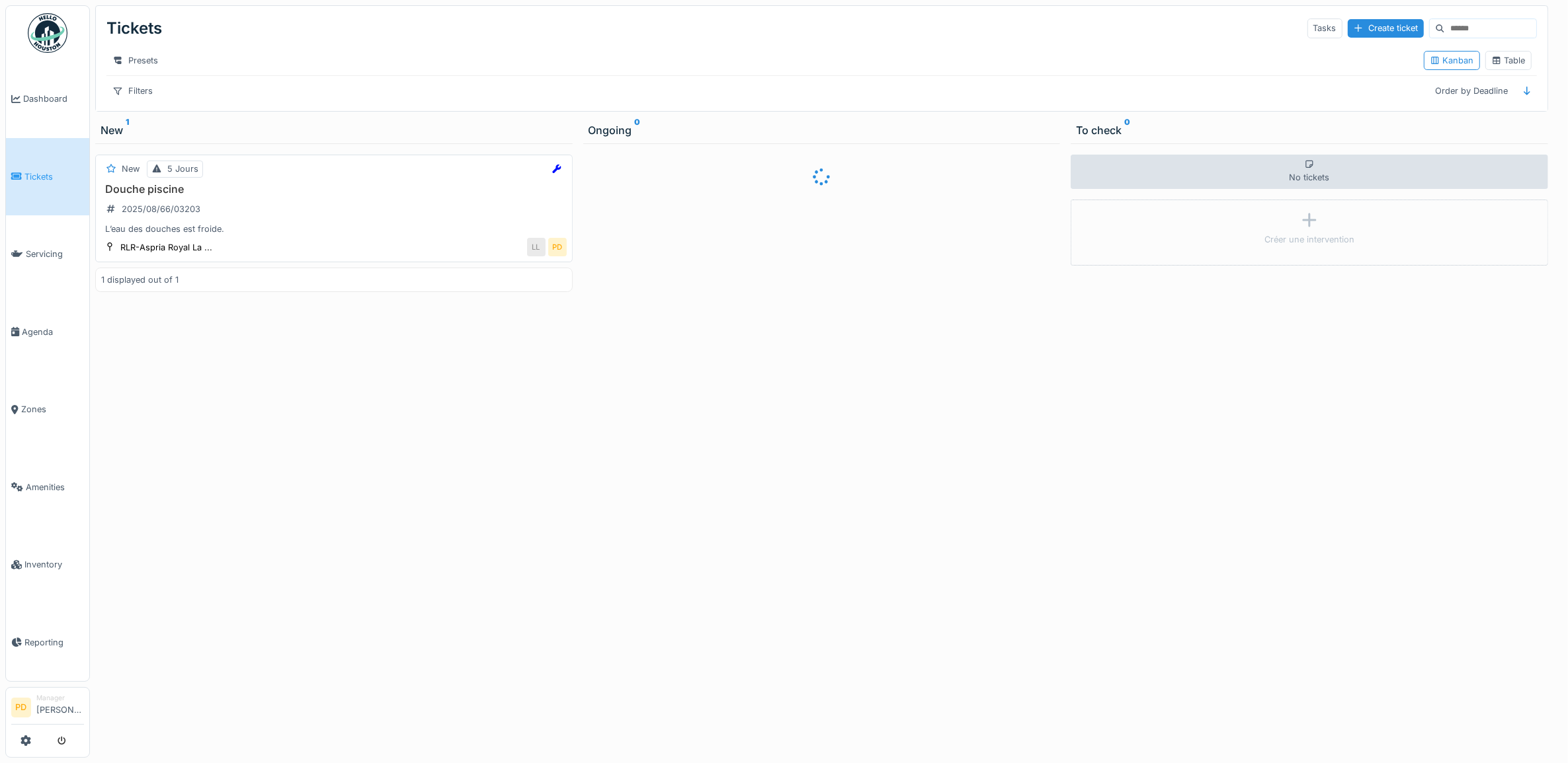
click at [294, 229] on div "Douche piscine 2025/08/66/03203 L’eau des douches est froide." at bounding box center [333, 209] width 466 height 53
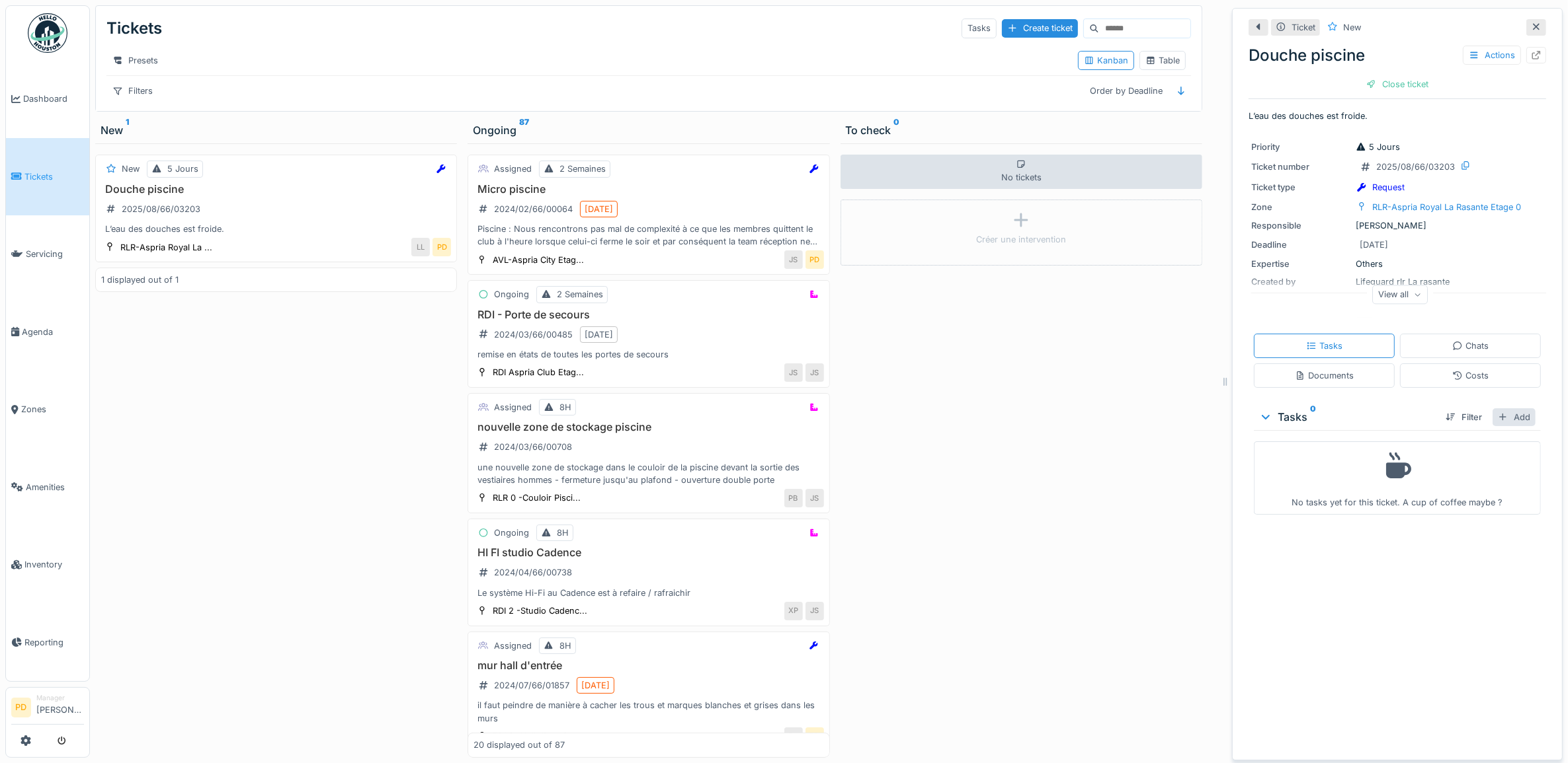
click at [1504, 421] on div "Add" at bounding box center [1514, 417] width 43 height 18
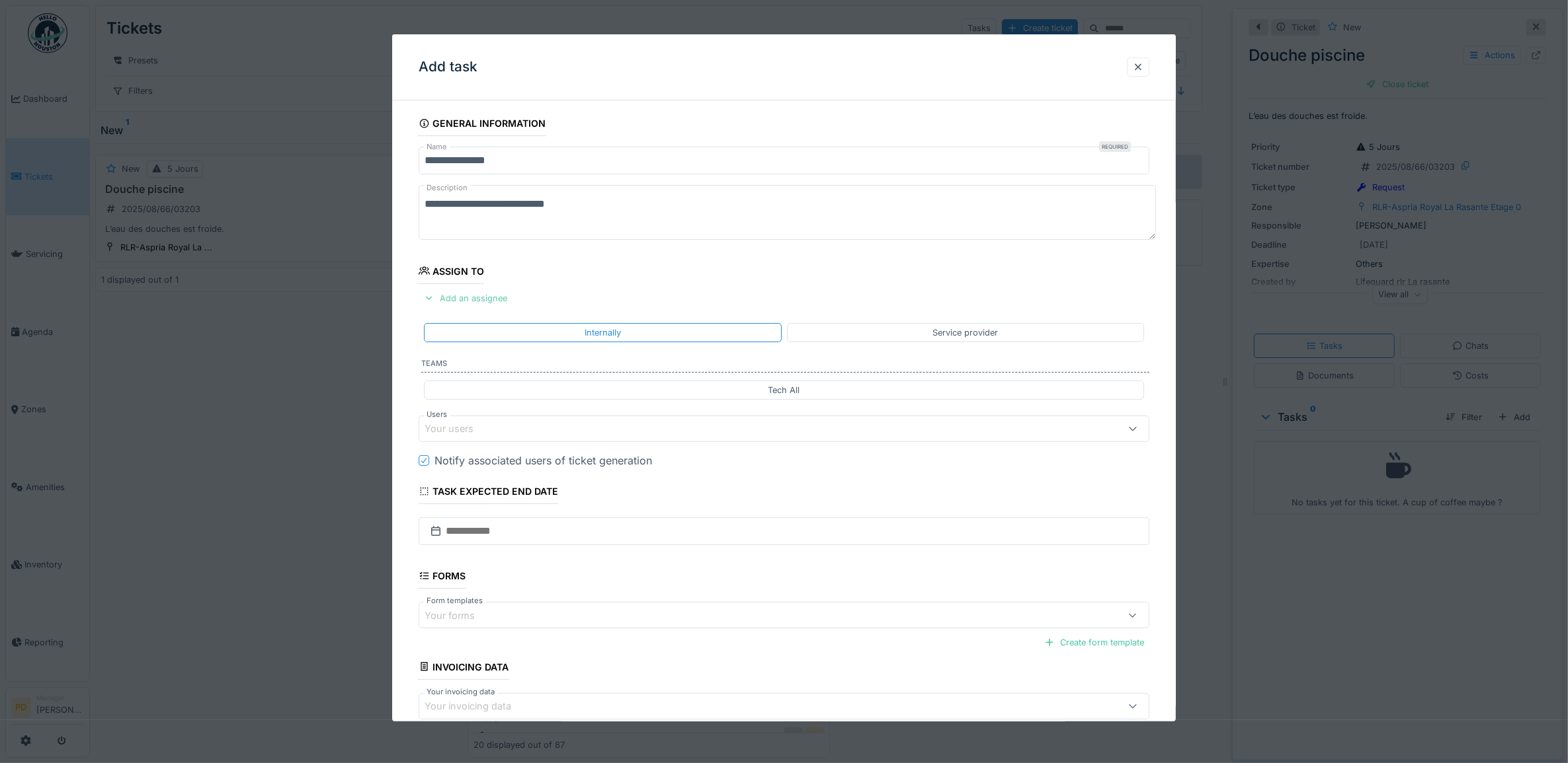
click at [483, 298] on div "Add an assignee" at bounding box center [466, 298] width 94 height 18
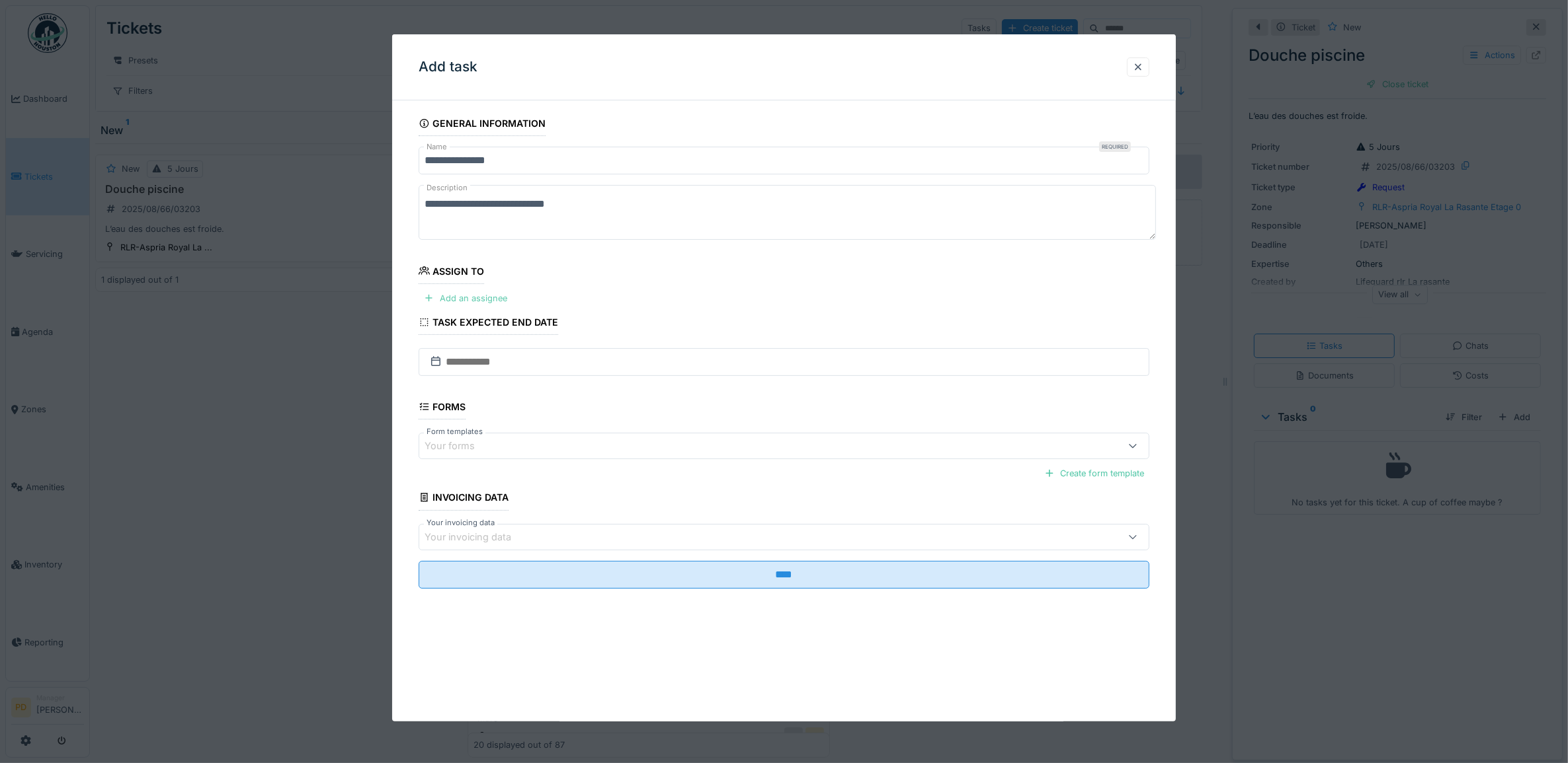
click at [493, 301] on div "Add an assignee" at bounding box center [466, 298] width 94 height 18
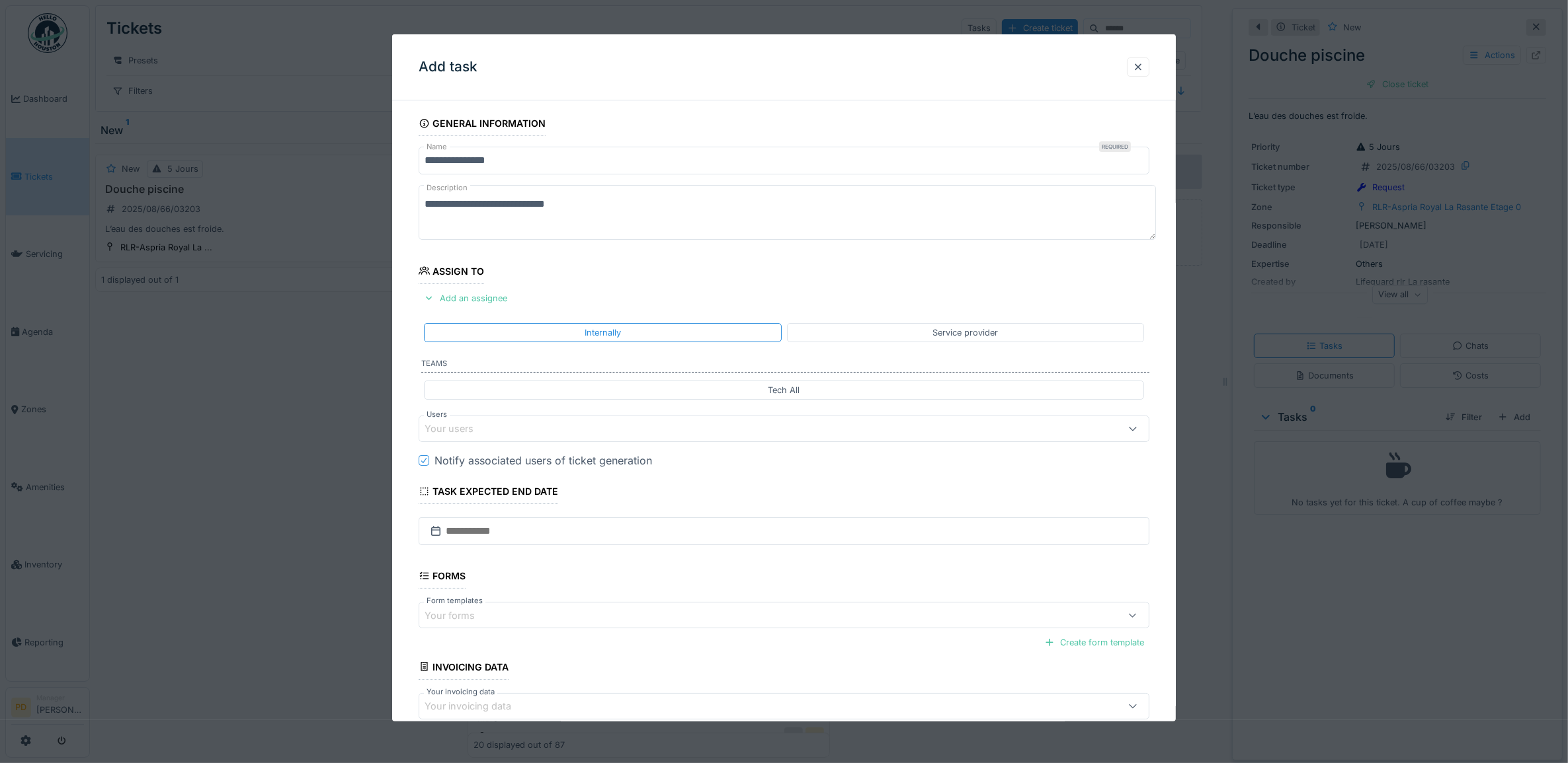
click at [496, 427] on div "Your users" at bounding box center [743, 429] width 637 height 15
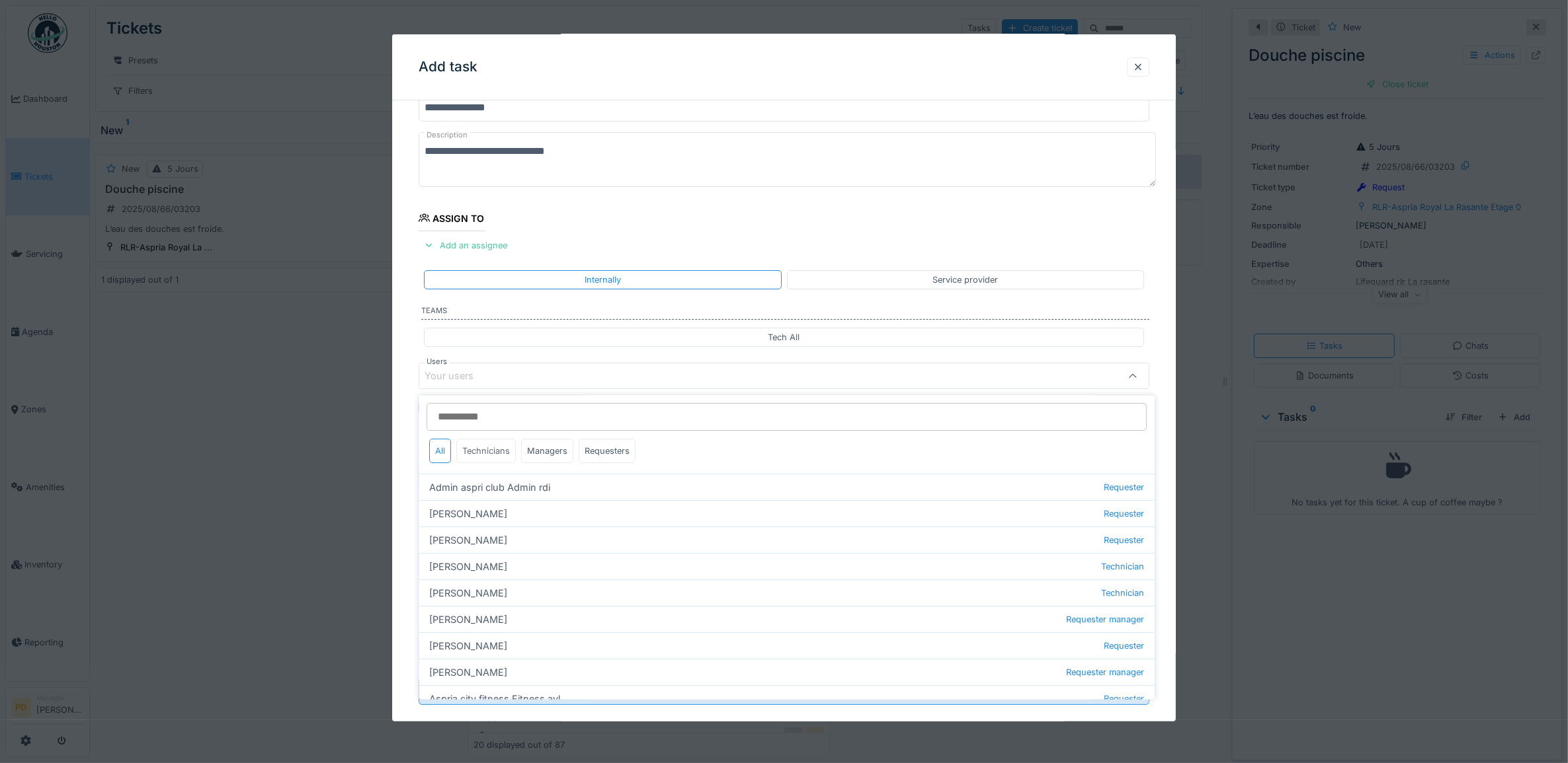
click at [503, 453] on div "Technicians" at bounding box center [487, 451] width 60 height 24
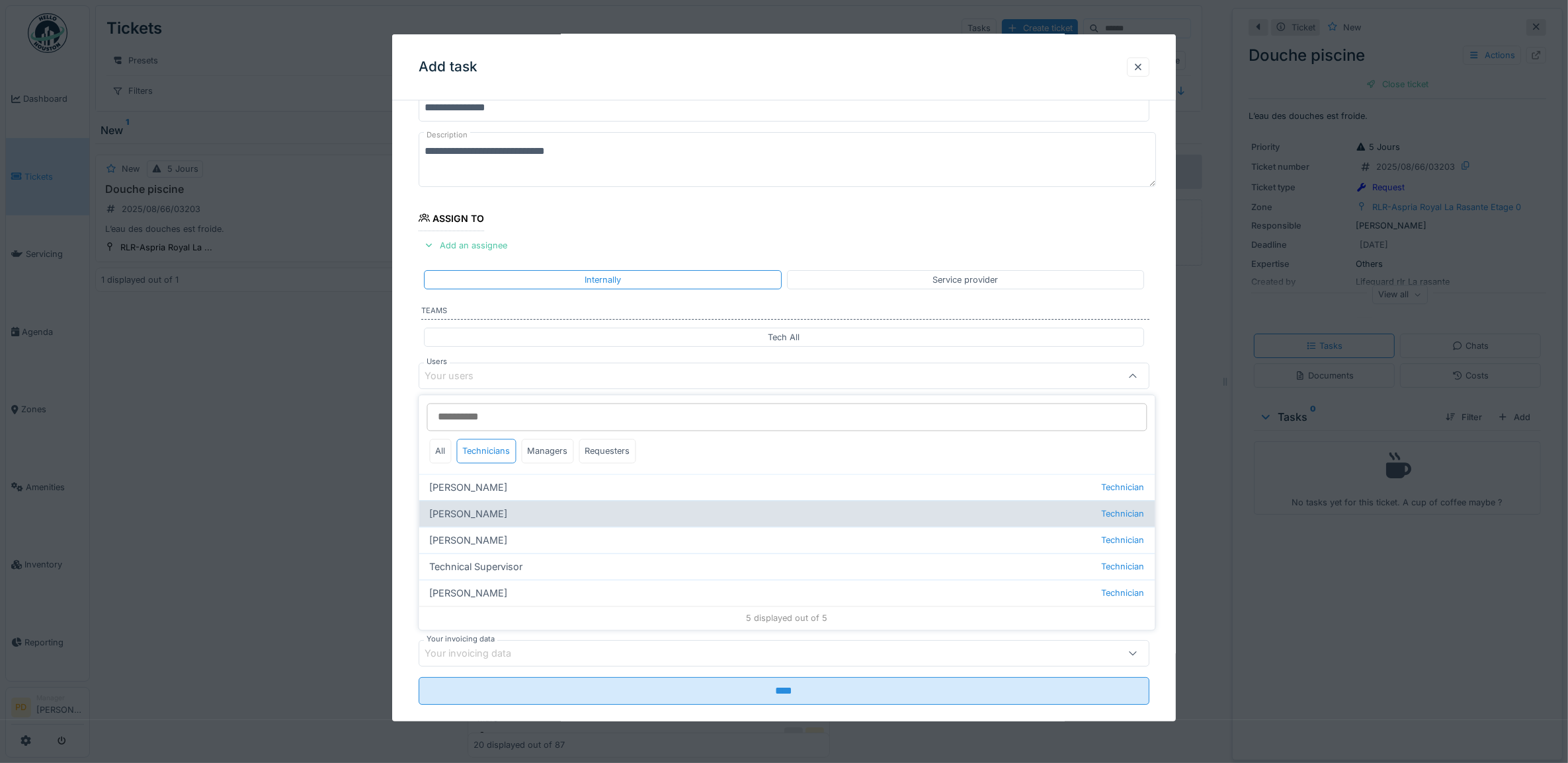
click at [500, 511] on div "Alexsander Batista Technician" at bounding box center [787, 514] width 736 height 26
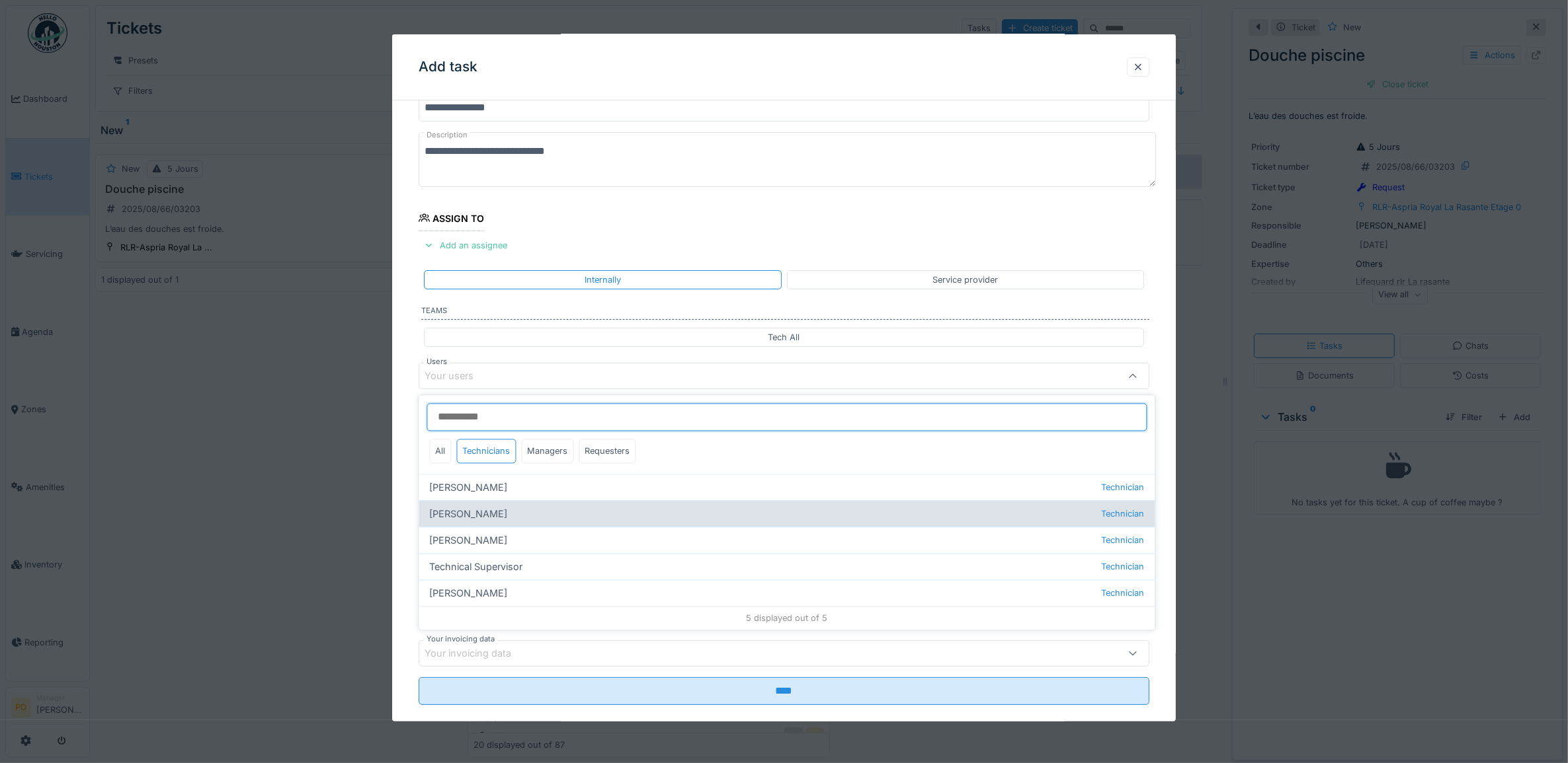
type input "*****"
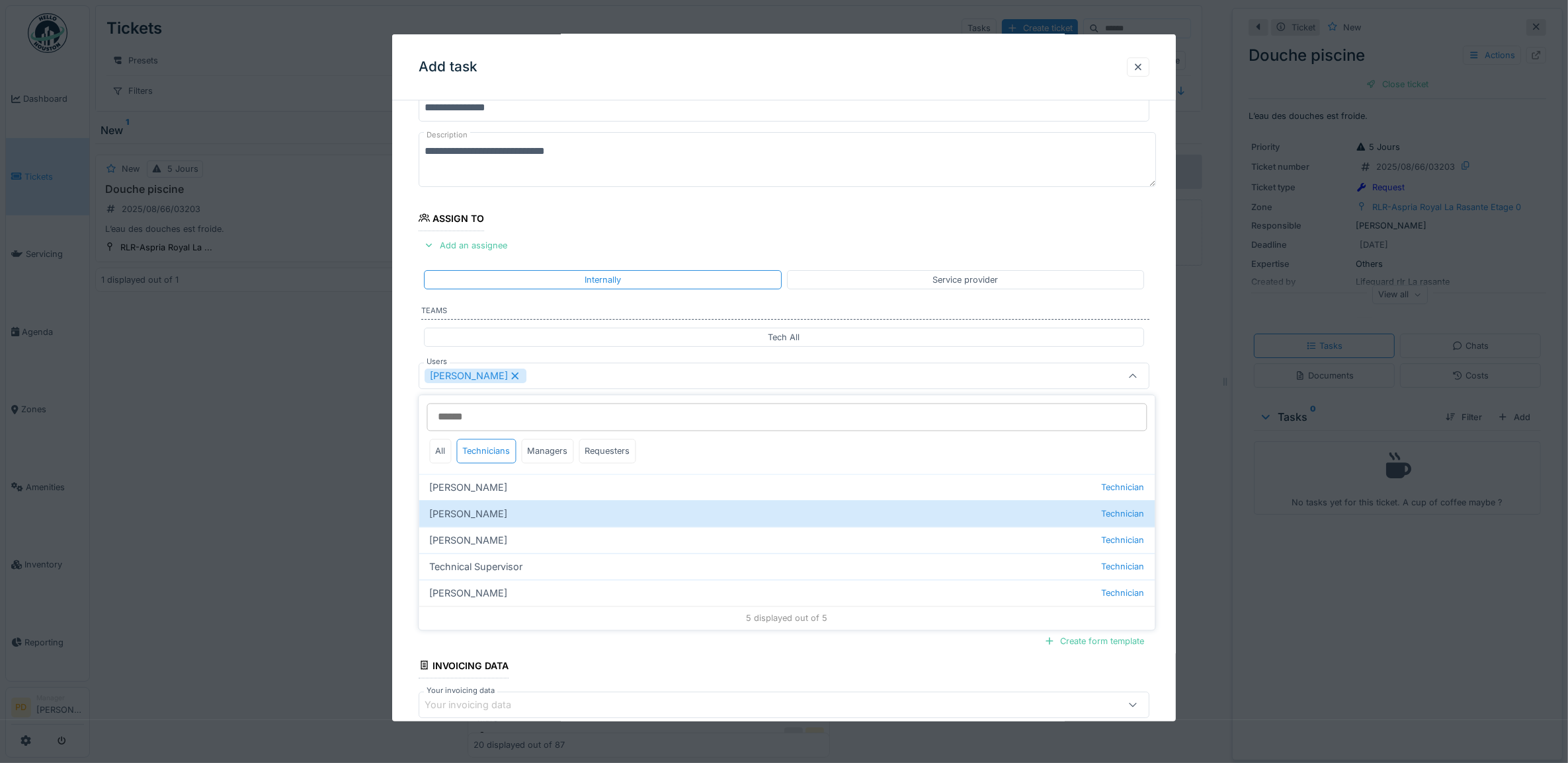
click at [405, 451] on div "**********" at bounding box center [784, 425] width 784 height 736
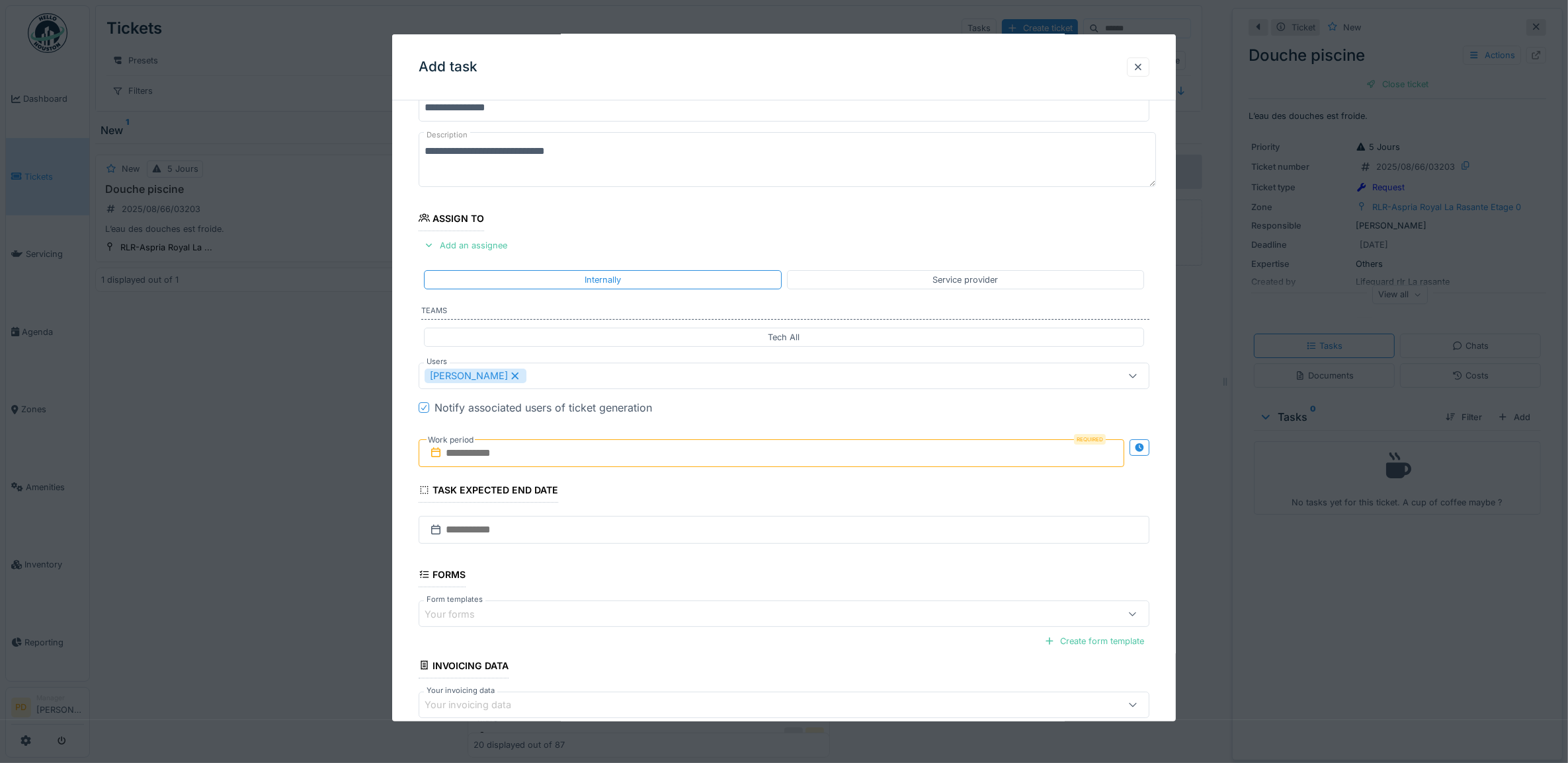
click at [469, 457] on input "text" at bounding box center [772, 453] width 707 height 28
click at [799, 609] on div "22" at bounding box center [795, 603] width 18 height 18
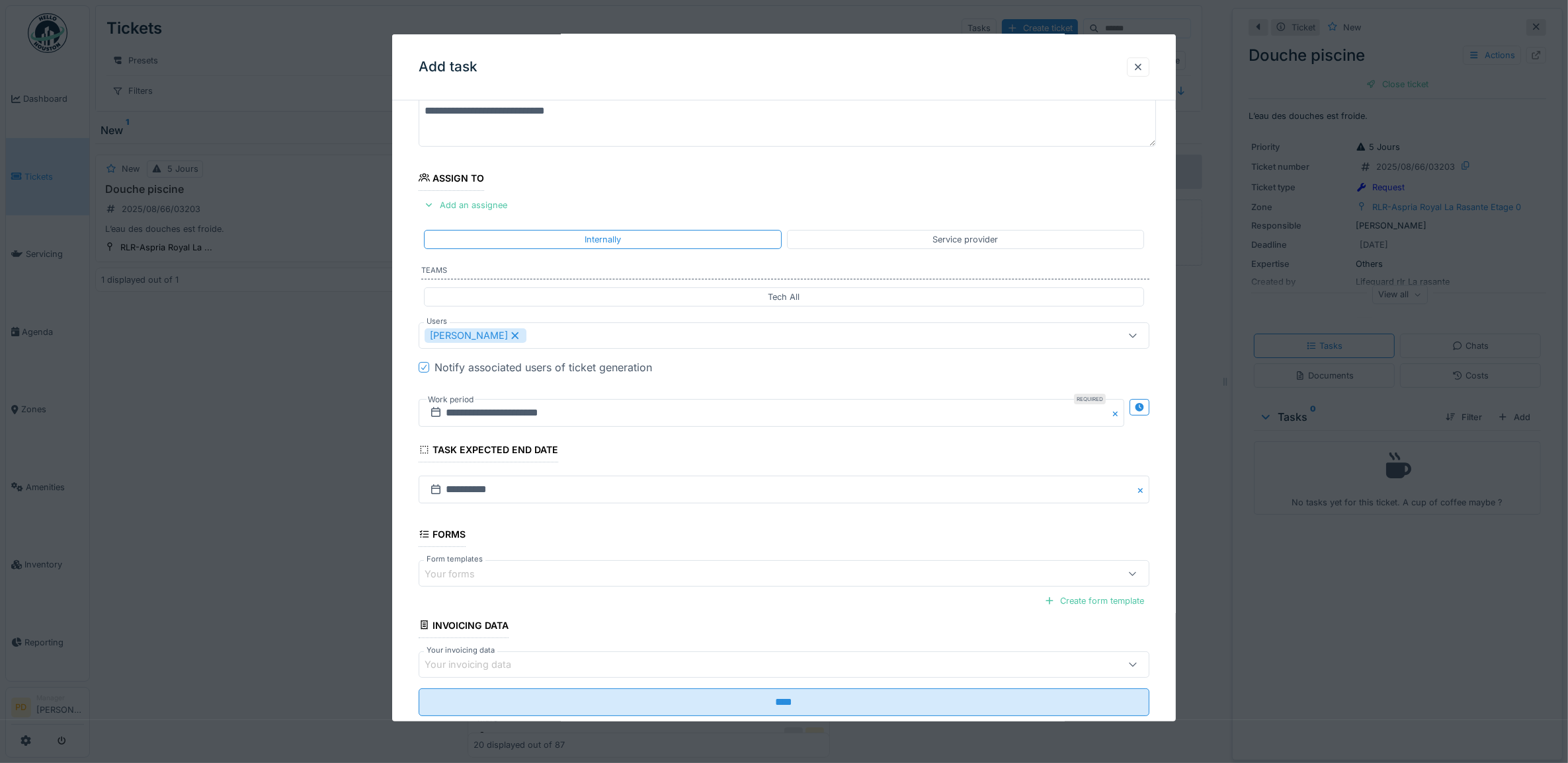
scroll to position [127, 0]
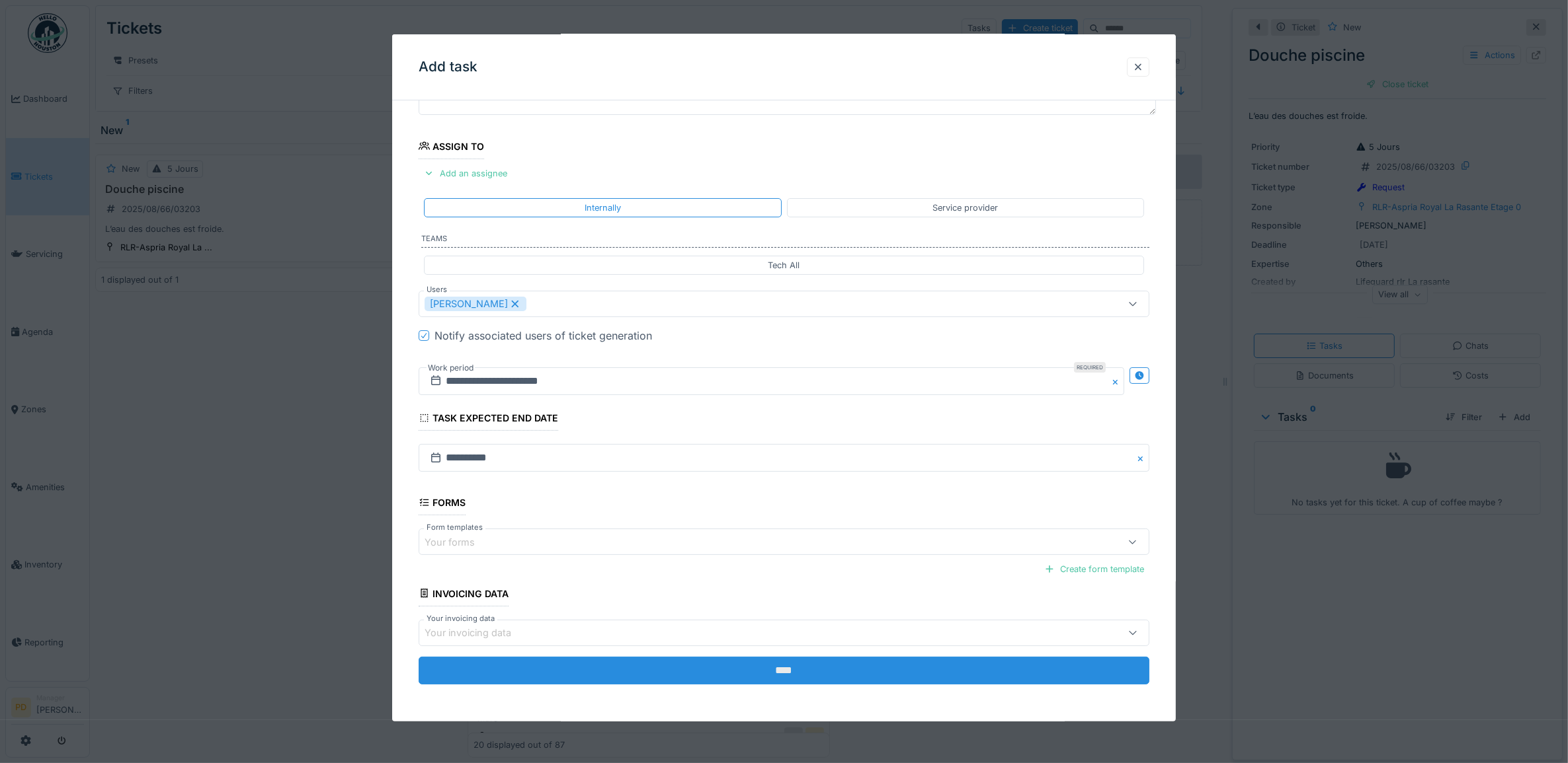
click at [801, 677] on input "****" at bounding box center [785, 671] width 732 height 28
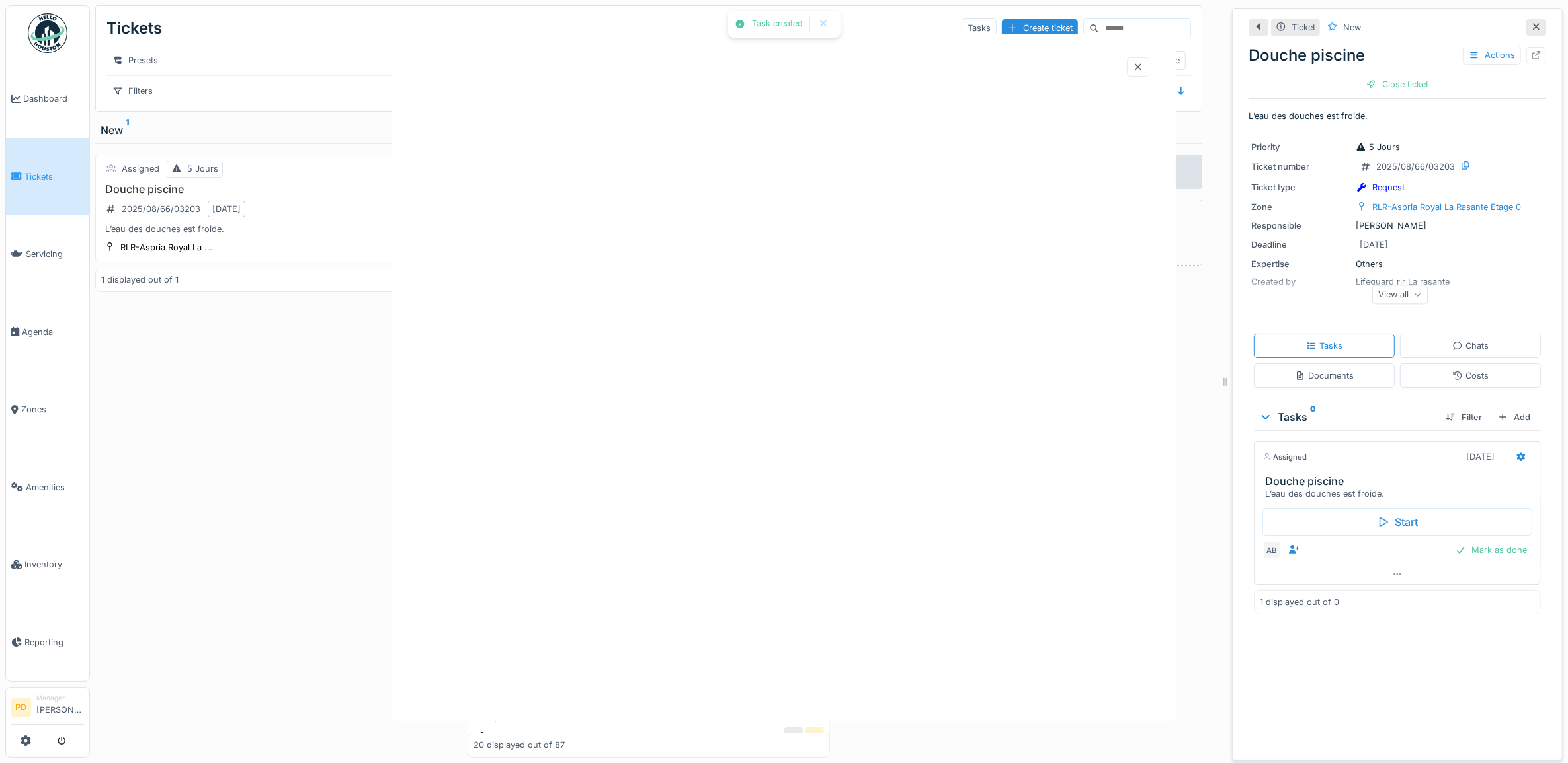
scroll to position [0, 0]
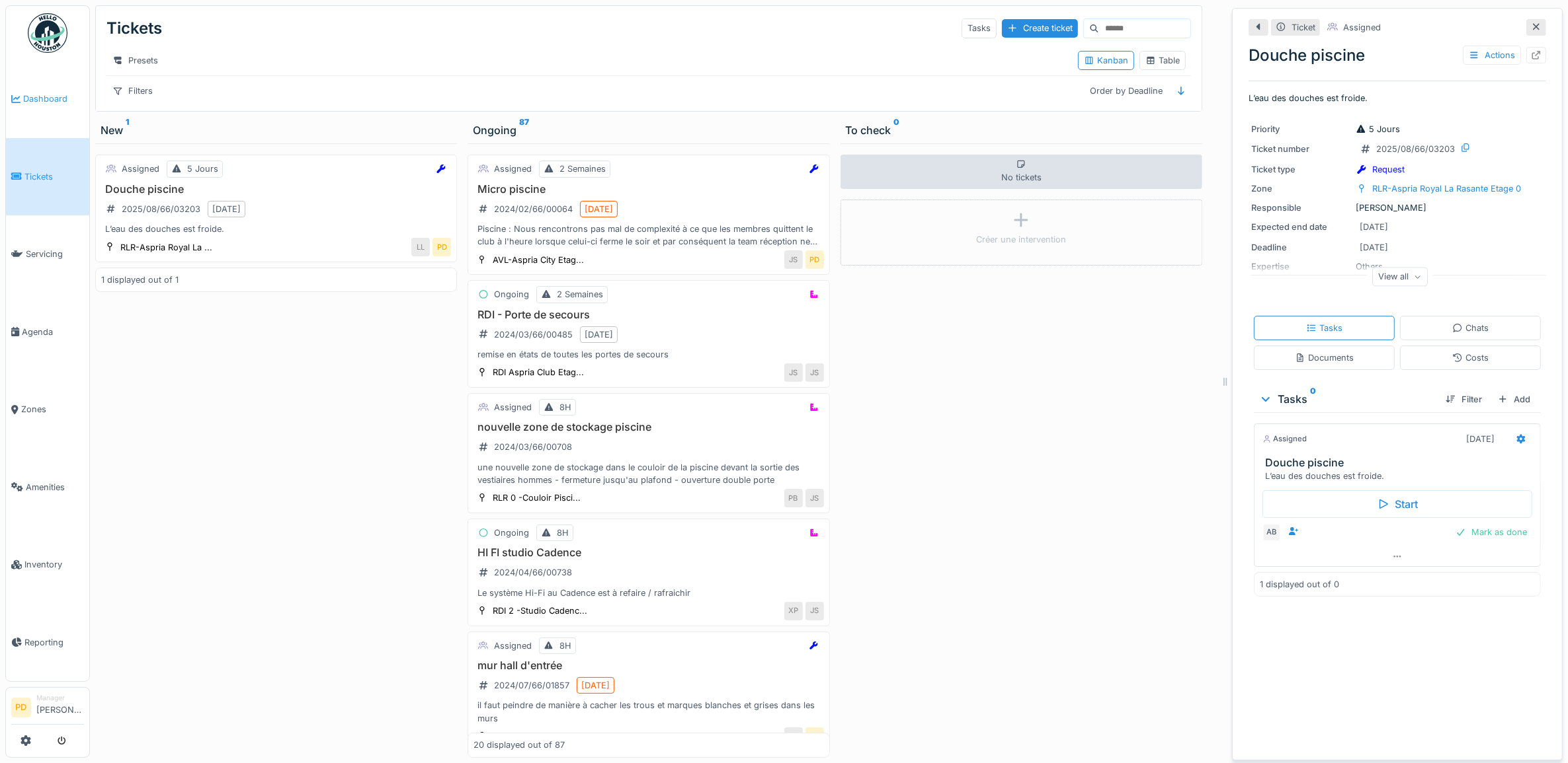
click at [44, 92] on span "Dashboard" at bounding box center [53, 98] width 61 height 12
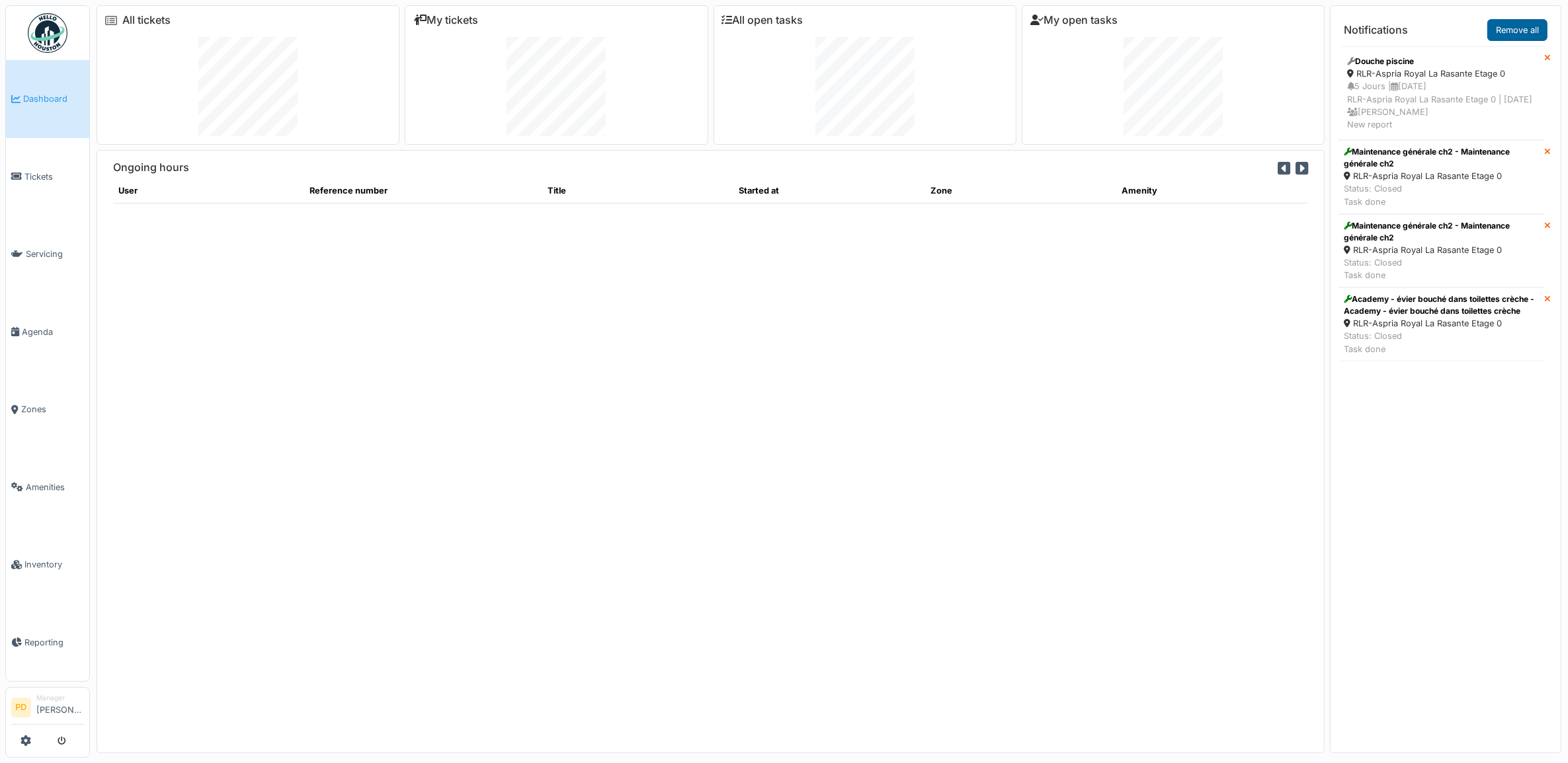
click at [1526, 31] on link "Remove all" at bounding box center [1518, 30] width 60 height 21
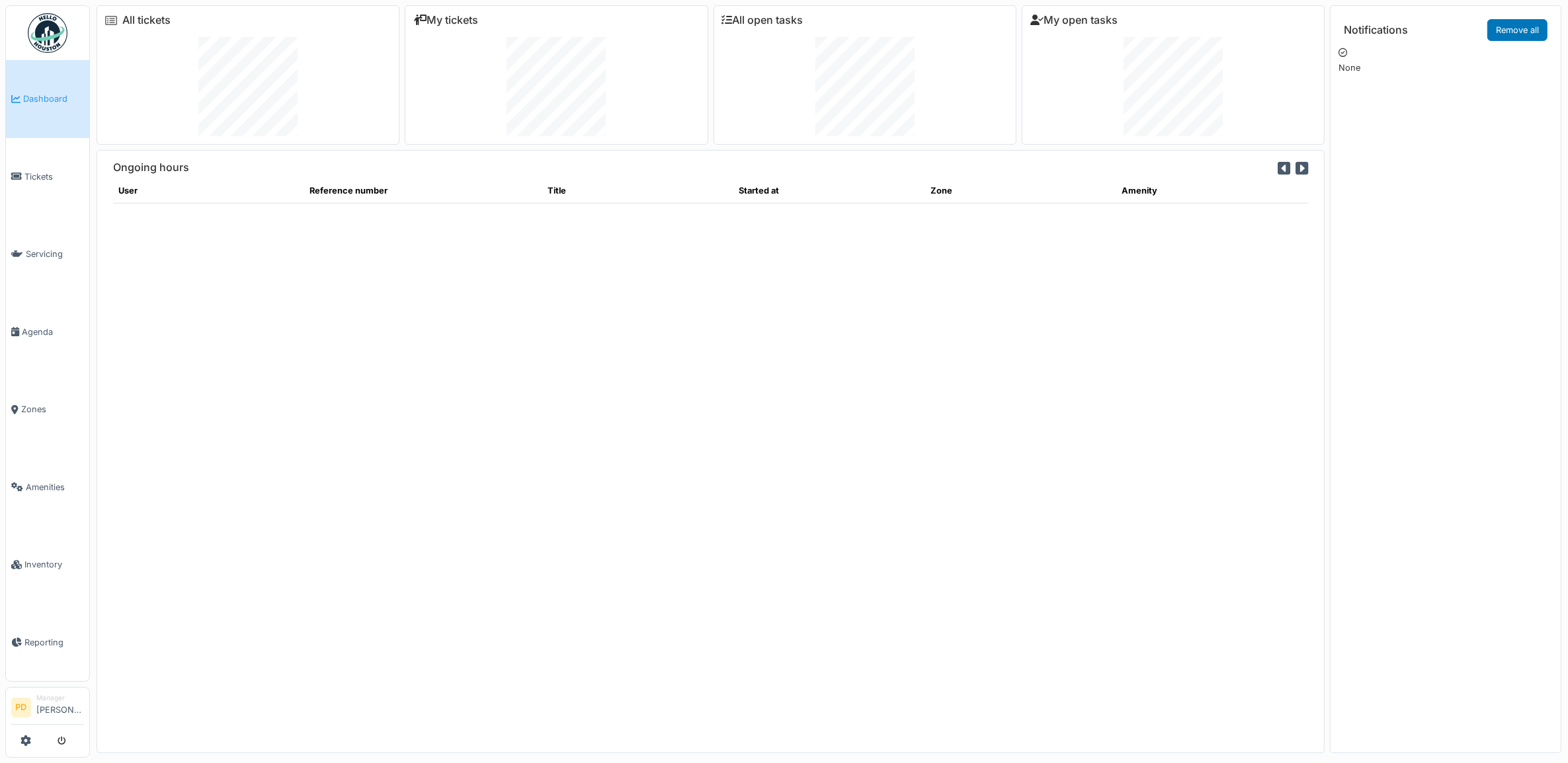
click at [53, 99] on span "Dashboard" at bounding box center [53, 98] width 61 height 12
click at [49, 99] on span "Dashboard" at bounding box center [53, 98] width 61 height 12
click at [57, 93] on span "Dashboard" at bounding box center [53, 98] width 61 height 12
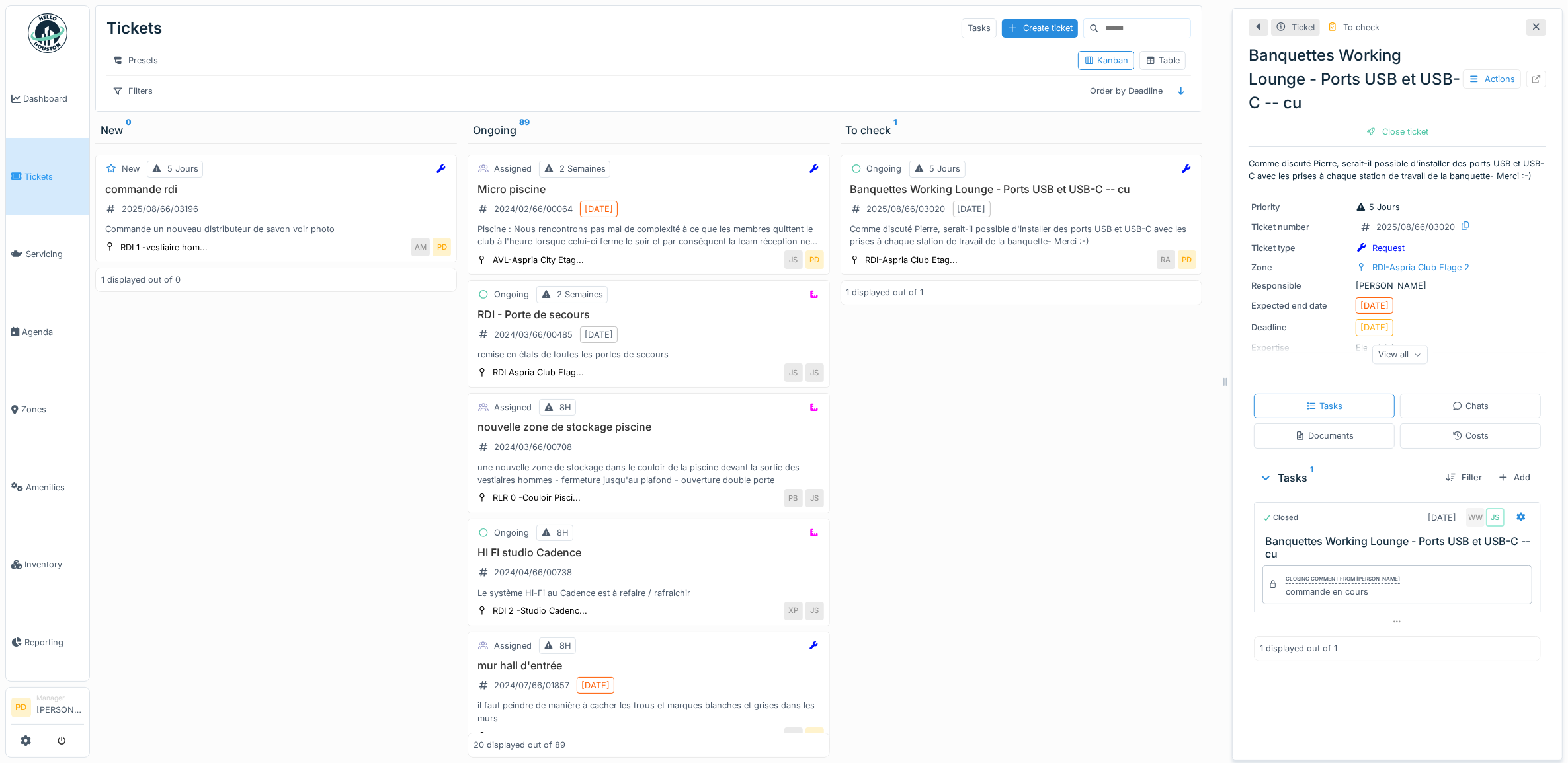
click at [40, 177] on span "Tickets" at bounding box center [54, 176] width 60 height 12
